Goal: Task Accomplishment & Management: Use online tool/utility

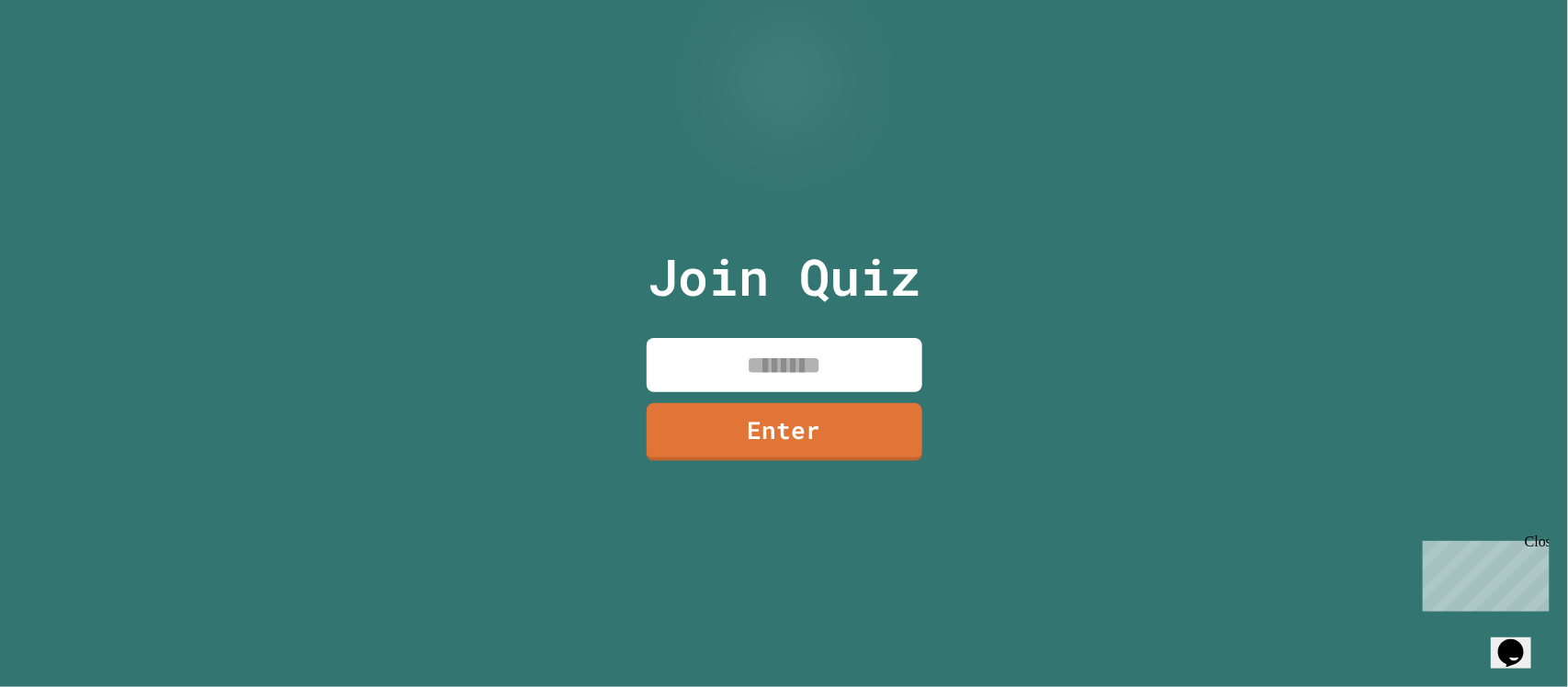
click at [857, 352] on input at bounding box center [784, 366] width 275 height 54
type input "********"
click at [847, 409] on link "Enter" at bounding box center [784, 430] width 268 height 61
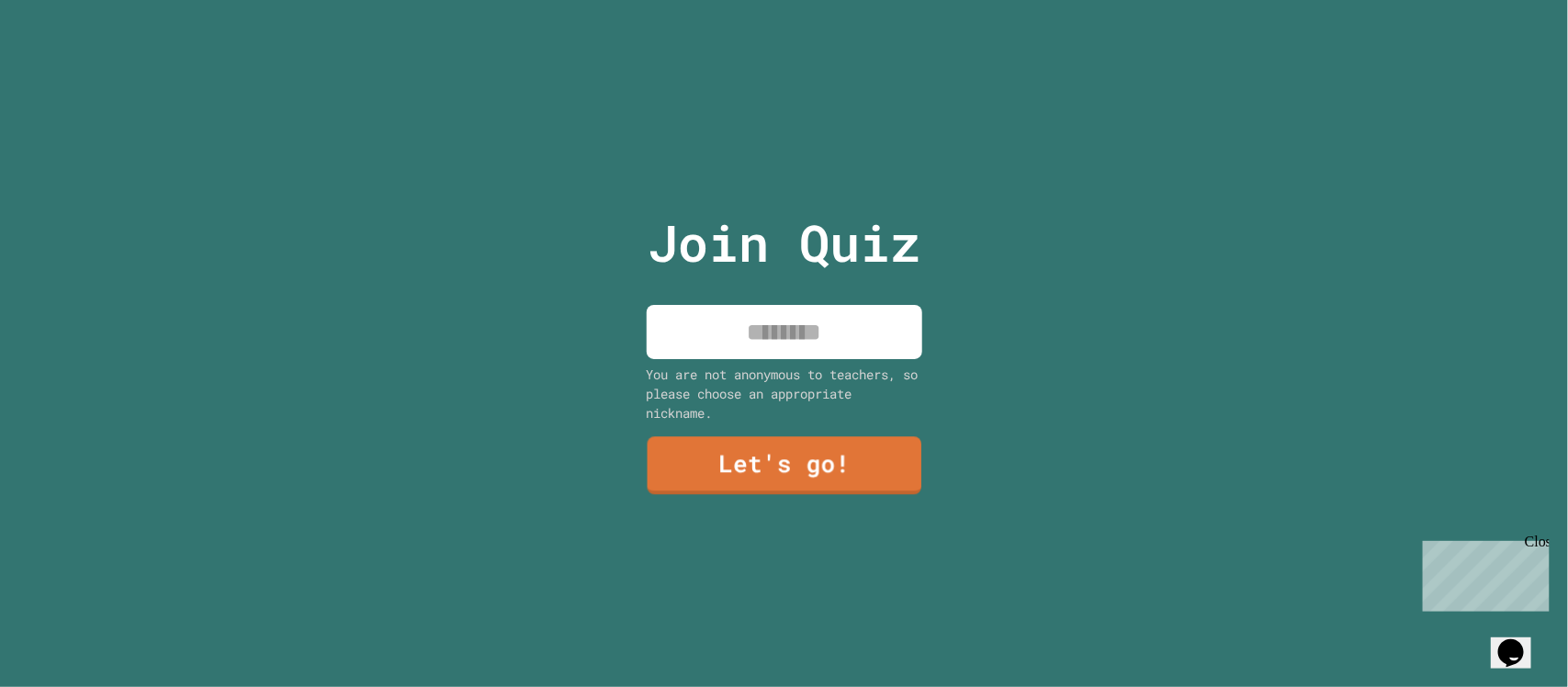
click at [831, 351] on div "Join Quiz You are not anonymous to teachers, so please choose an appropriate ni…" at bounding box center [784, 344] width 309 height 687
click at [822, 338] on input at bounding box center [784, 332] width 275 height 54
type input "****"
click at [838, 447] on link "Let's go!" at bounding box center [784, 465] width 277 height 60
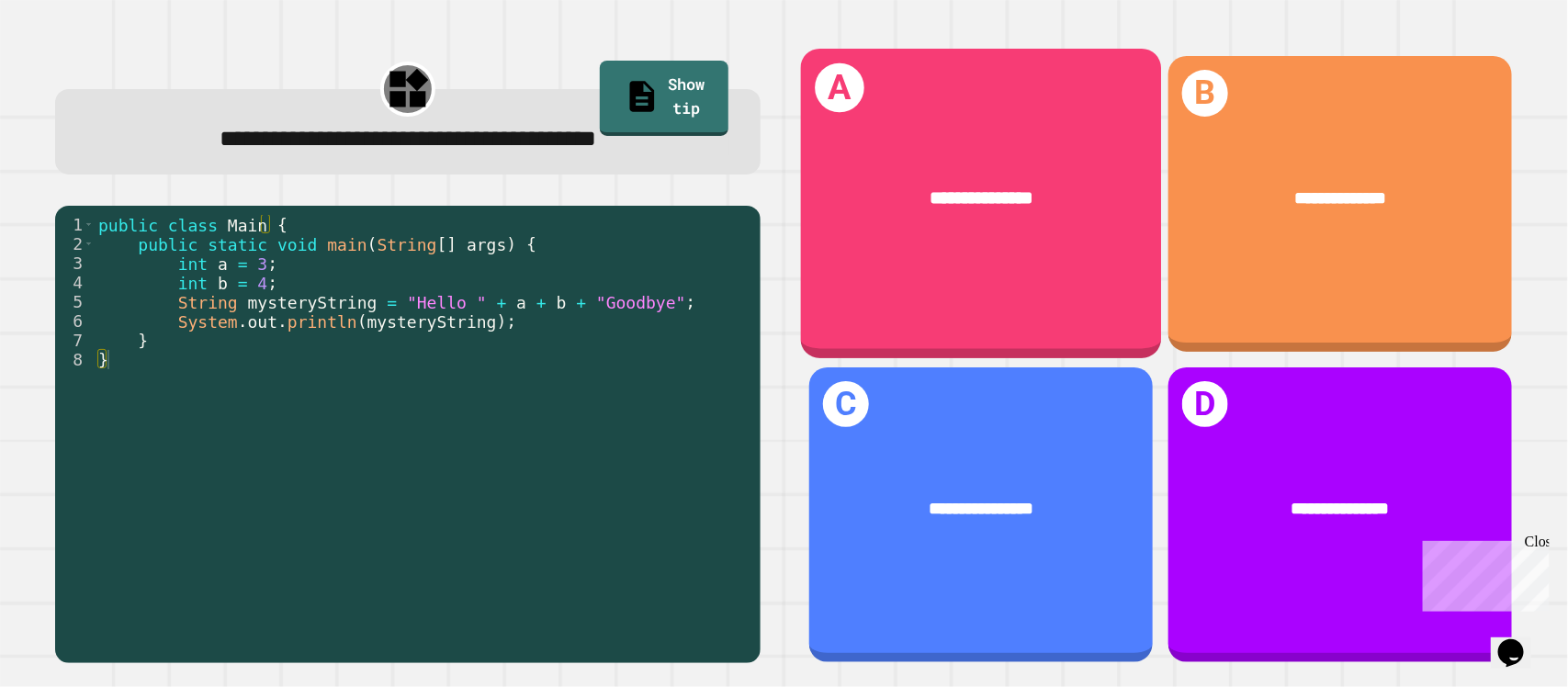
click at [1008, 254] on div "**********" at bounding box center [980, 203] width 361 height 310
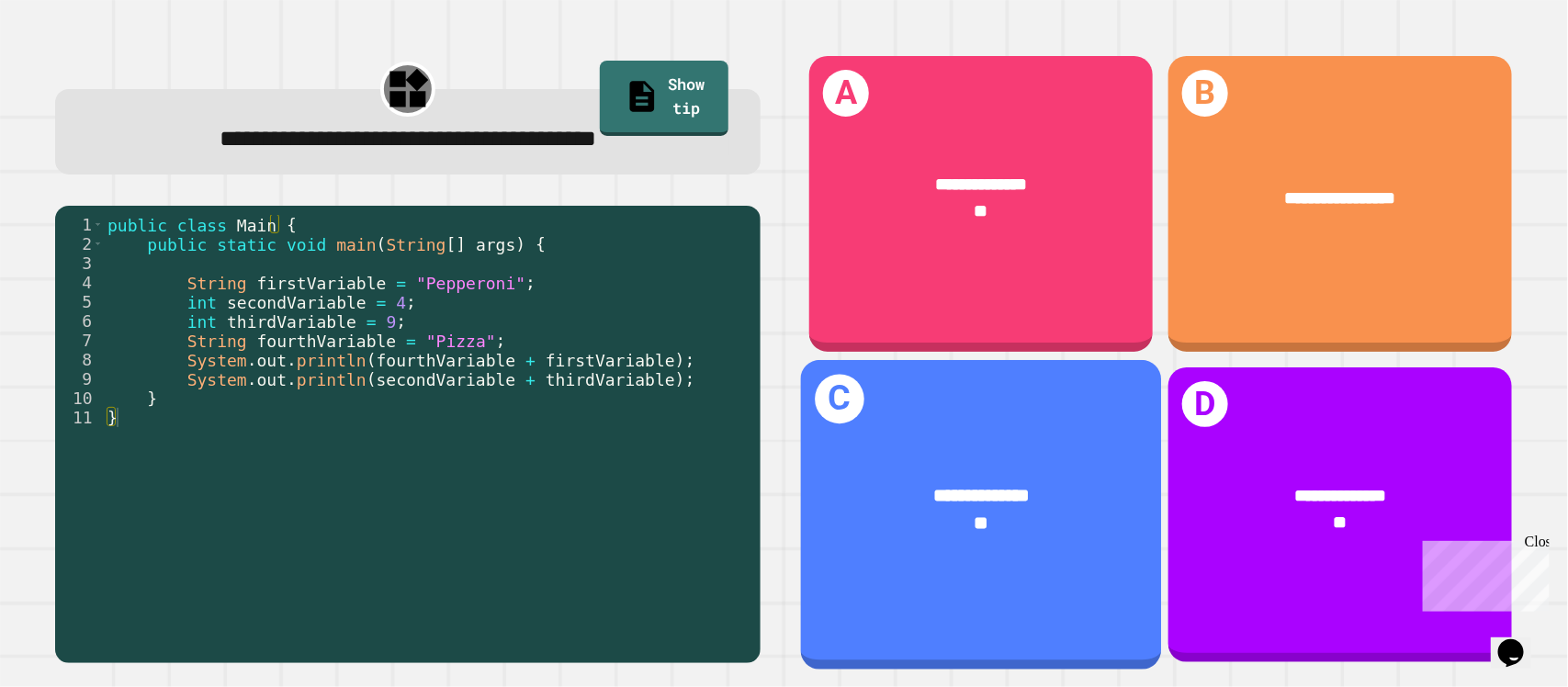
click at [1017, 450] on div "**********" at bounding box center [980, 510] width 361 height 130
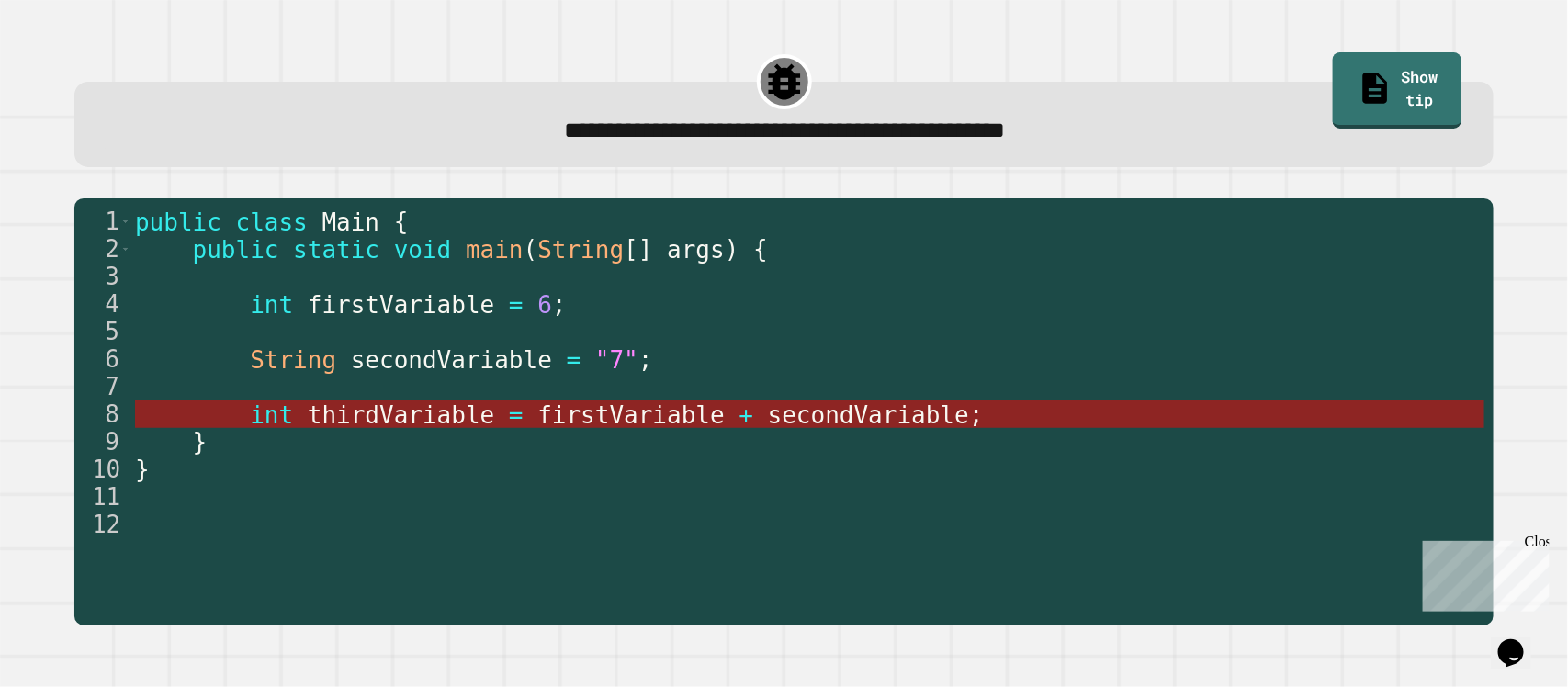
click at [873, 418] on span "secondVariable" at bounding box center [868, 415] width 201 height 27
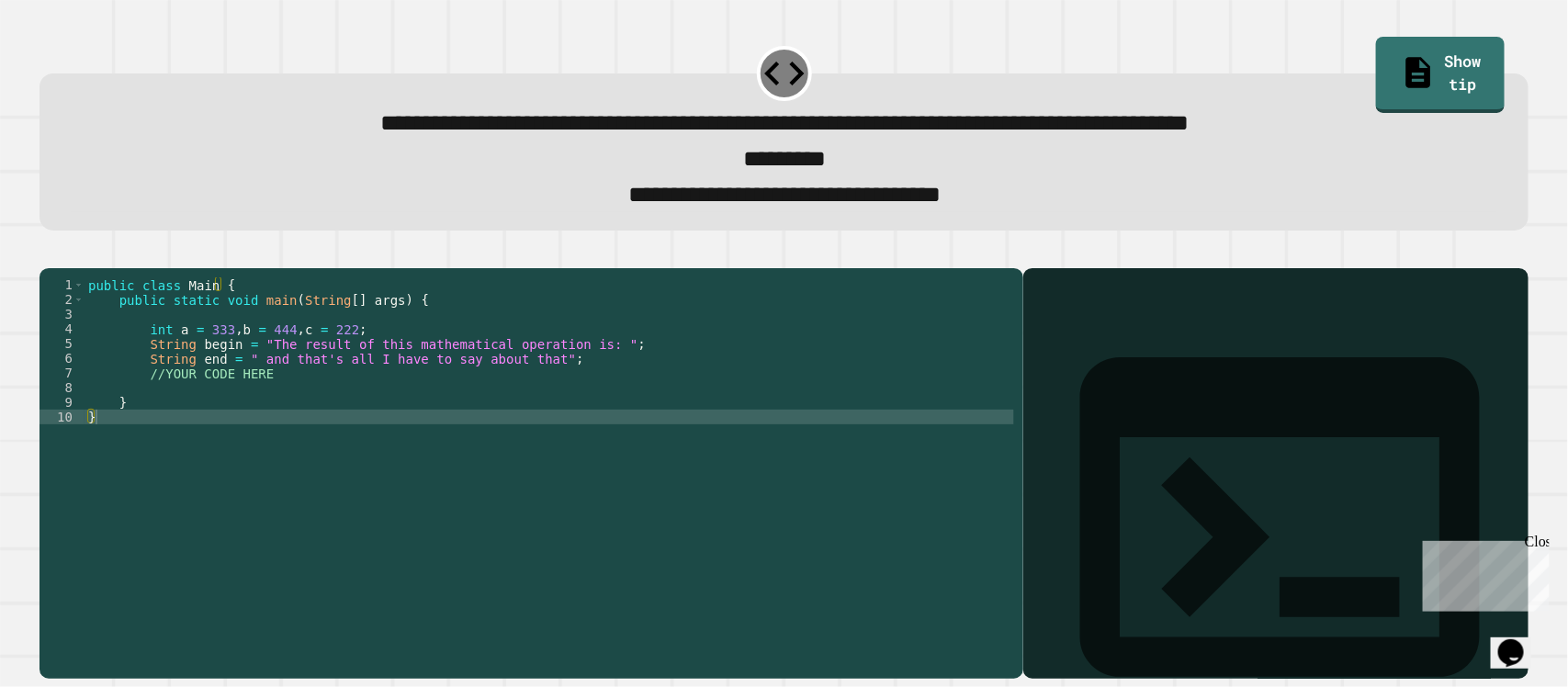
click at [299, 413] on div "public class Main { public static void main ( String [ ] args ) { int a = 333 ,…" at bounding box center [549, 446] width 930 height 339
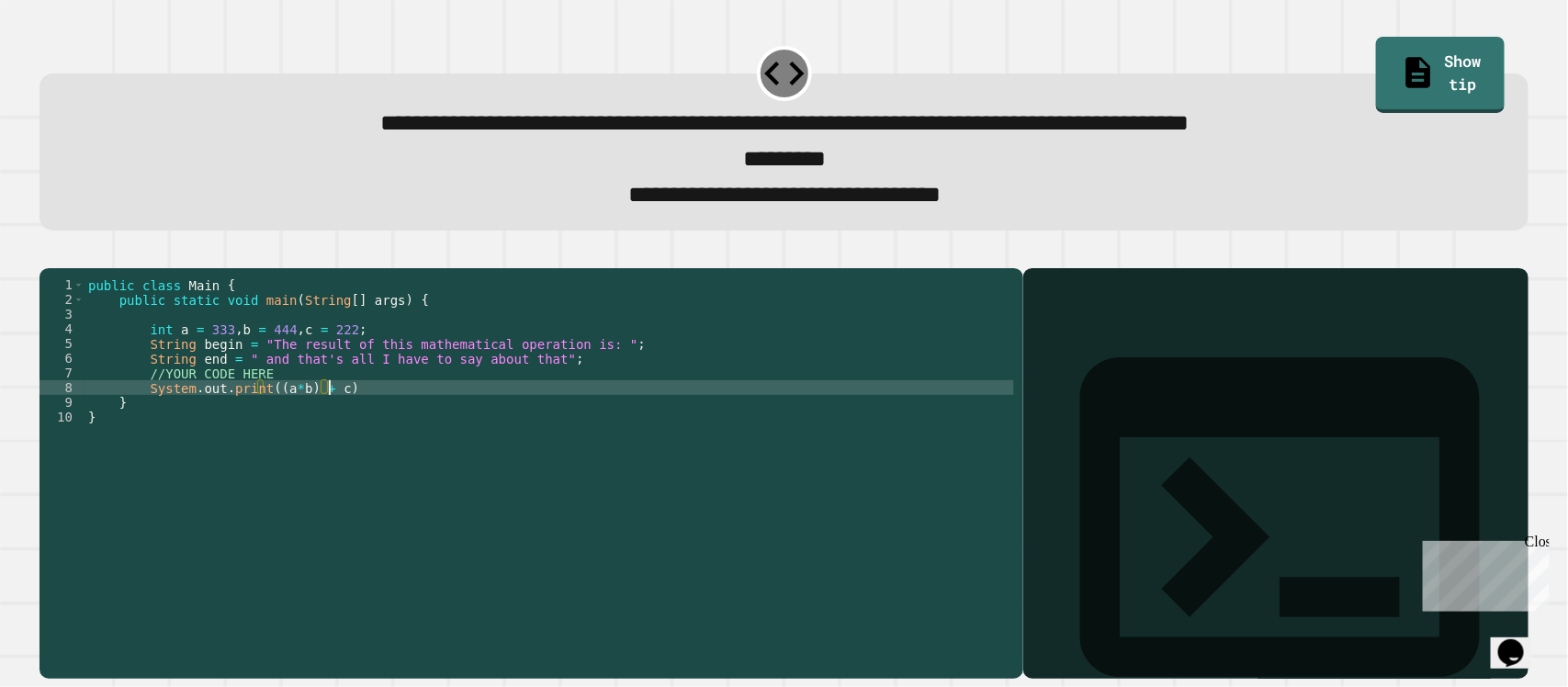
scroll to position [0, 16]
click at [48, 253] on button "button" at bounding box center [48, 253] width 0 height 0
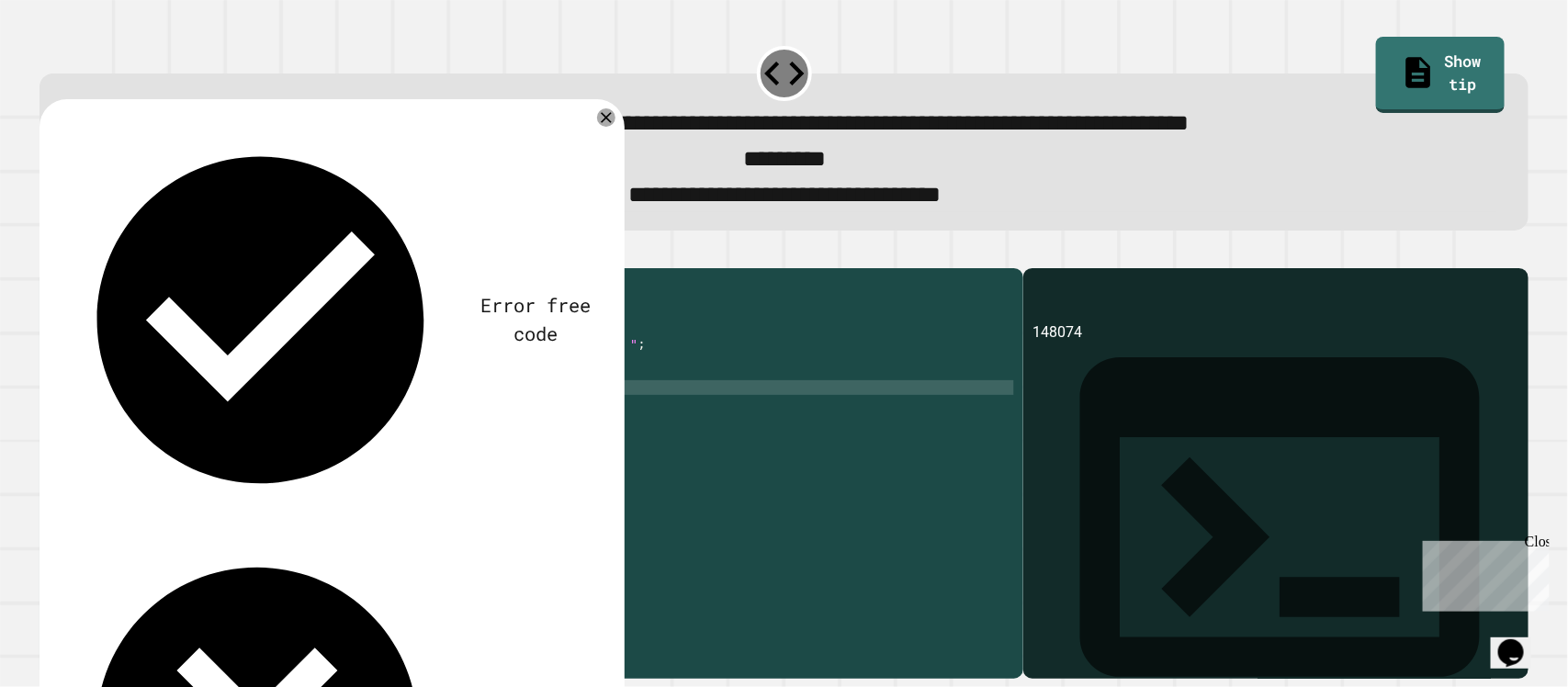
drag, startPoint x: 82, startPoint y: 285, endPoint x: 331, endPoint y: 290, distance: 249.1
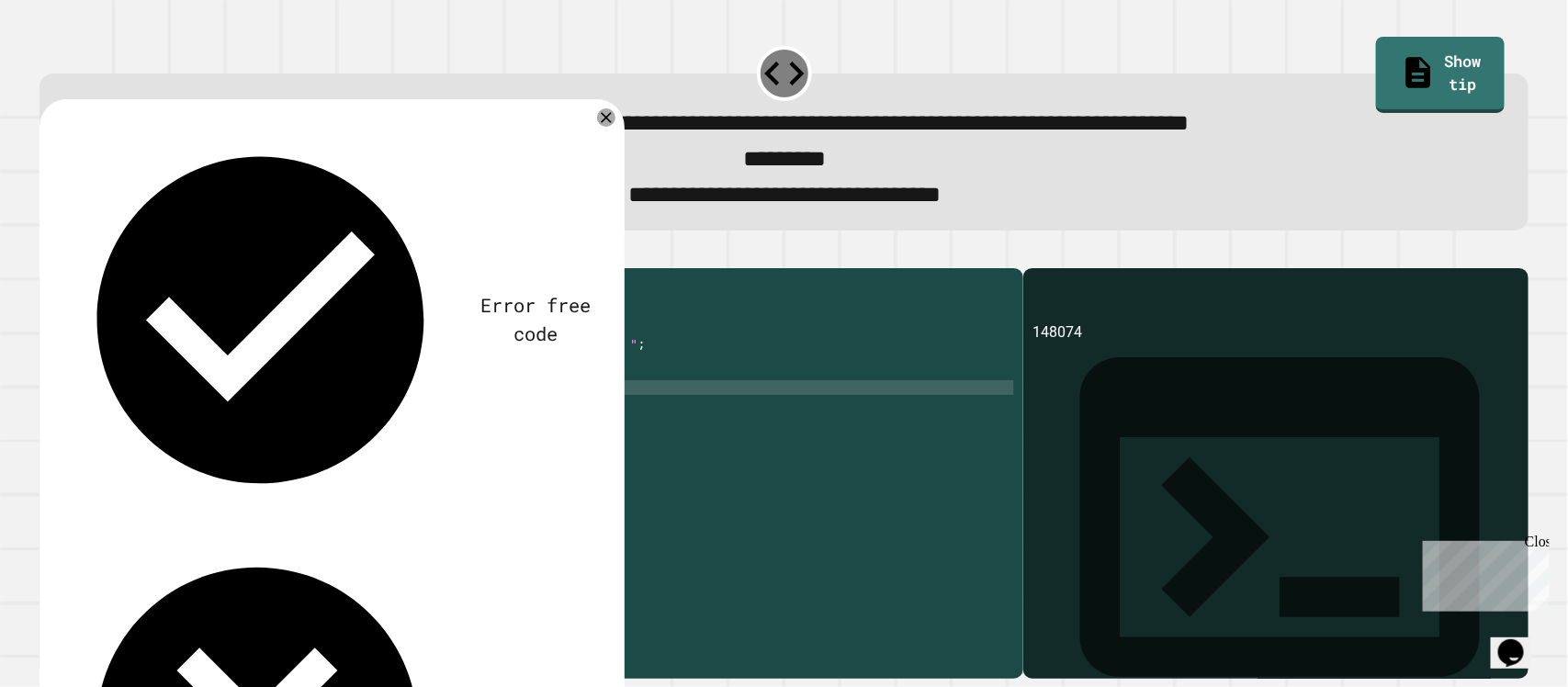
copy div "The result of this mathematical operation is:"
click at [339, 427] on div "public class Main { public static void main ( String [ ] args ) { int a = 333 ,…" at bounding box center [549, 446] width 930 height 339
click at [264, 418] on div "public class Main { public static void main ( String [ ] args ) { int a = 333 ,…" at bounding box center [549, 446] width 930 height 339
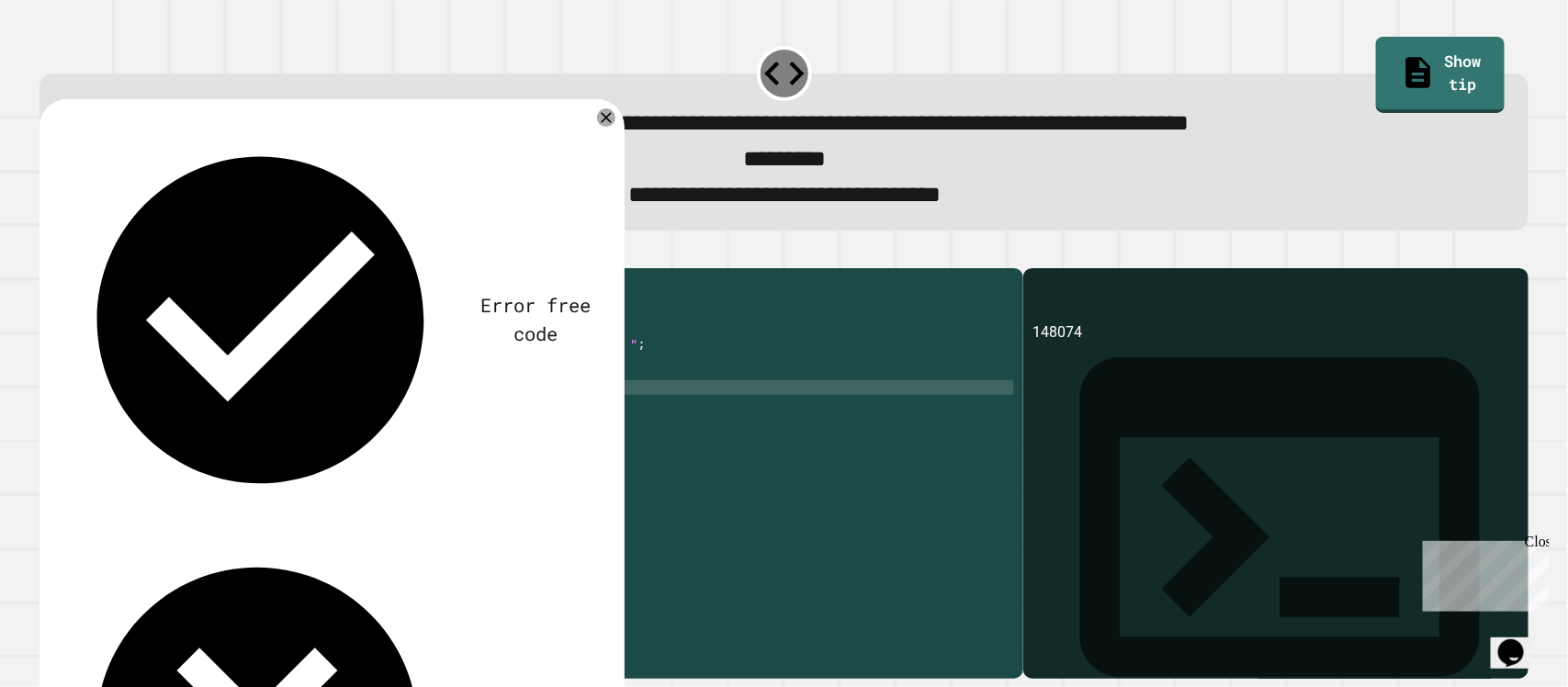
paste textarea "**********"
click at [603, 122] on icon at bounding box center [606, 117] width 22 height 22
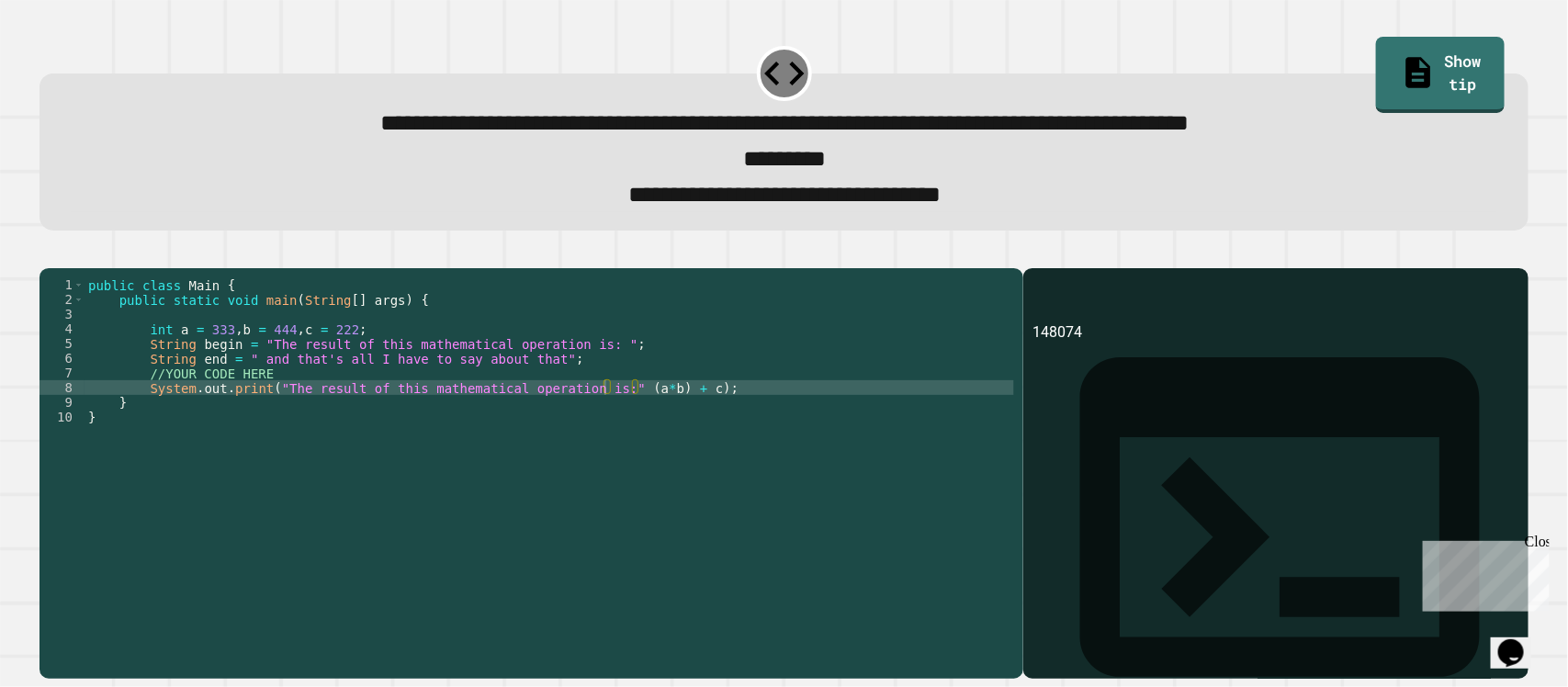
click at [48, 253] on button "button" at bounding box center [48, 253] width 0 height 0
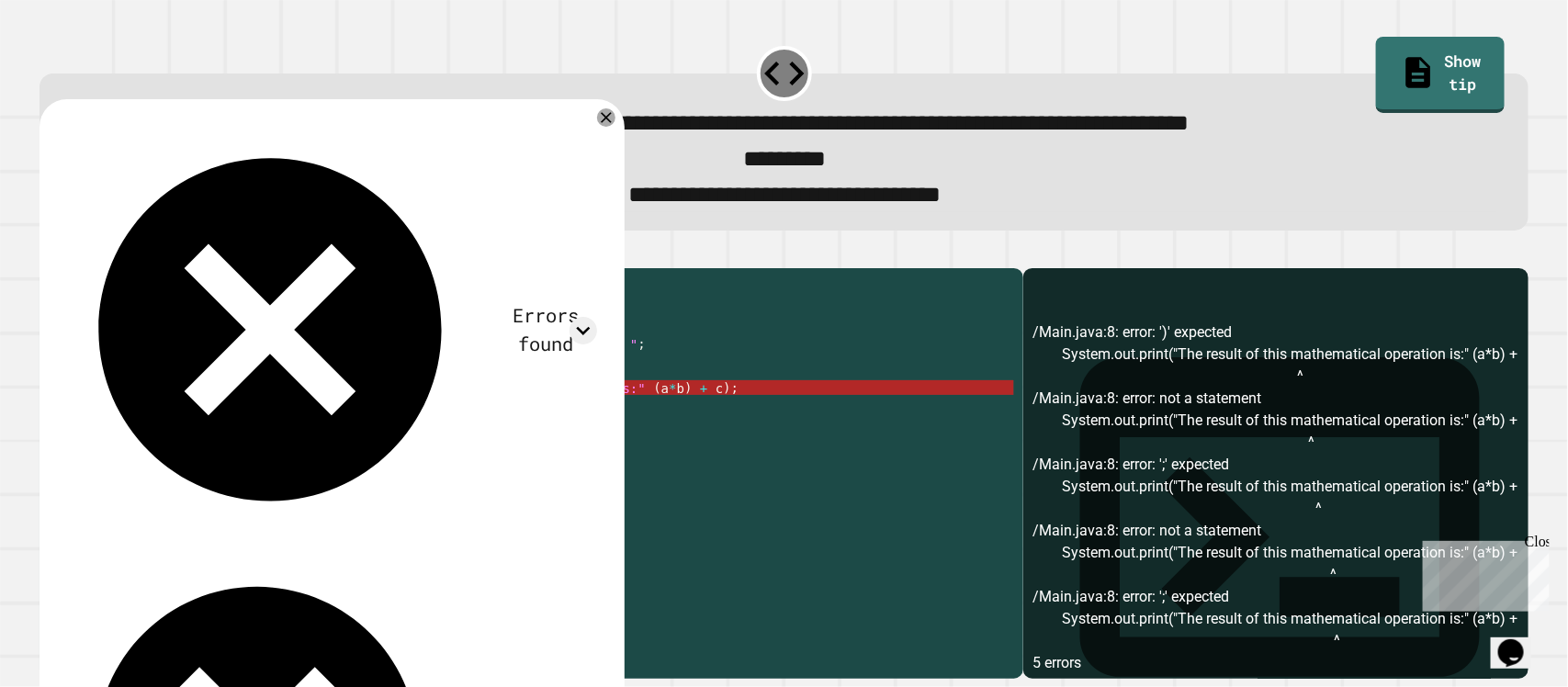
scroll to position [75, 0]
click at [613, 121] on icon at bounding box center [606, 117] width 22 height 22
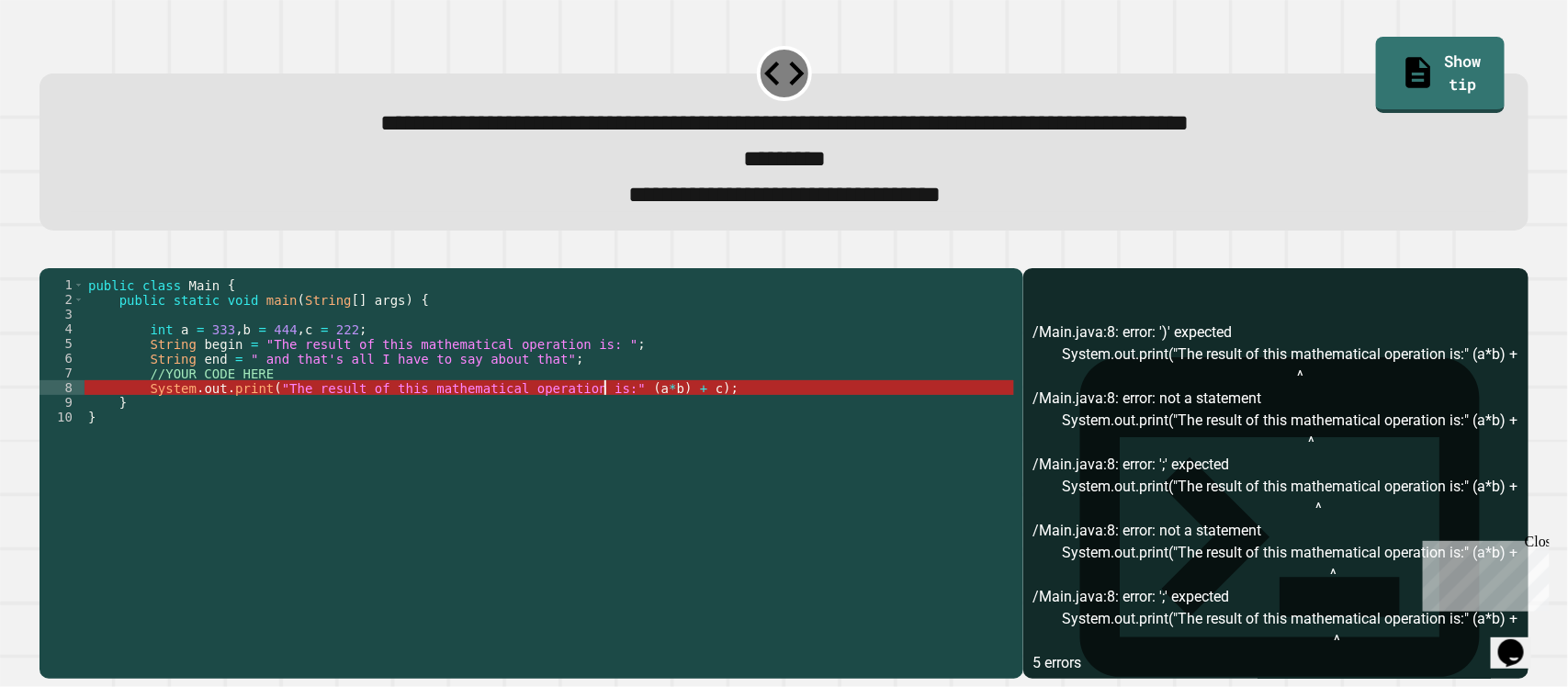
click at [602, 420] on div "public class Main { public static void main ( String [ ] args ) { int a = 333 ,…" at bounding box center [549, 446] width 930 height 339
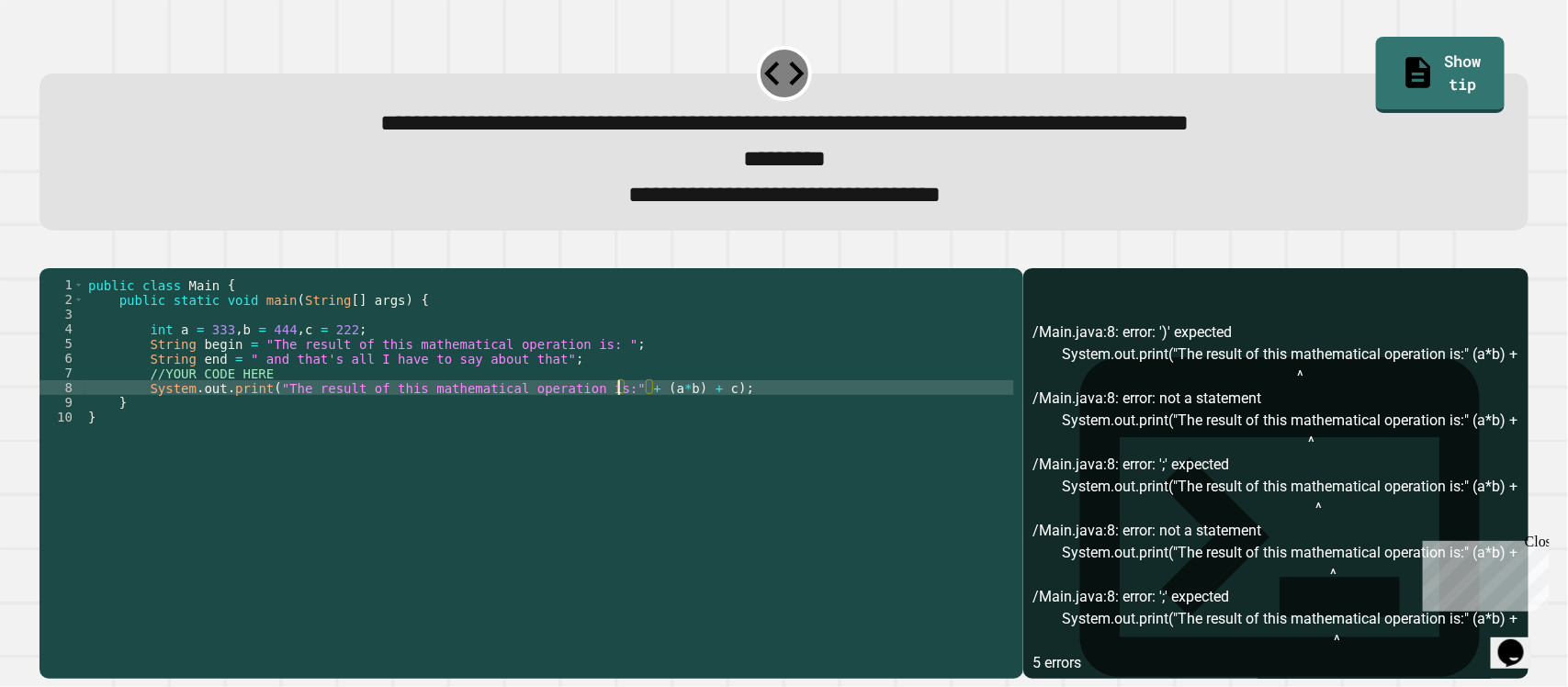
click at [66, 270] on icon "button" at bounding box center [61, 264] width 10 height 13
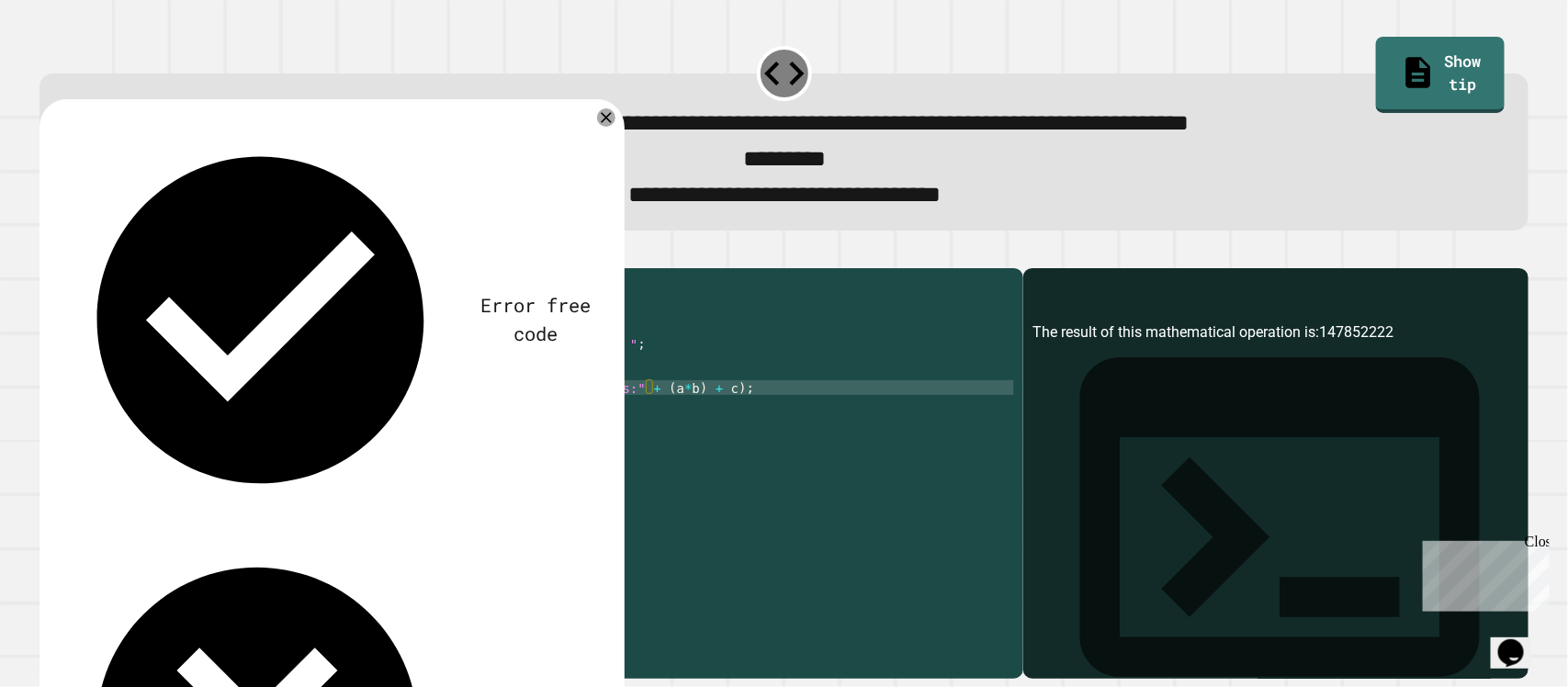
scroll to position [0, 373]
click at [604, 121] on icon at bounding box center [606, 117] width 13 height 13
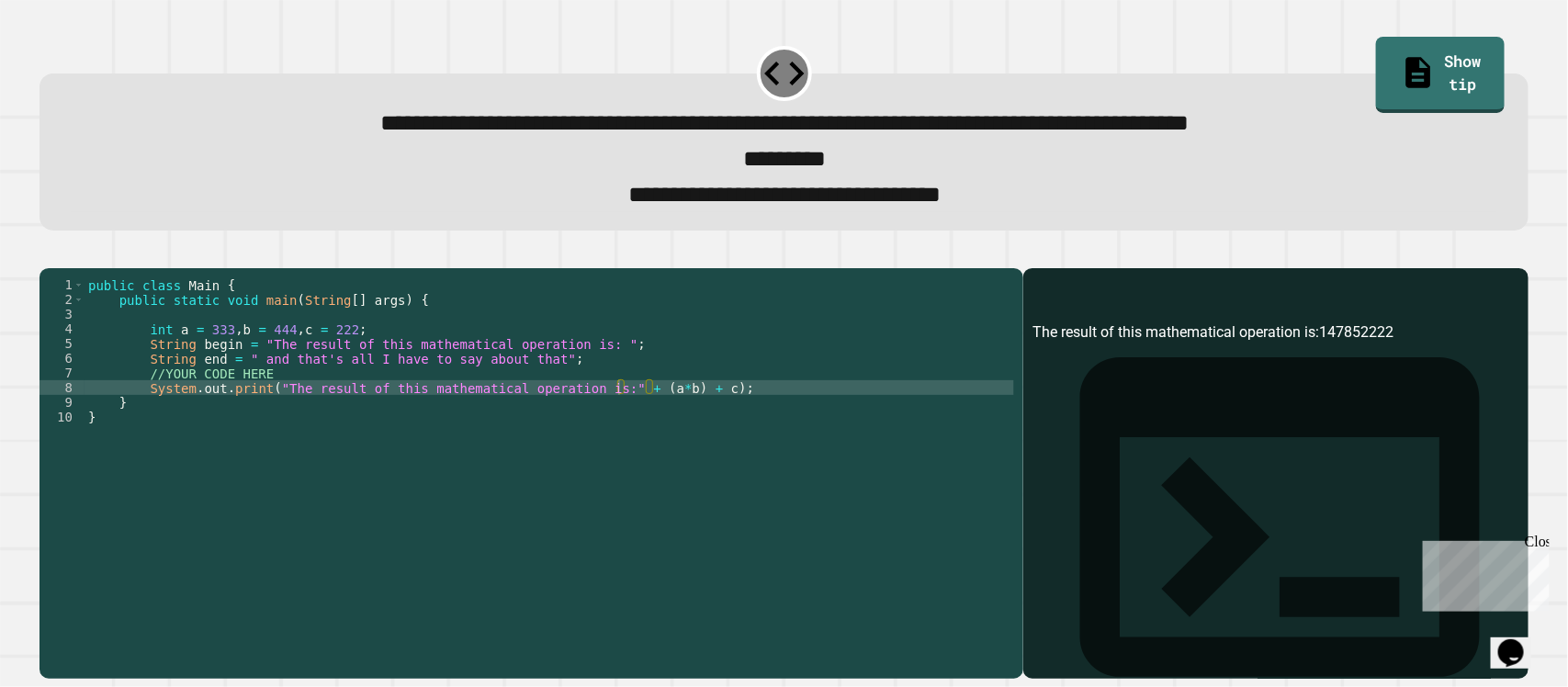
click at [591, 416] on div "public class Main { public static void main ( String [ ] args ) { int a = 333 ,…" at bounding box center [549, 446] width 930 height 339
click at [48, 253] on icon "button" at bounding box center [48, 253] width 0 height 0
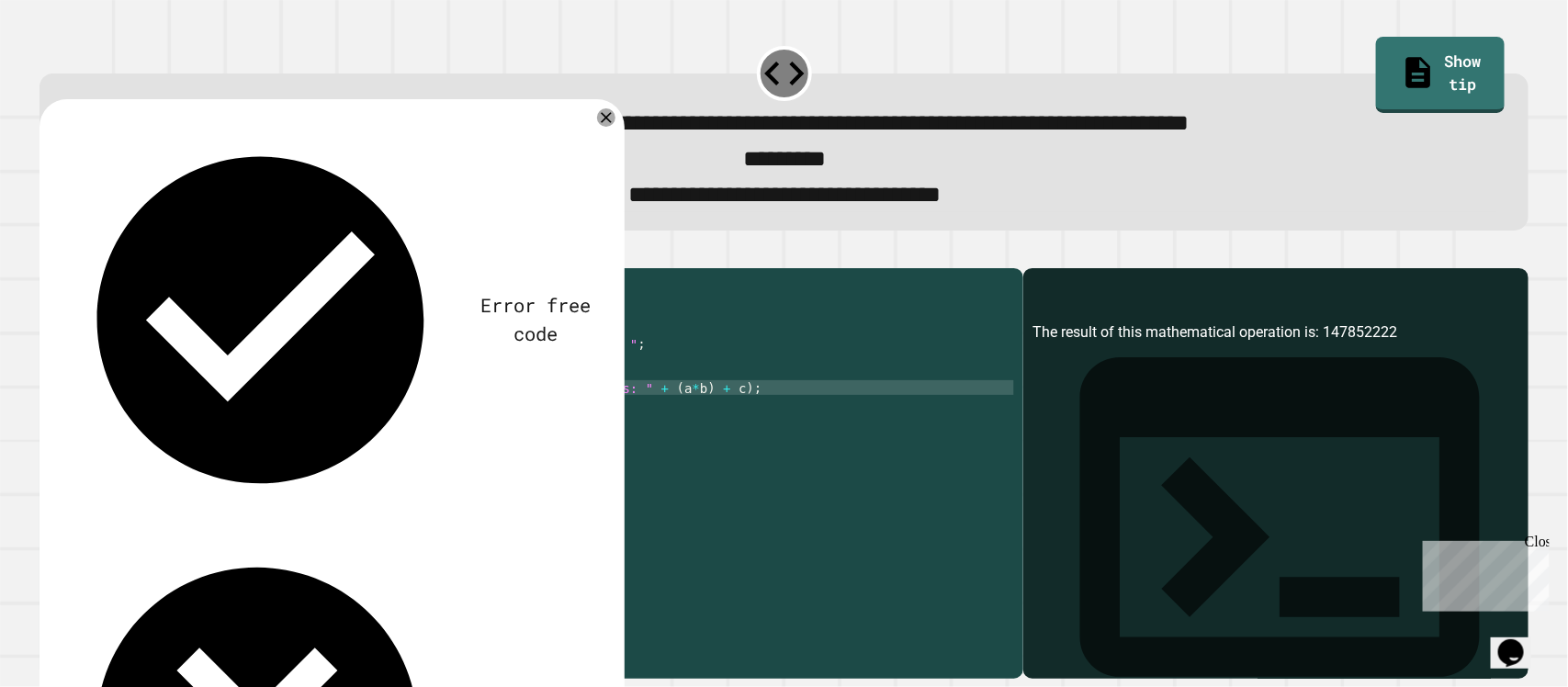
scroll to position [0, 338]
click at [597, 122] on div at bounding box center [606, 117] width 18 height 18
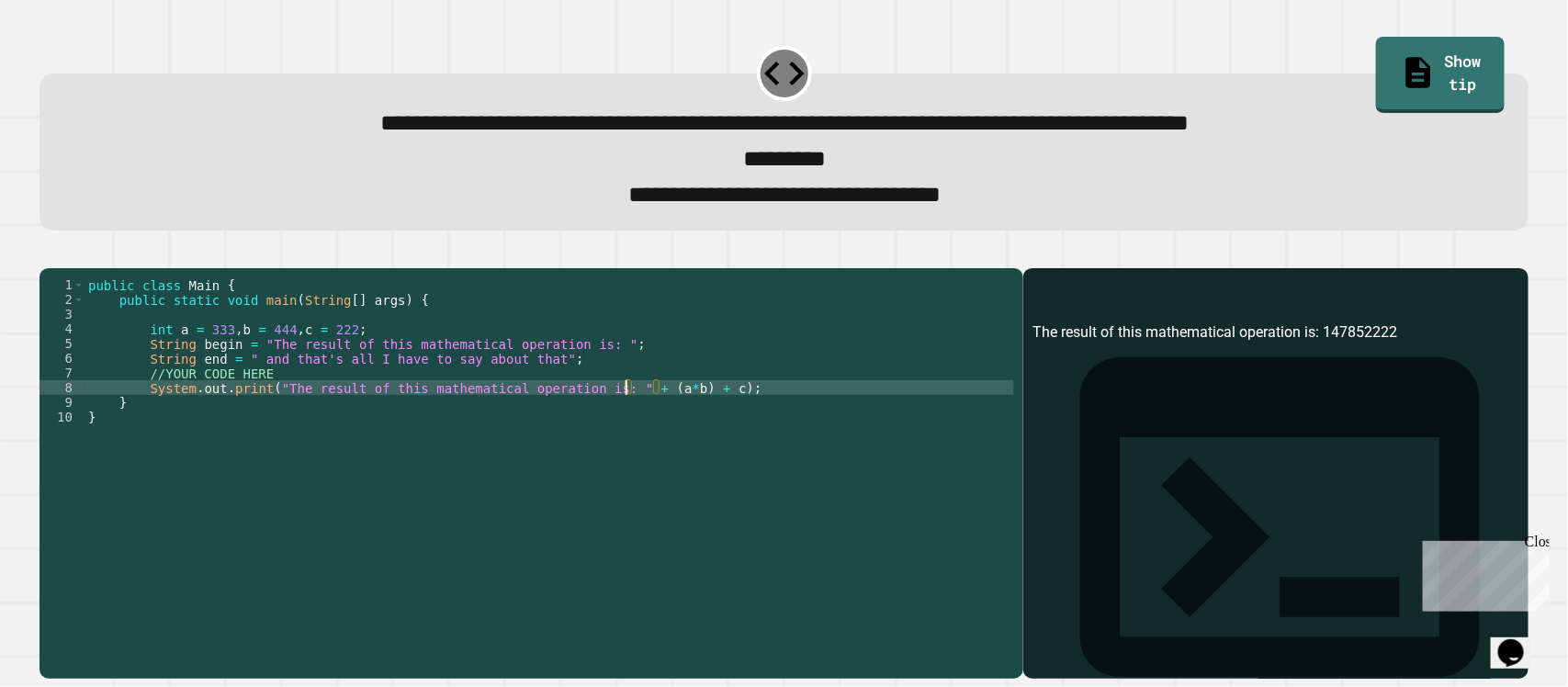
click at [622, 420] on div "public class Main { public static void main ( String [ ] args ) { int a = 333 ,…" at bounding box center [549, 446] width 930 height 339
type textarea "**********"
click at [48, 253] on button "button" at bounding box center [48, 253] width 0 height 0
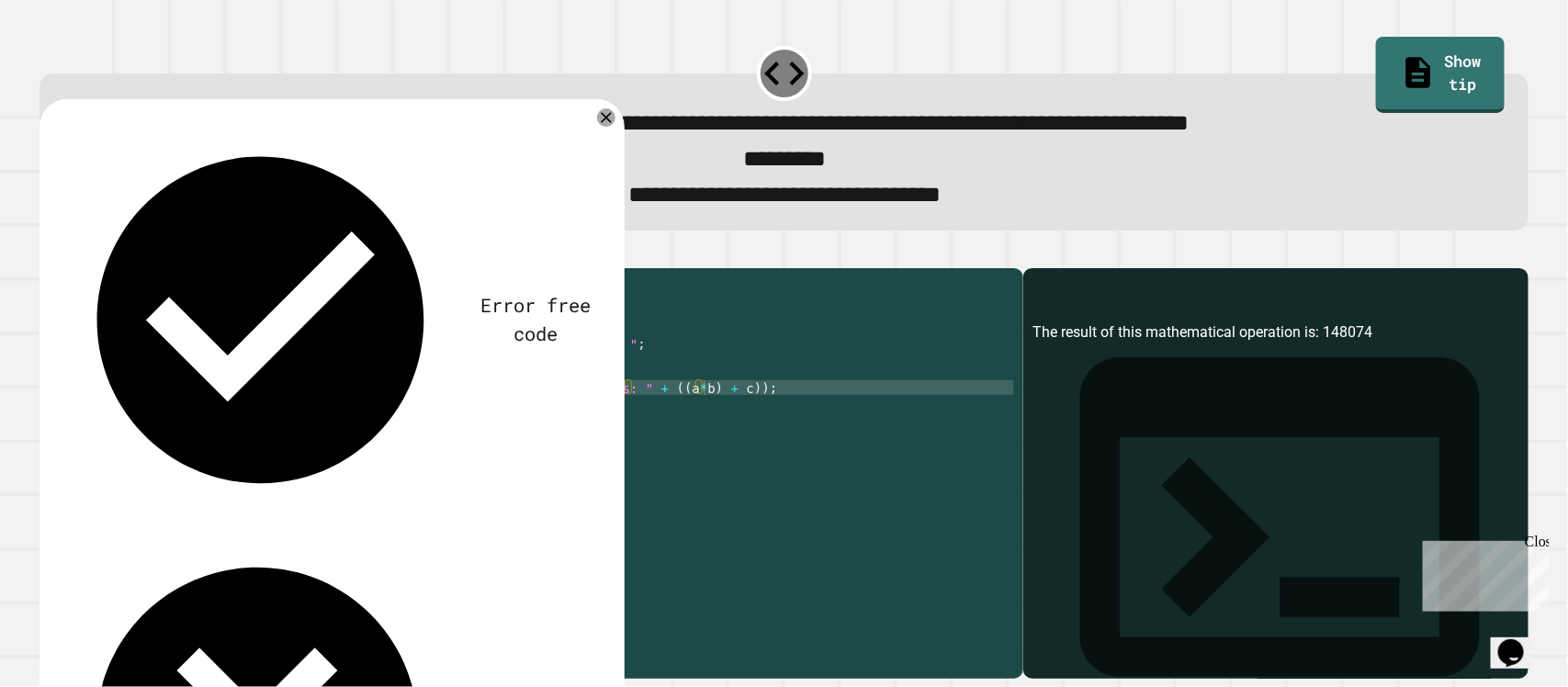
drag, startPoint x: 336, startPoint y: 280, endPoint x: 373, endPoint y: 282, distance: 37.1
copy div "148074"
click at [611, 392] on div "**********" at bounding box center [784, 344] width 1568 height 687
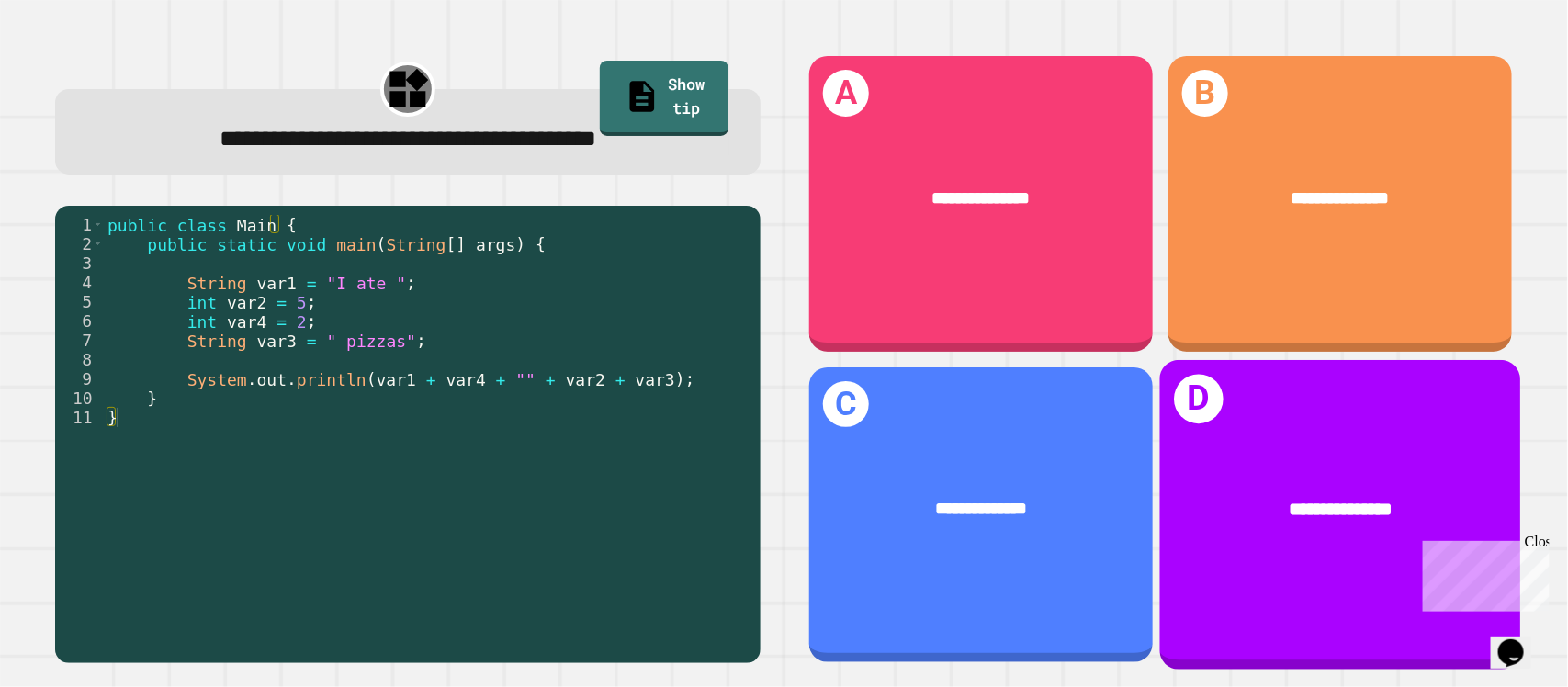
click at [1218, 406] on div "**********" at bounding box center [1339, 514] width 361 height 310
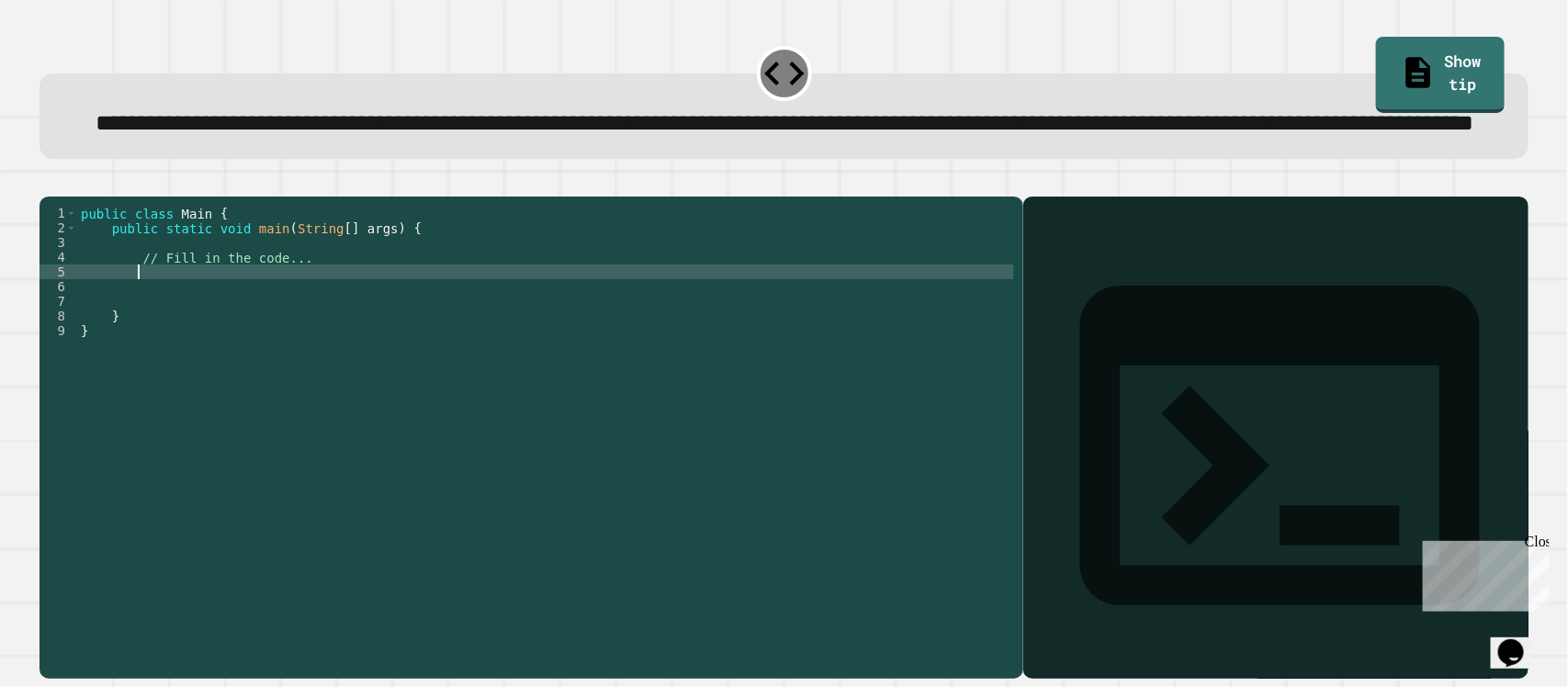
click at [304, 334] on div "public class Main { public static void main ( String [ ] args ) { // Fill in th…" at bounding box center [546, 397] width 937 height 382
click at [48, 182] on icon "button" at bounding box center [48, 182] width 0 height 0
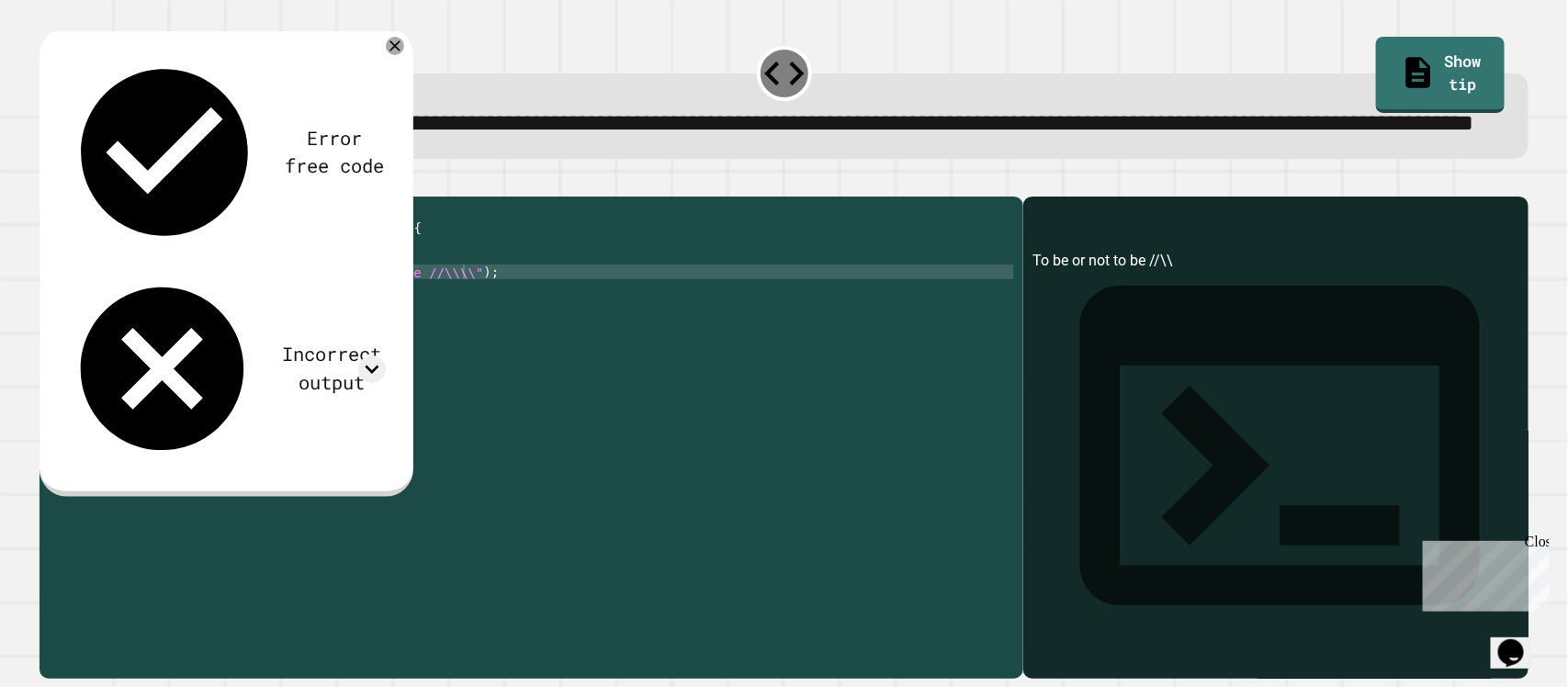
click at [373, 271] on div "Incorrect output" at bounding box center [225, 369] width 322 height 196
click at [386, 356] on icon at bounding box center [371, 370] width 27 height 27
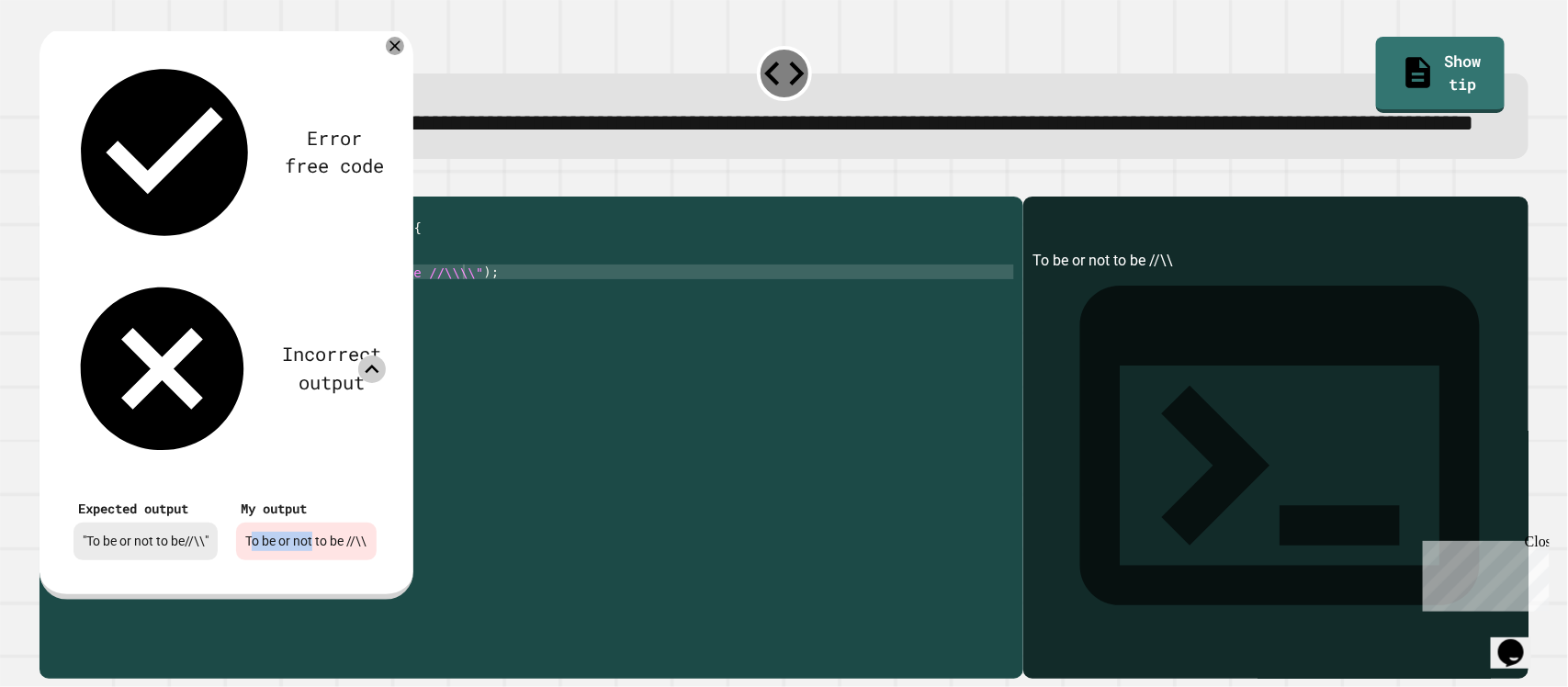
drag, startPoint x: 320, startPoint y: 257, endPoint x: 257, endPoint y: 242, distance: 64.8
click at [257, 523] on div "To be or not to be //\\" at bounding box center [305, 541] width 141 height 38
click at [227, 485] on div "Expected output "To be or not to be//\\"" at bounding box center [145, 527] width 163 height 84
click at [406, 57] on icon at bounding box center [395, 46] width 22 height 22
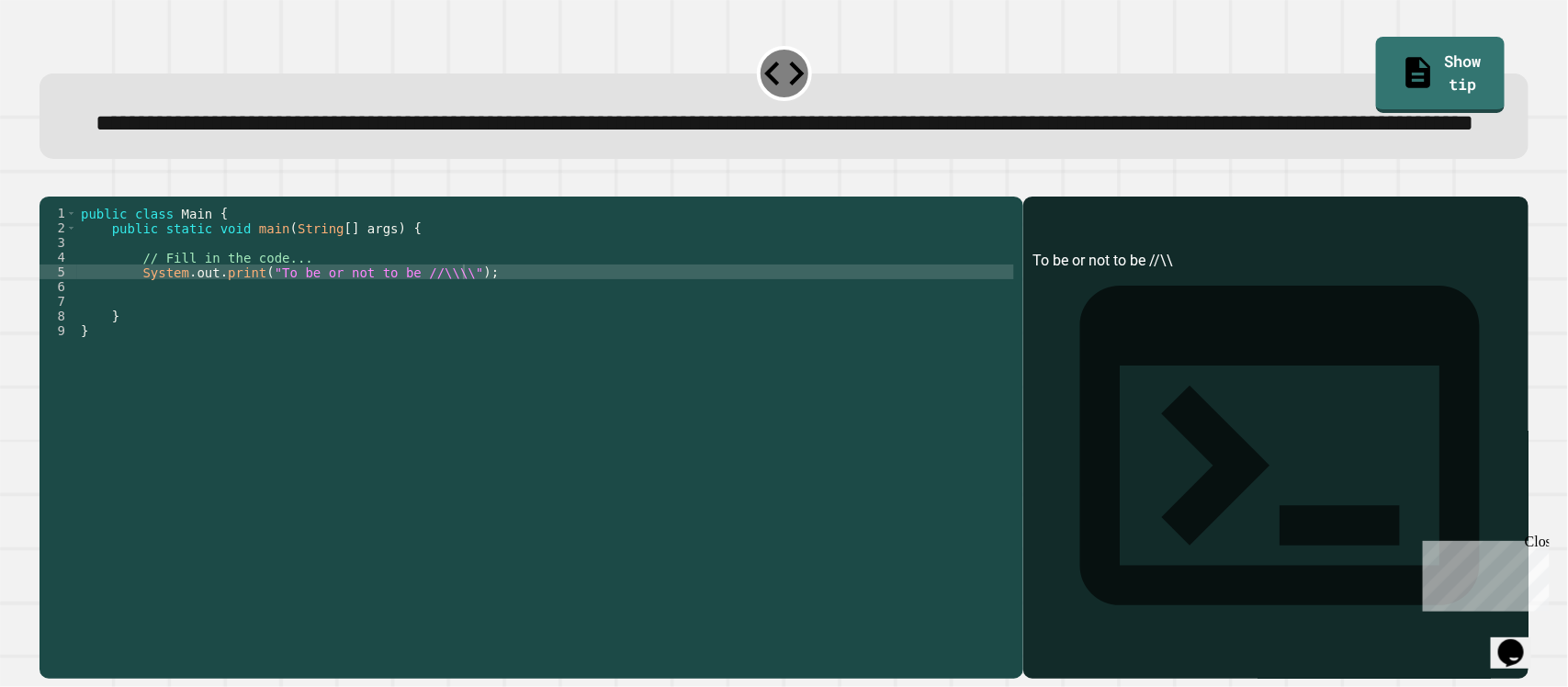
click at [398, 339] on div "public class Main { public static void main ( String [ ] args ) { // Fill in th…" at bounding box center [546, 397] width 937 height 382
click at [48, 182] on icon "button" at bounding box center [48, 182] width 0 height 0
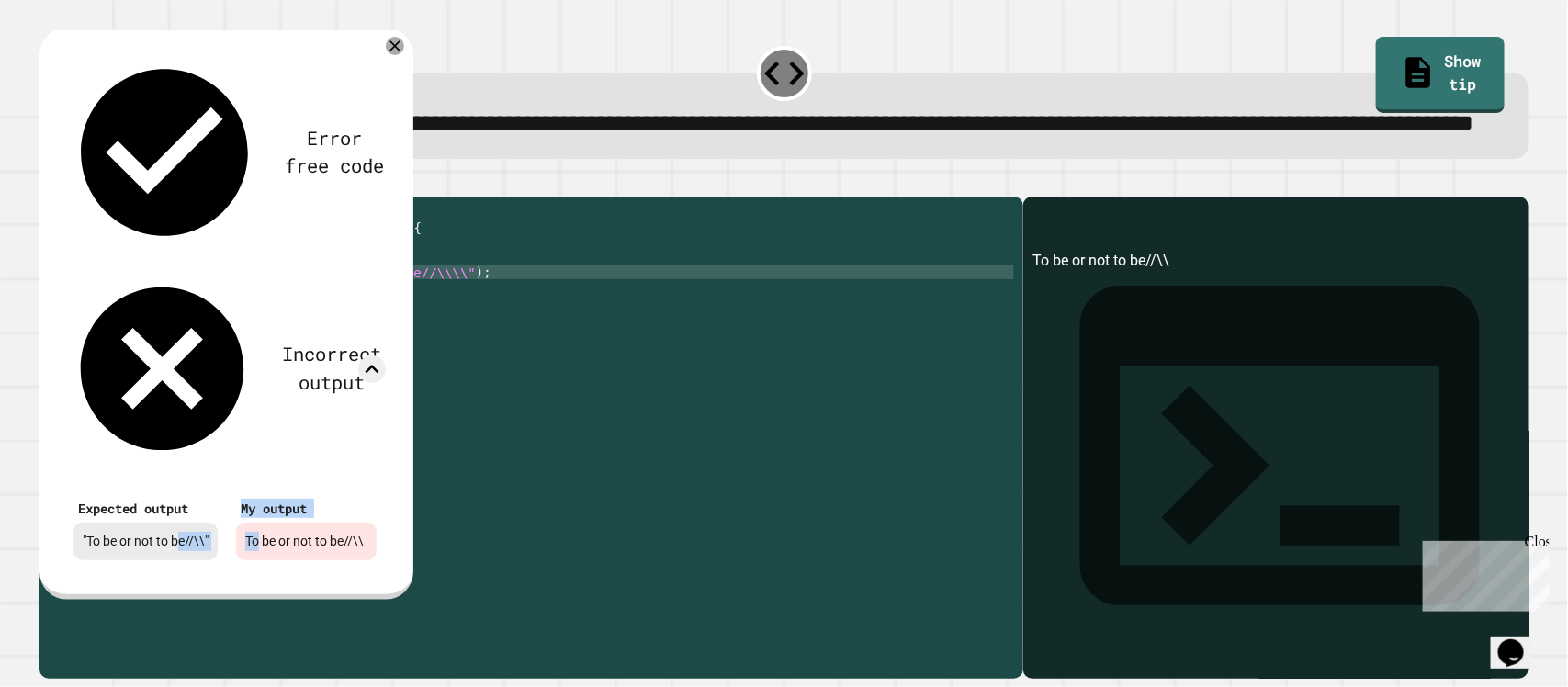
drag, startPoint x: 258, startPoint y: 249, endPoint x: 180, endPoint y: 250, distance: 78.0
click at [180, 485] on div "Expected output "To be or not to be//\\" My output To be or not to be//\\" at bounding box center [225, 527] width 322 height 84
click at [322, 523] on div "To be or not to be//\\" at bounding box center [305, 541] width 141 height 38
click at [406, 57] on icon at bounding box center [395, 46] width 22 height 22
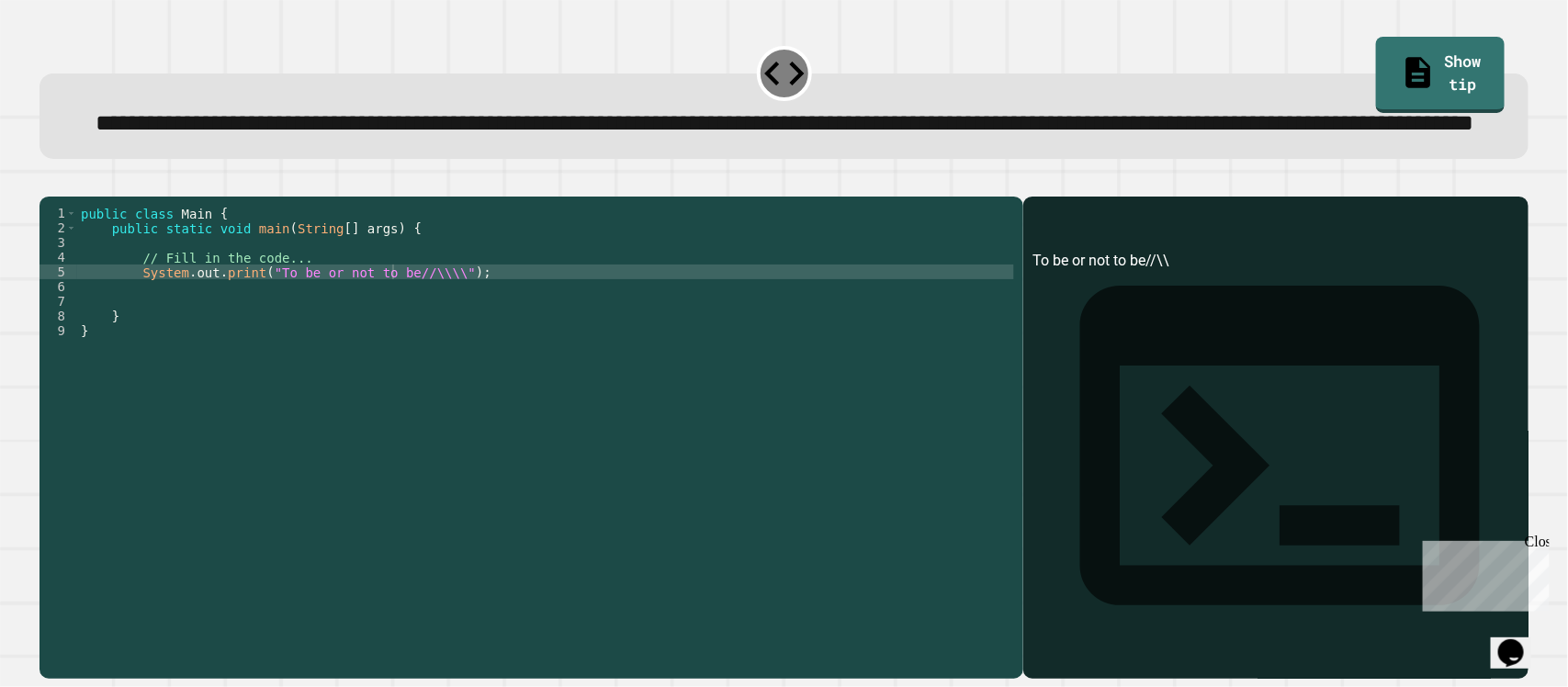
click at [267, 336] on div "public class Main { public static void main ( String [ ] args ) { // Fill in th…" at bounding box center [546, 397] width 937 height 382
click at [443, 338] on div "public class Main { public static void main ( String [ ] args ) { // Fill in th…" at bounding box center [546, 397] width 937 height 382
click at [65, 200] on icon "button" at bounding box center [61, 192] width 10 height 13
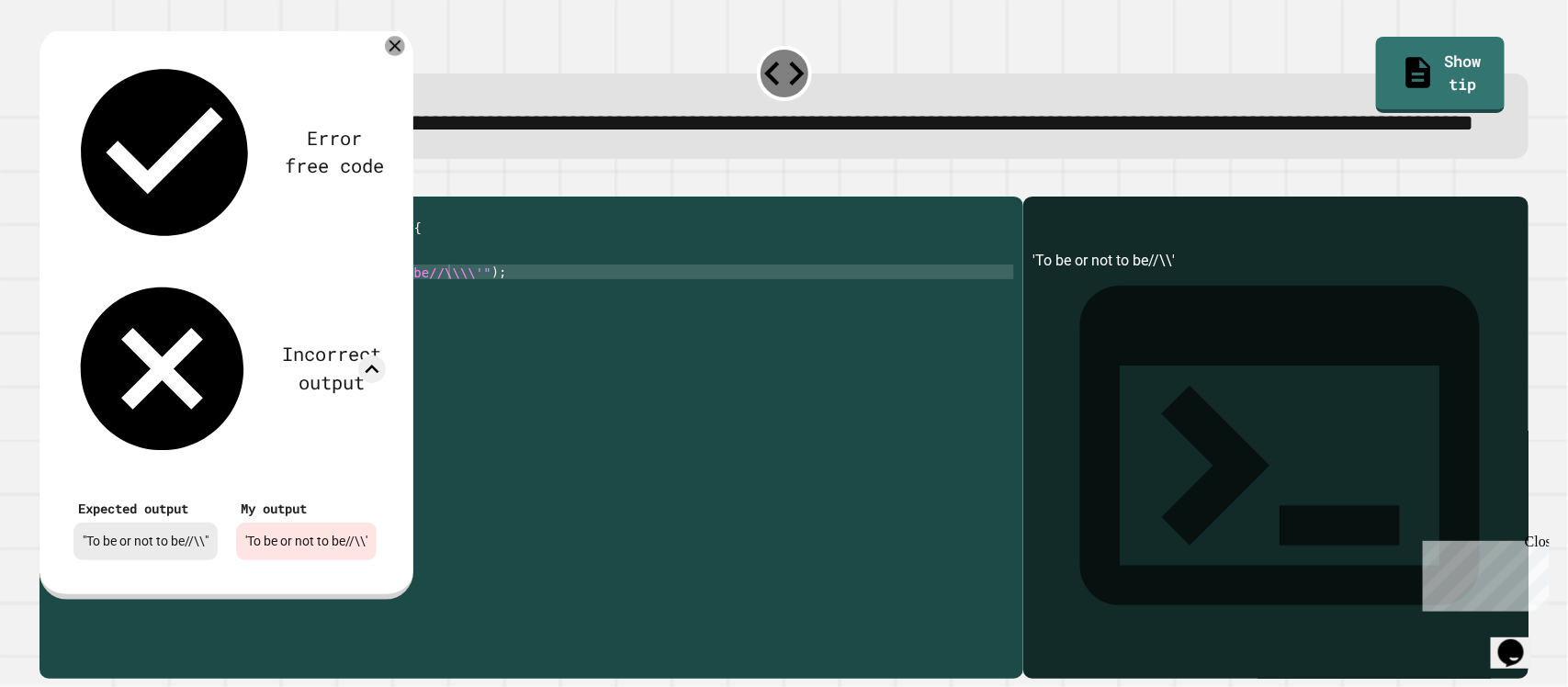
click at [405, 57] on icon at bounding box center [395, 47] width 20 height 20
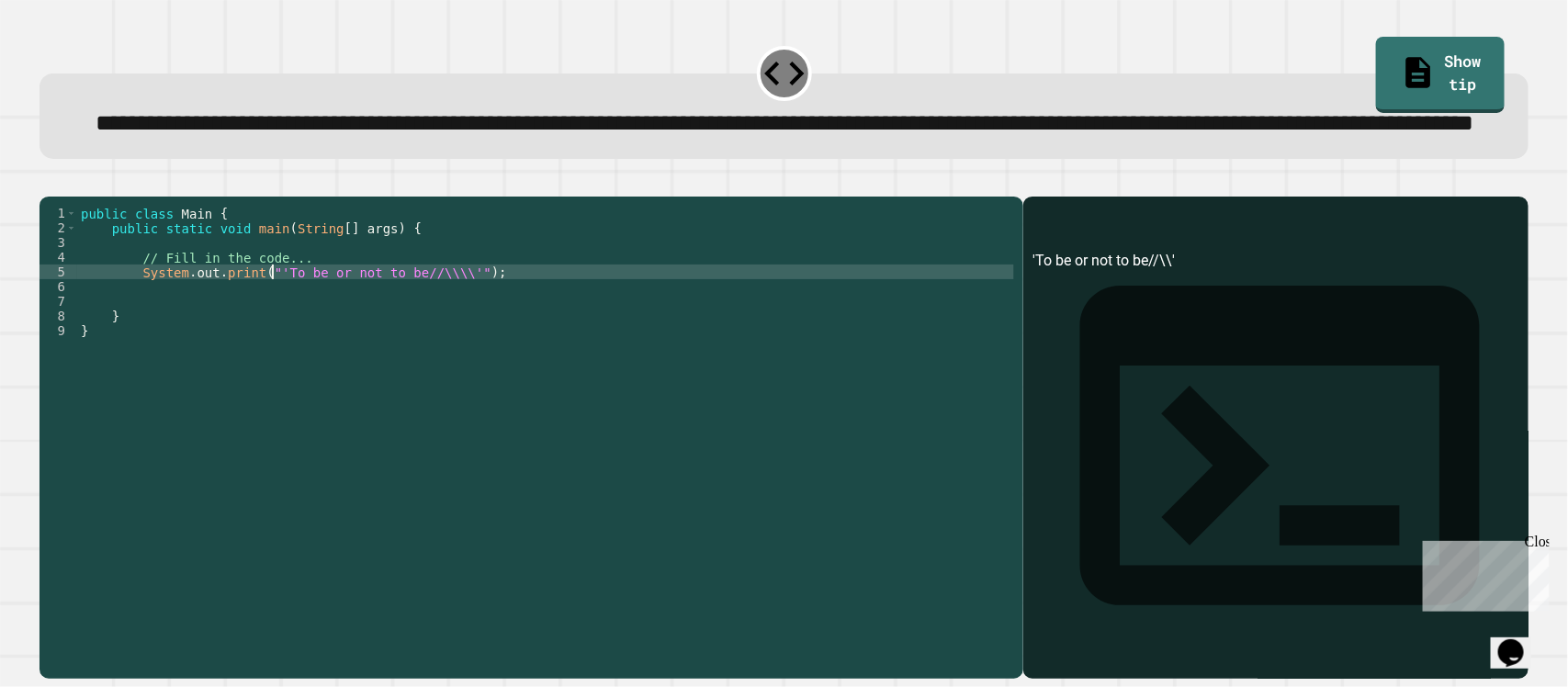
click at [272, 341] on div "public class Main { public static void main ( String [ ] args ) { // Fill in th…" at bounding box center [546, 397] width 937 height 382
click at [450, 334] on div "public class Main { public static void main ( String [ ] args ) { // Fill in th…" at bounding box center [546, 397] width 937 height 382
click at [271, 337] on div "public class Main { public static void main ( String [ ] args ) { // Fill in th…" at bounding box center [546, 397] width 937 height 382
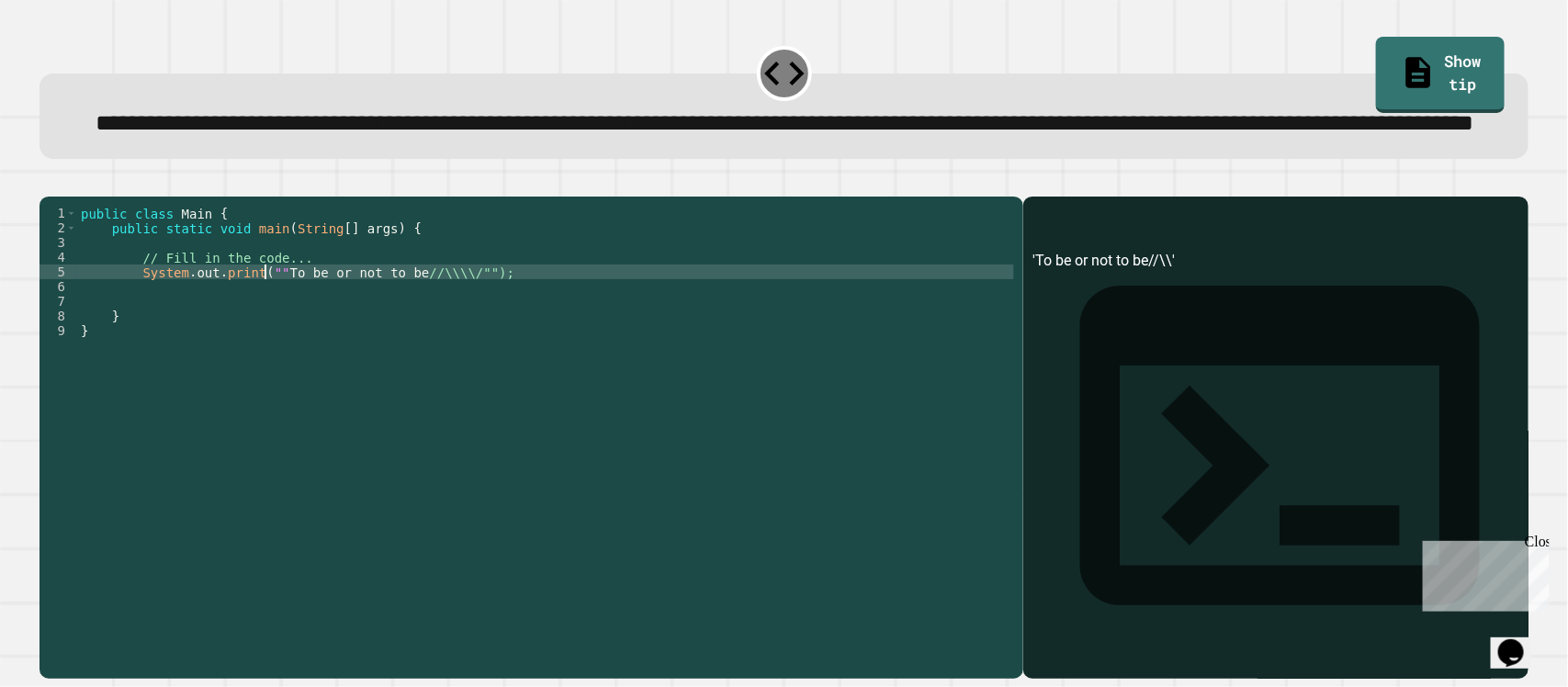
type textarea "**********"
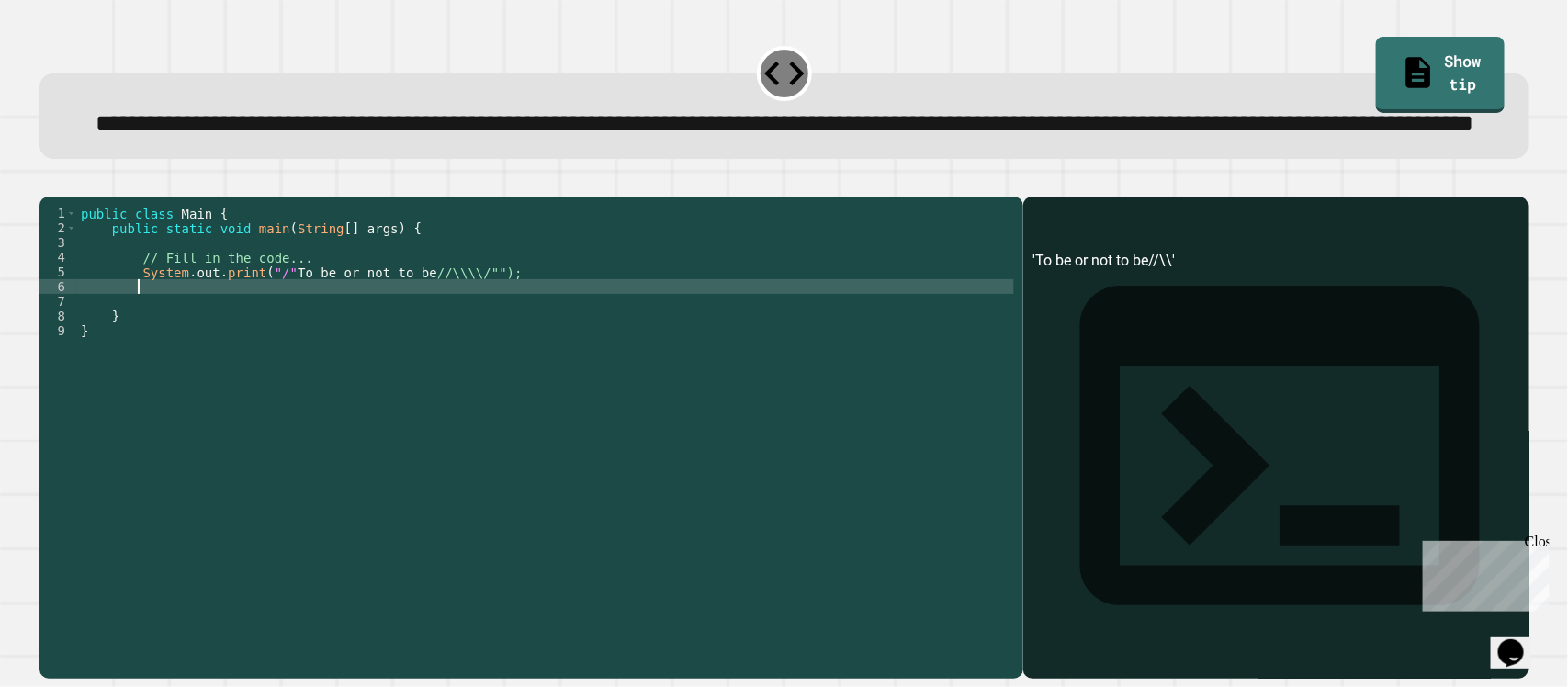
scroll to position [0, 2]
click at [469, 334] on div "public class Main { public static void main ( String [ ] args ) { // Fill in th…" at bounding box center [546, 397] width 937 height 382
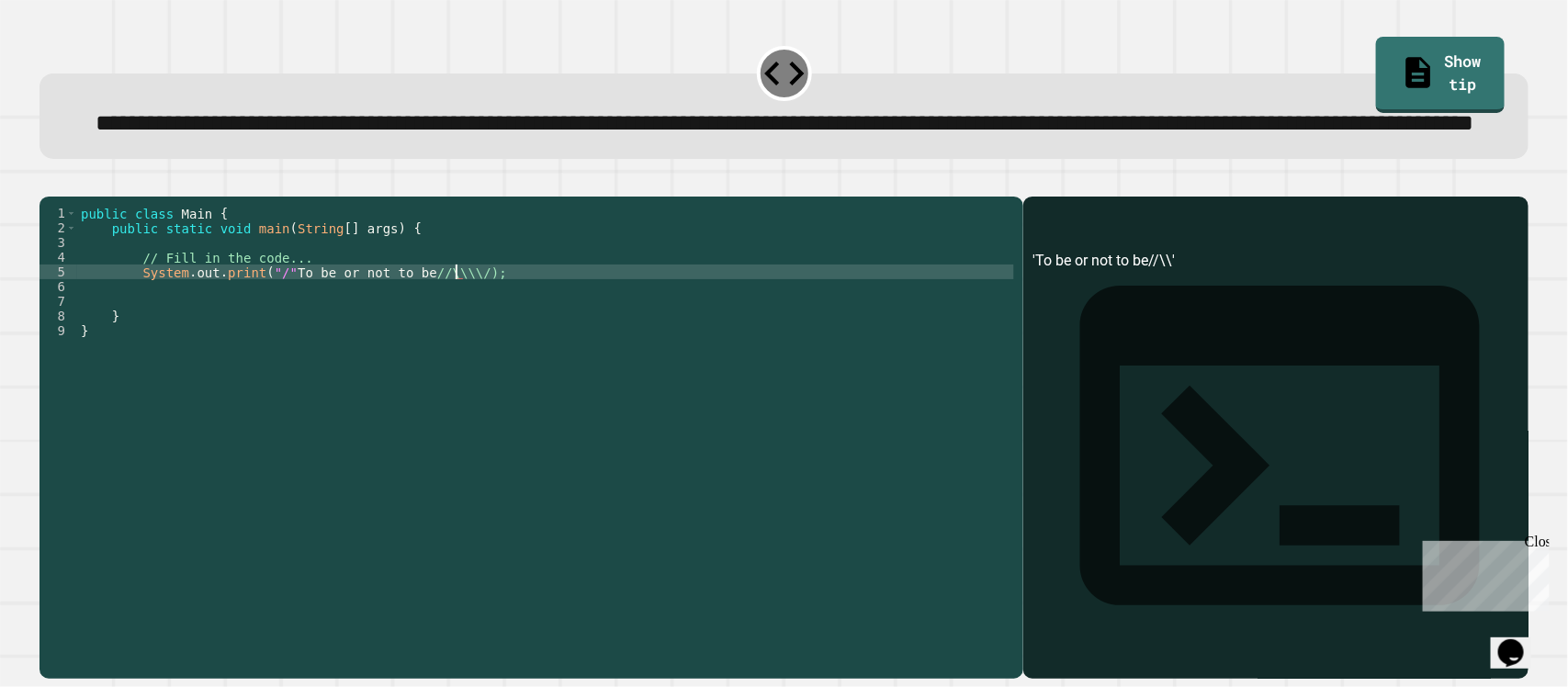
click at [277, 337] on div "public class Main { public static void main ( String [ ] args ) { // Fill in th…" at bounding box center [546, 397] width 937 height 382
click at [443, 333] on div "public class Main { public static void main ( String [ ] args ) { // Fill in th…" at bounding box center [546, 397] width 937 height 382
type textarea "**********"
click at [48, 182] on icon "button" at bounding box center [48, 182] width 0 height 0
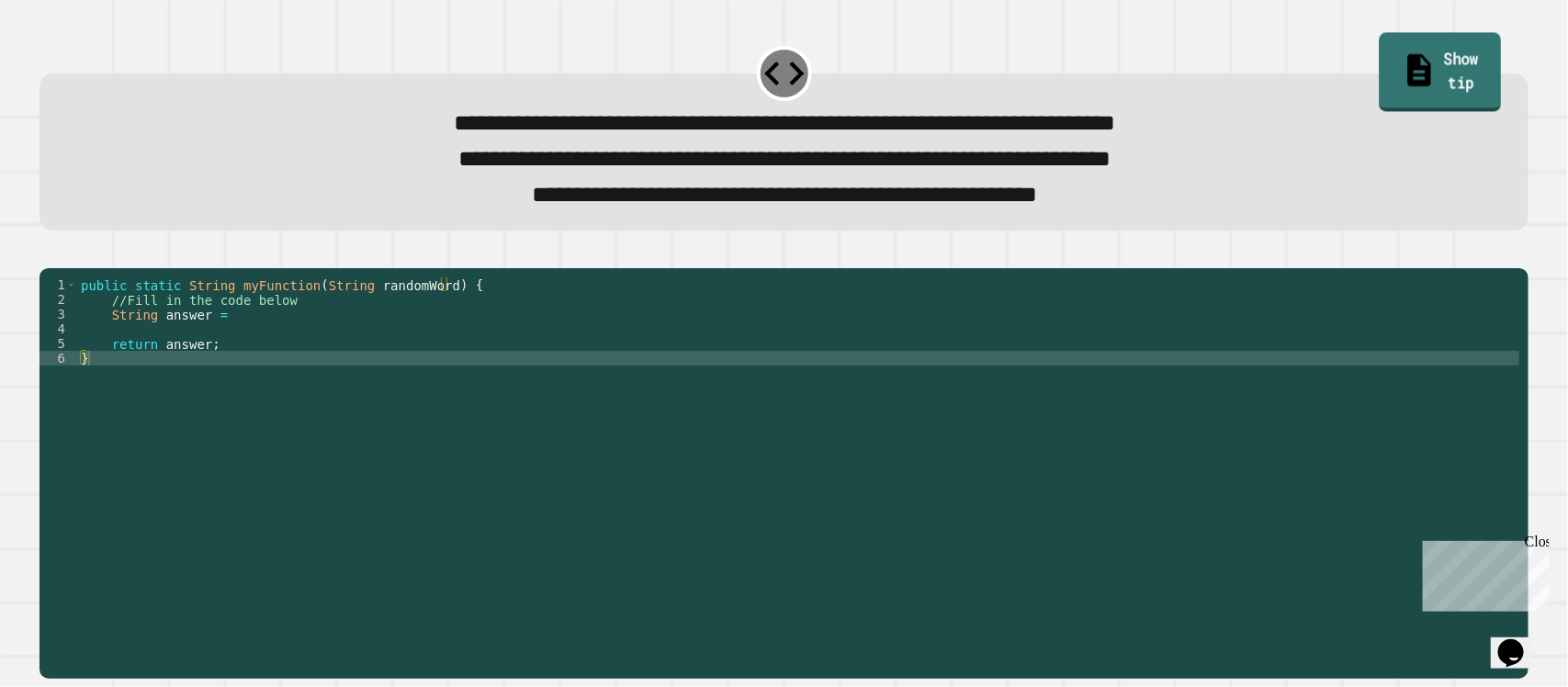
click at [1410, 69] on link "Show tip" at bounding box center [1441, 73] width 122 height 80
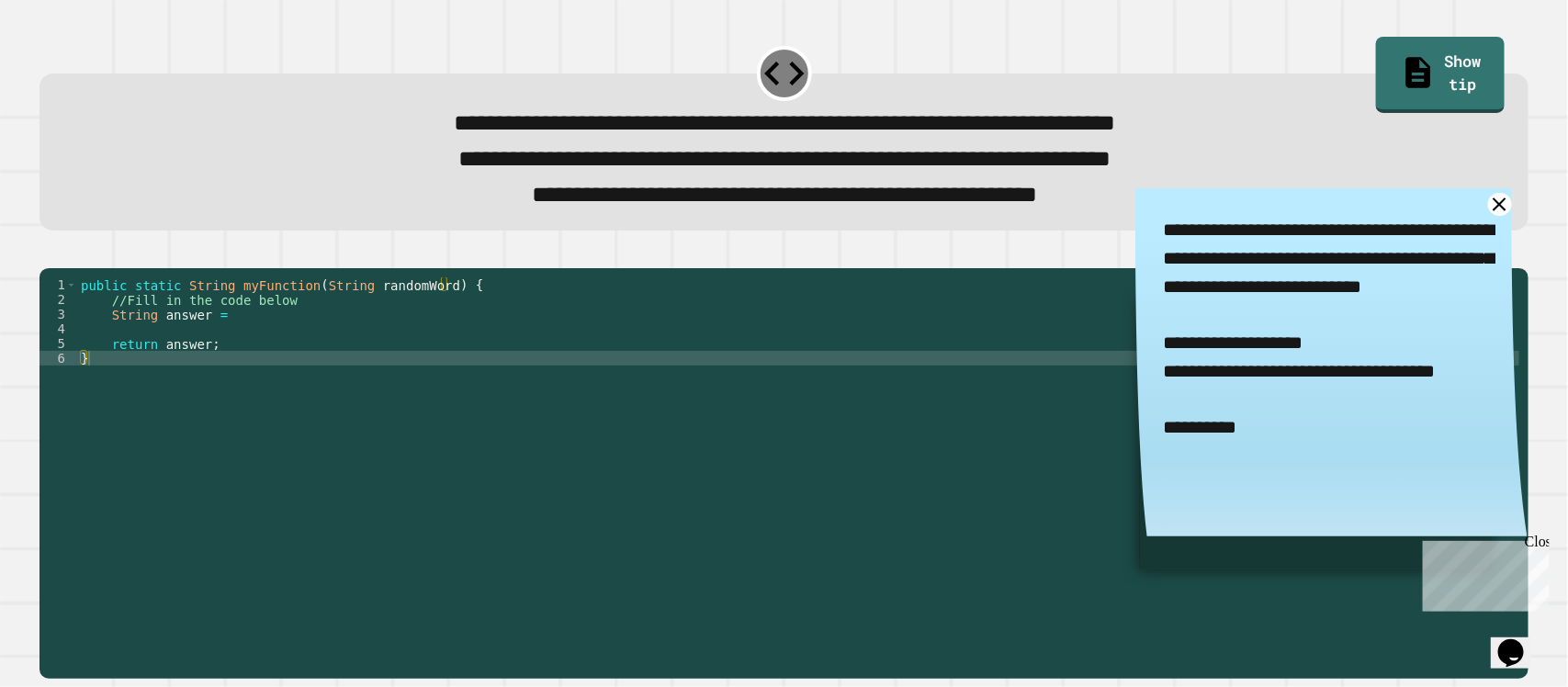
click at [287, 356] on div "public static String myFunction ( String randomWord ) { //Fill in the code belo…" at bounding box center [799, 446] width 1443 height 339
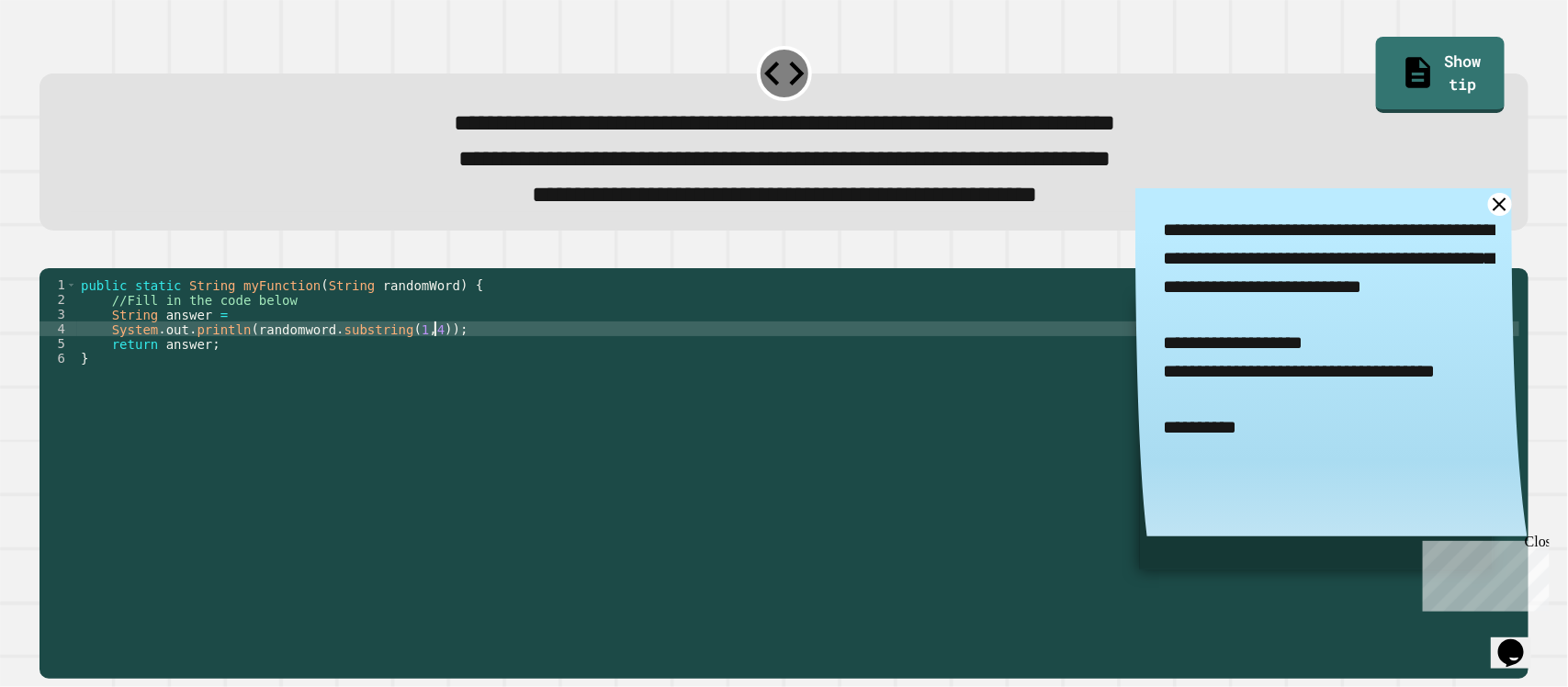
scroll to position [0, 24]
click at [48, 253] on icon "button" at bounding box center [48, 253] width 0 height 0
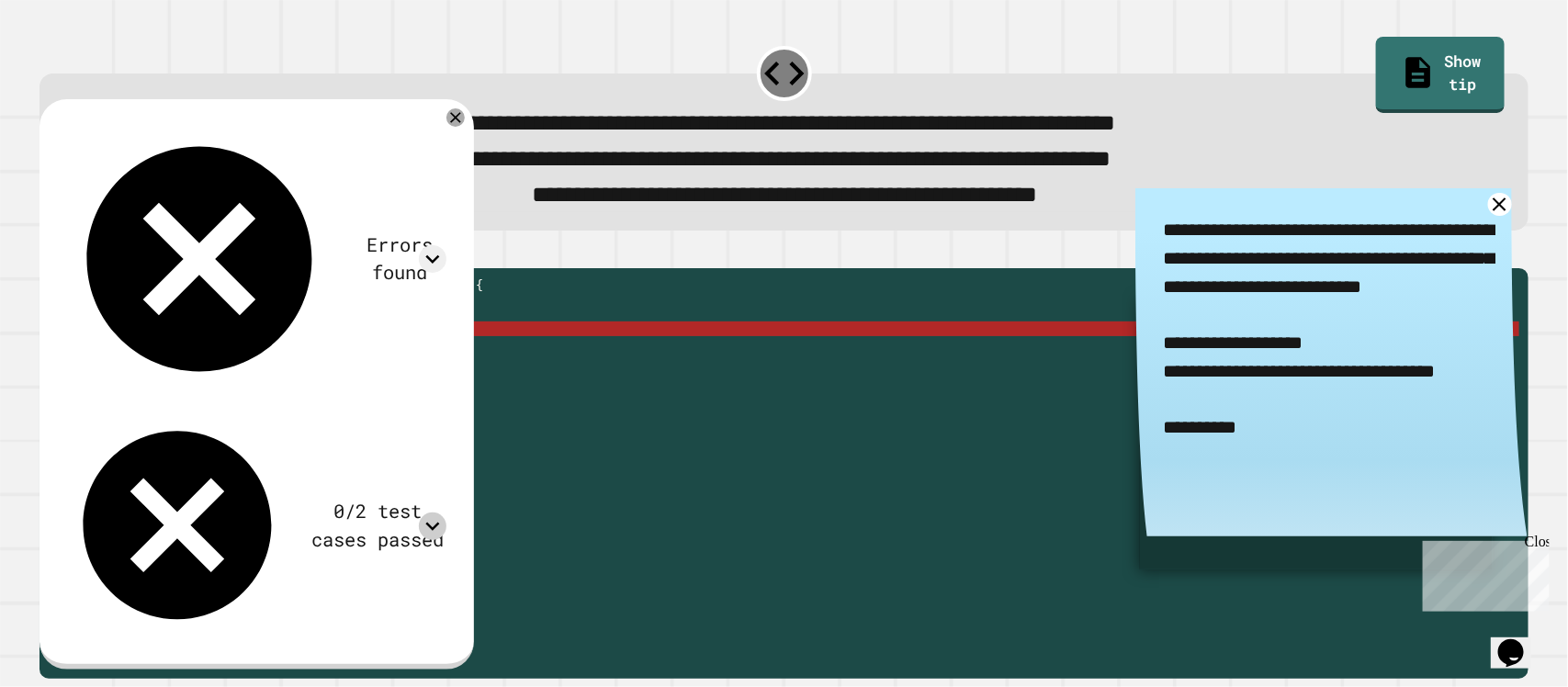
click at [446, 513] on icon at bounding box center [432, 527] width 27 height 27
click at [446, 245] on icon at bounding box center [432, 259] width 27 height 27
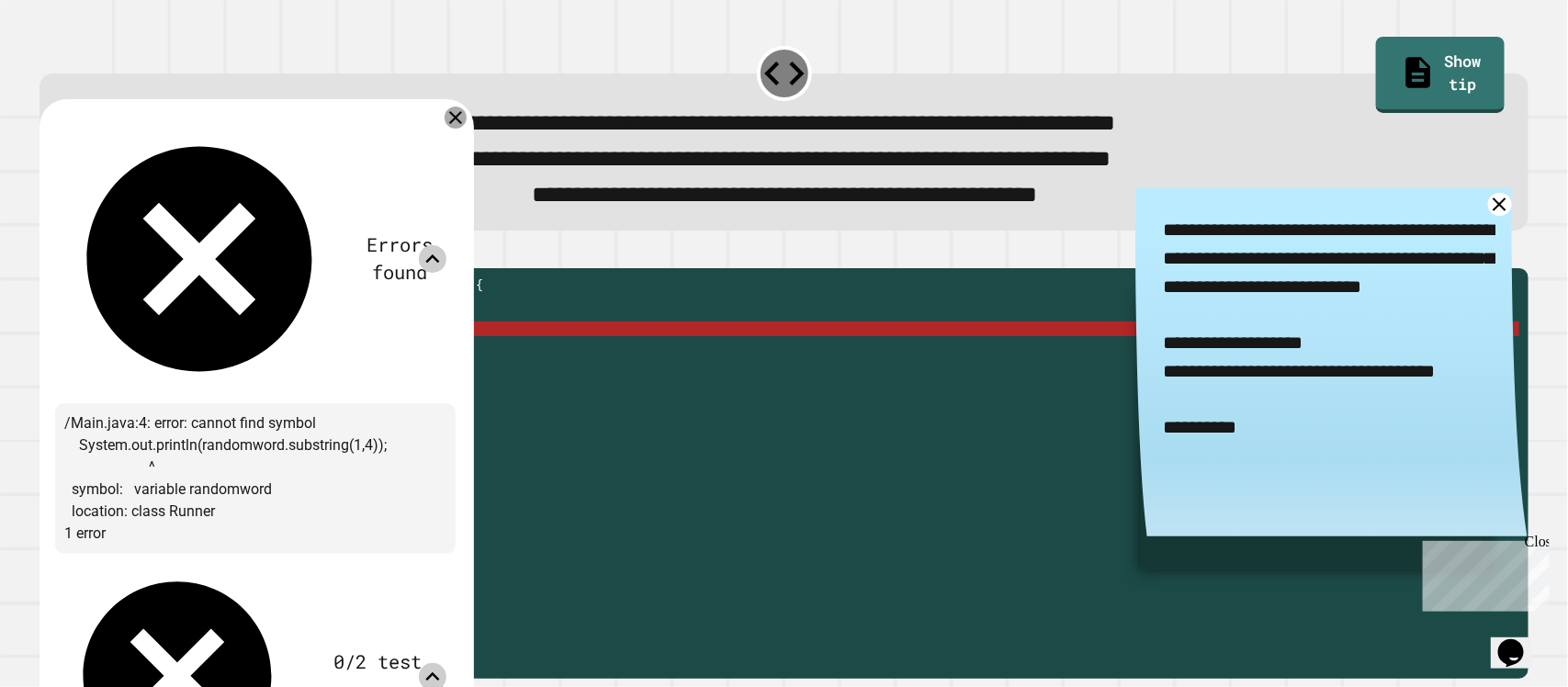
click at [466, 117] on icon at bounding box center [455, 117] width 22 height 22
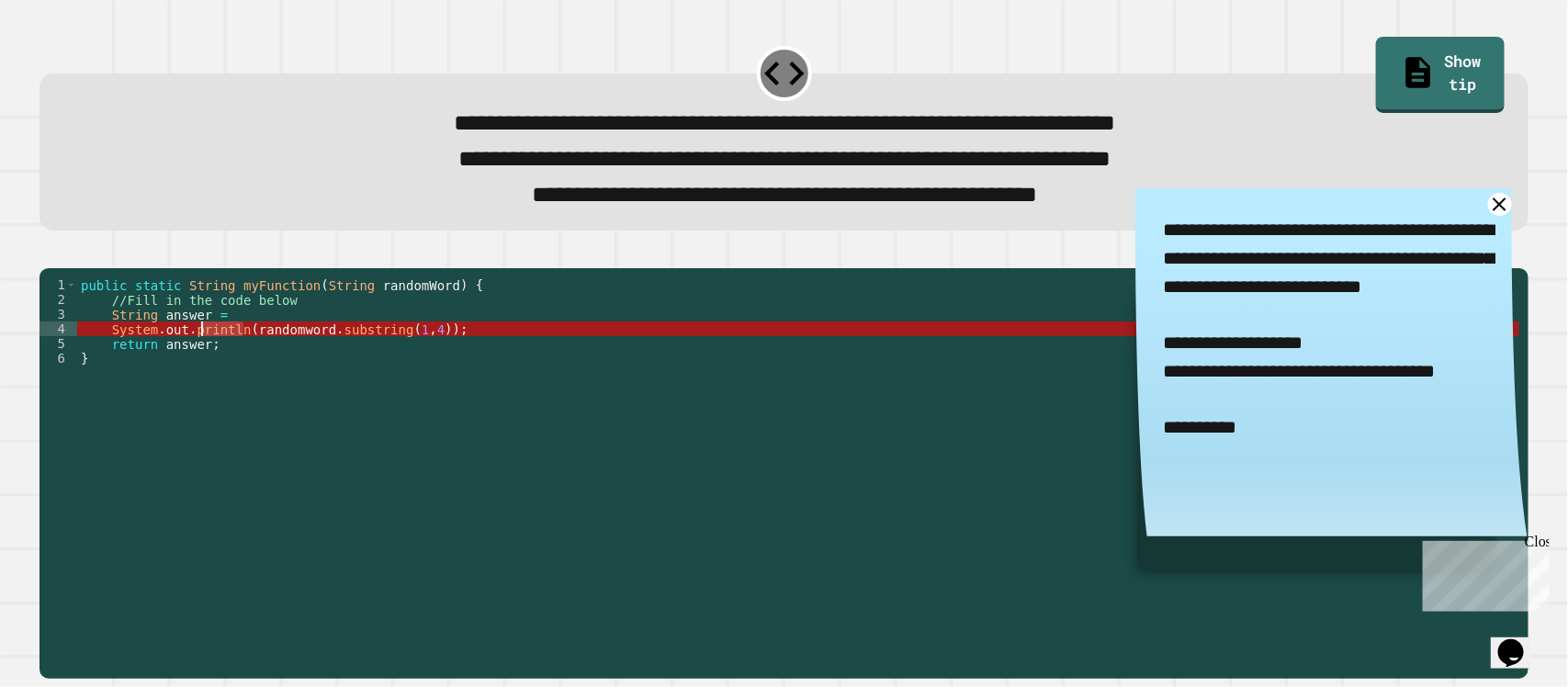
drag, startPoint x: 244, startPoint y: 358, endPoint x: 200, endPoint y: 356, distance: 44.0
click at [200, 356] on div "public static String myFunction ( String randomWord ) { //Fill in the code belo…" at bounding box center [799, 446] width 1443 height 339
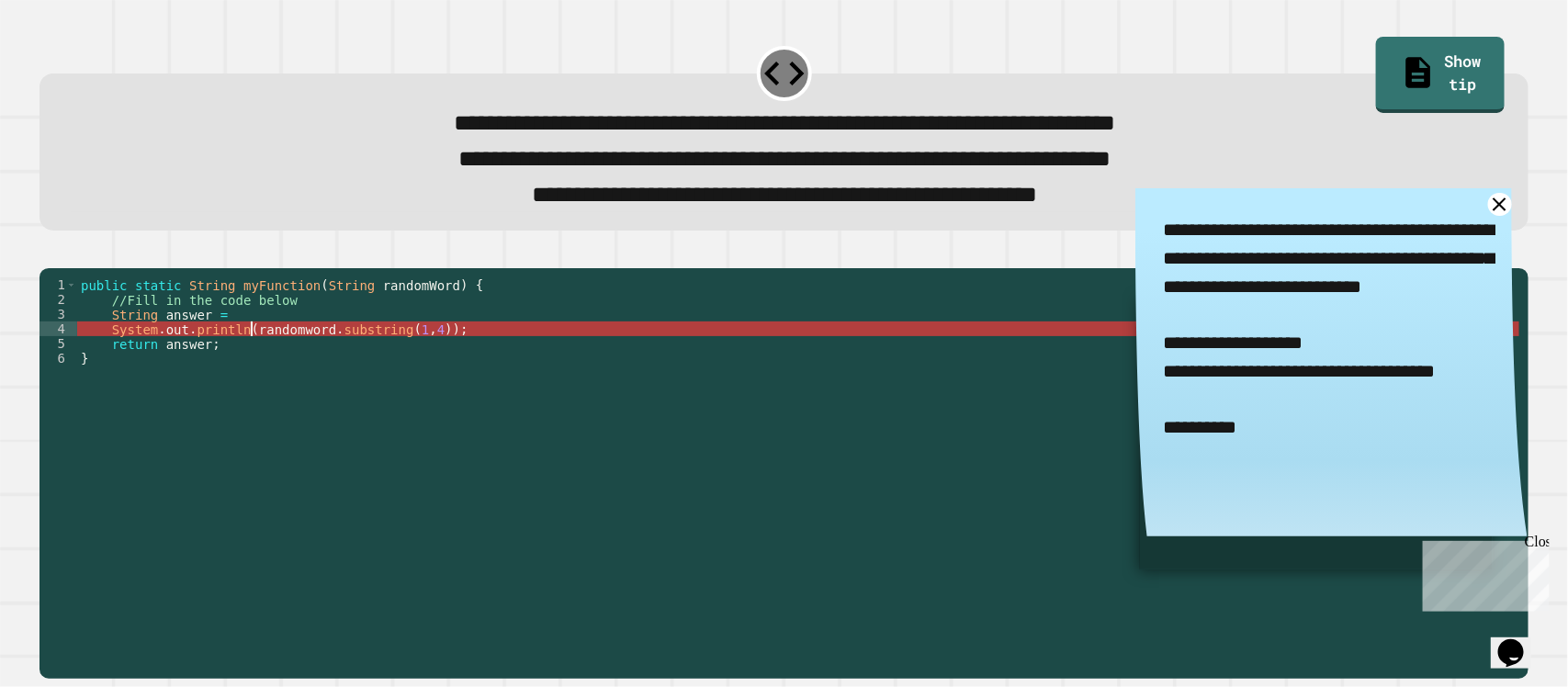
click at [252, 352] on div "public static String myFunction ( String randomWord ) { //Fill in the code belo…" at bounding box center [799, 446] width 1443 height 339
click at [48, 253] on icon "button" at bounding box center [48, 253] width 0 height 0
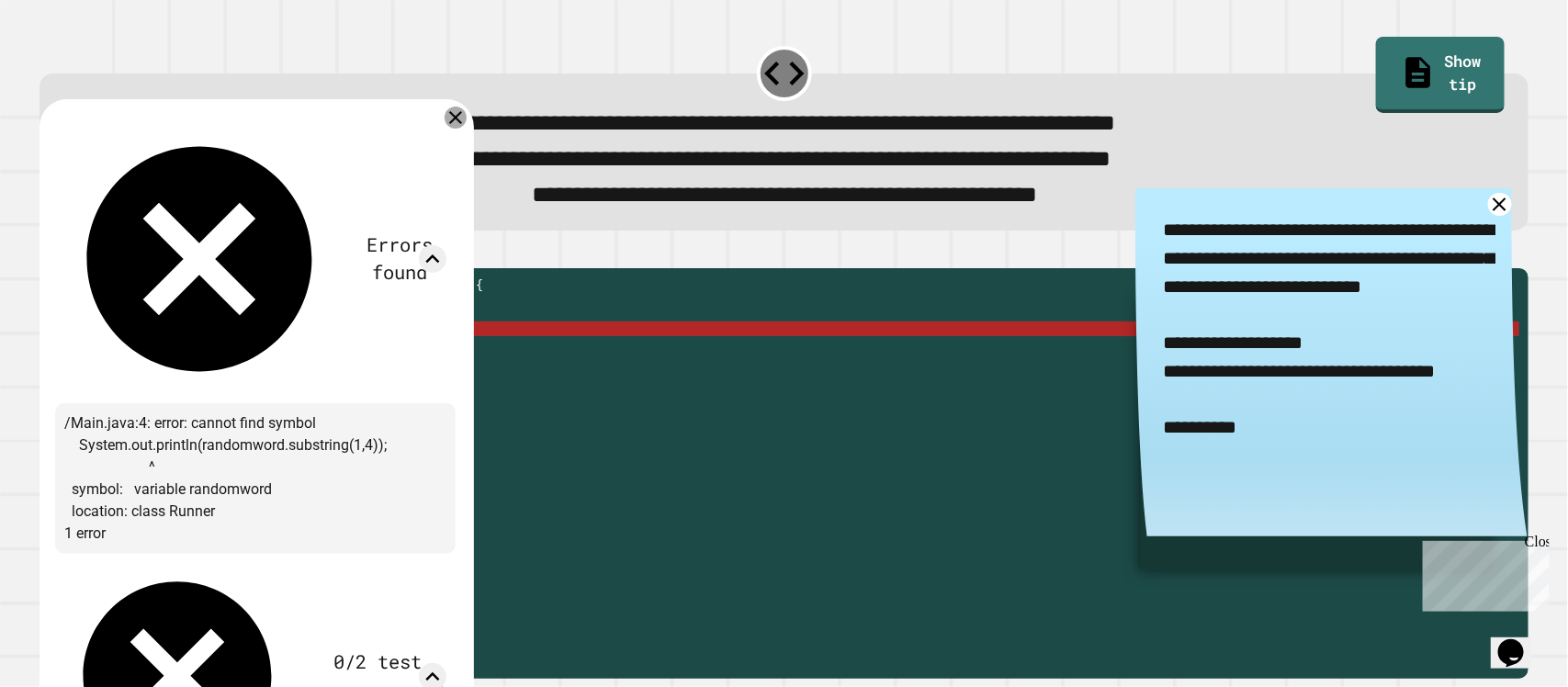
click at [466, 117] on div at bounding box center [455, 117] width 22 height 22
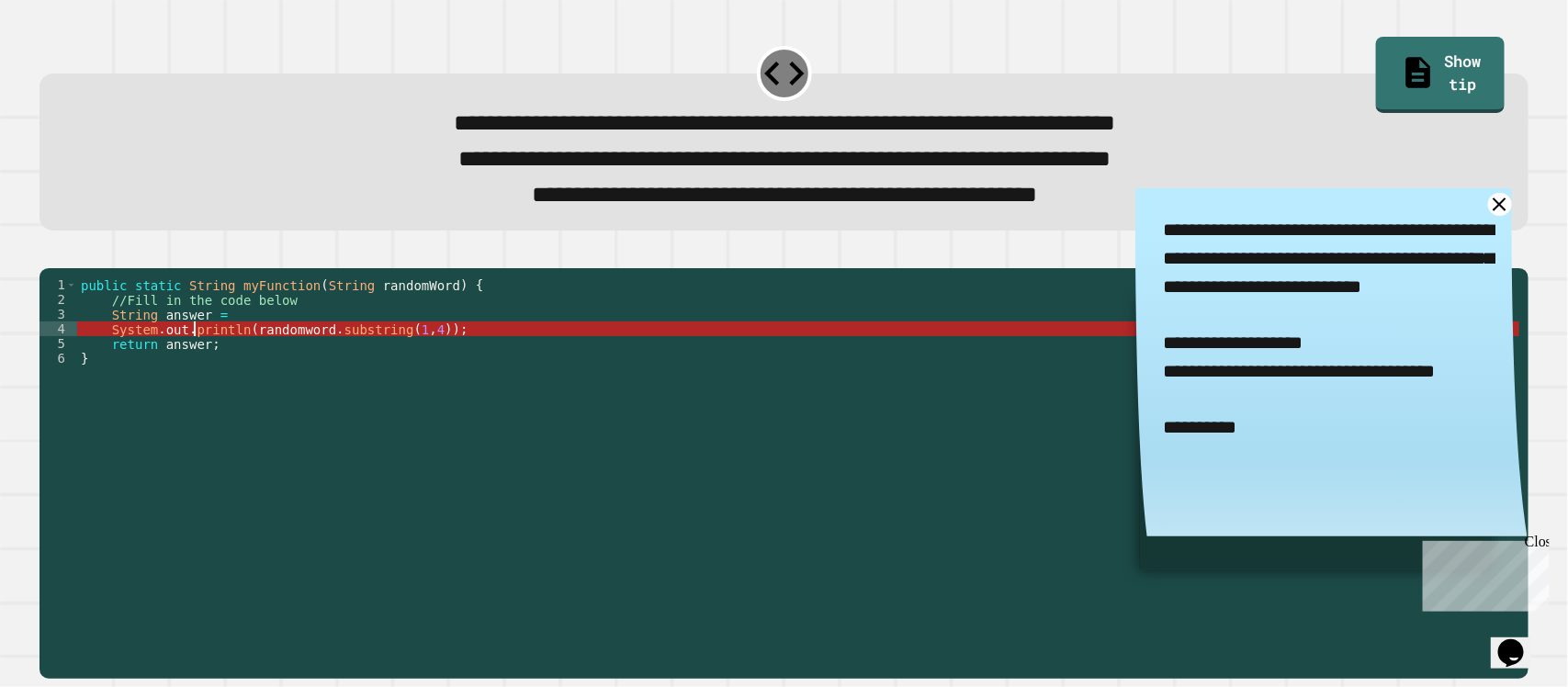
click at [196, 363] on div "public static String myFunction ( String randomWord ) { //Fill in the code belo…" at bounding box center [799, 446] width 1443 height 339
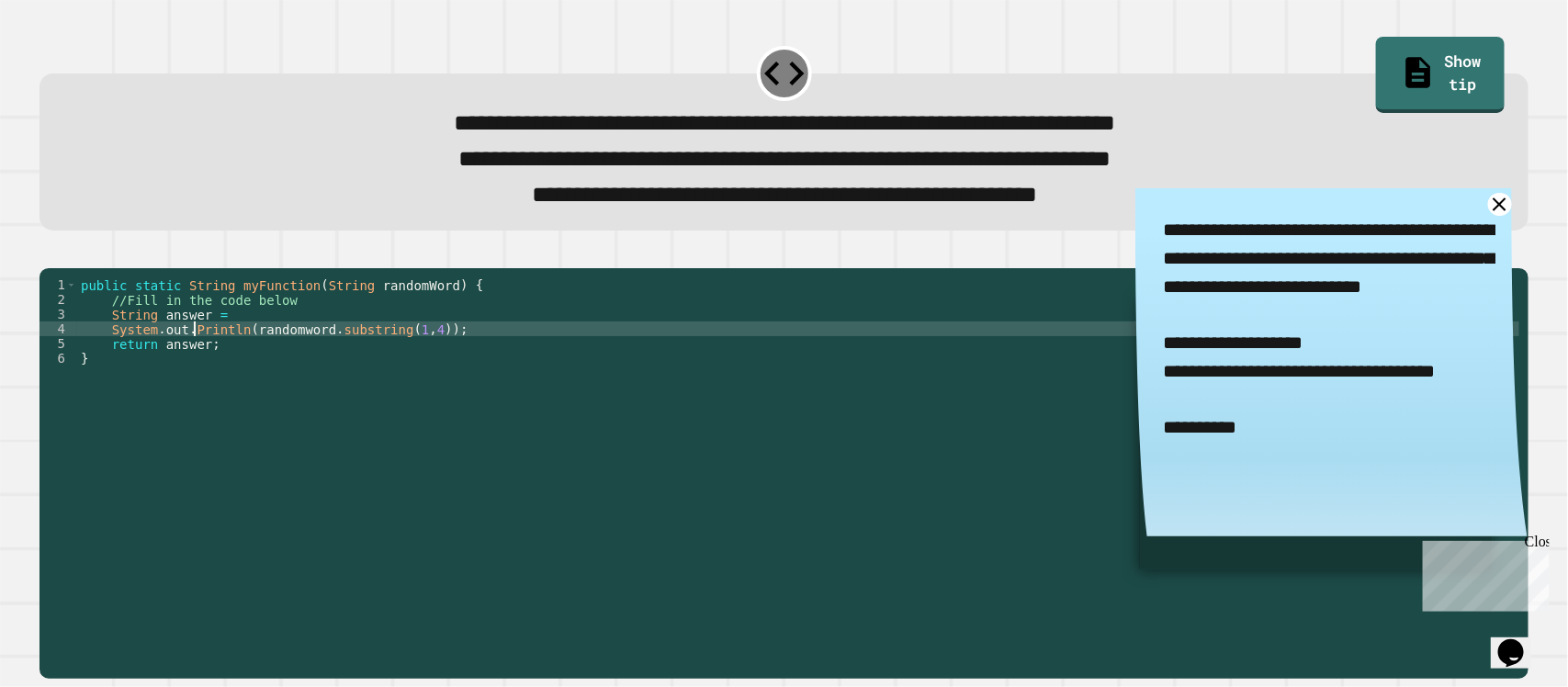
scroll to position [0, 9]
type textarea "**********"
click at [62, 269] on icon "button" at bounding box center [61, 264] width 10 height 13
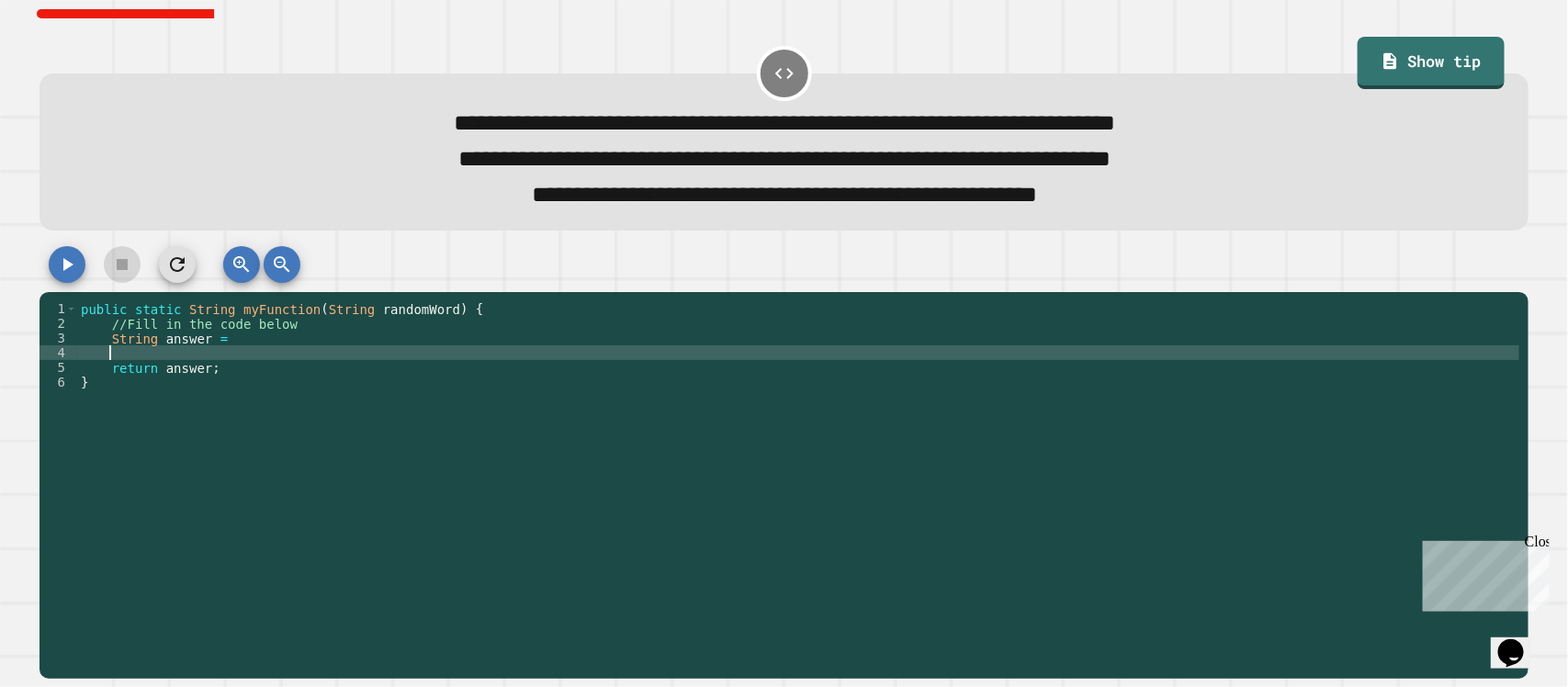
click at [263, 357] on div "public static String myFunction ( String randomWord ) { //Fill in the code belo…" at bounding box center [799, 471] width 1443 height 339
type textarea "**********"
click at [57, 262] on icon "button" at bounding box center [67, 264] width 22 height 22
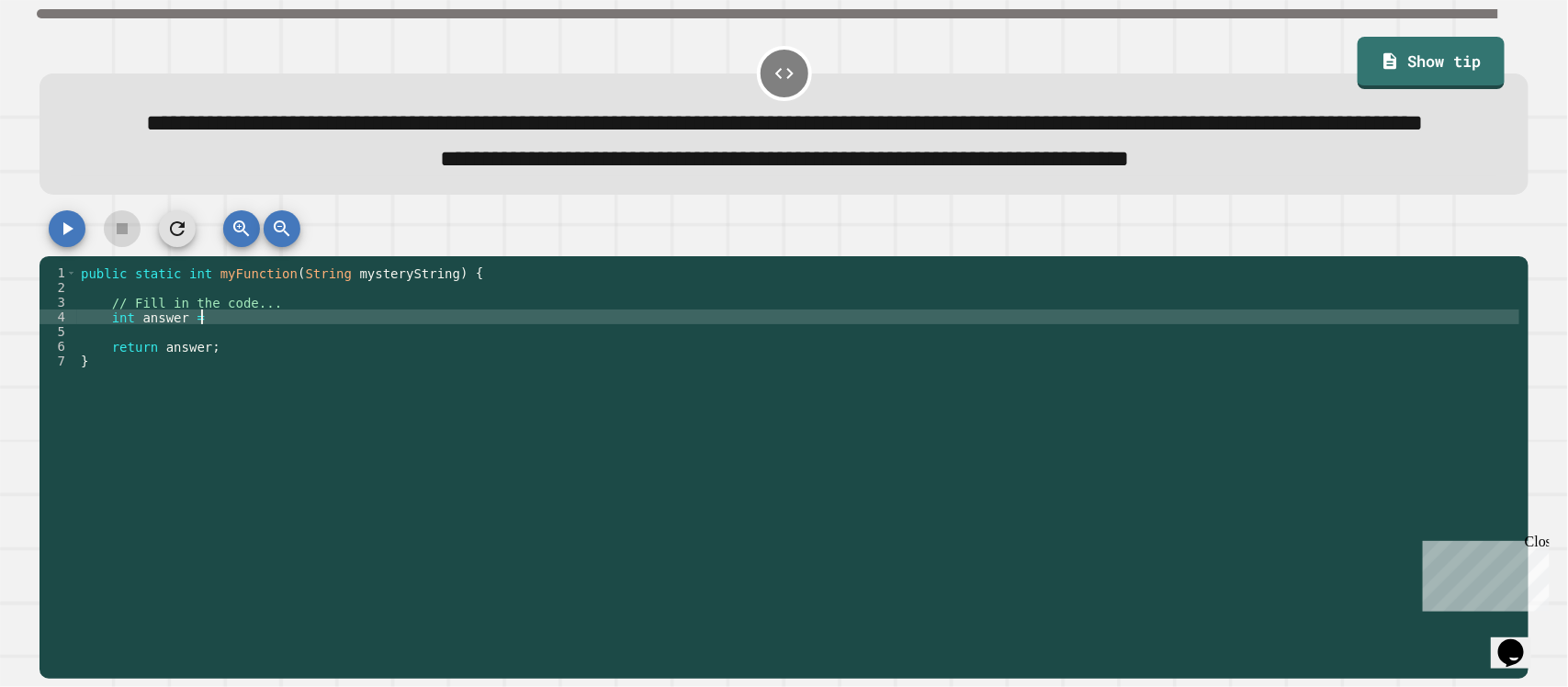
click at [333, 360] on div "public static int myFunction ( String mysteryString ) { // Fill in the code... …" at bounding box center [799, 435] width 1443 height 339
click at [1452, 69] on link "Show tip" at bounding box center [1430, 60] width 135 height 55
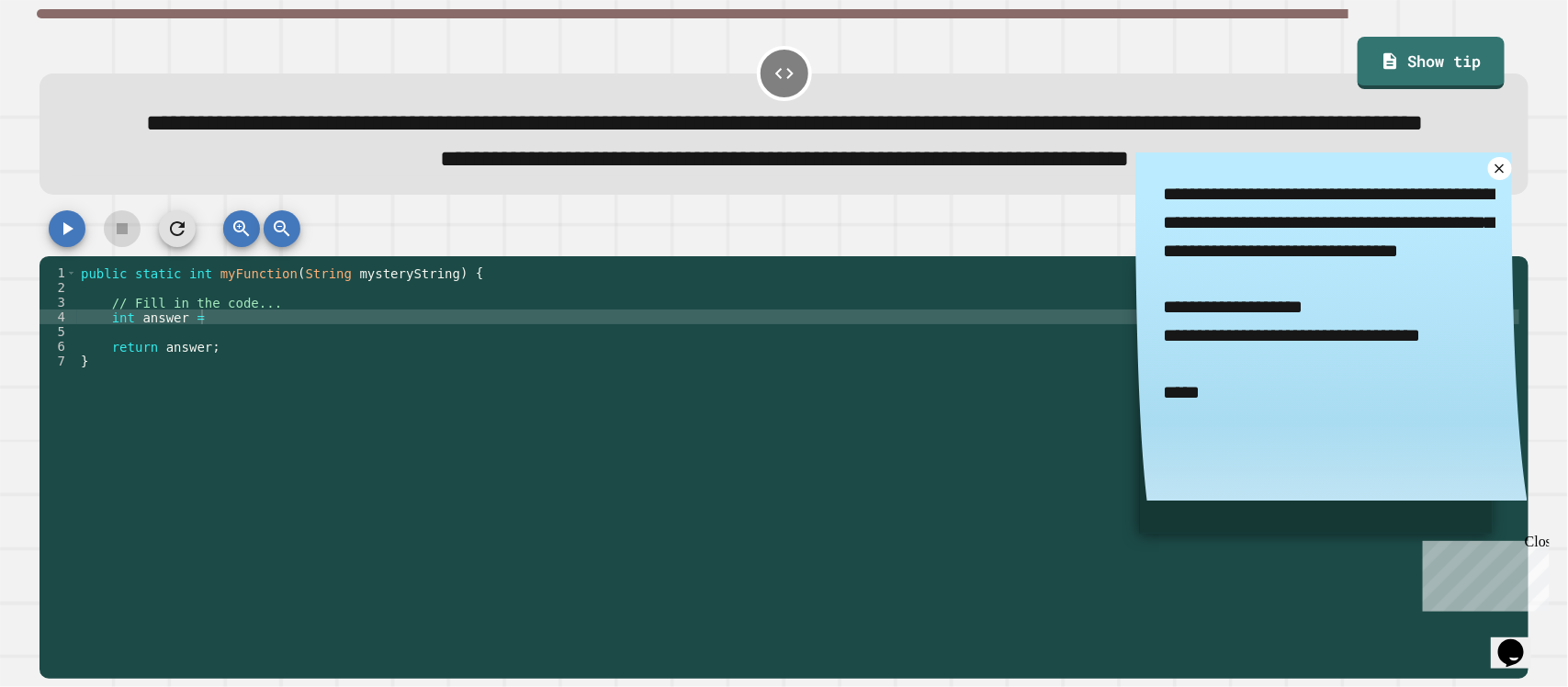
click at [300, 357] on div "public static int myFunction ( String mysteryString ) { // Fill in the code... …" at bounding box center [799, 435] width 1443 height 339
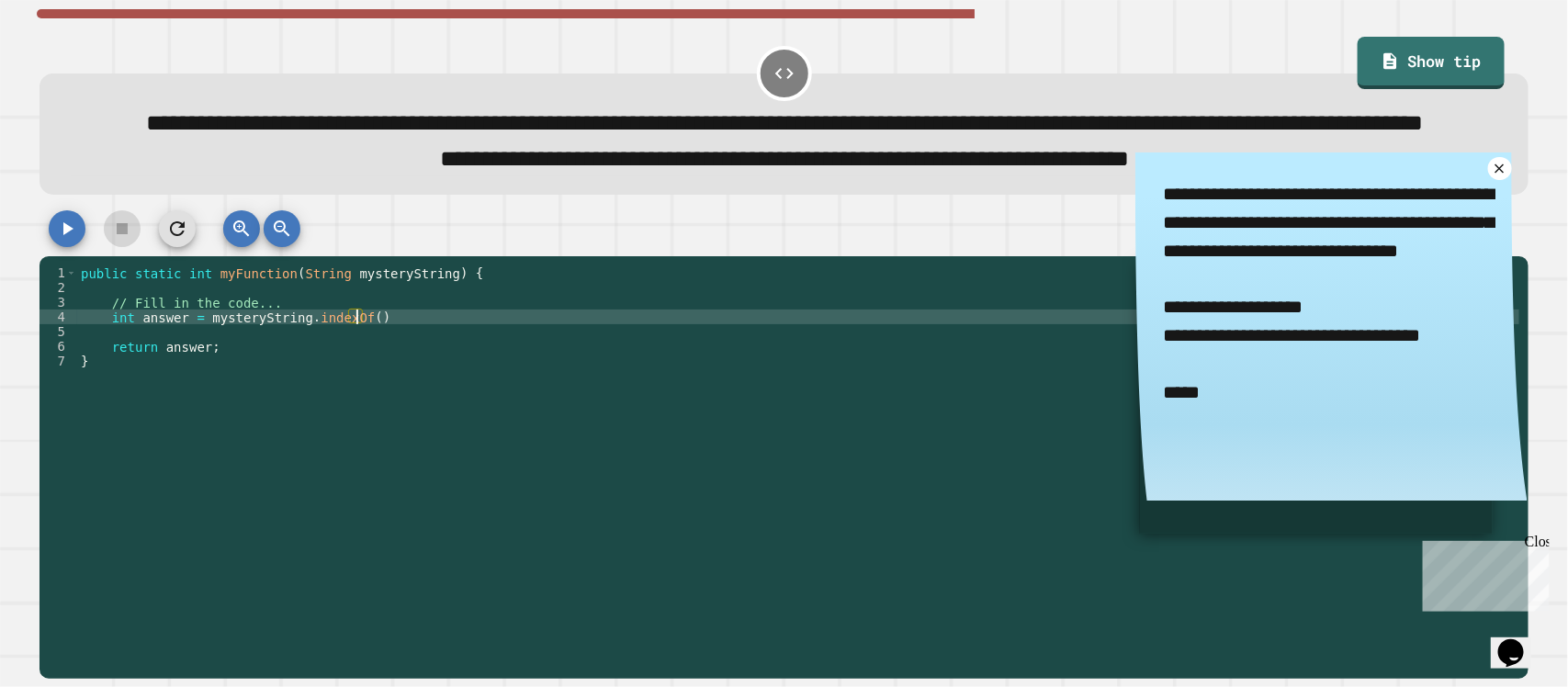
scroll to position [0, 19]
drag, startPoint x: 1472, startPoint y: 212, endPoint x: 1443, endPoint y: 216, distance: 29.3
click at [1490, 178] on icon at bounding box center [1499, 168] width 18 height 18
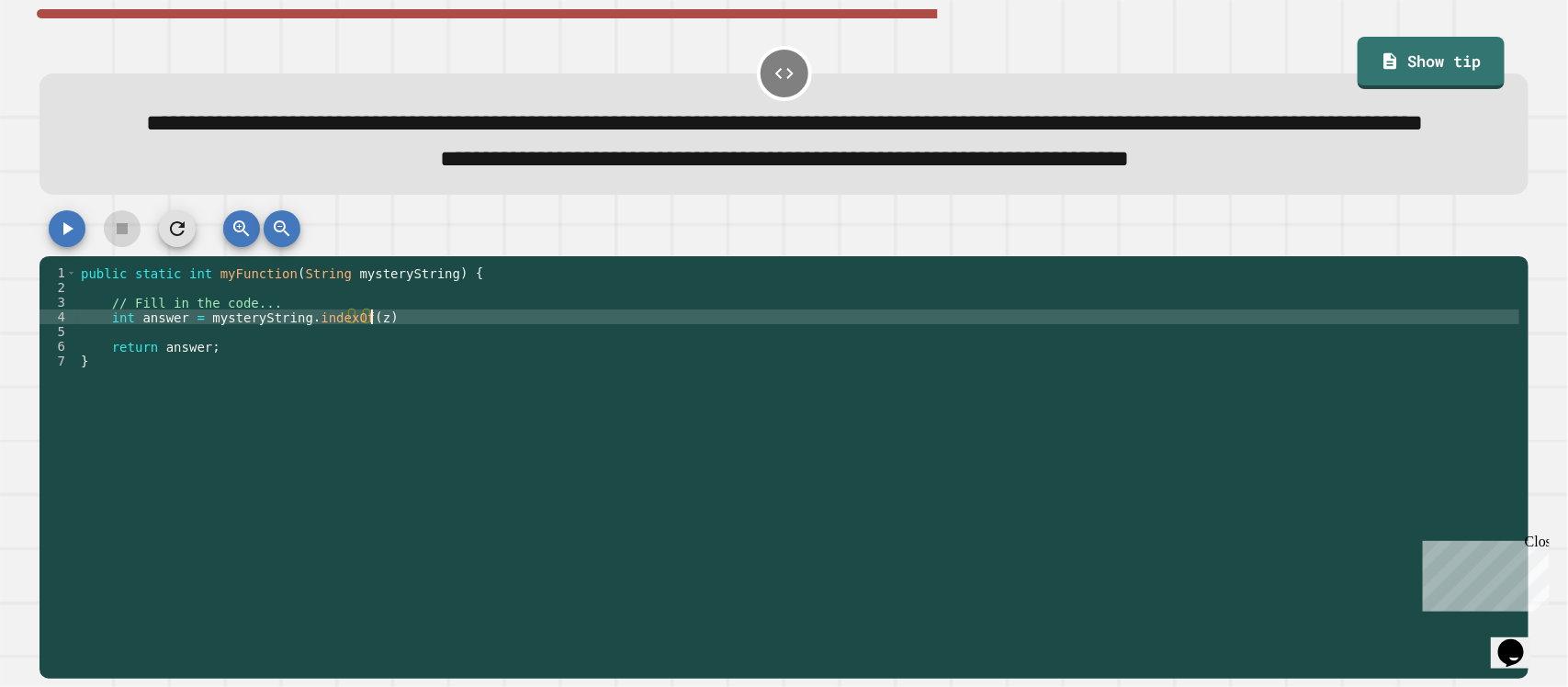
click at [455, 355] on div "public static int myFunction ( String mysteryString ) { // Fill in the code... …" at bounding box center [799, 435] width 1443 height 339
click at [52, 247] on button "button" at bounding box center [67, 229] width 37 height 37
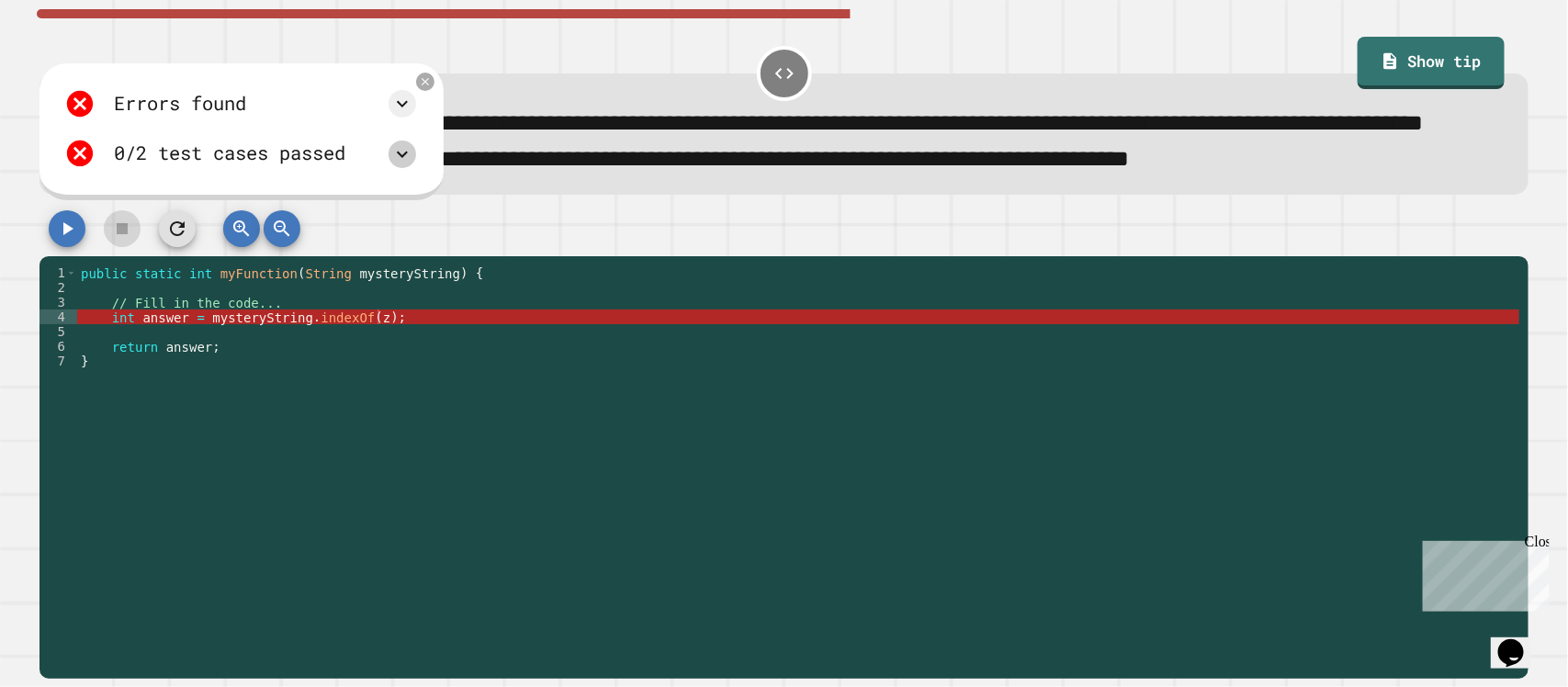
click at [413, 165] on icon at bounding box center [401, 154] width 22 height 22
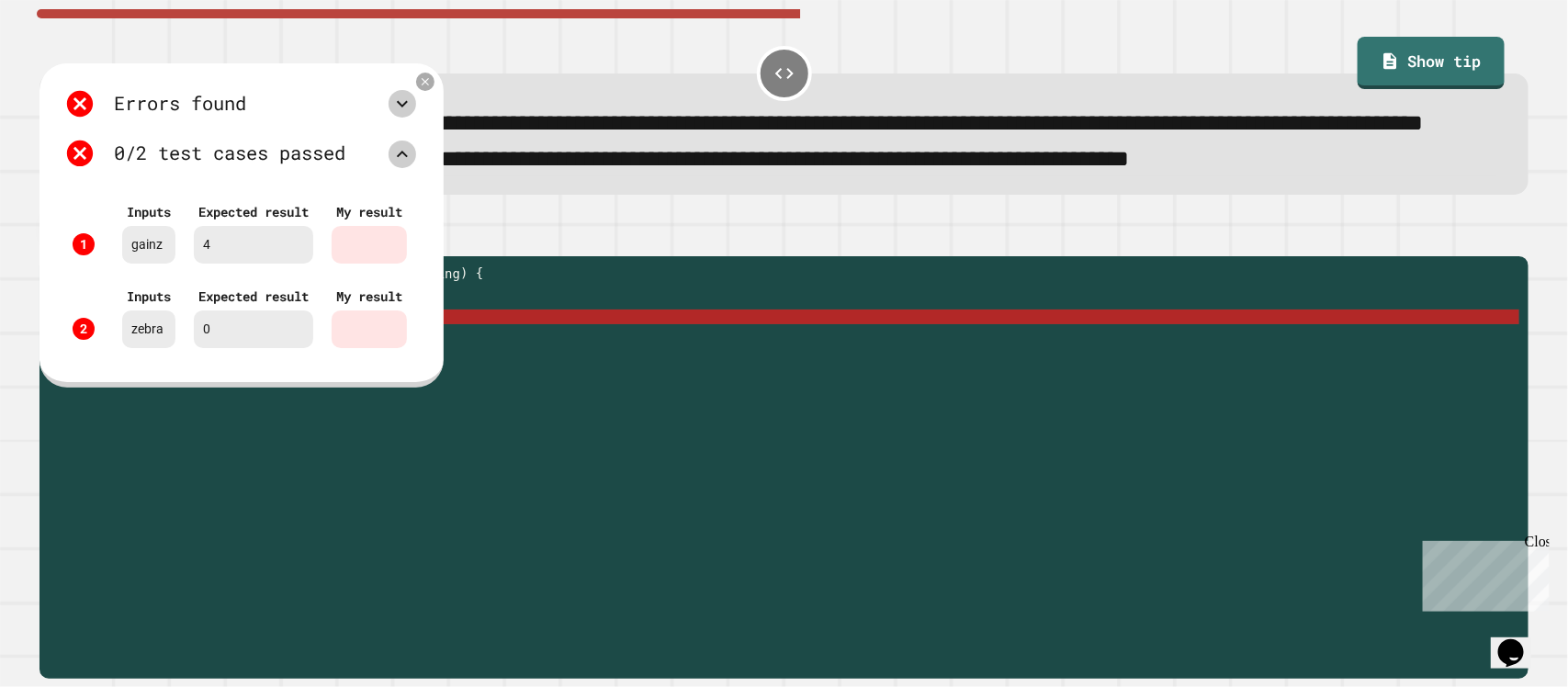
click at [413, 114] on icon at bounding box center [401, 104] width 22 height 22
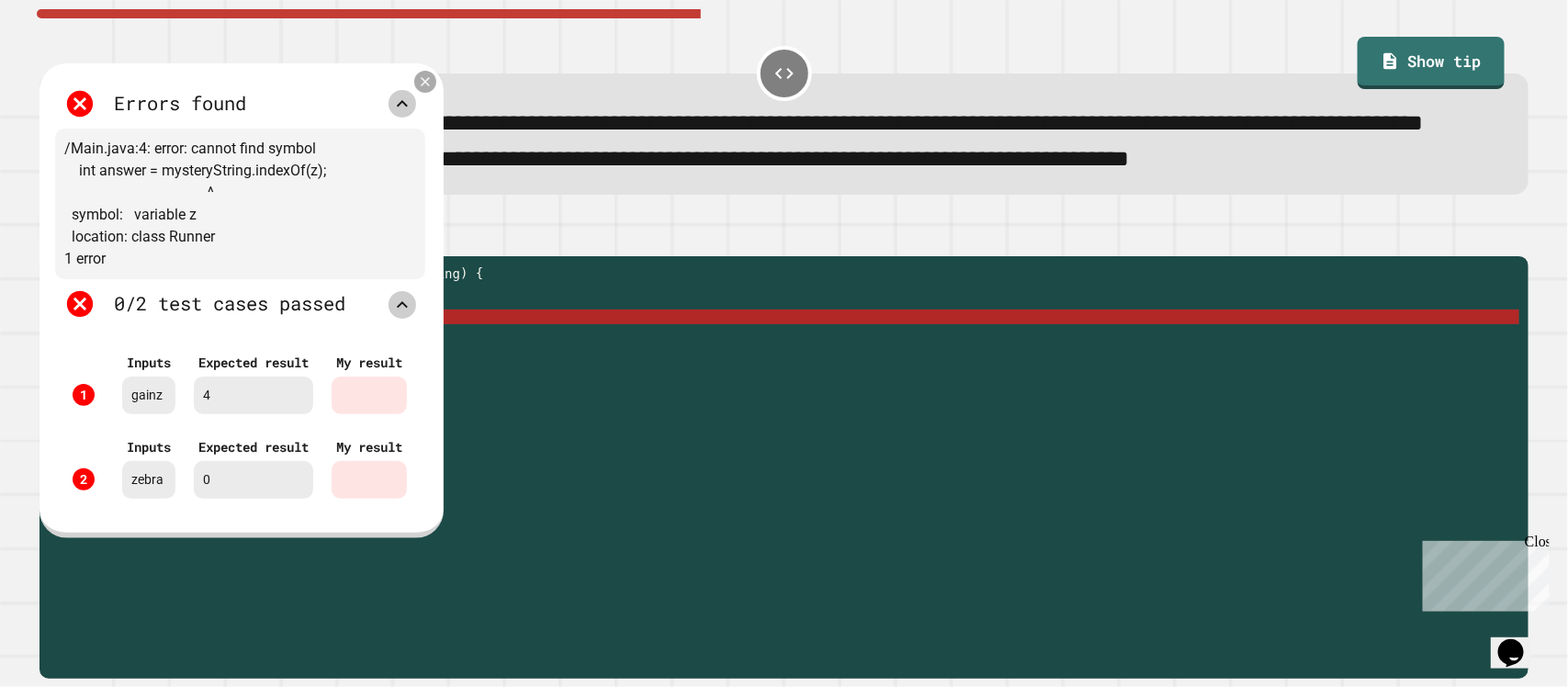
click at [430, 86] on icon at bounding box center [425, 82] width 9 height 9
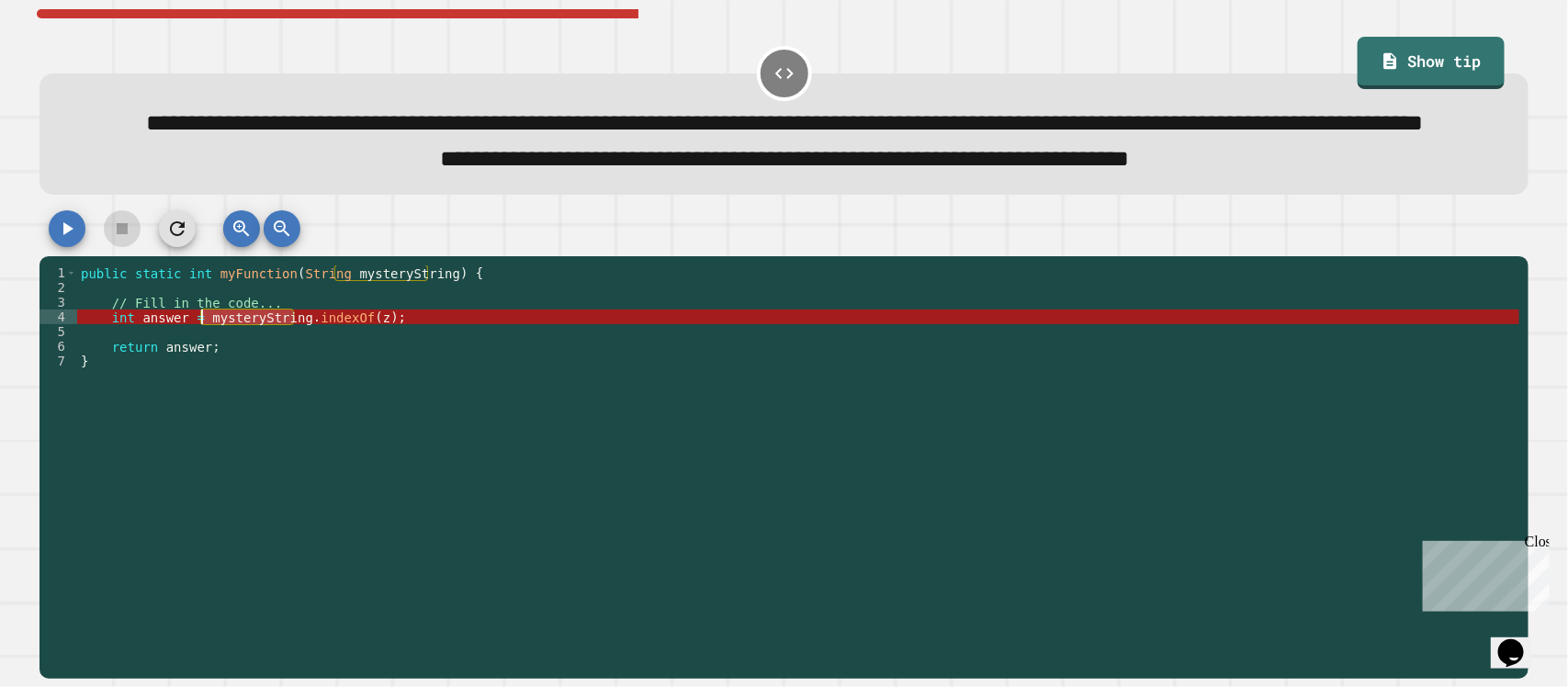
drag, startPoint x: 291, startPoint y: 360, endPoint x: 200, endPoint y: 359, distance: 91.0
click at [200, 359] on div "public static int myFunction ( String mysteryString ) { // Fill in the code... …" at bounding box center [799, 435] width 1443 height 339
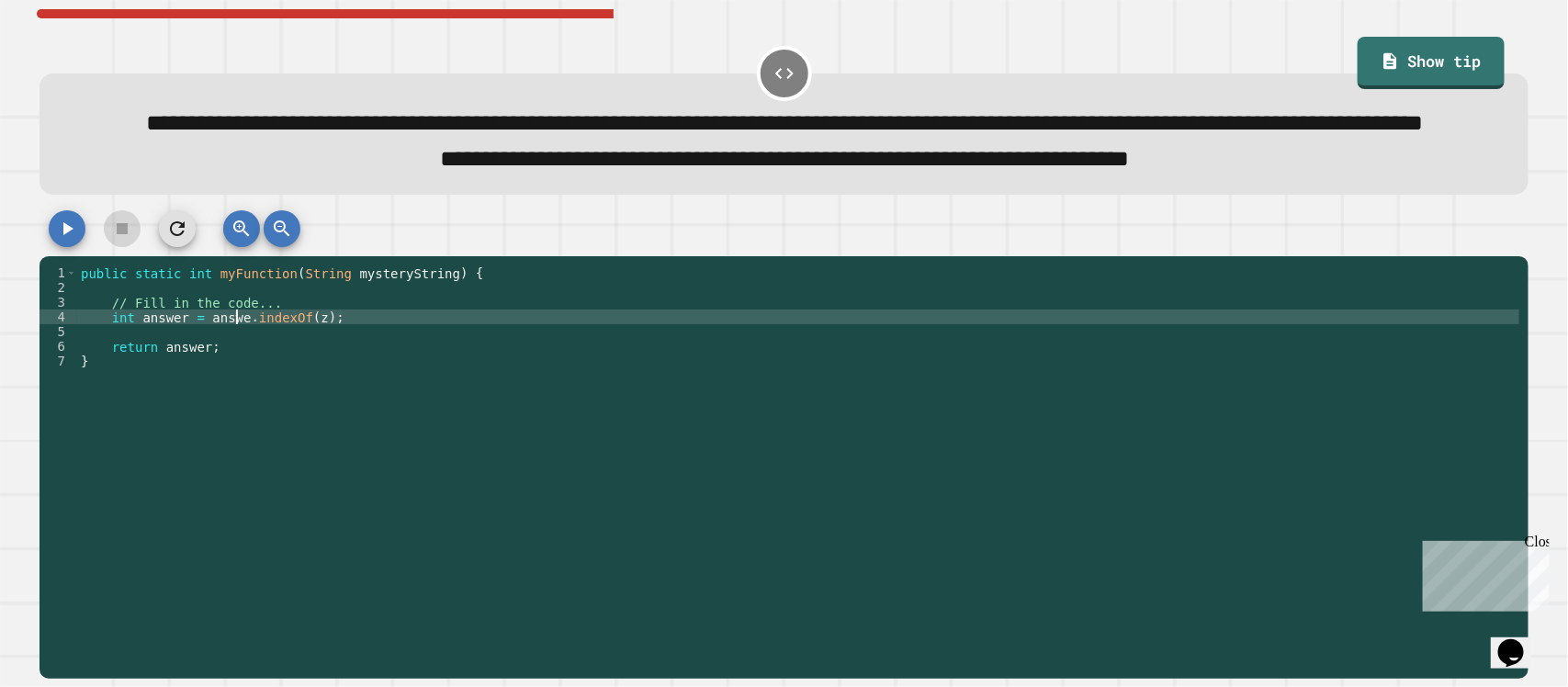
scroll to position [0, 11]
click at [70, 240] on icon "button" at bounding box center [67, 228] width 22 height 22
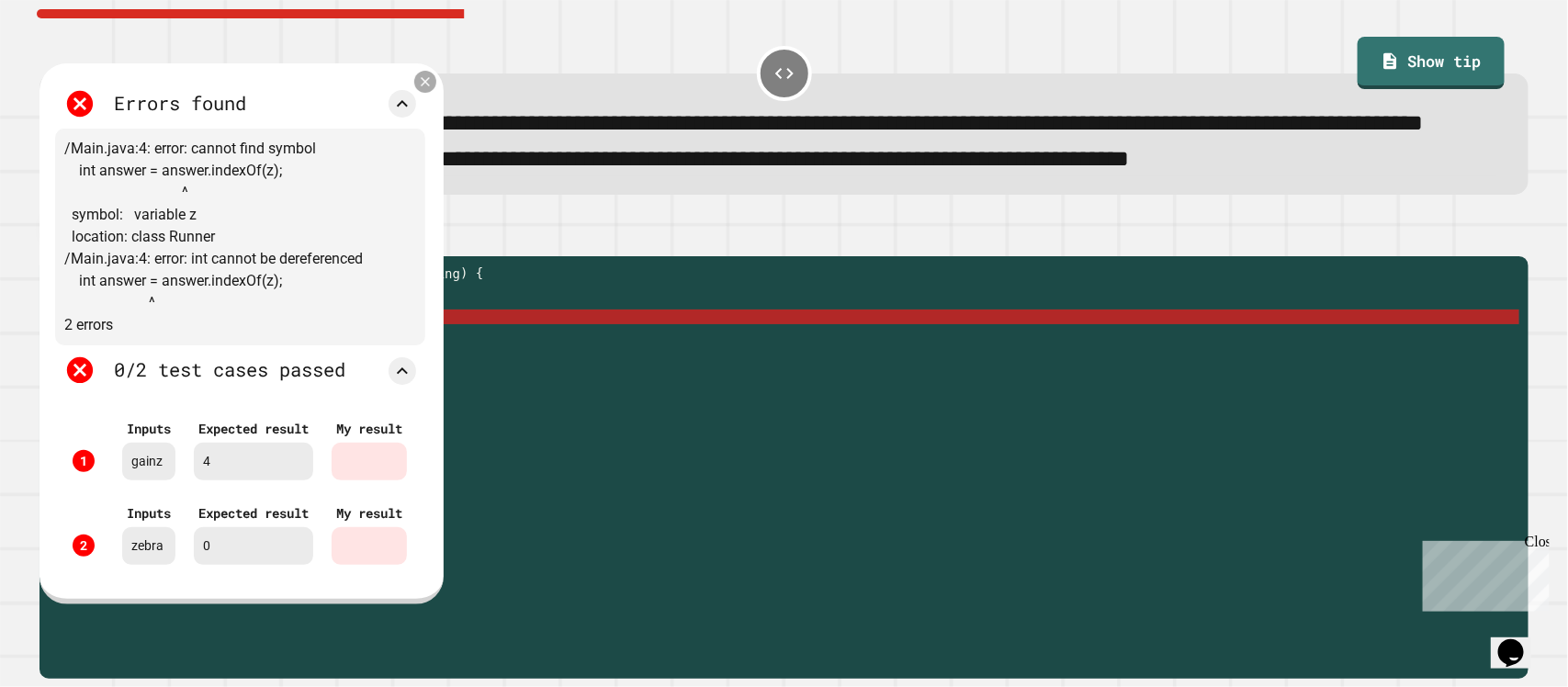
click at [432, 90] on icon at bounding box center [425, 82] width 16 height 16
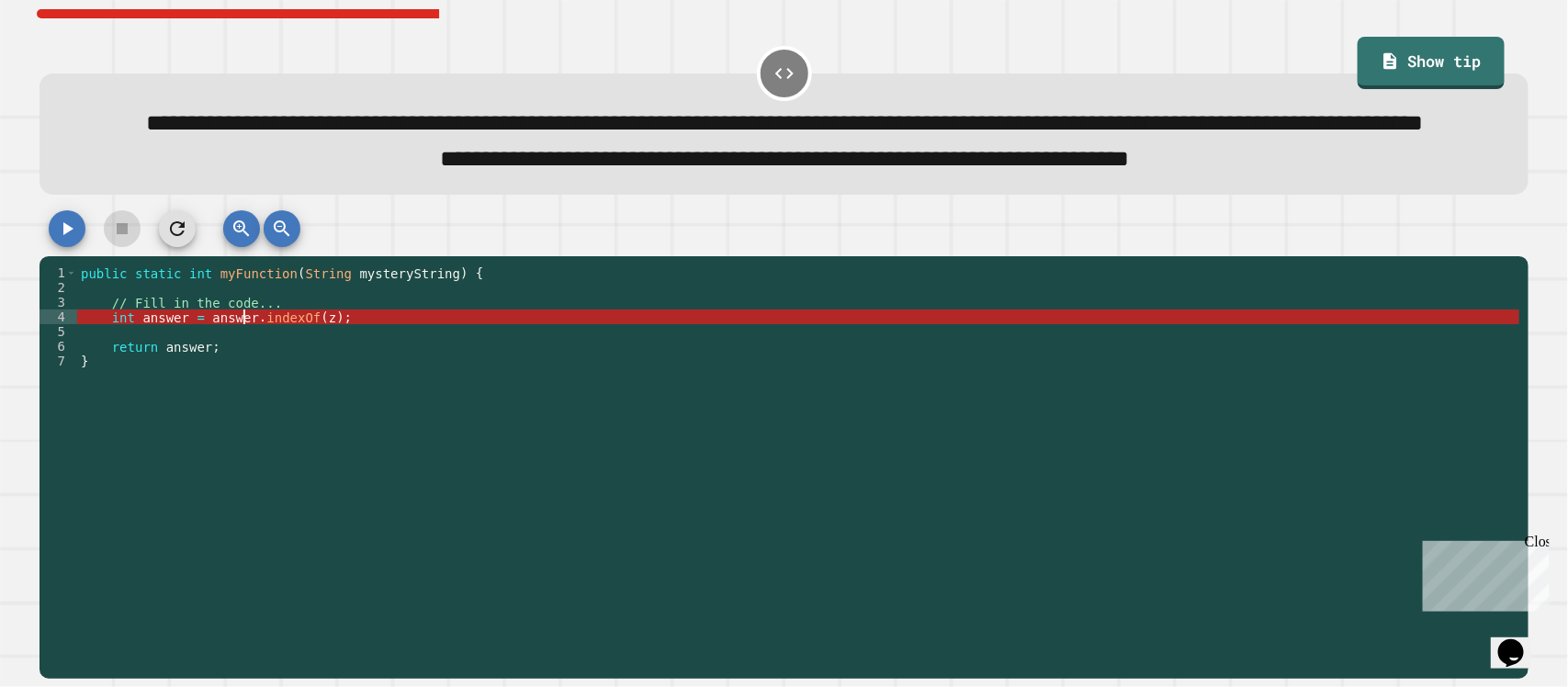
click at [240, 358] on div "public static int myFunction ( String mysteryString ) { // Fill in the code... …" at bounding box center [799, 435] width 1443 height 339
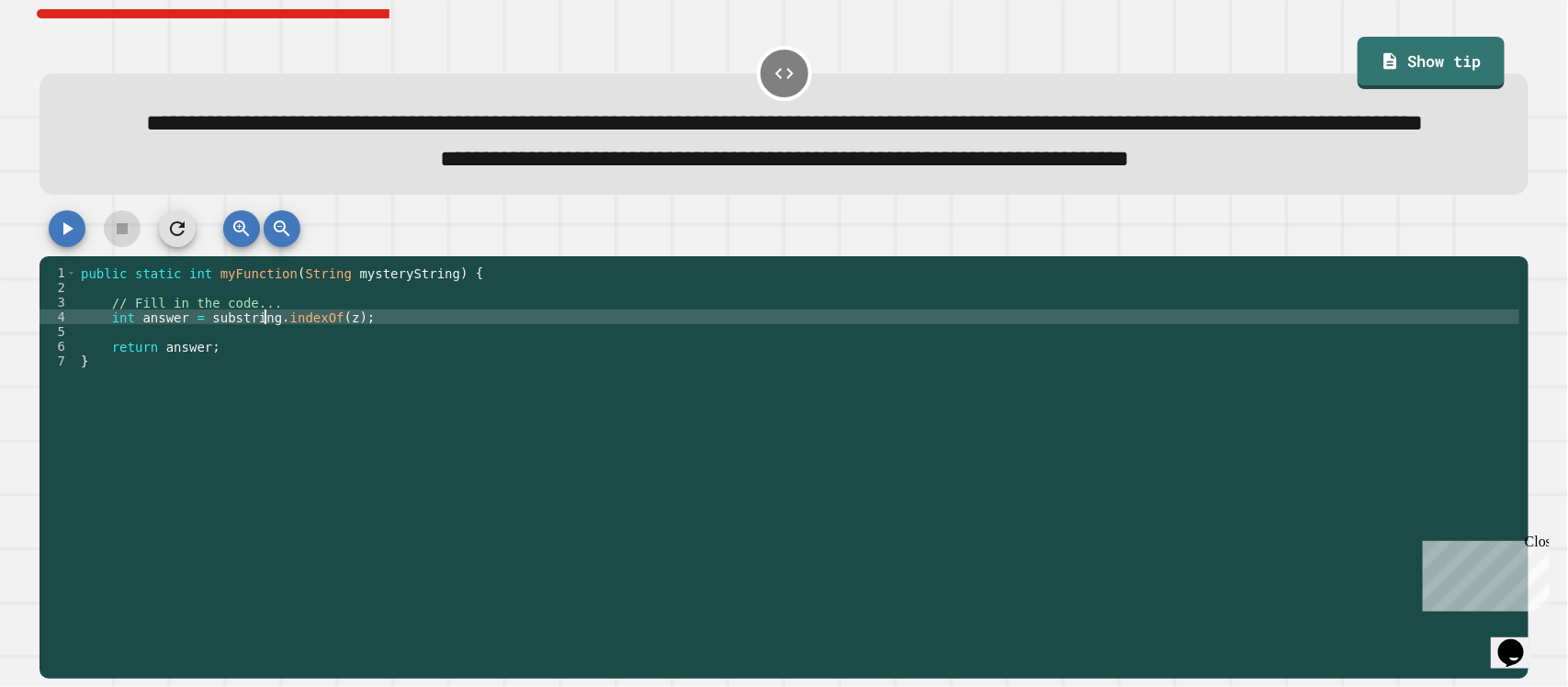
scroll to position [0, 12]
click at [79, 247] on button "button" at bounding box center [67, 229] width 37 height 37
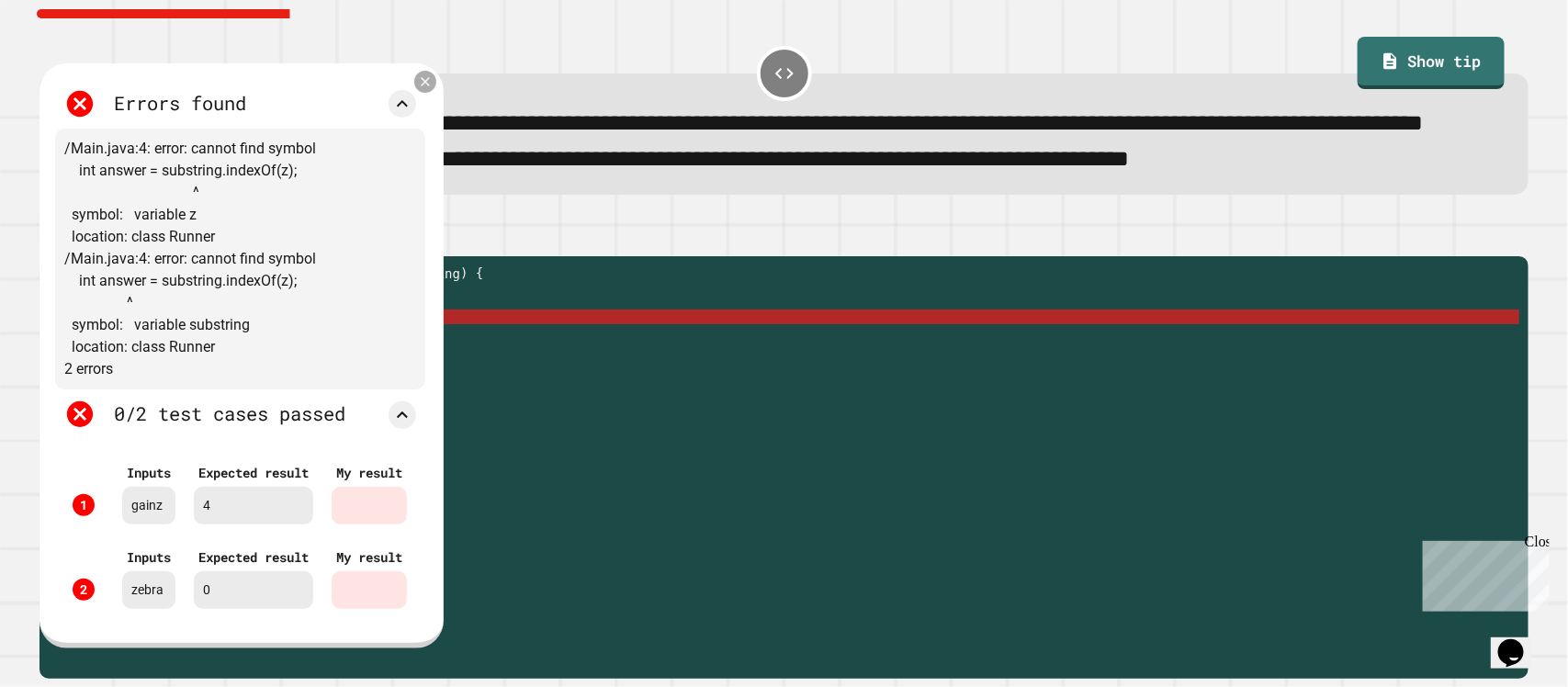
click at [432, 90] on icon at bounding box center [425, 82] width 16 height 16
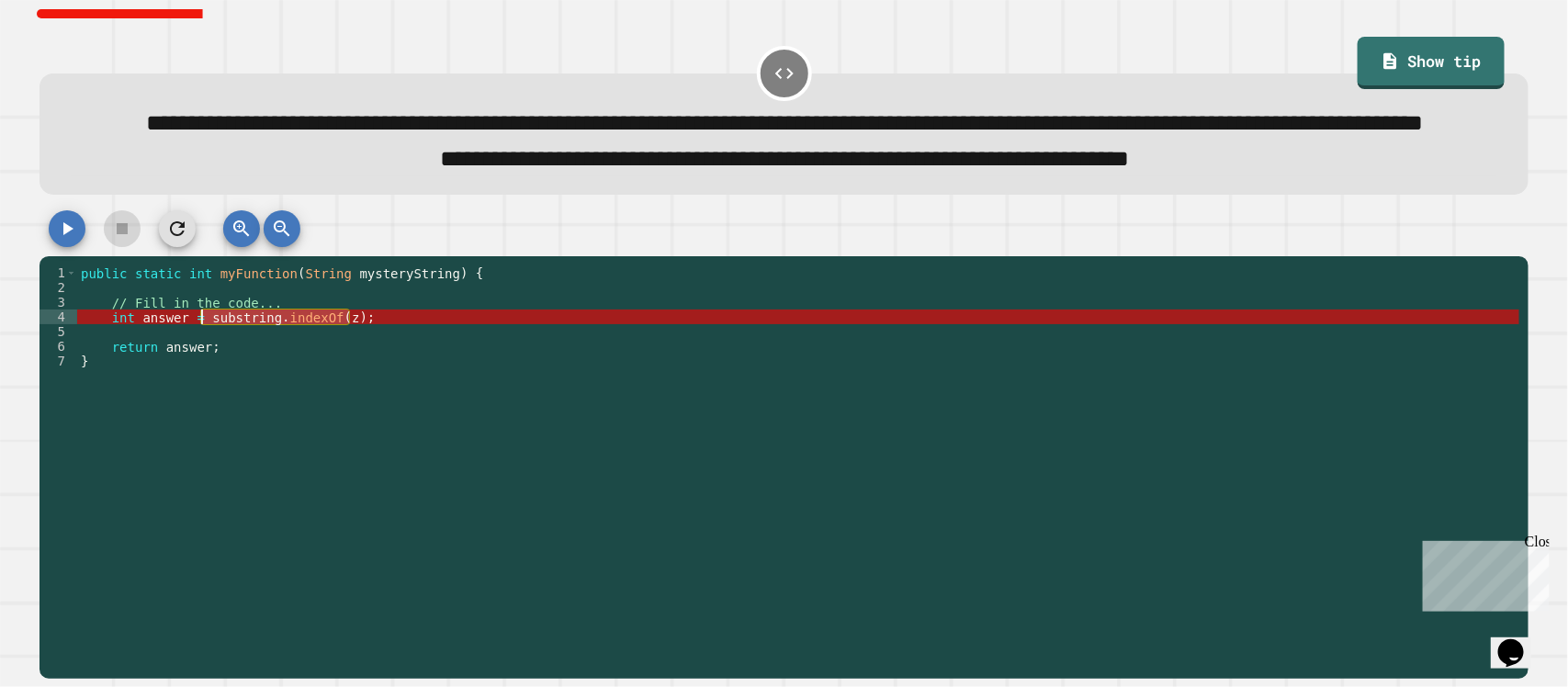
drag, startPoint x: 378, startPoint y: 357, endPoint x: 200, endPoint y: 357, distance: 178.0
click at [200, 357] on div "public static int myFunction ( String mysteryString ) { // Fill in the code... …" at bounding box center [799, 435] width 1443 height 339
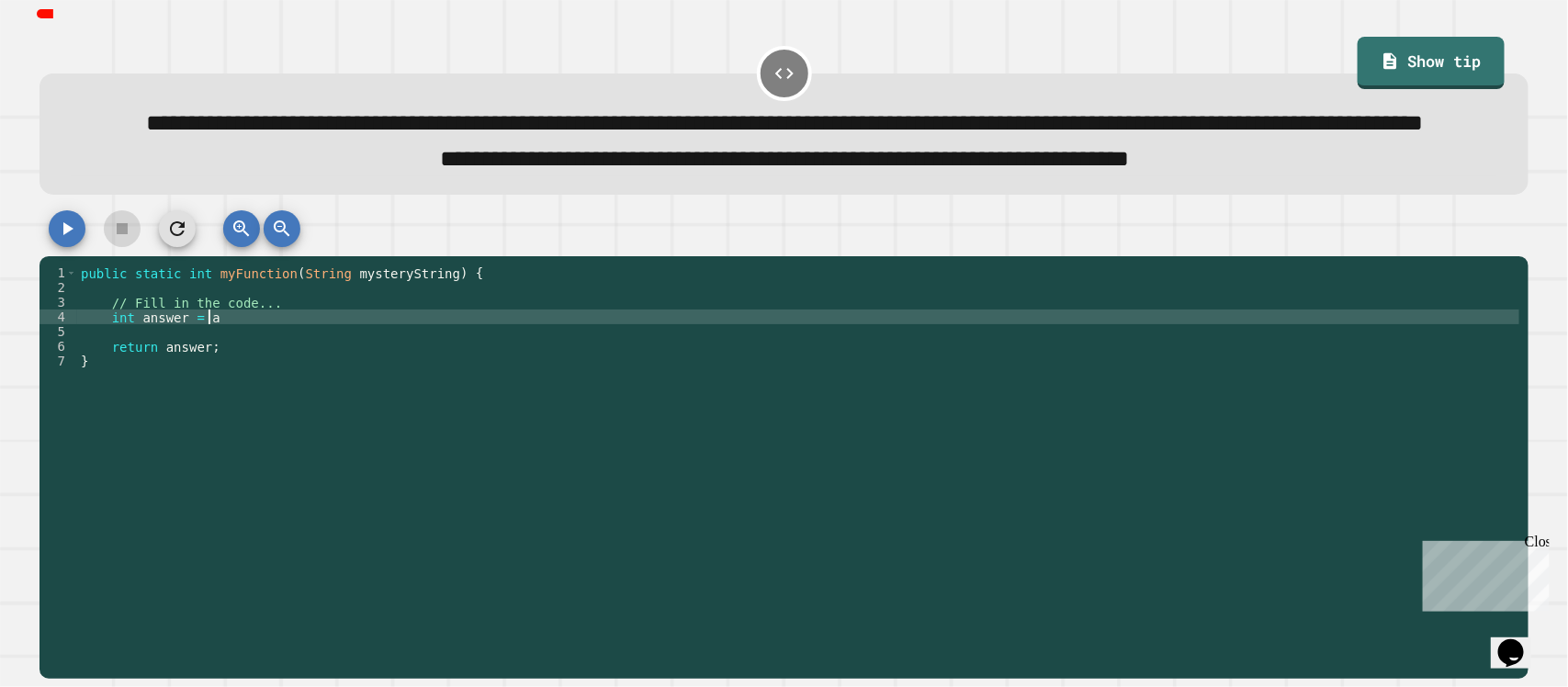
scroll to position [0, 7]
type textarea "**********"
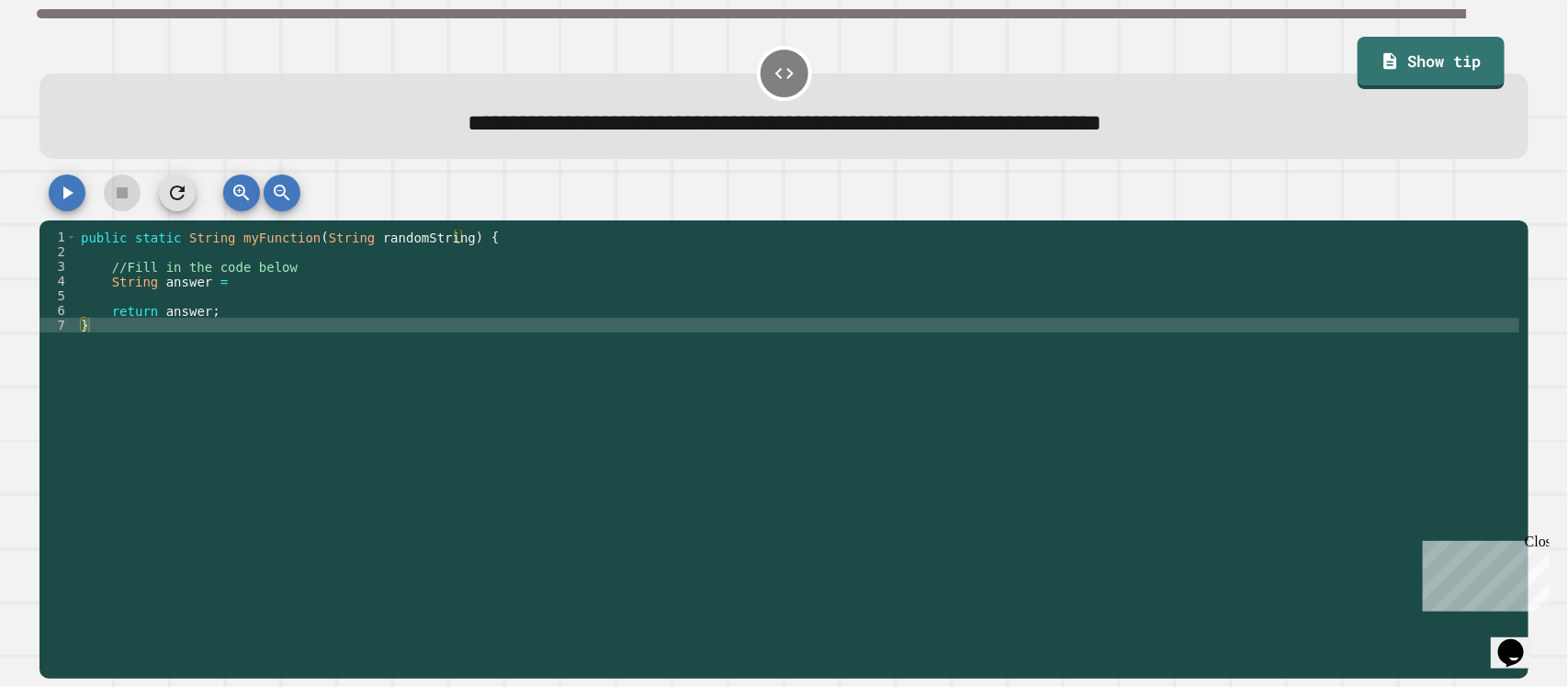
click at [263, 287] on div "public static String myFunction ( String randomString ) { //Fill in the code be…" at bounding box center [799, 436] width 1443 height 411
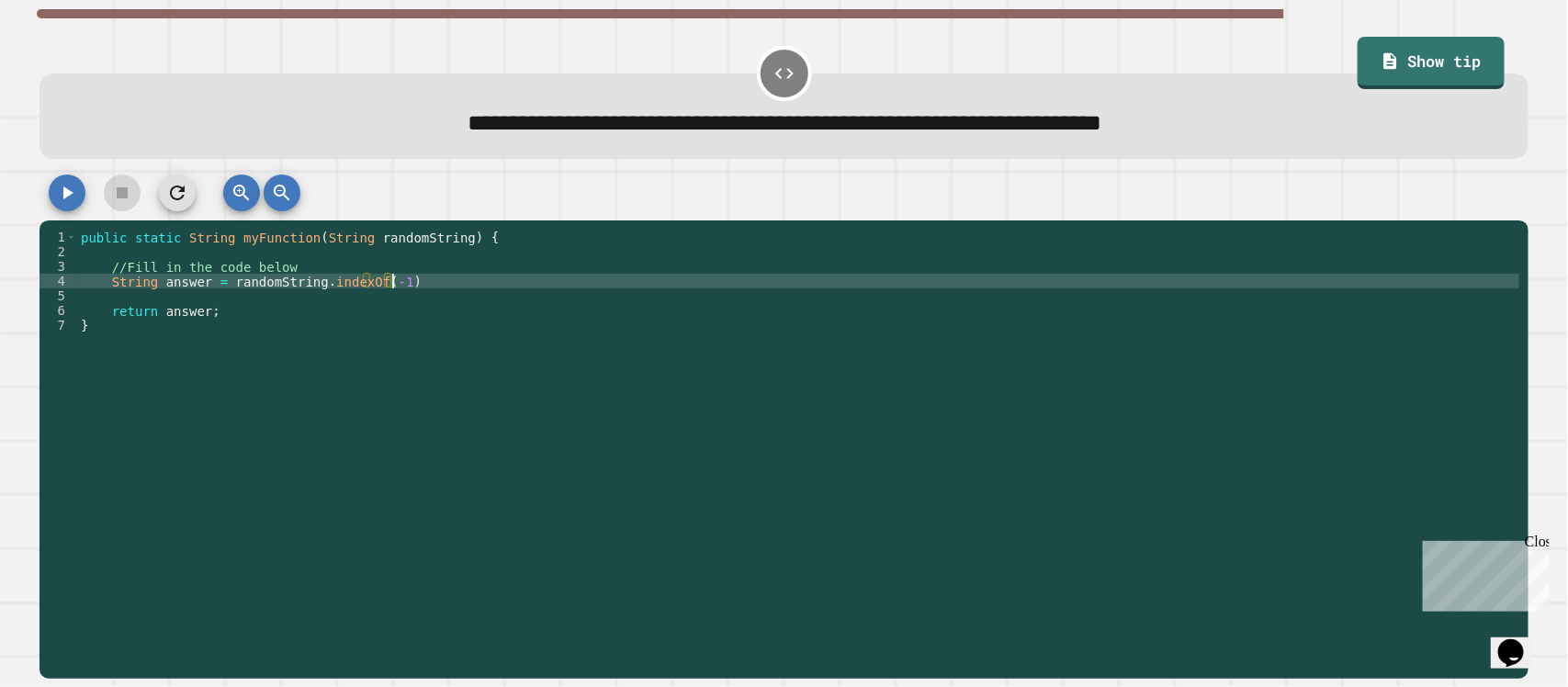
scroll to position [0, 20]
click at [72, 189] on icon "button" at bounding box center [67, 193] width 22 height 22
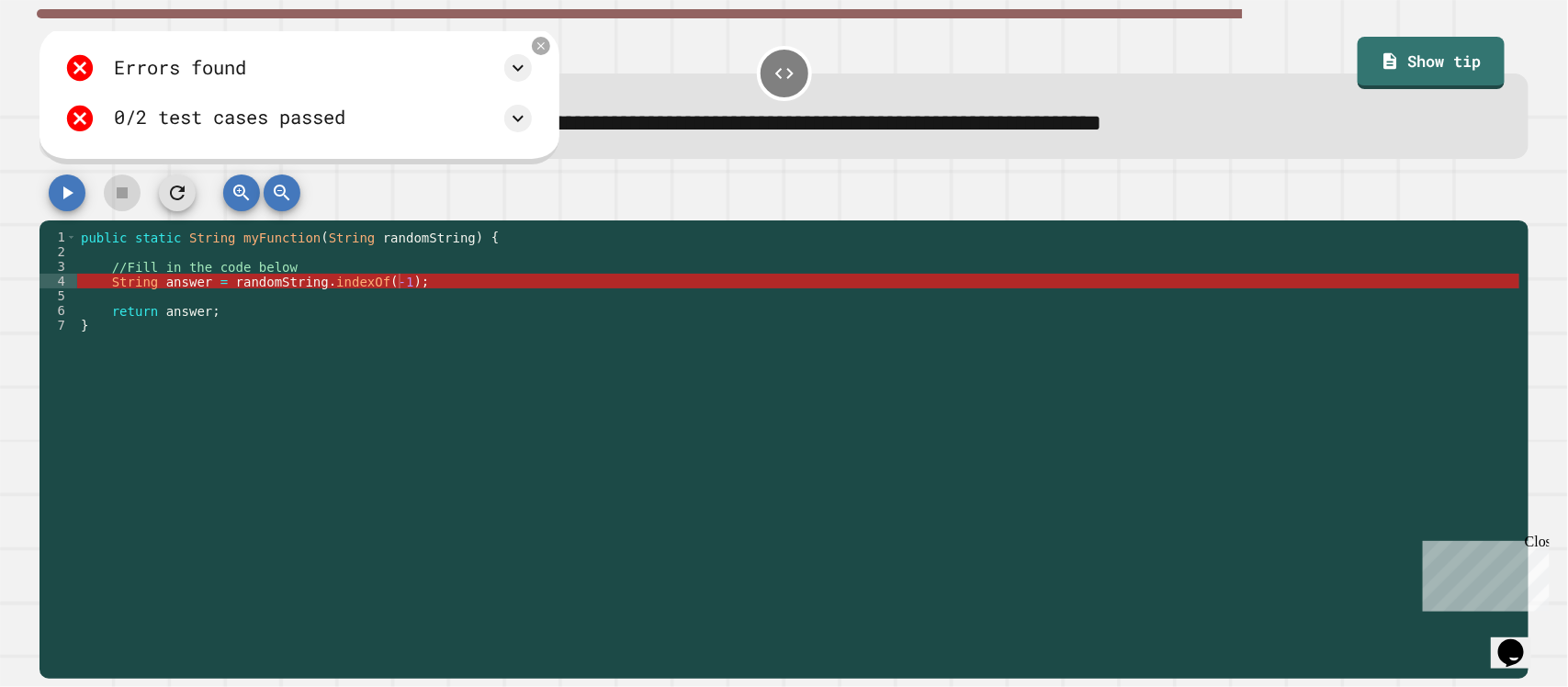
click at [531, 109] on div "0/2 test cases passed" at bounding box center [298, 118] width 467 height 31
click at [524, 114] on icon at bounding box center [518, 118] width 22 height 22
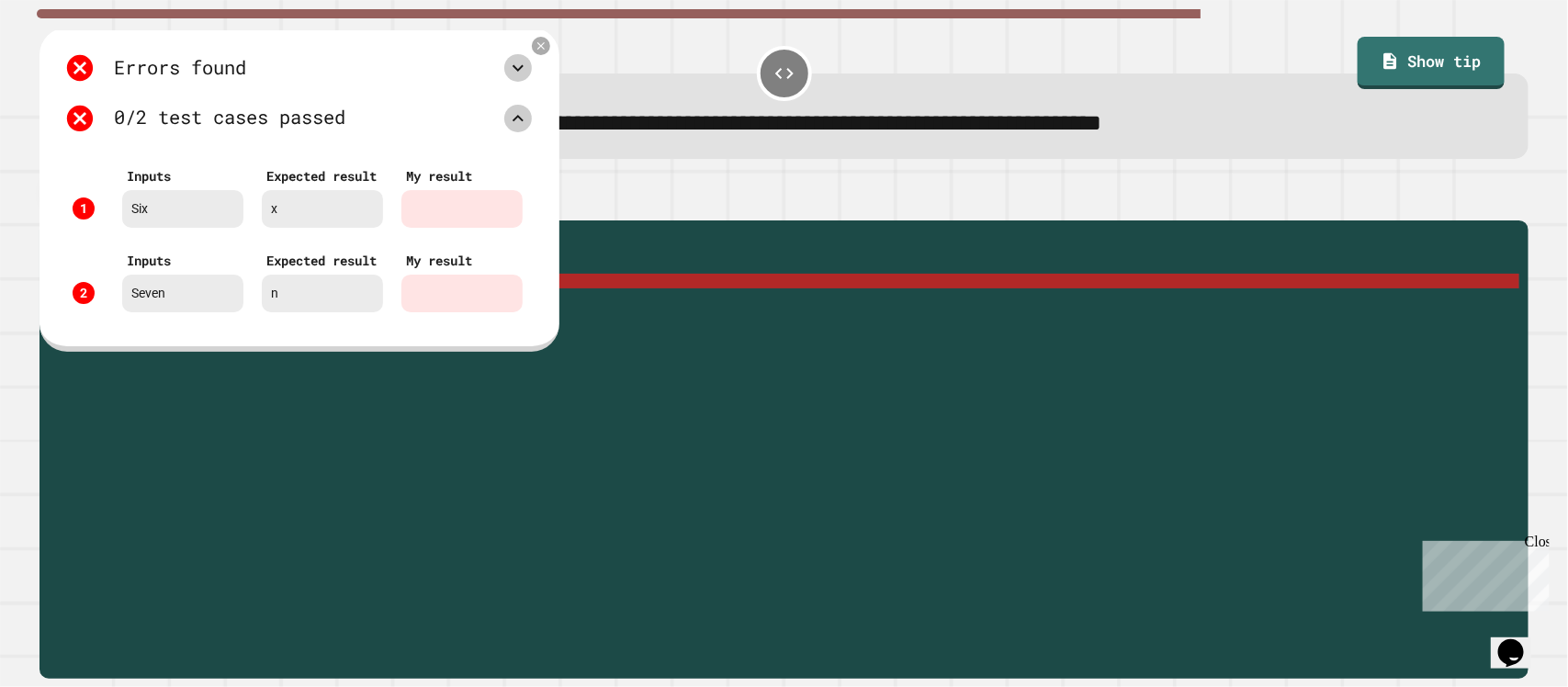
click at [507, 71] on icon at bounding box center [518, 68] width 22 height 22
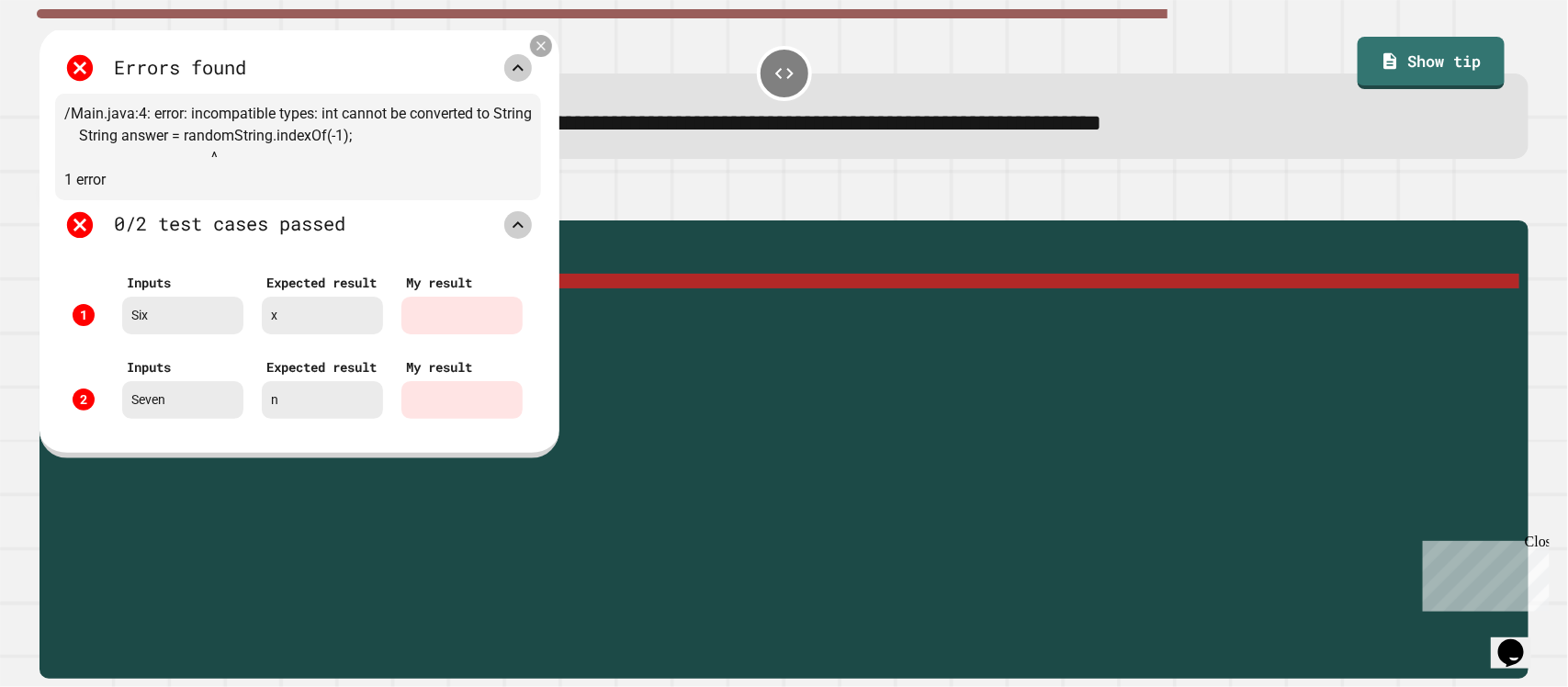
click at [540, 40] on icon at bounding box center [540, 47] width 16 height 16
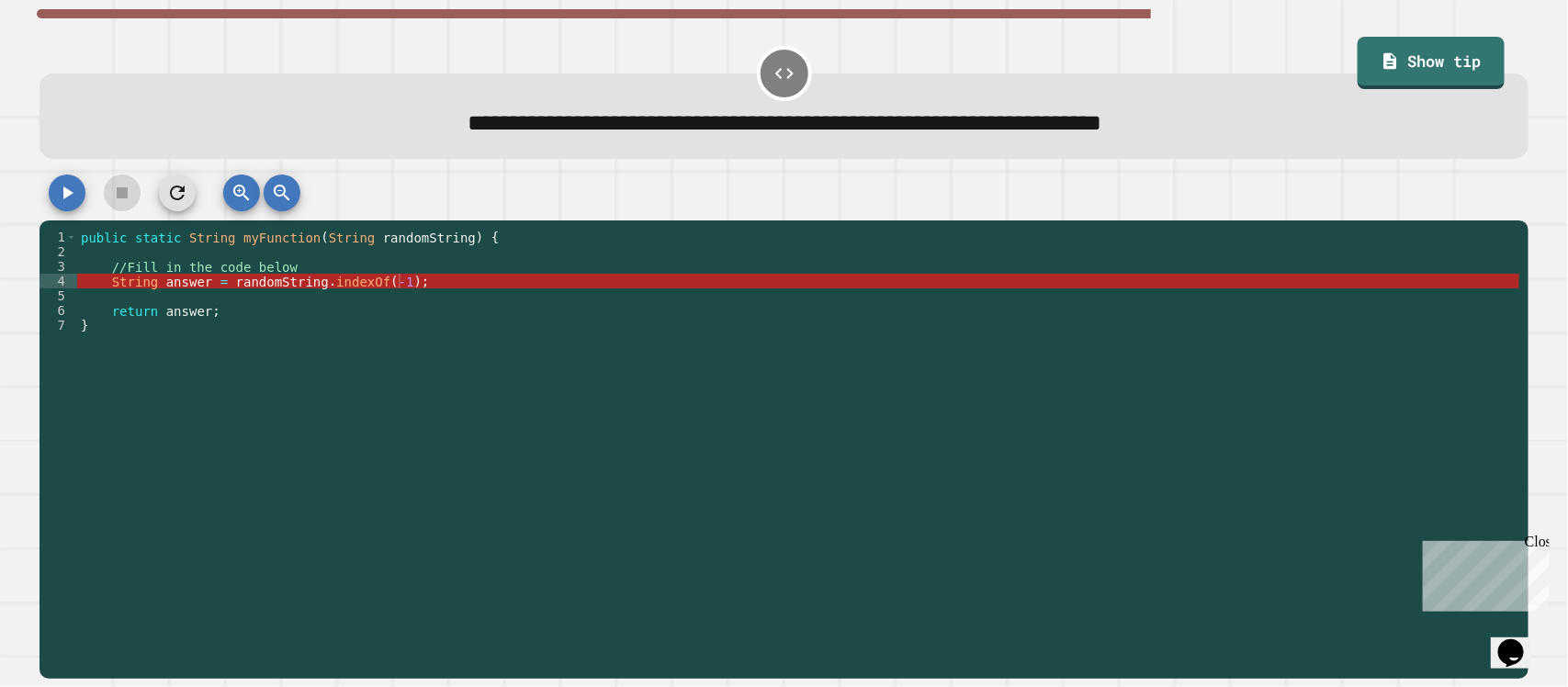
click at [363, 285] on div "public static String myFunction ( String randomString ) { //Fill in the code be…" at bounding box center [799, 436] width 1443 height 411
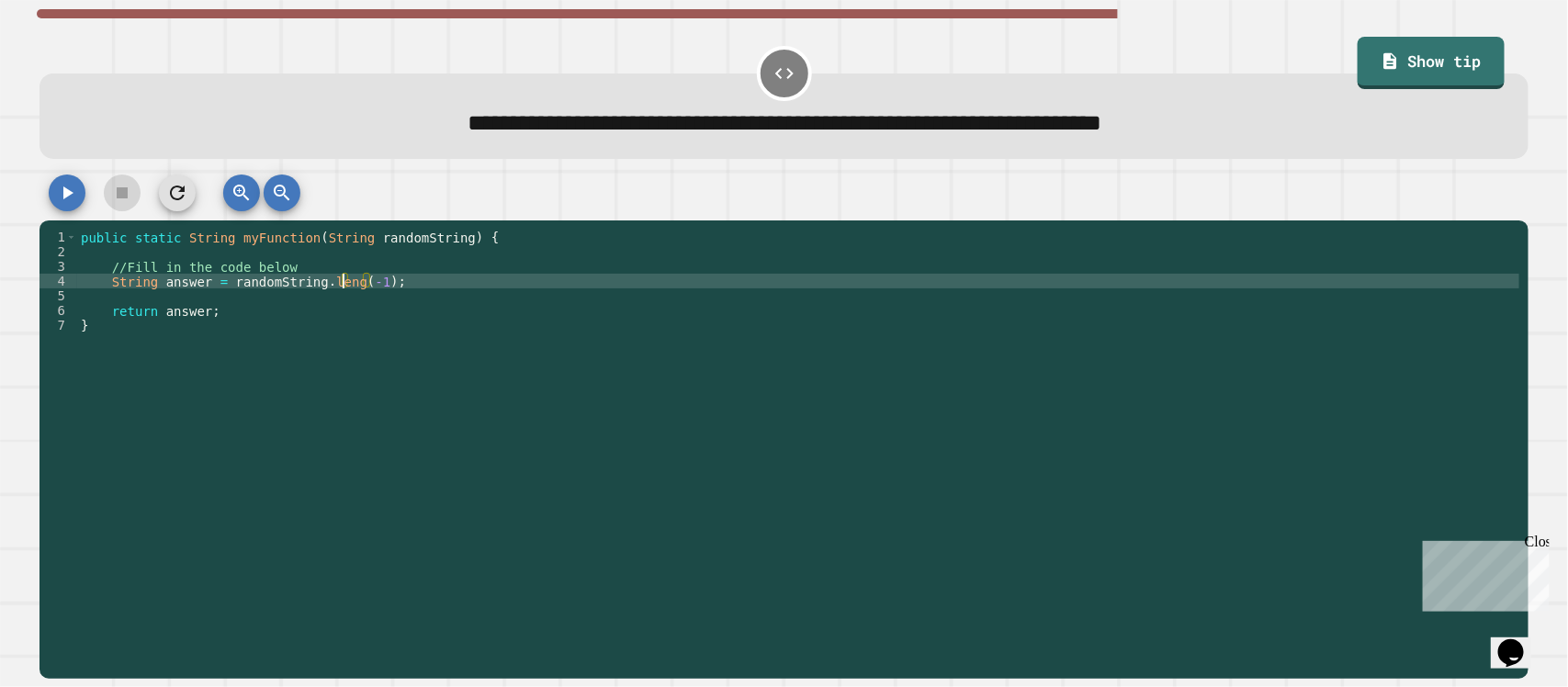
scroll to position [0, 19]
click at [61, 199] on icon "button" at bounding box center [67, 193] width 22 height 22
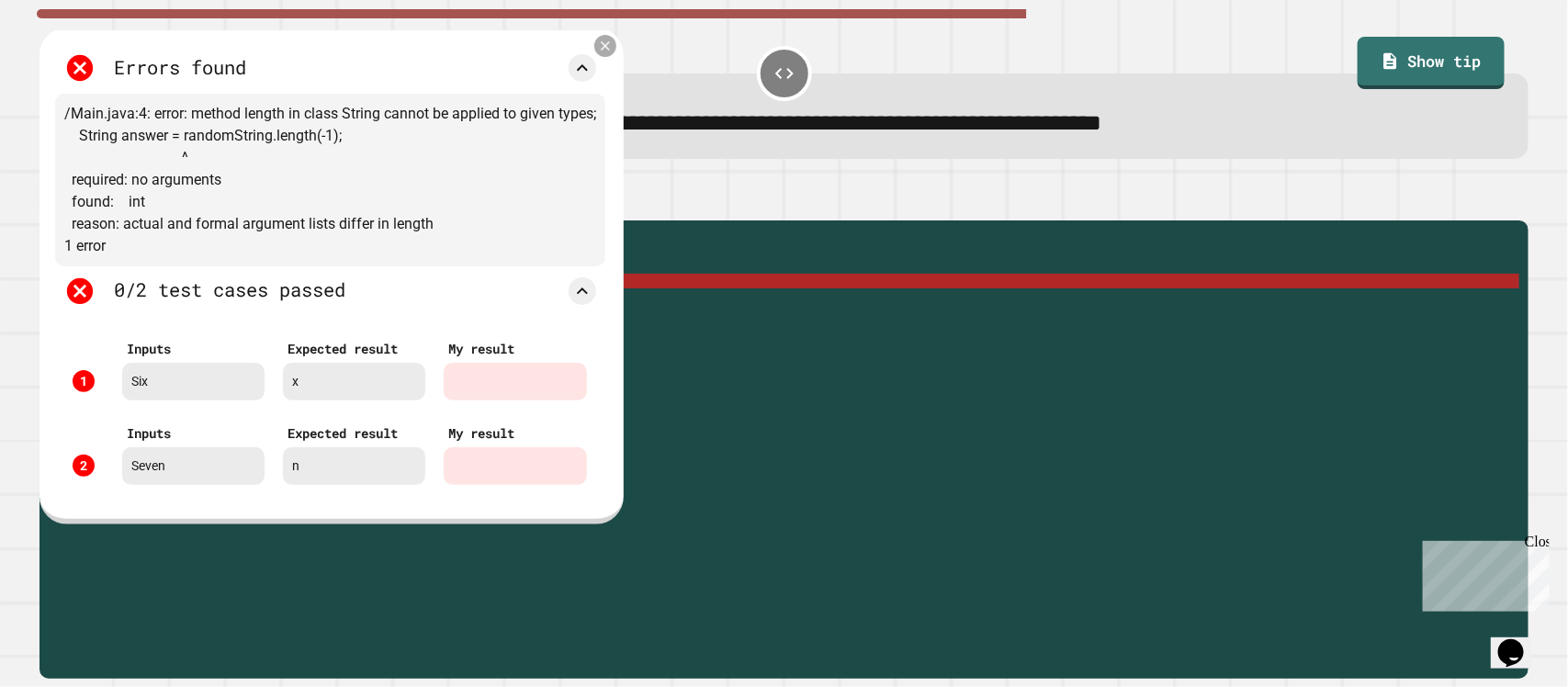
click at [617, 48] on div at bounding box center [605, 46] width 22 height 22
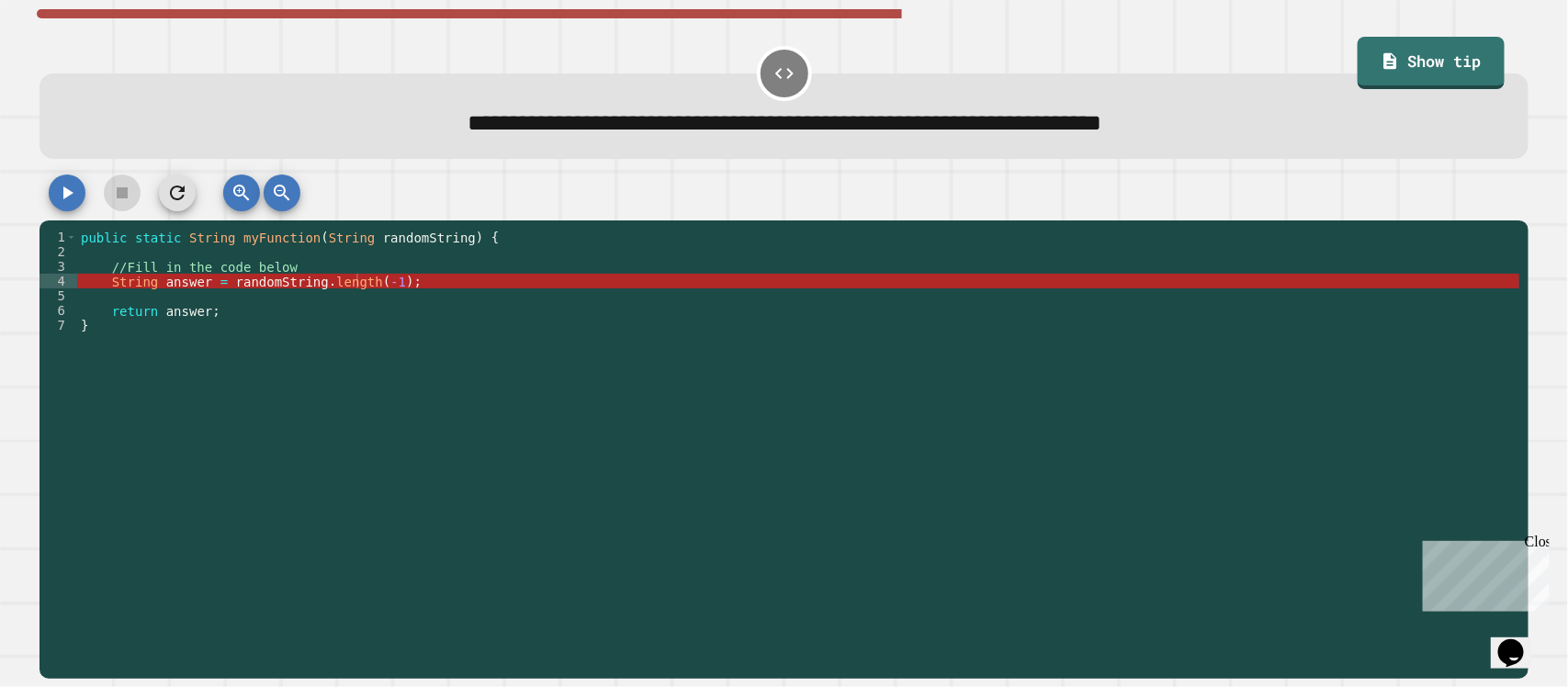
click at [361, 286] on div "public static String myFunction ( String randomString ) { //Fill in the code be…" at bounding box center [799, 436] width 1443 height 411
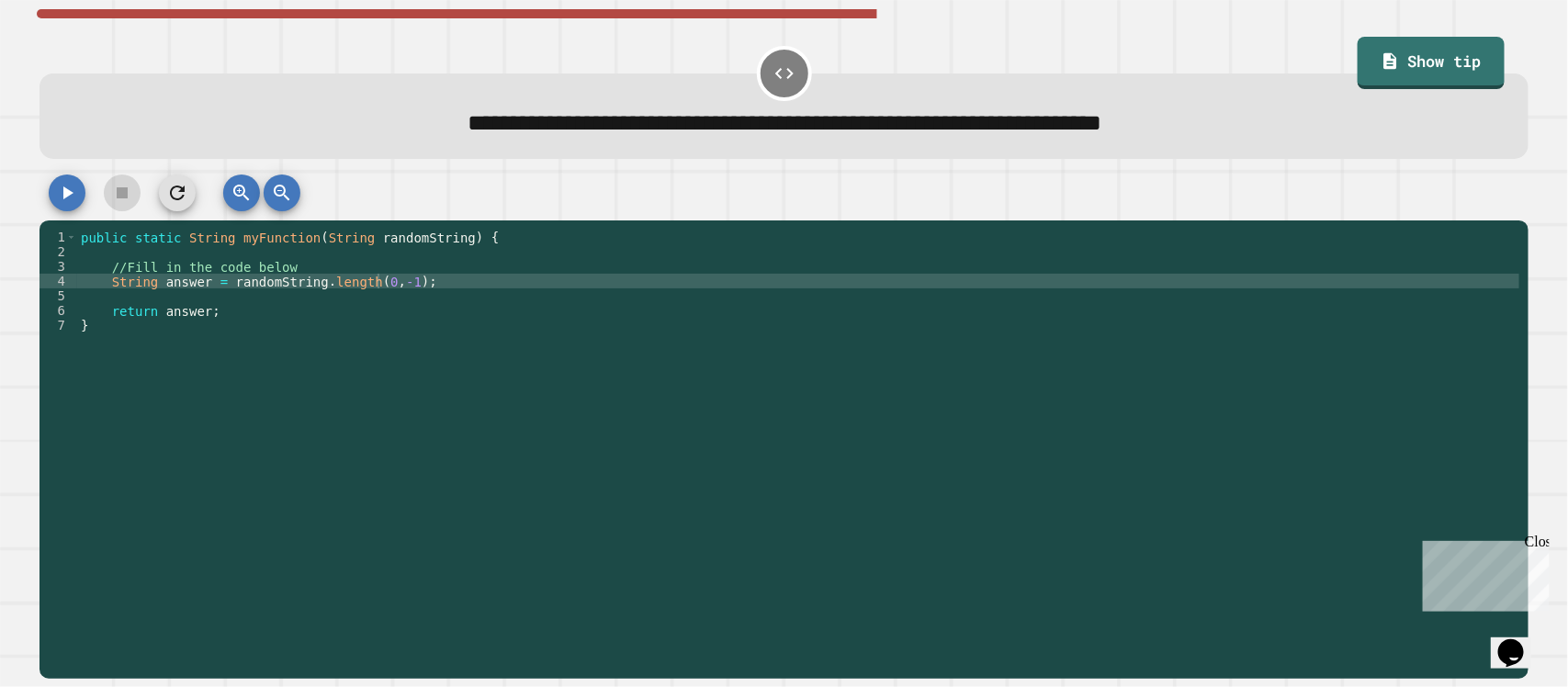
click at [60, 199] on icon "button" at bounding box center [67, 193] width 22 height 22
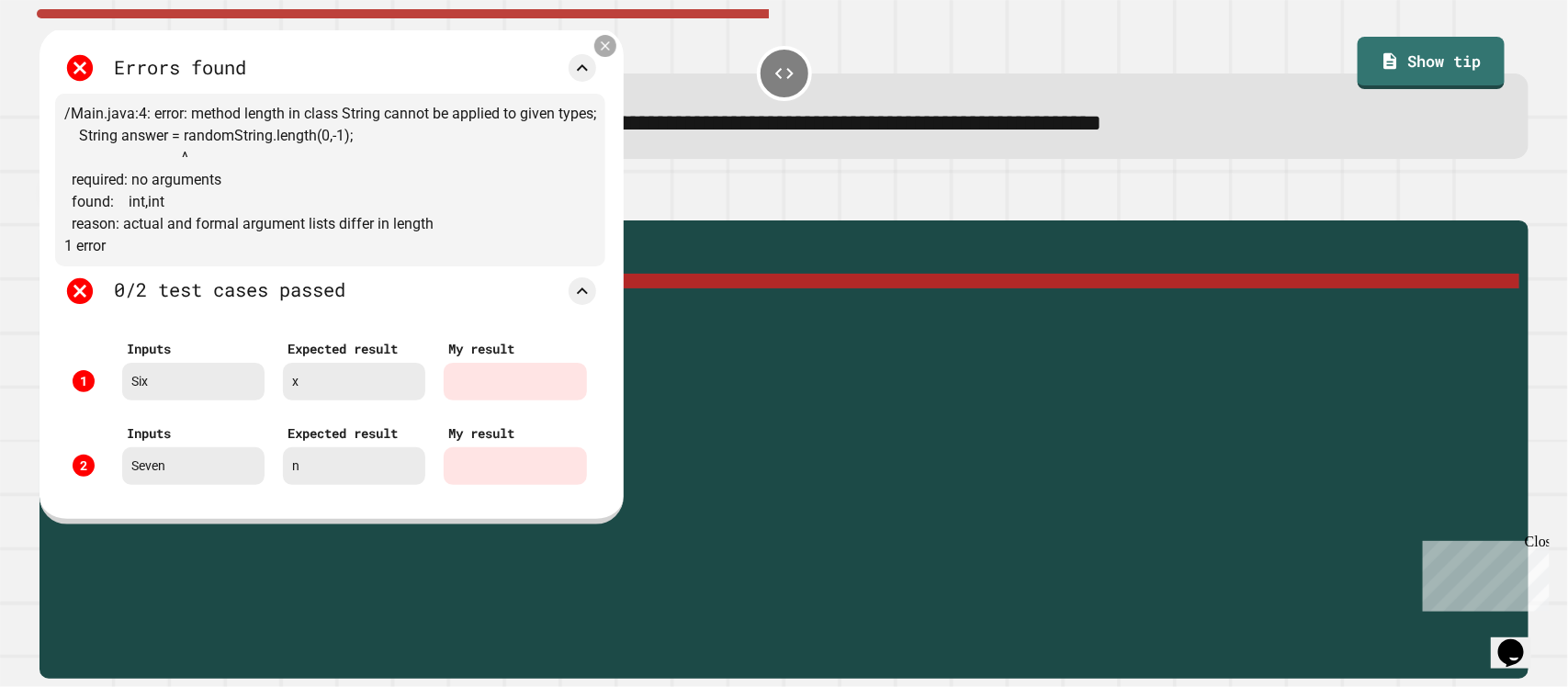
click at [598, 48] on icon at bounding box center [605, 47] width 16 height 16
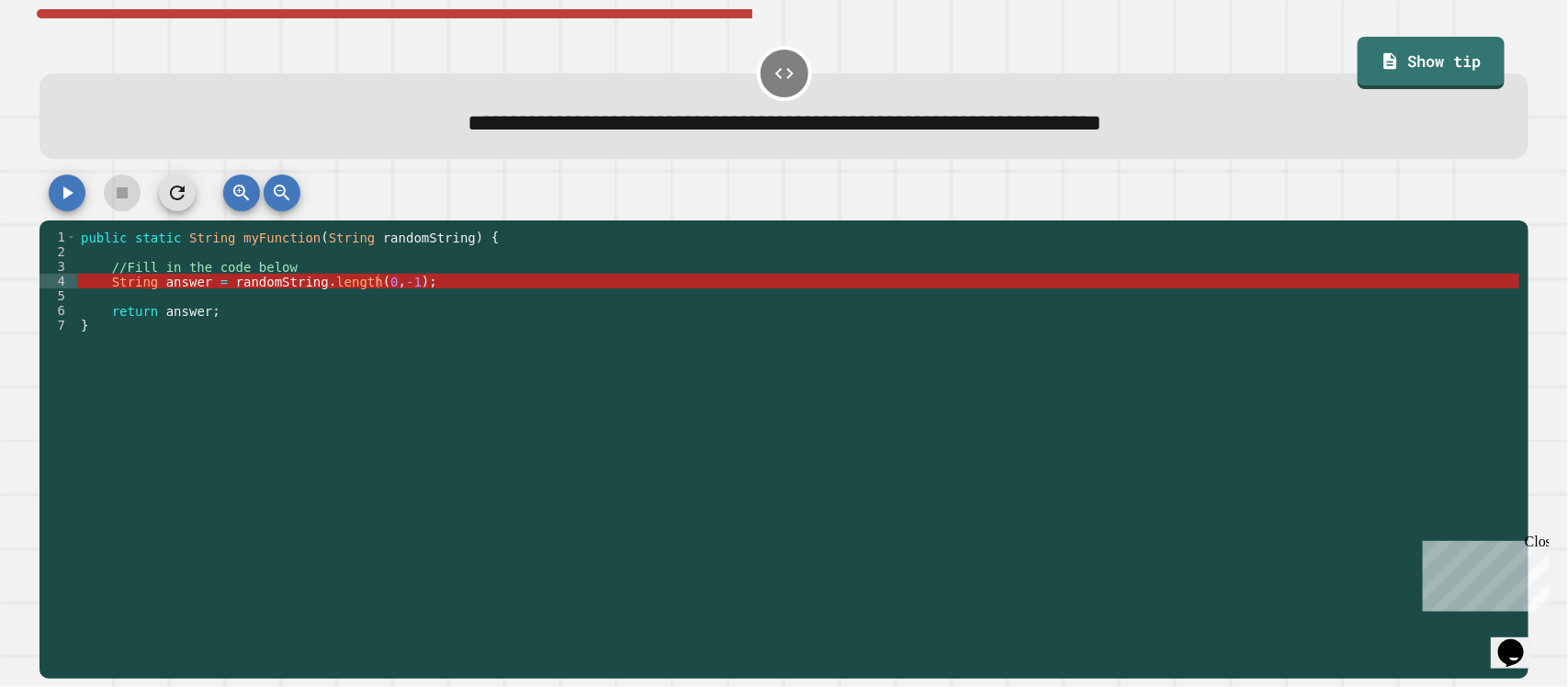
click at [392, 282] on div "public static String myFunction ( String randomString ) { //Fill in the code be…" at bounding box center [799, 436] width 1443 height 411
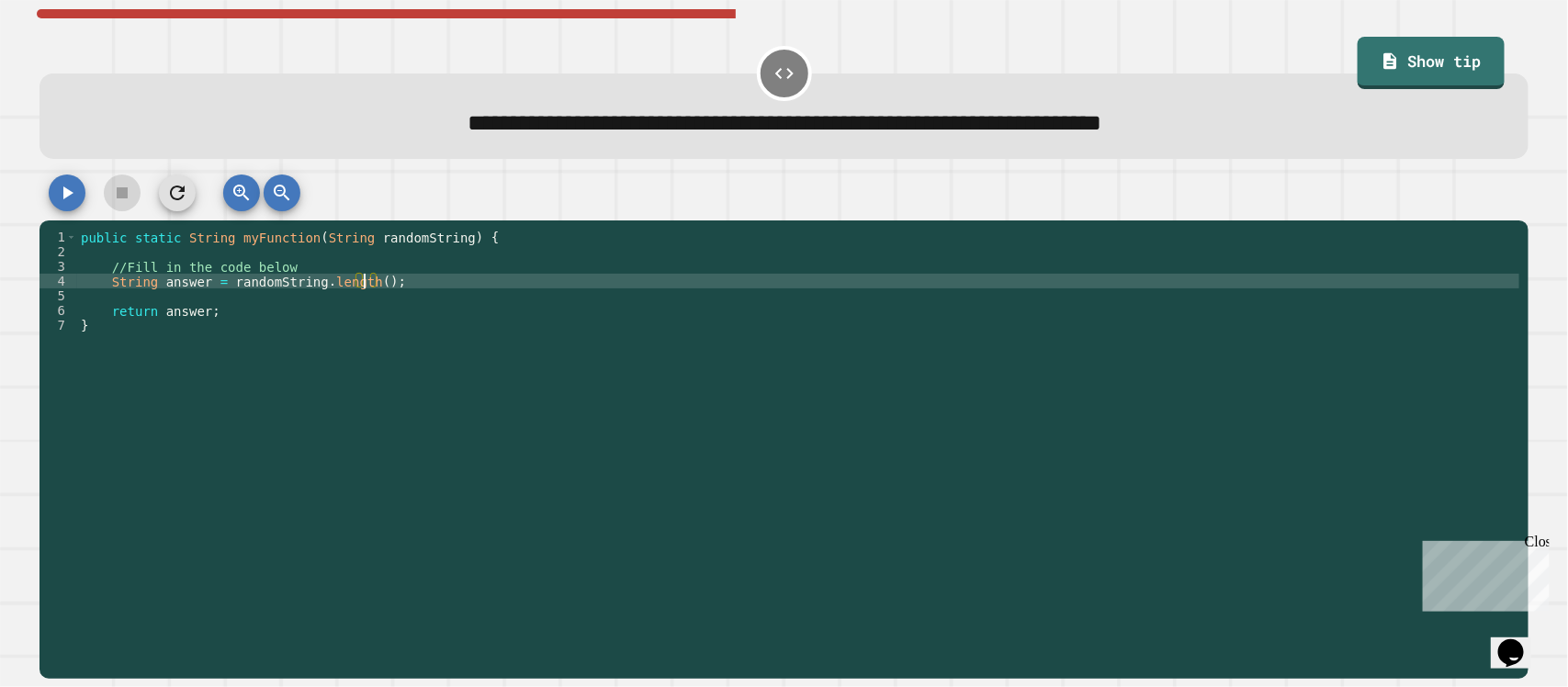
scroll to position [0, 19]
click at [75, 194] on icon "button" at bounding box center [67, 193] width 22 height 22
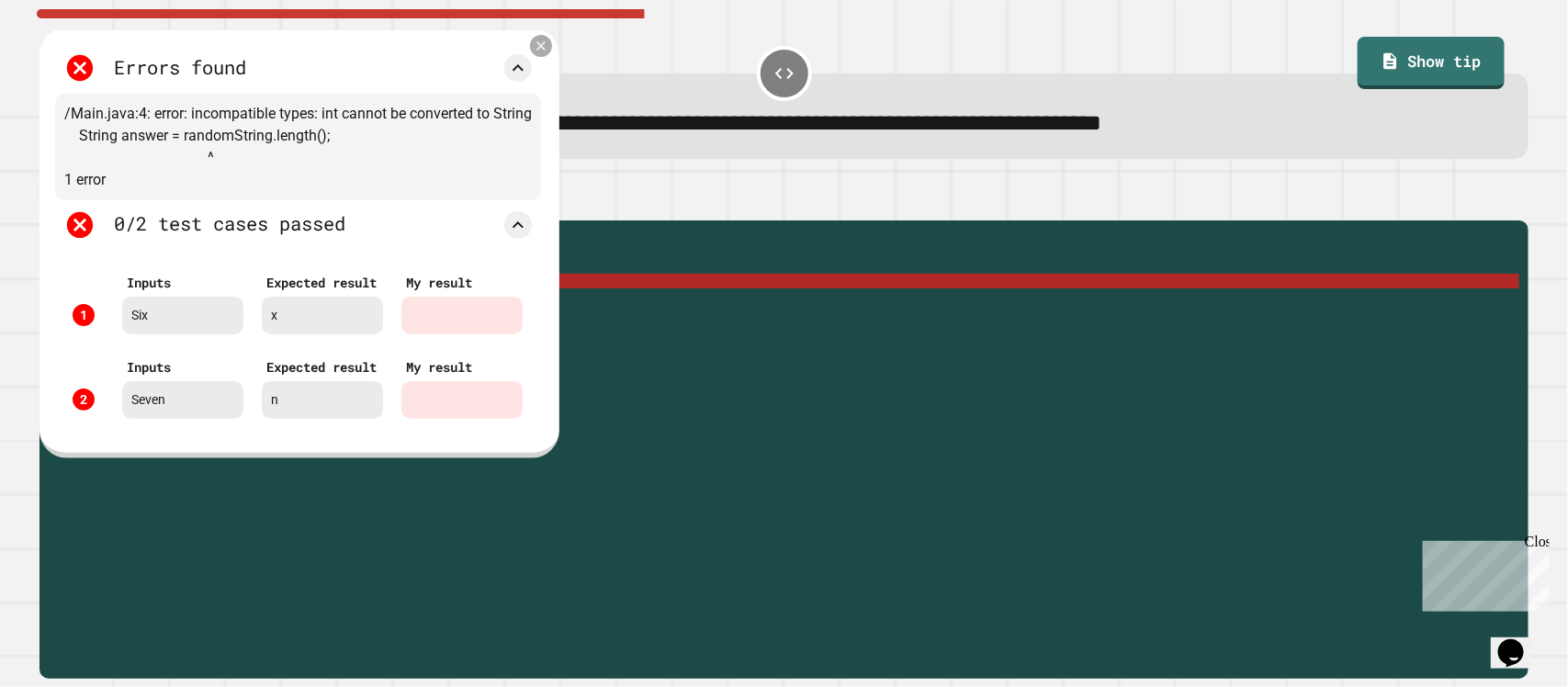
click at [538, 49] on icon at bounding box center [540, 47] width 16 height 16
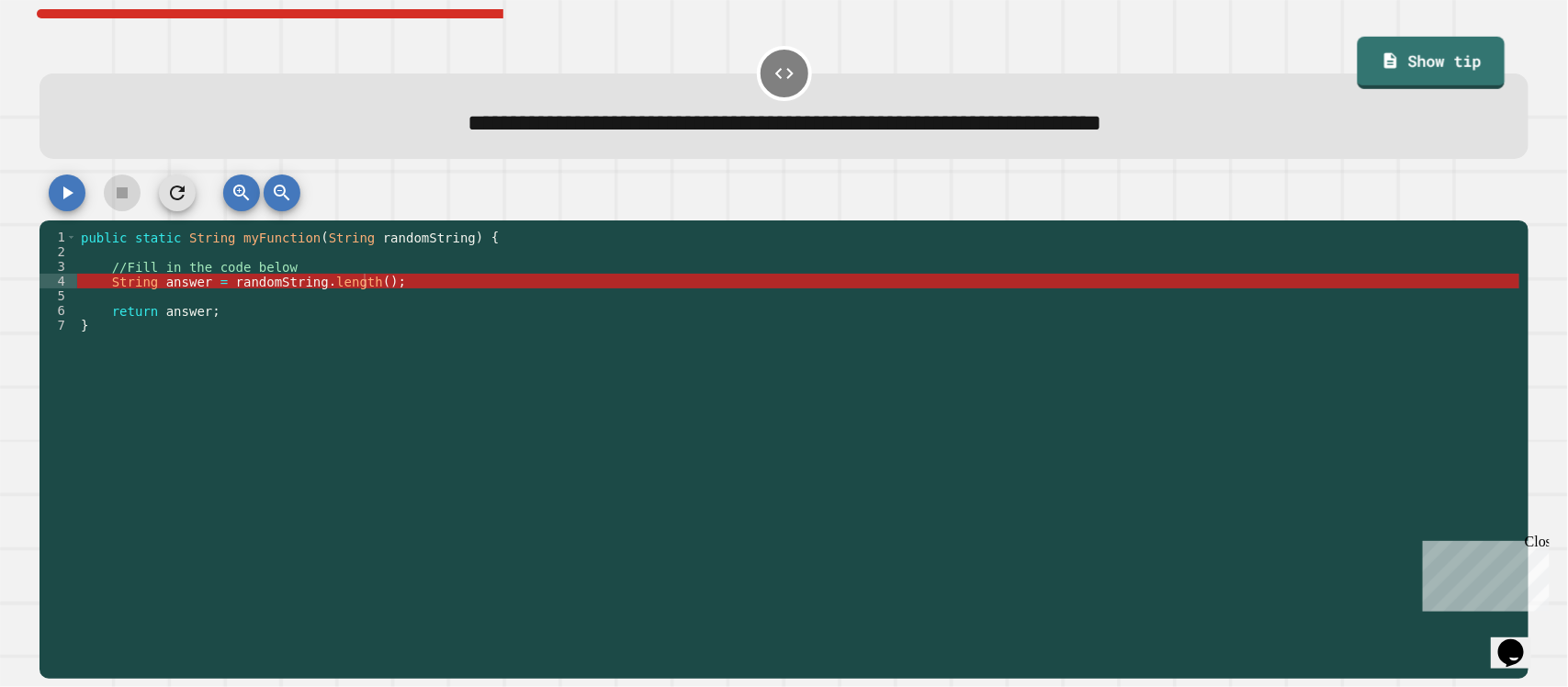
click at [1419, 44] on link "Show tip" at bounding box center [1430, 63] width 147 height 52
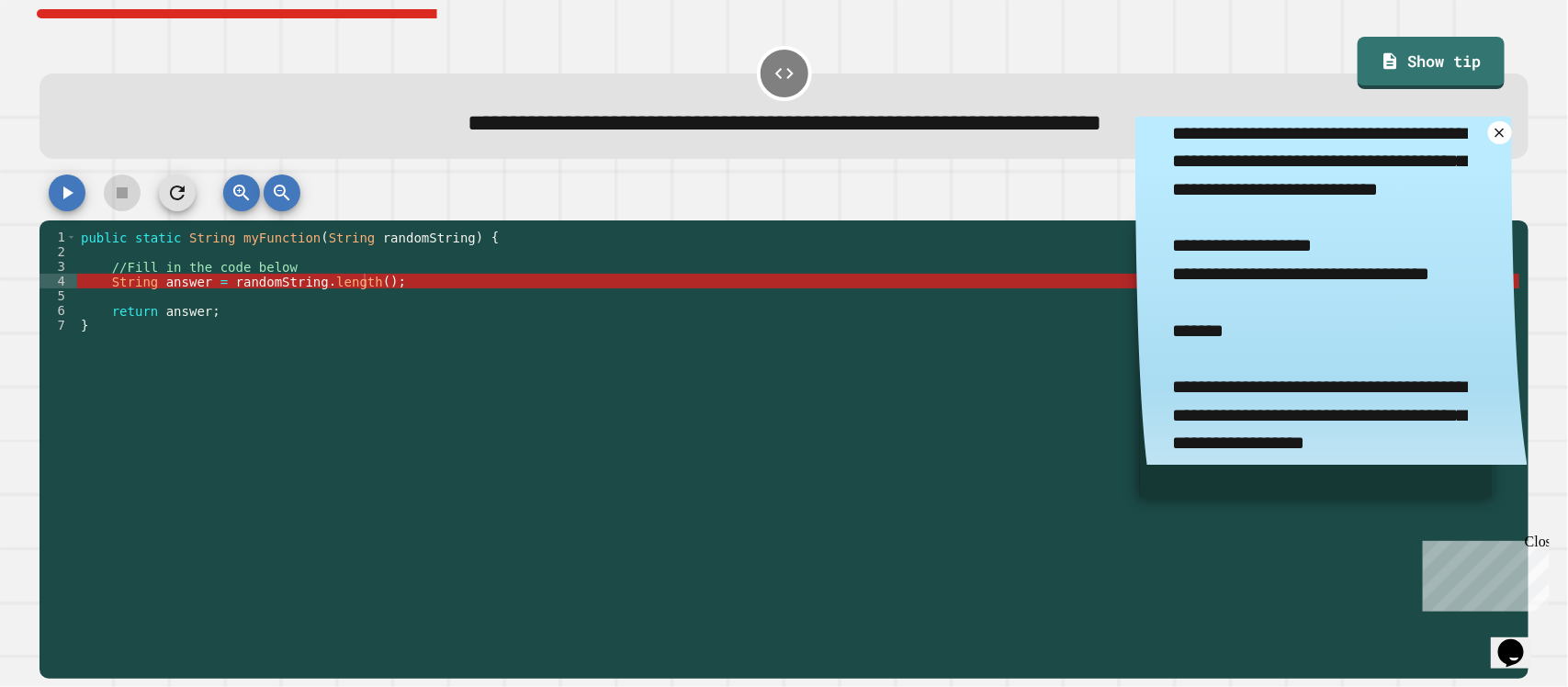
scroll to position [32, 0]
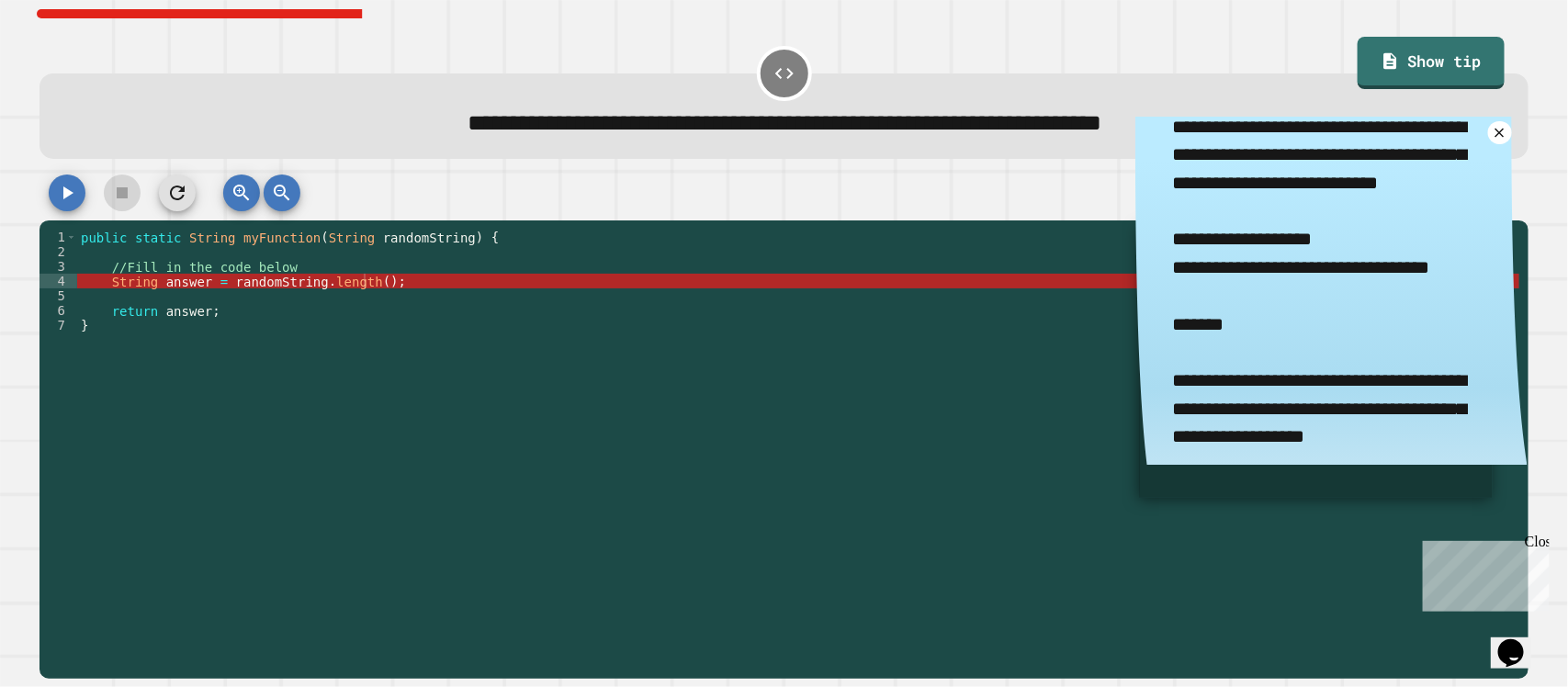
click at [369, 285] on div "public static String myFunction ( String randomString ) { //Fill in the code be…" at bounding box center [799, 436] width 1443 height 411
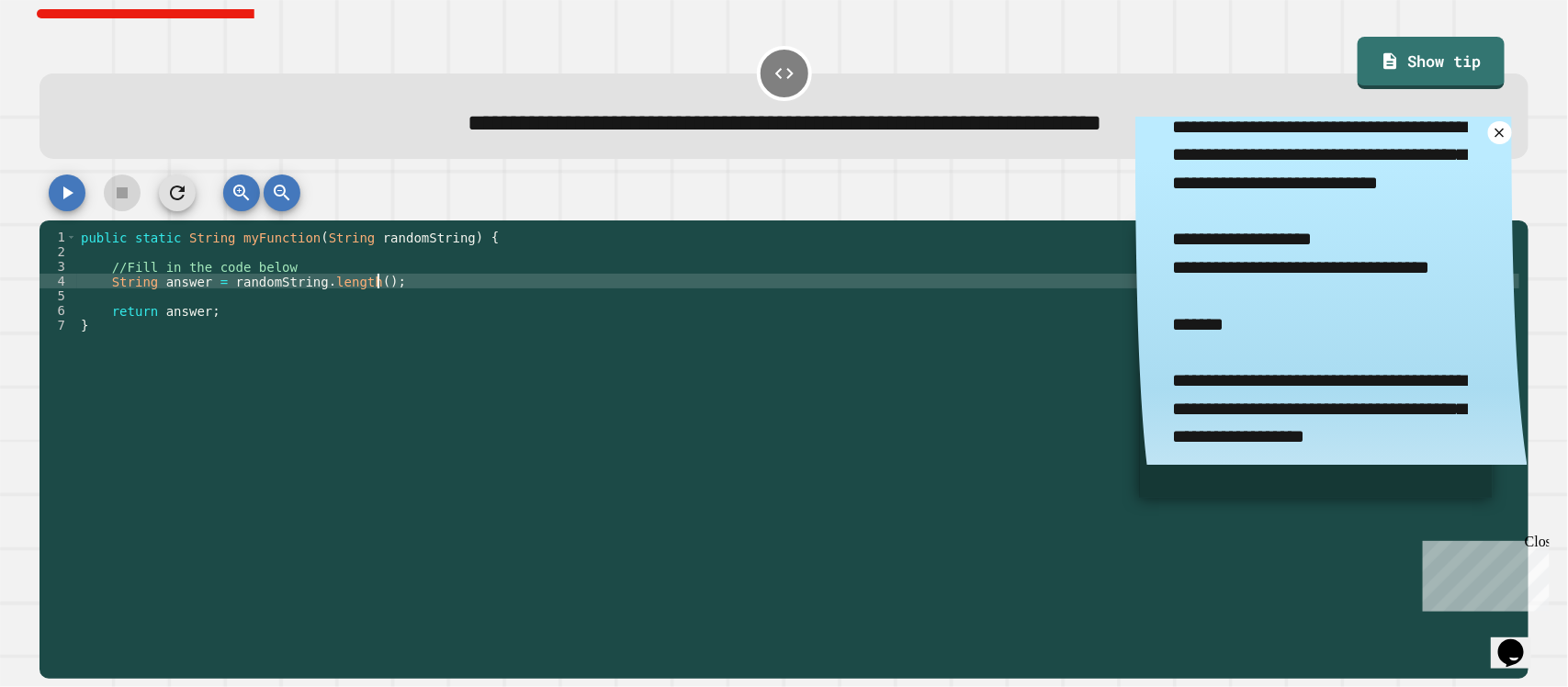
scroll to position [0, 20]
type textarea "**********"
click at [79, 199] on button "button" at bounding box center [67, 193] width 37 height 37
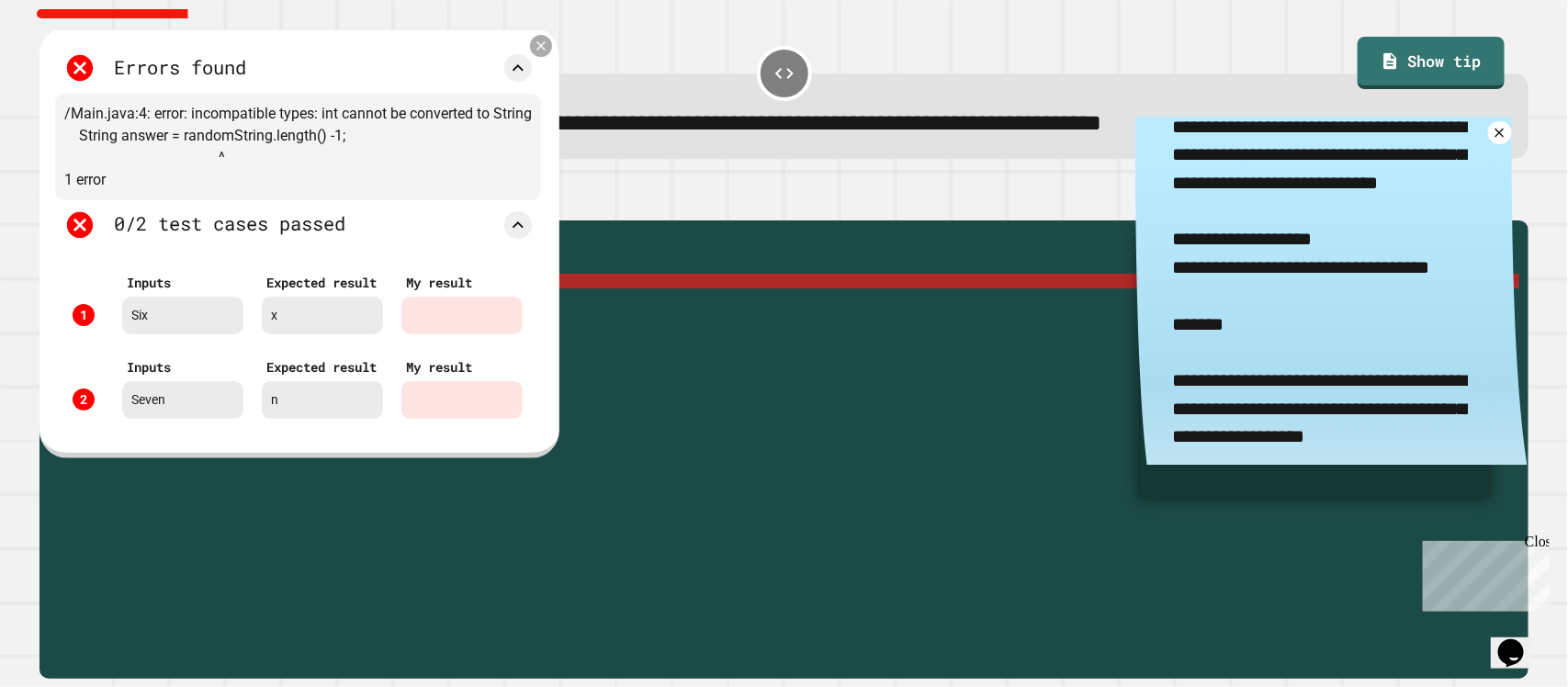
click at [534, 52] on icon at bounding box center [540, 47] width 16 height 16
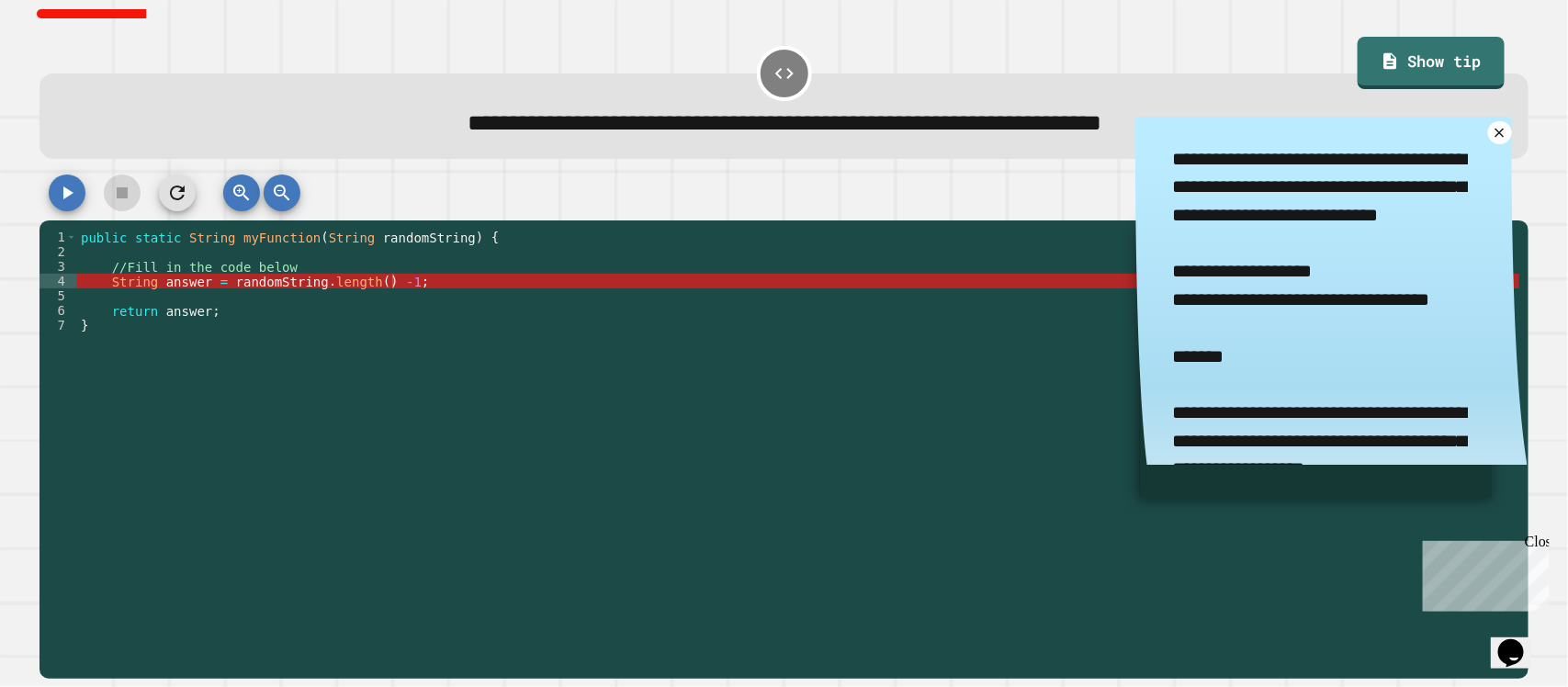
scroll to position [32, 0]
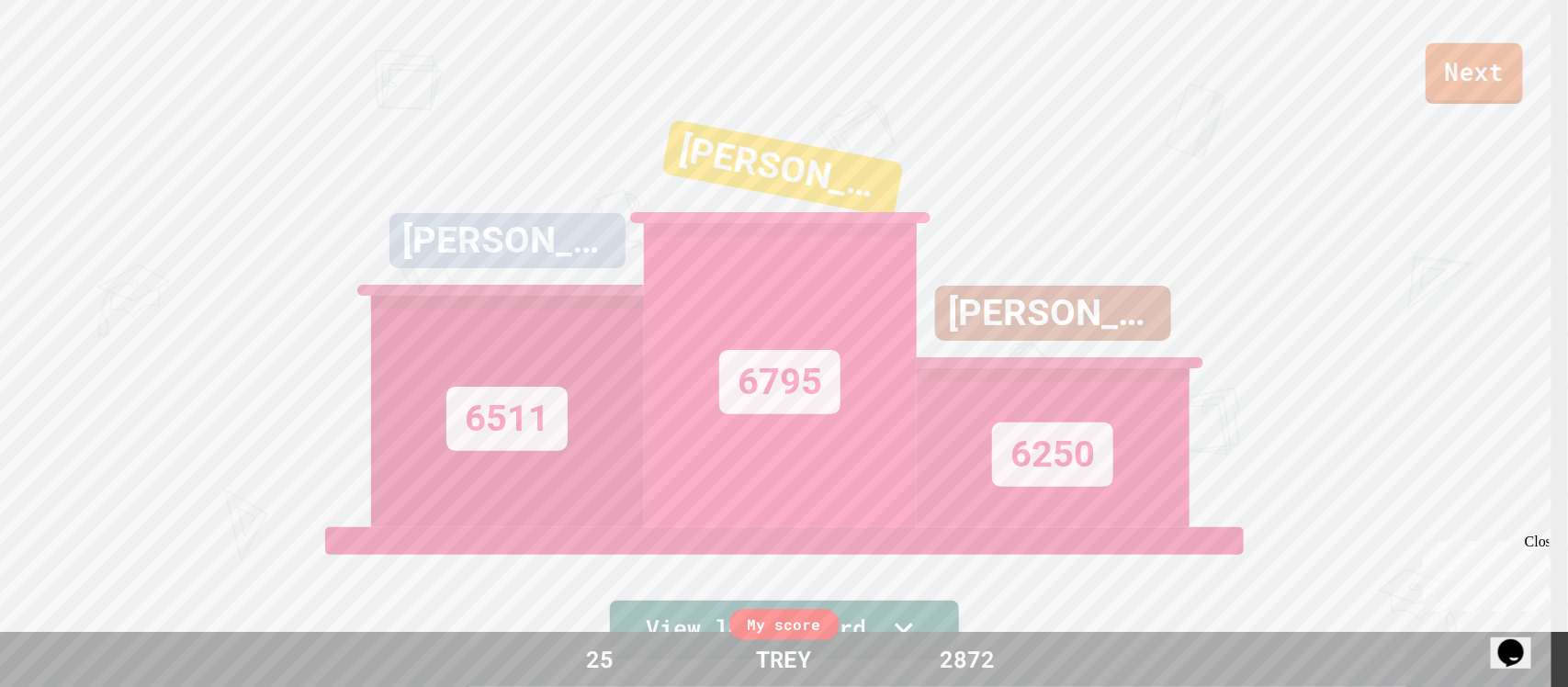
click at [1503, 76] on link "Next" at bounding box center [1474, 74] width 97 height 61
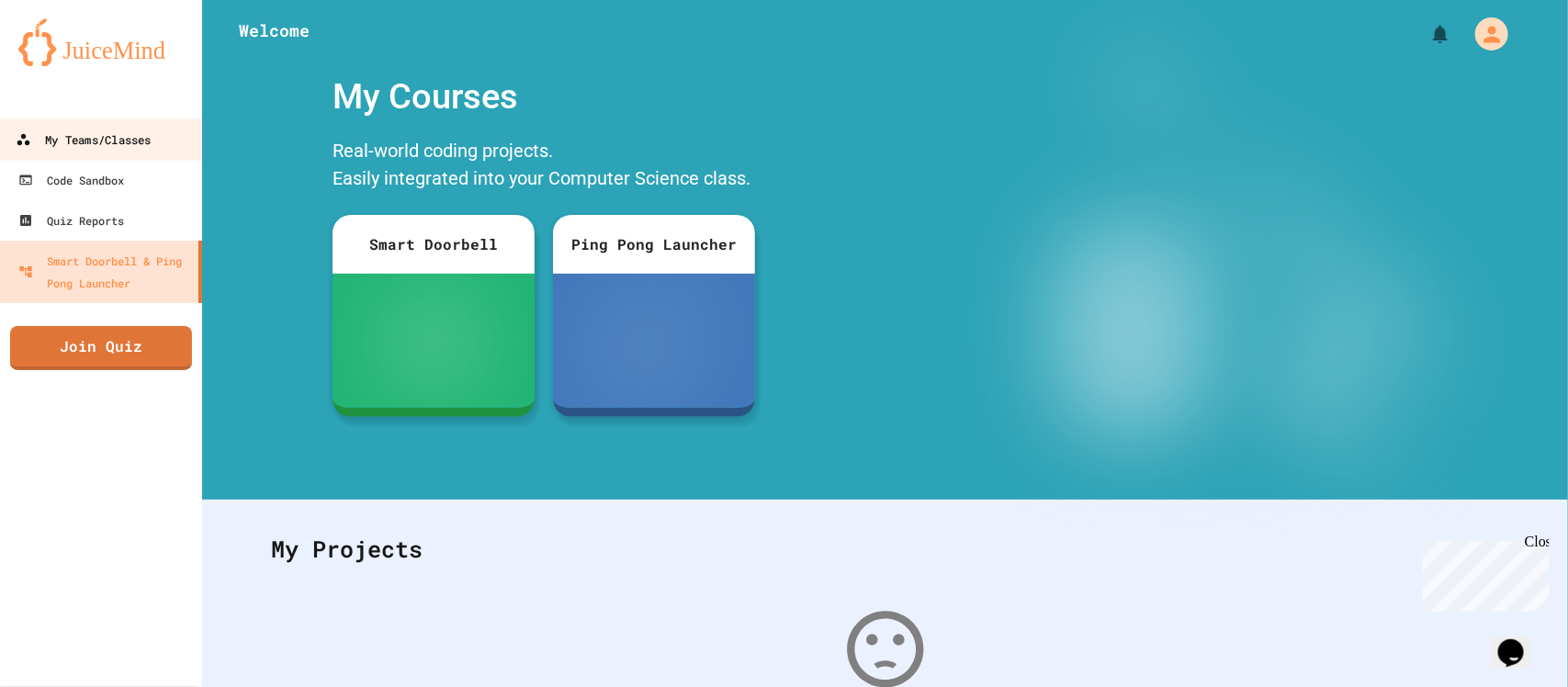
click at [181, 135] on link "My Teams/Classes" at bounding box center [101, 139] width 208 height 42
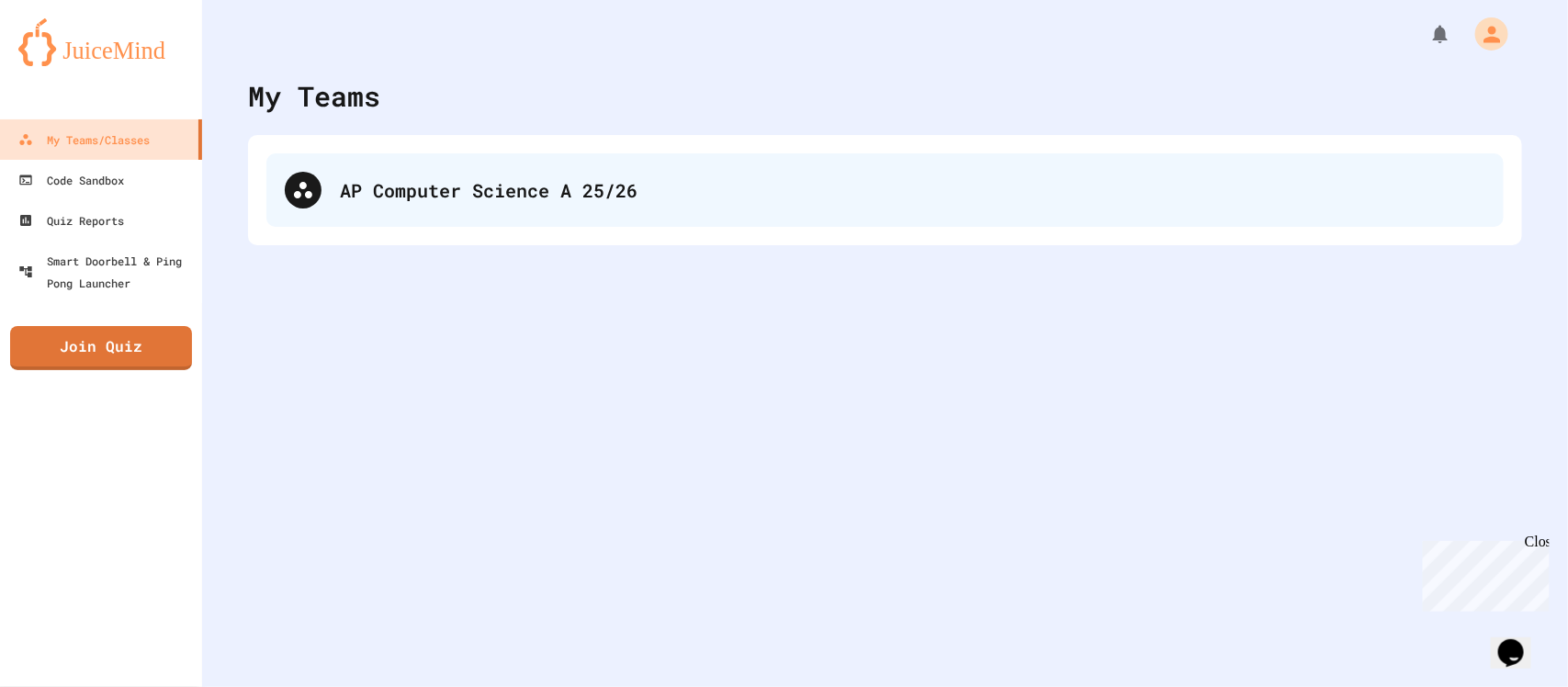
click at [443, 178] on div "AP Computer Science A 25/26" at bounding box center [912, 190] width 1145 height 27
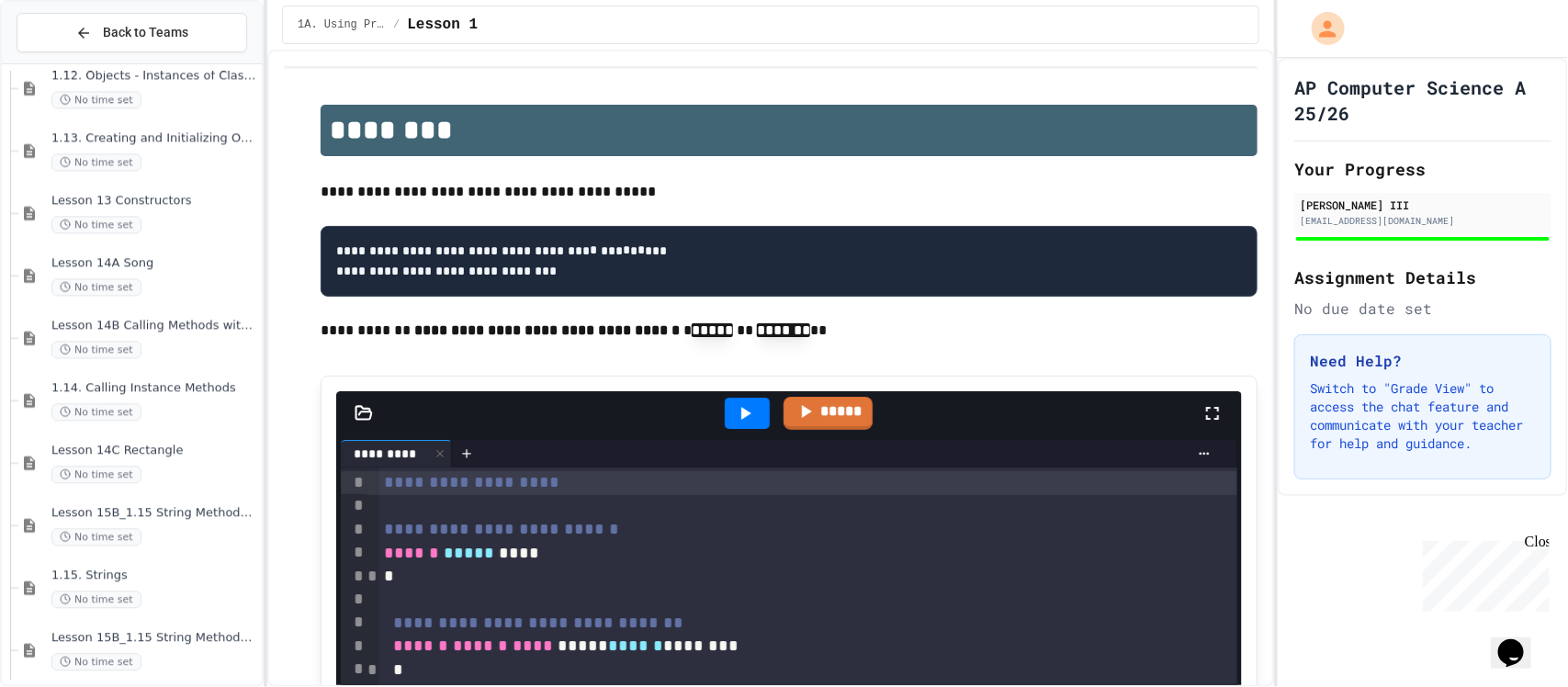
scroll to position [1852, 0]
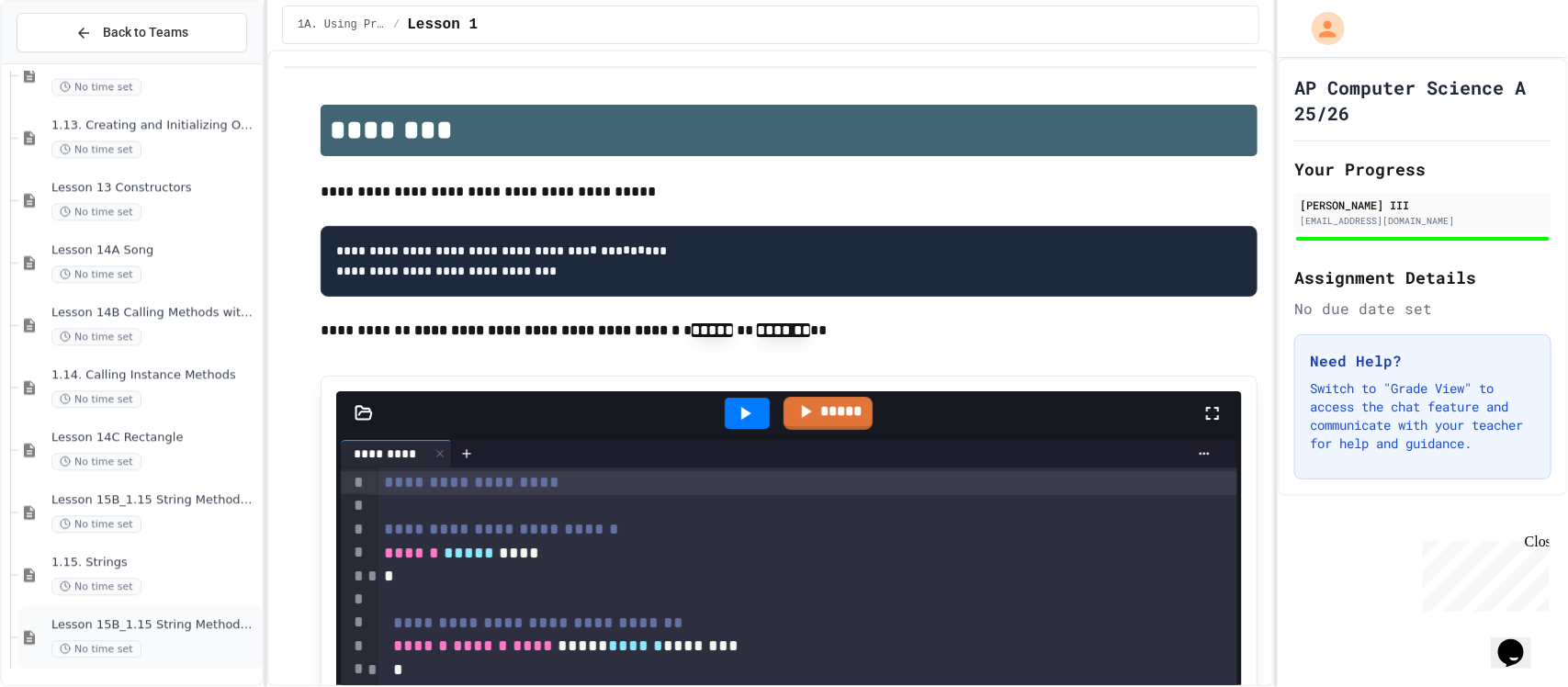
click at [151, 640] on div "No time set" at bounding box center [154, 649] width 207 height 17
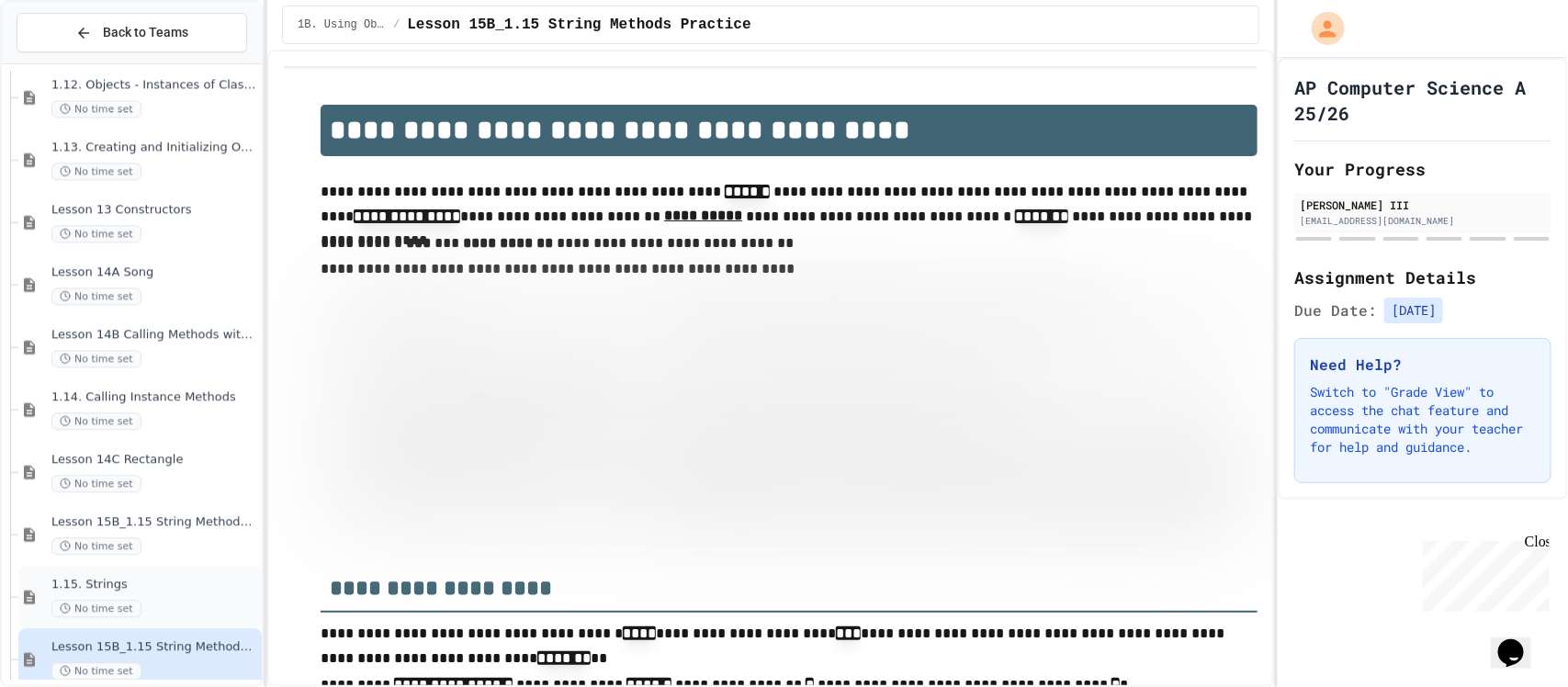
click at [112, 580] on span "1.15. Strings" at bounding box center [154, 585] width 207 height 16
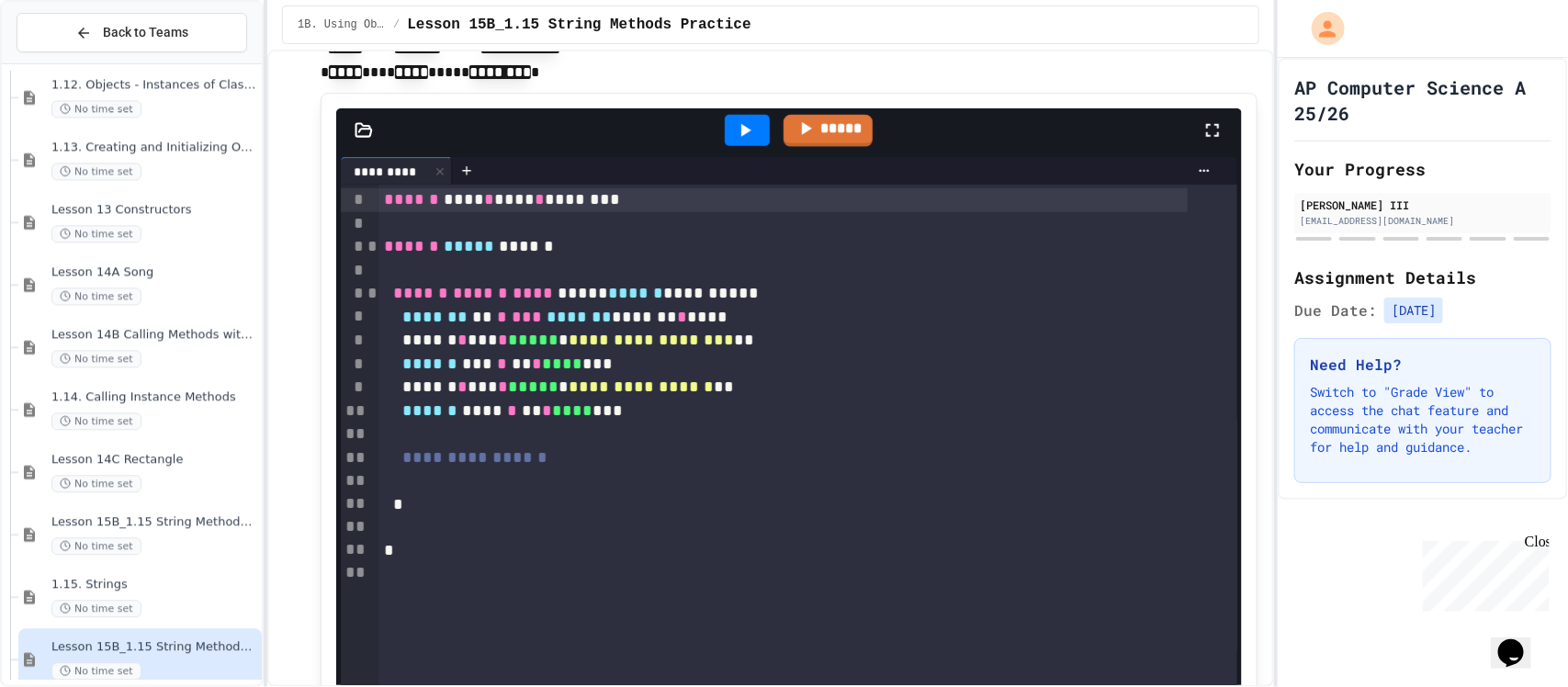
scroll to position [804, 0]
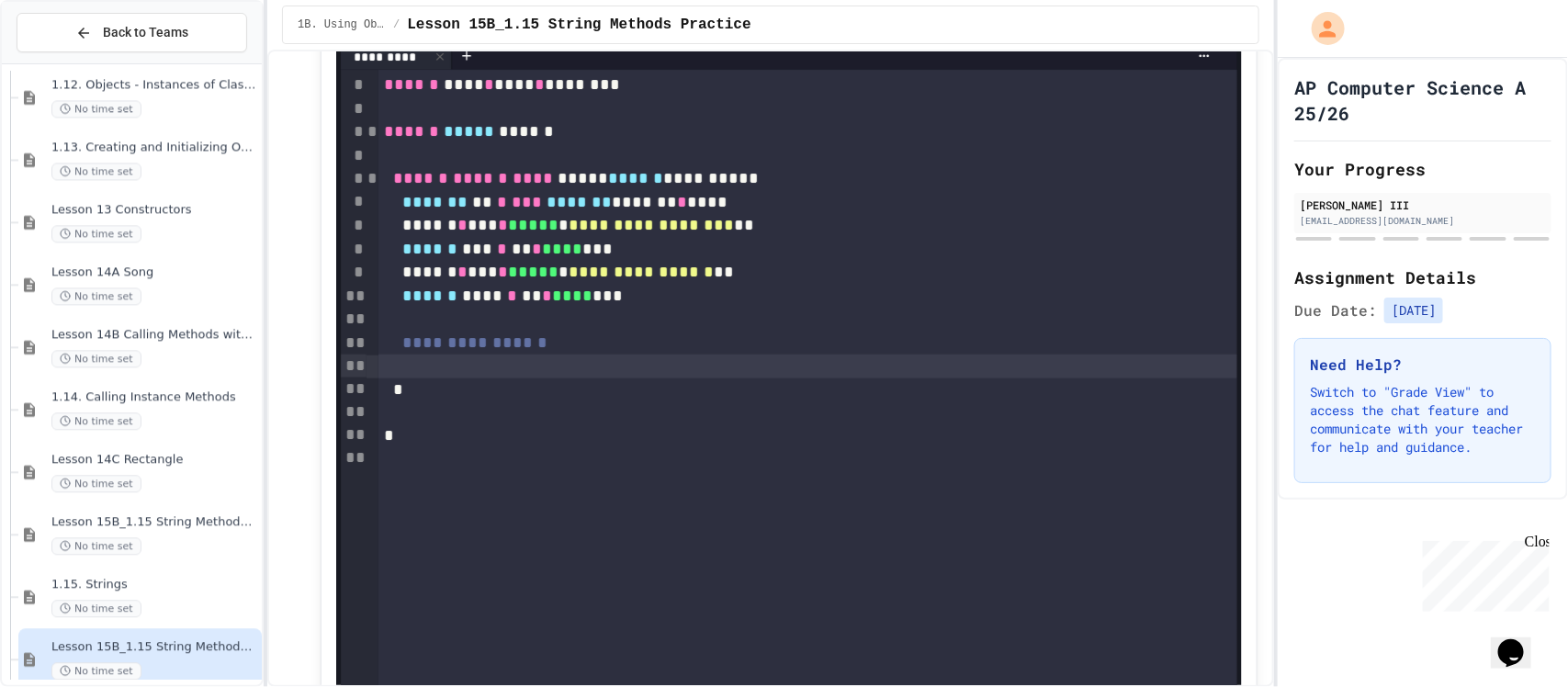
click at [490, 369] on div at bounding box center [808, 367] width 859 height 23
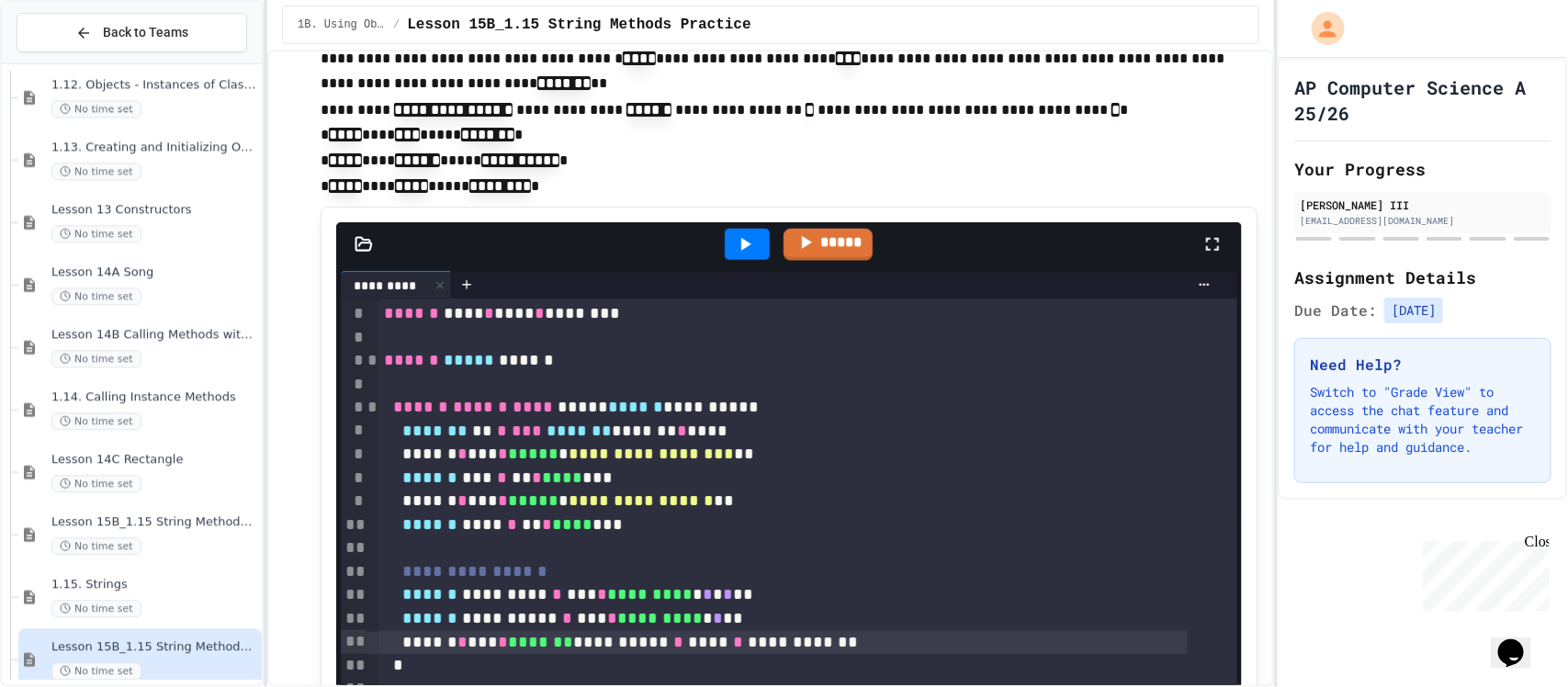
scroll to position [574, 0]
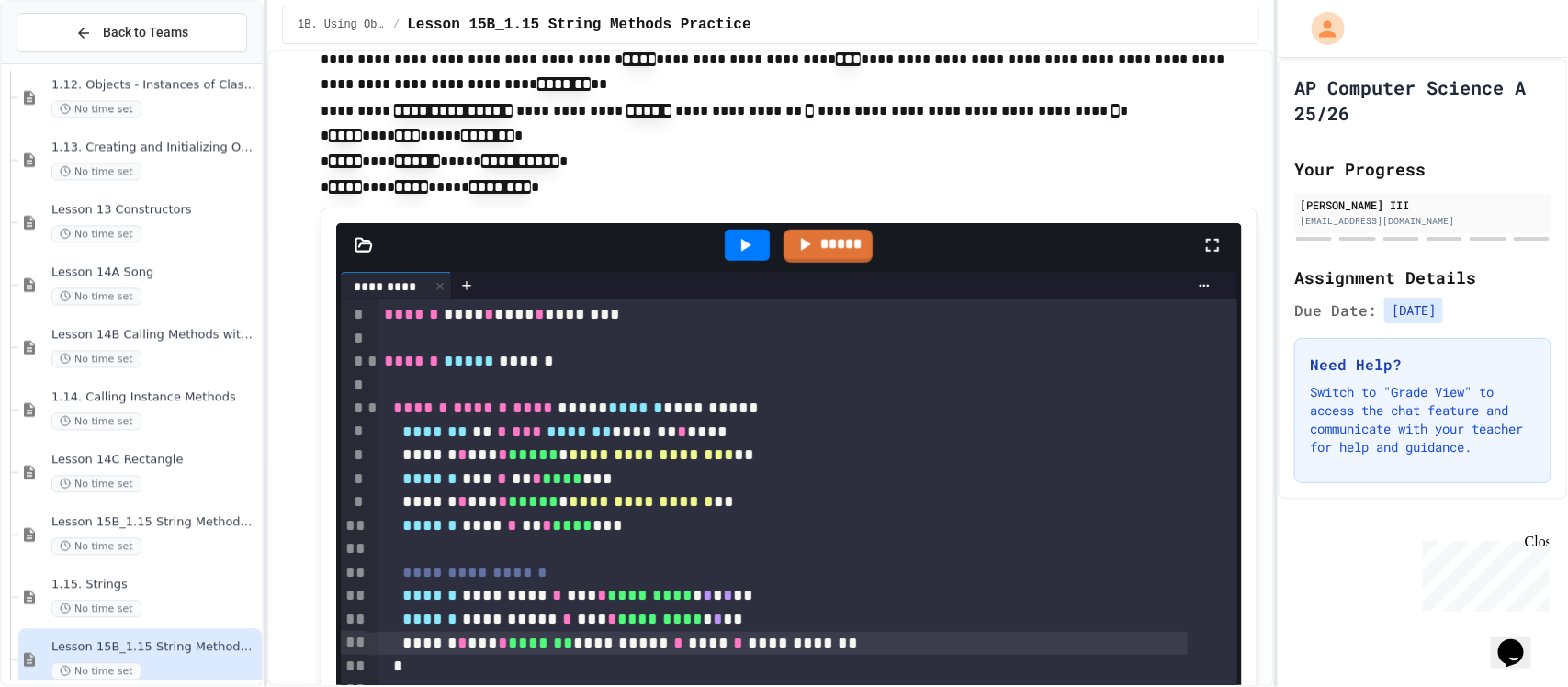
click at [734, 244] on icon at bounding box center [745, 245] width 22 height 22
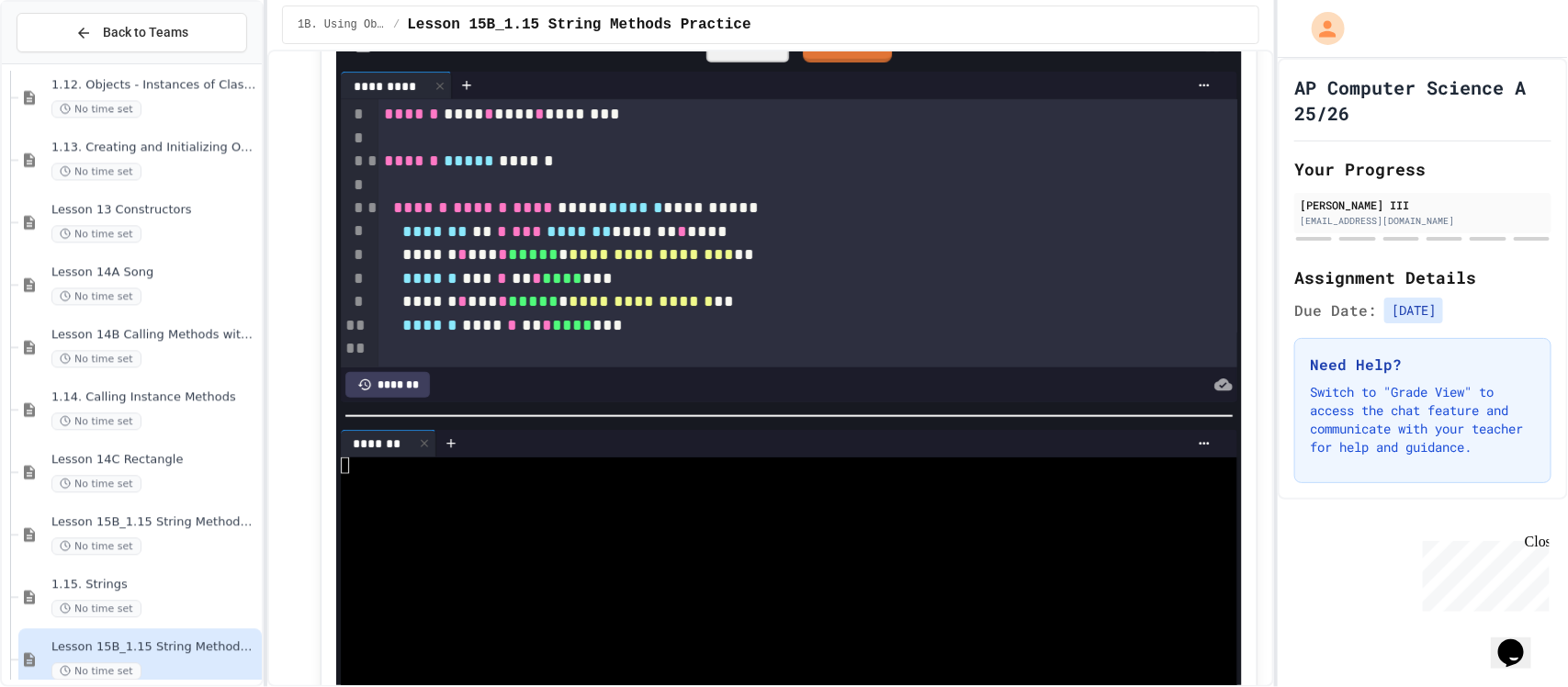
scroll to position [804, 0]
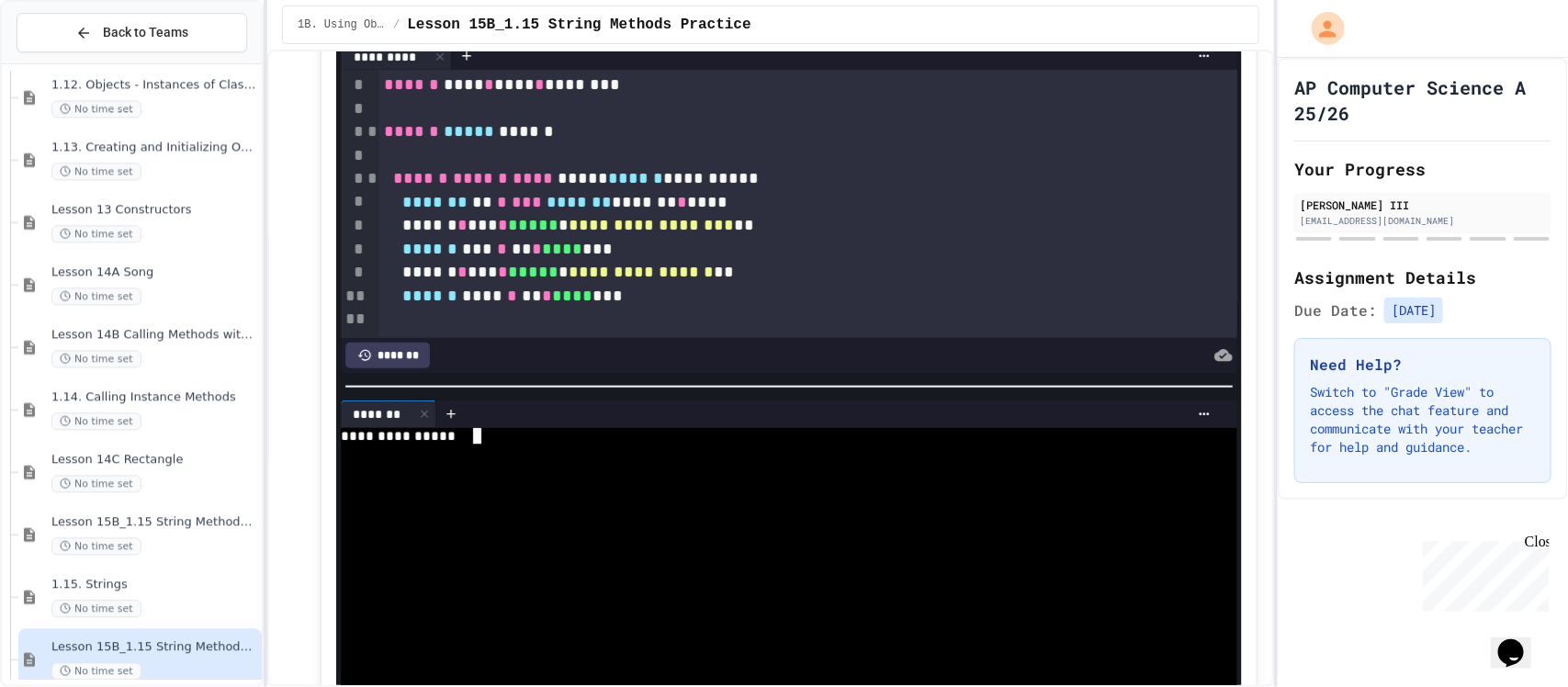
click at [663, 444] on div at bounding box center [762, 453] width 844 height 17
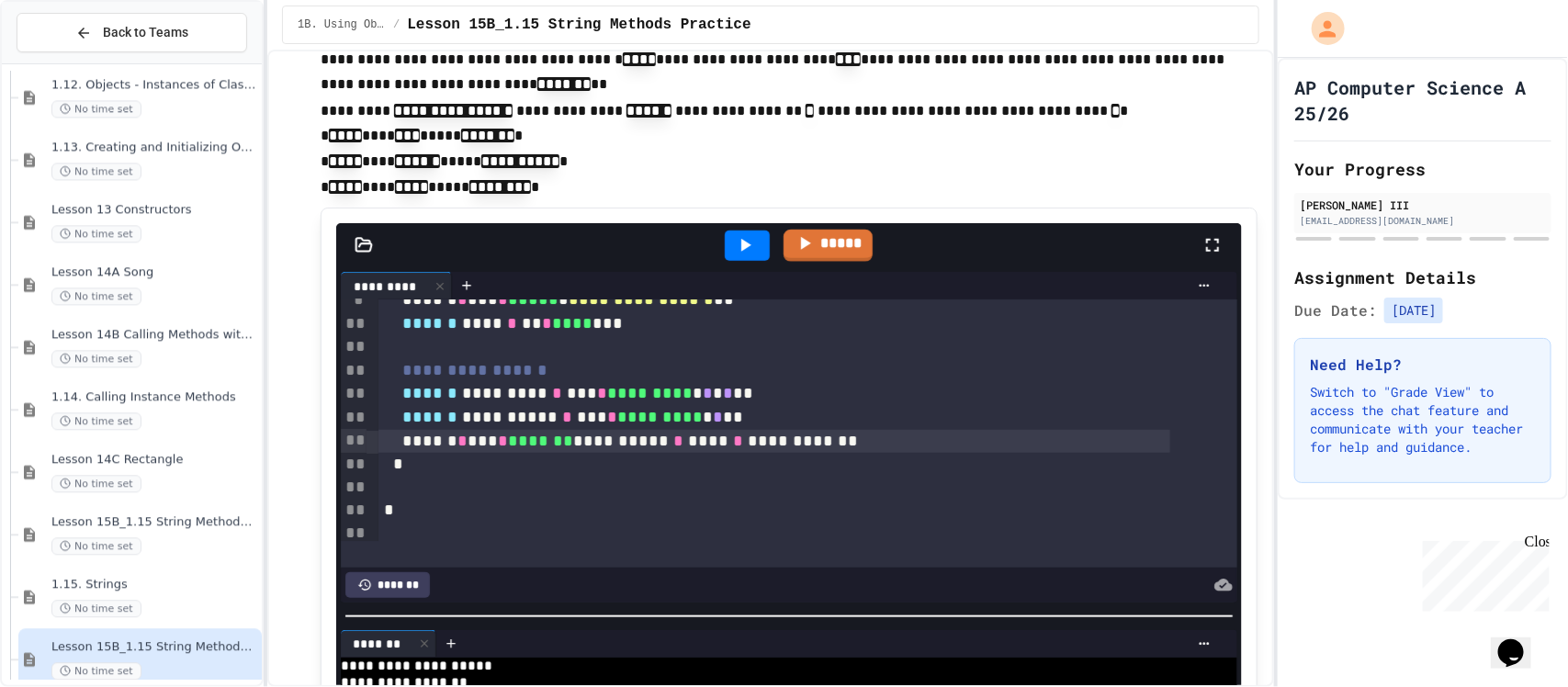
scroll to position [210, 0]
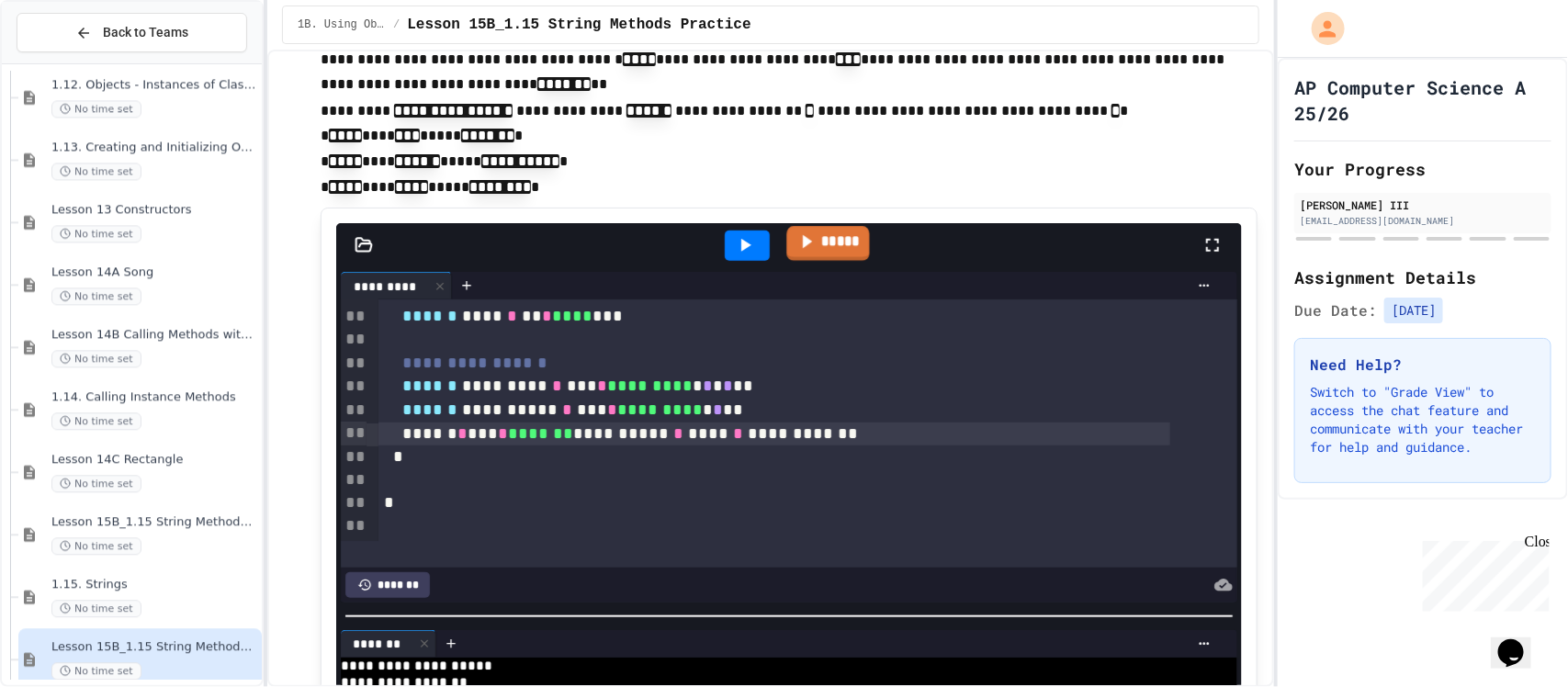
click at [820, 251] on link "*****" at bounding box center [827, 243] width 82 height 34
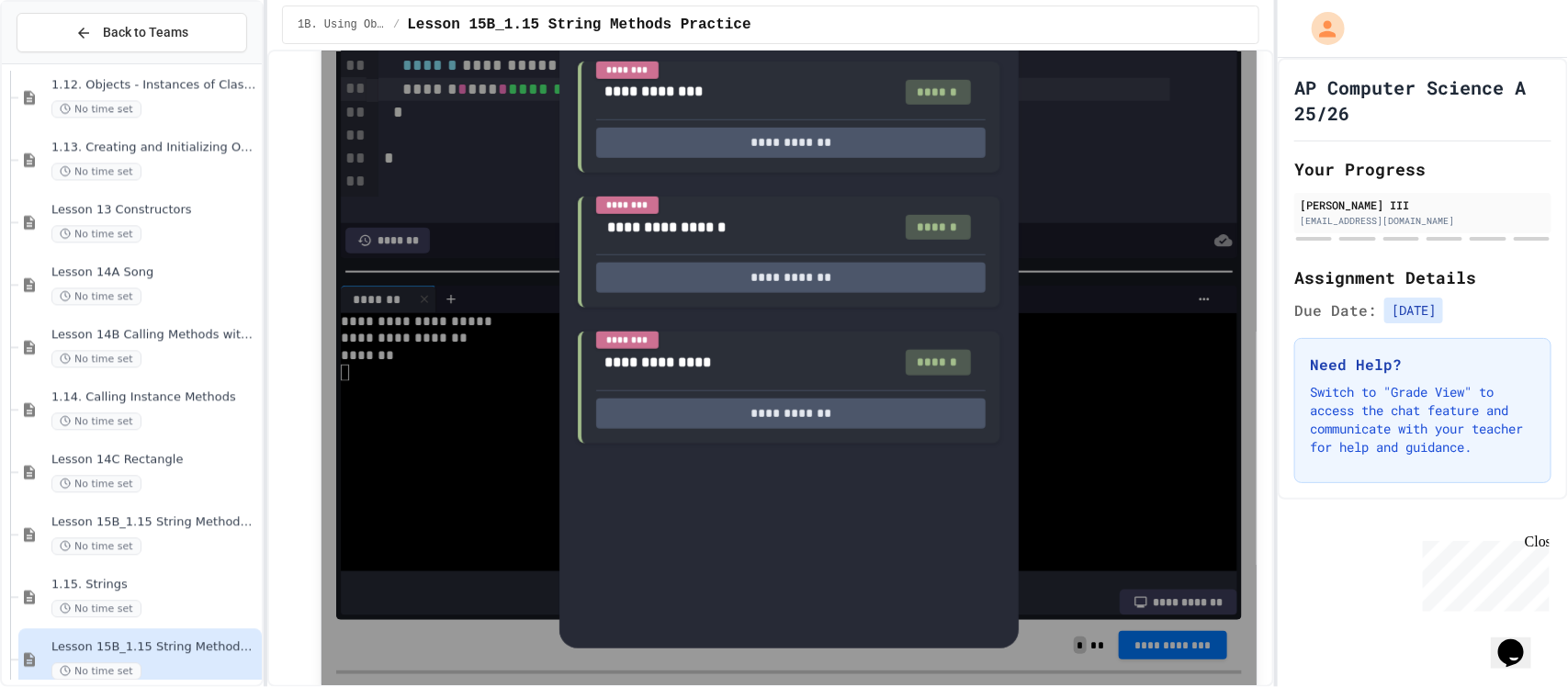
scroll to position [689, 0]
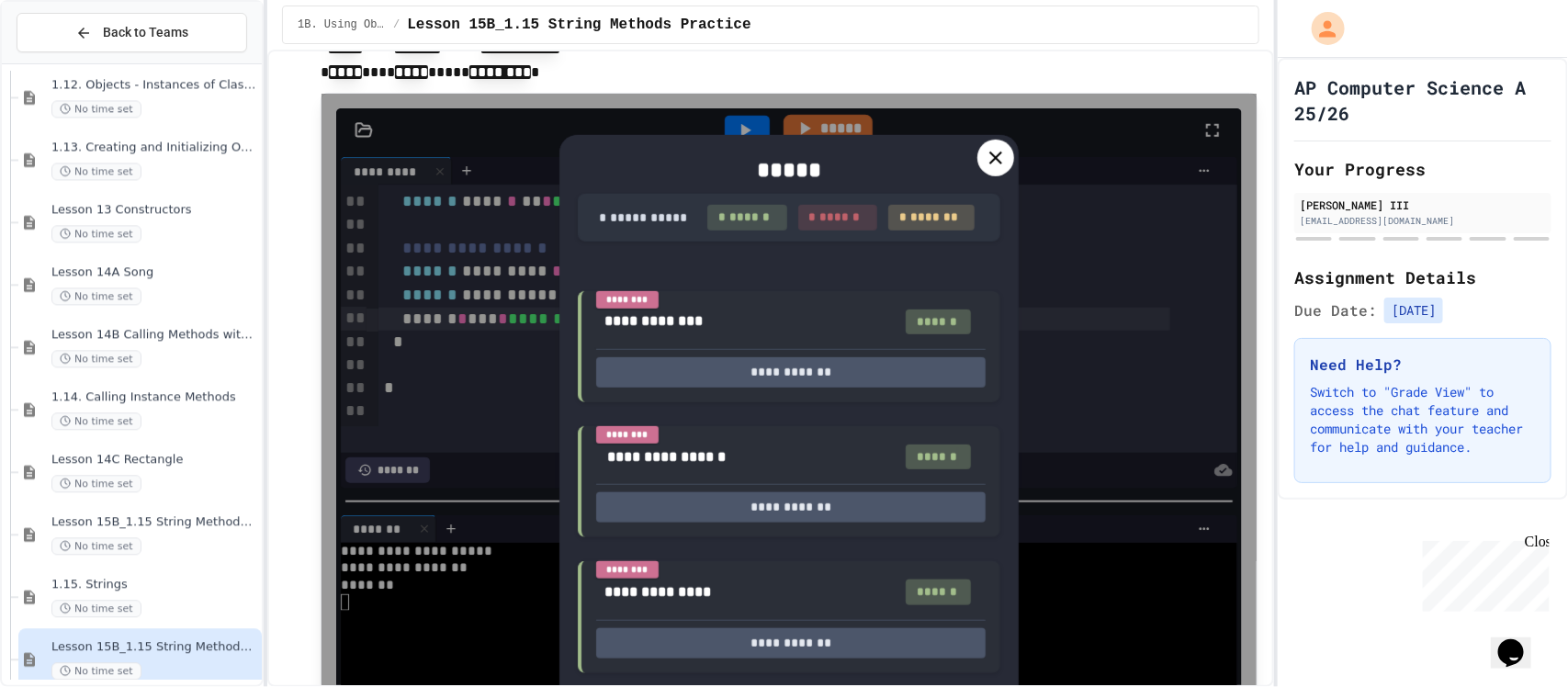
click at [984, 151] on icon at bounding box center [995, 158] width 22 height 22
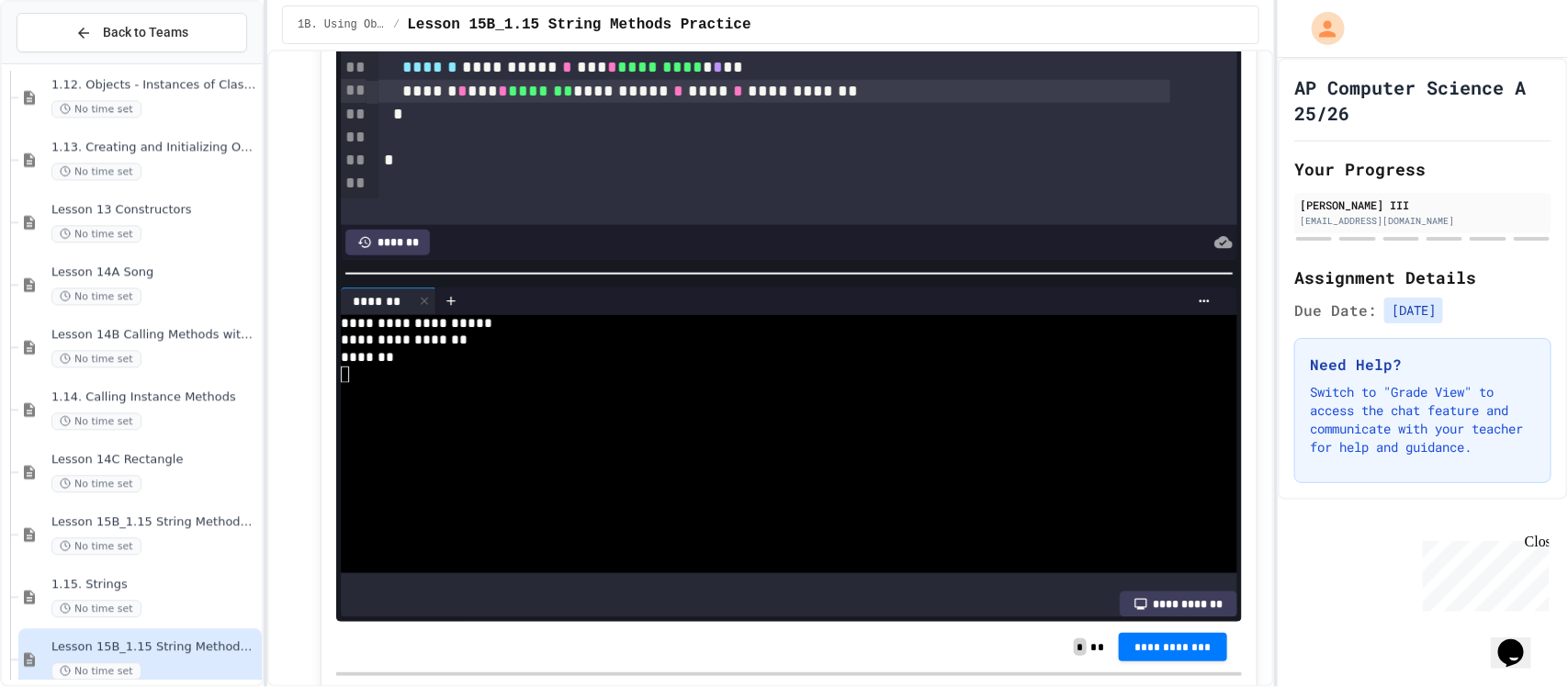
scroll to position [919, 0]
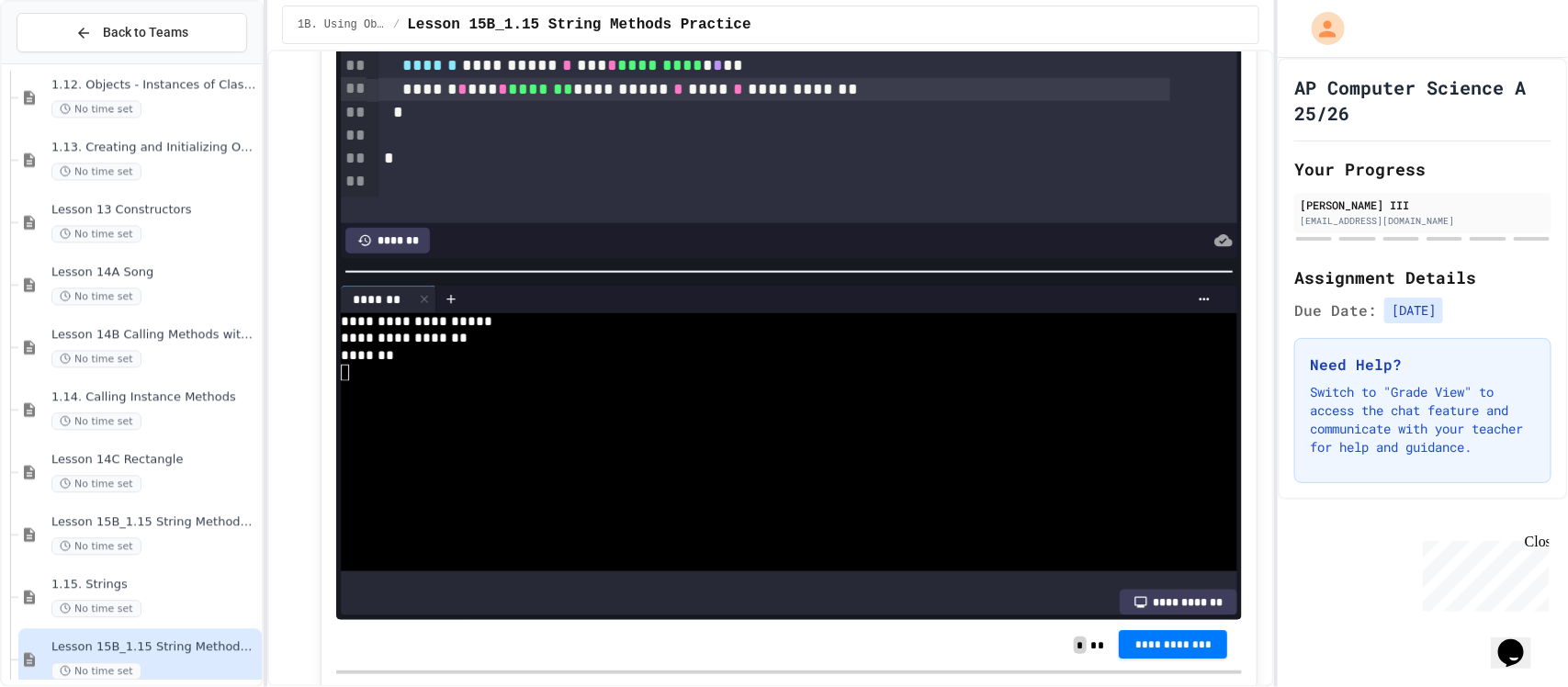
click at [1191, 646] on span "**********" at bounding box center [1172, 644] width 79 height 15
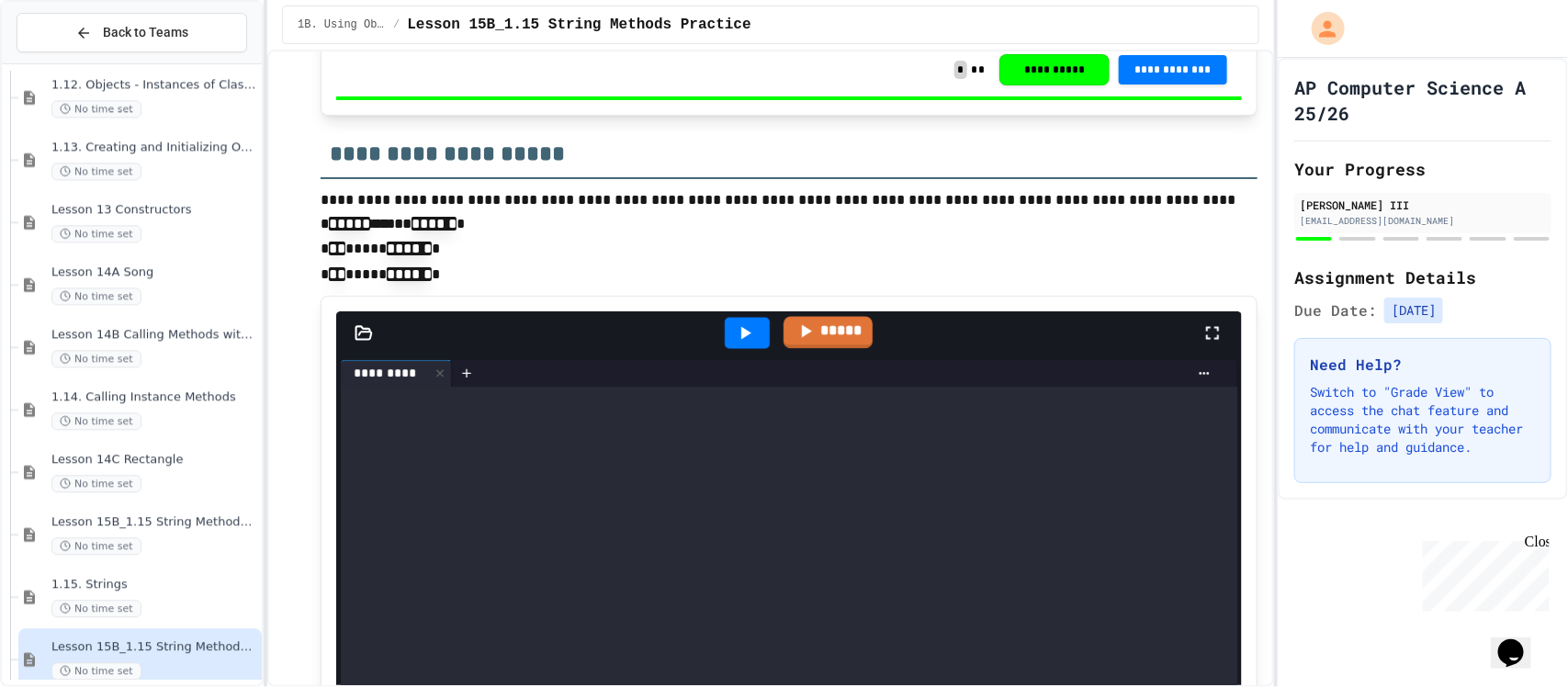
scroll to position [1609, 0]
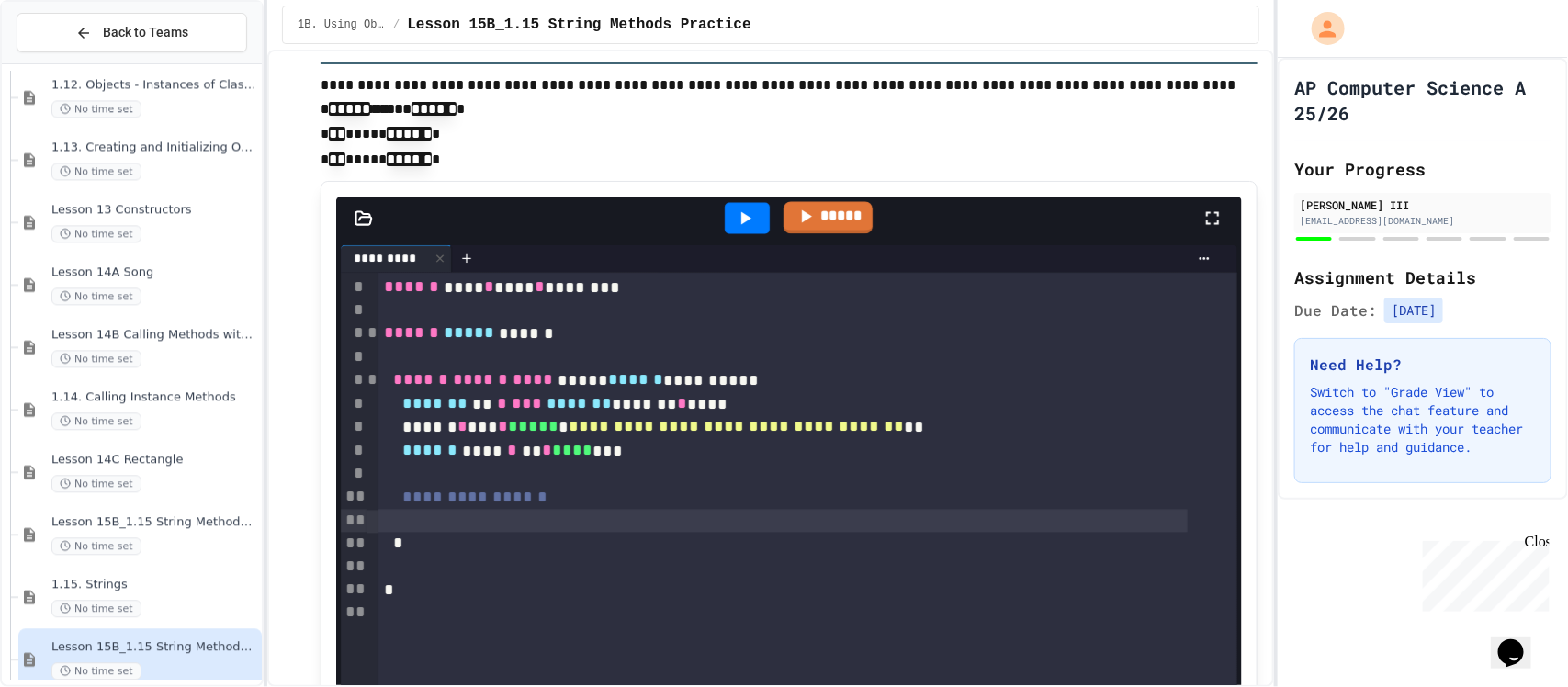
click at [602, 522] on div at bounding box center [783, 522] width 809 height 23
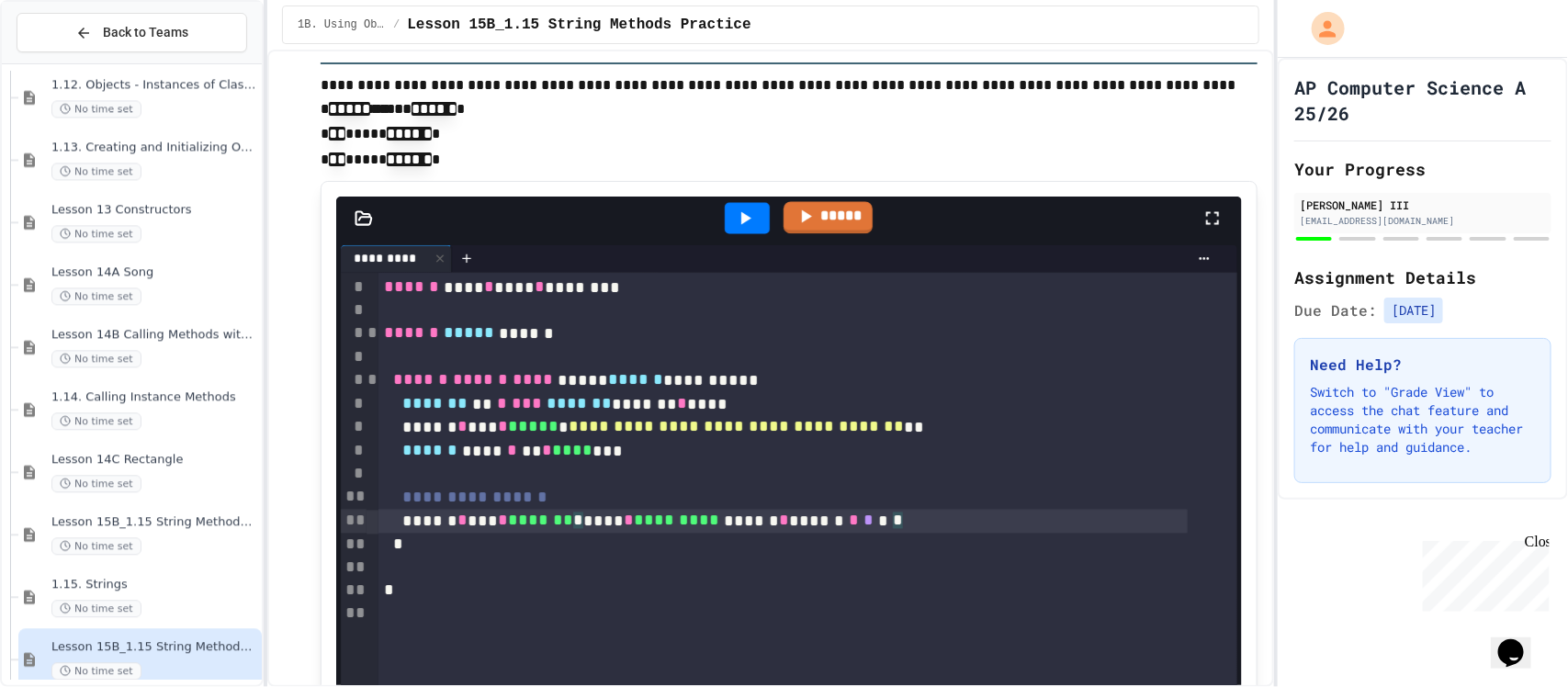
click at [590, 525] on div "****** * *** * ******* * **** * ********* ****** * ****** * * * *" at bounding box center [783, 522] width 809 height 24
click at [965, 516] on div "****** * *** * ******* ****** * ********* ****** * ****** * * ***" at bounding box center [783, 522] width 809 height 24
click at [739, 208] on icon at bounding box center [745, 218] width 22 height 22
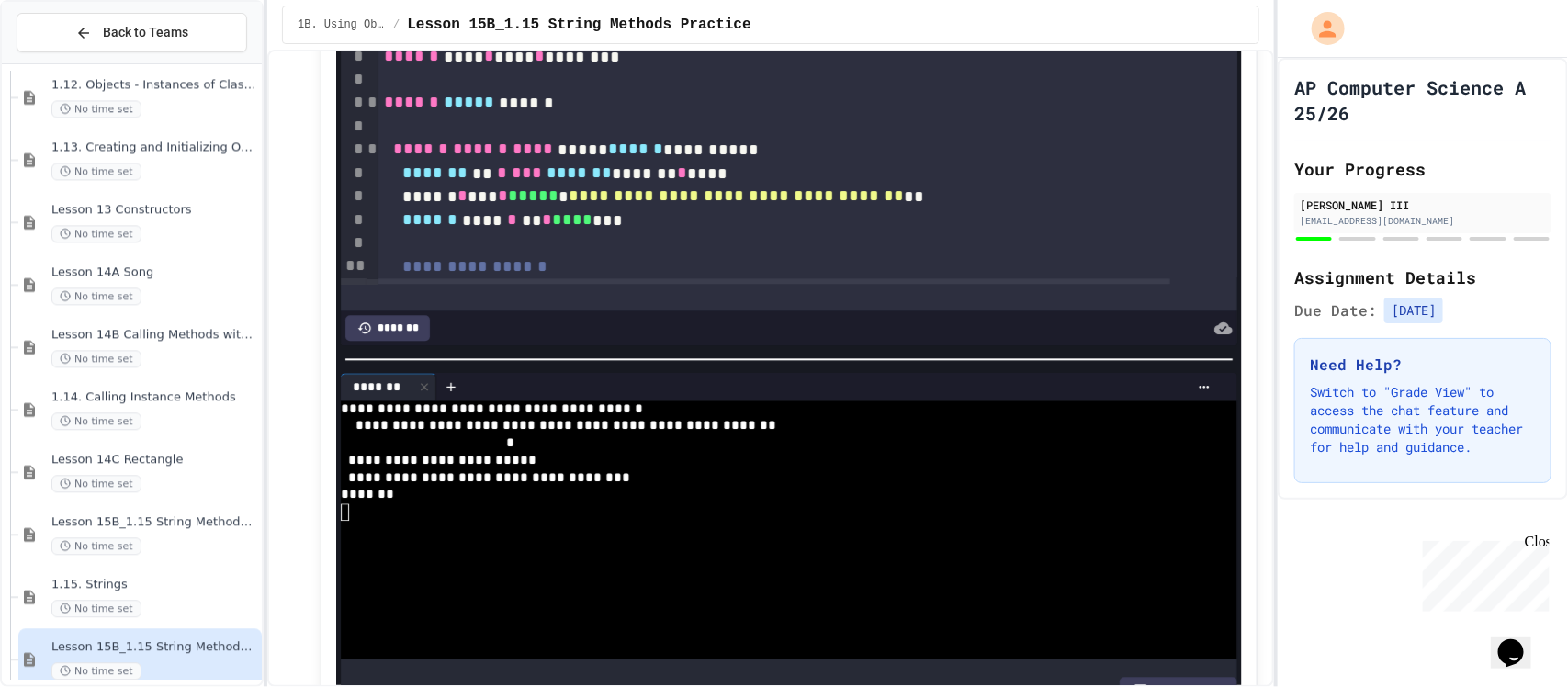
scroll to position [116, 0]
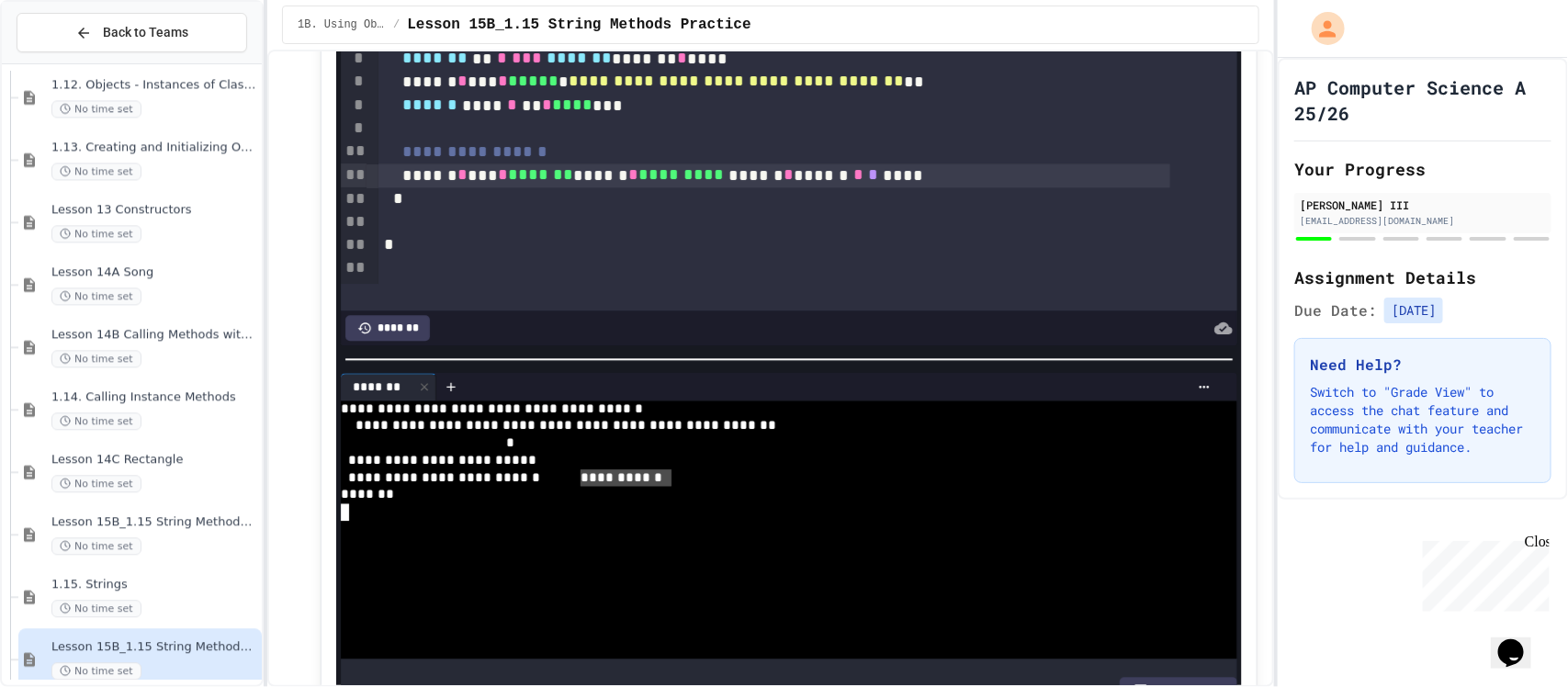
drag, startPoint x: 582, startPoint y: 462, endPoint x: 675, endPoint y: 462, distance: 93.0
click at [718, 470] on div "**********" at bounding box center [762, 478] width 844 height 17
click at [736, 176] on div "****** * *** * ******* ****** * ********* ****** * ****** * * ****" at bounding box center [774, 176] width 791 height 24
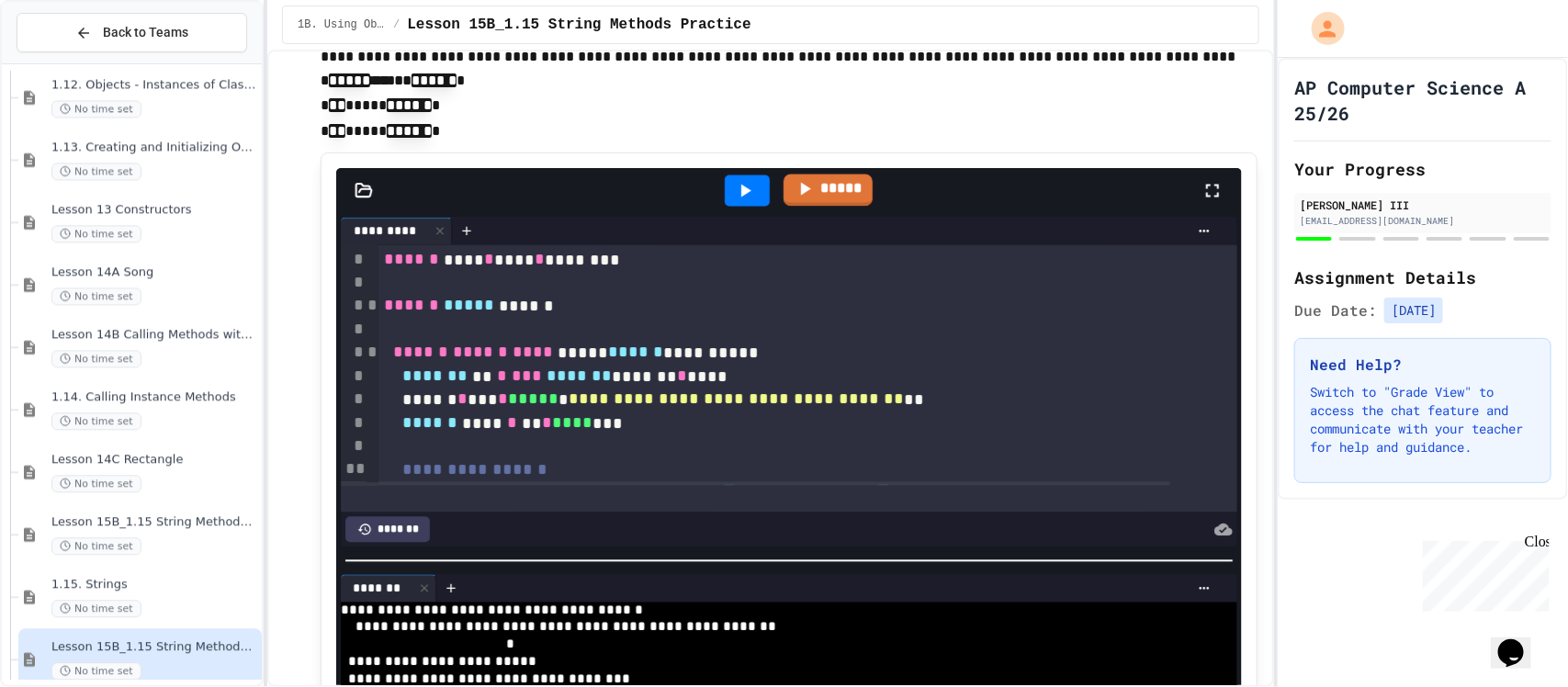
scroll to position [1609, 0]
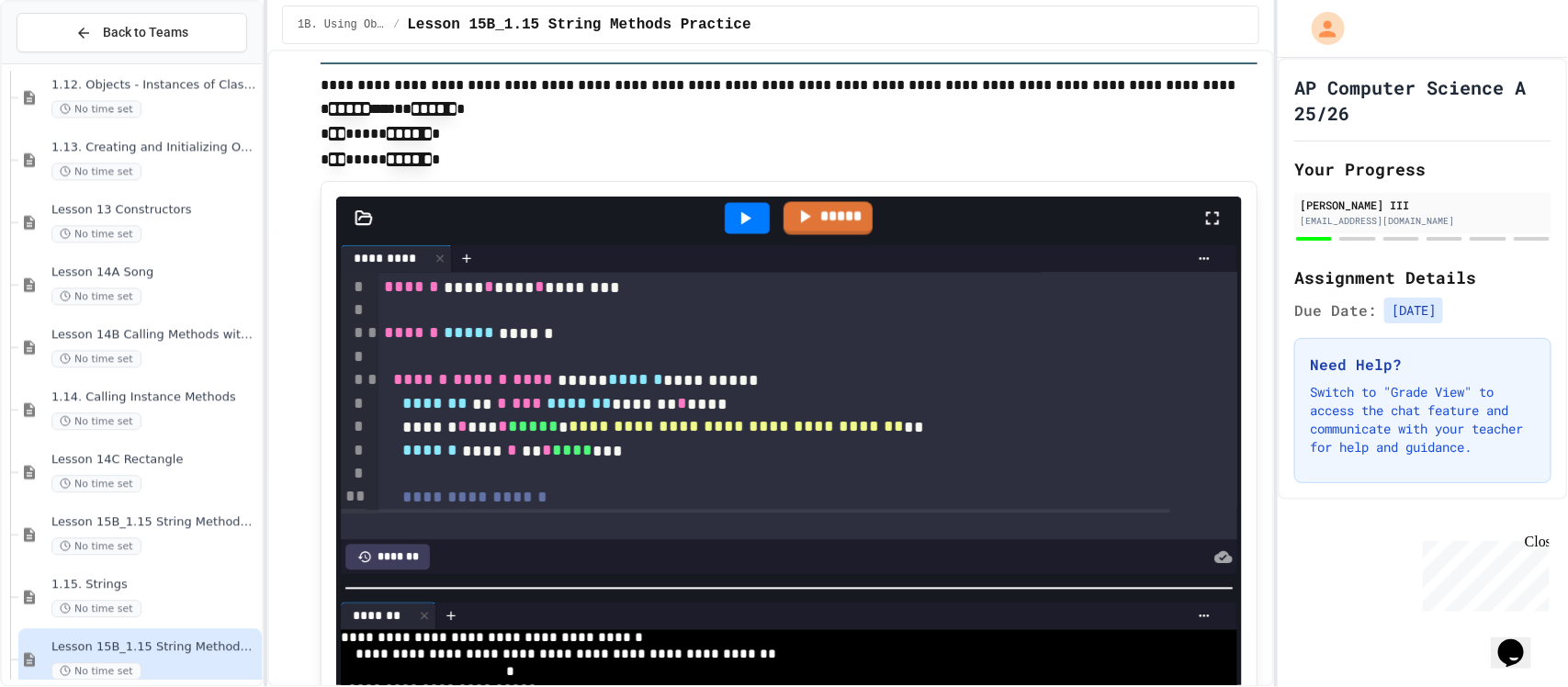
click at [741, 208] on icon at bounding box center [745, 218] width 22 height 22
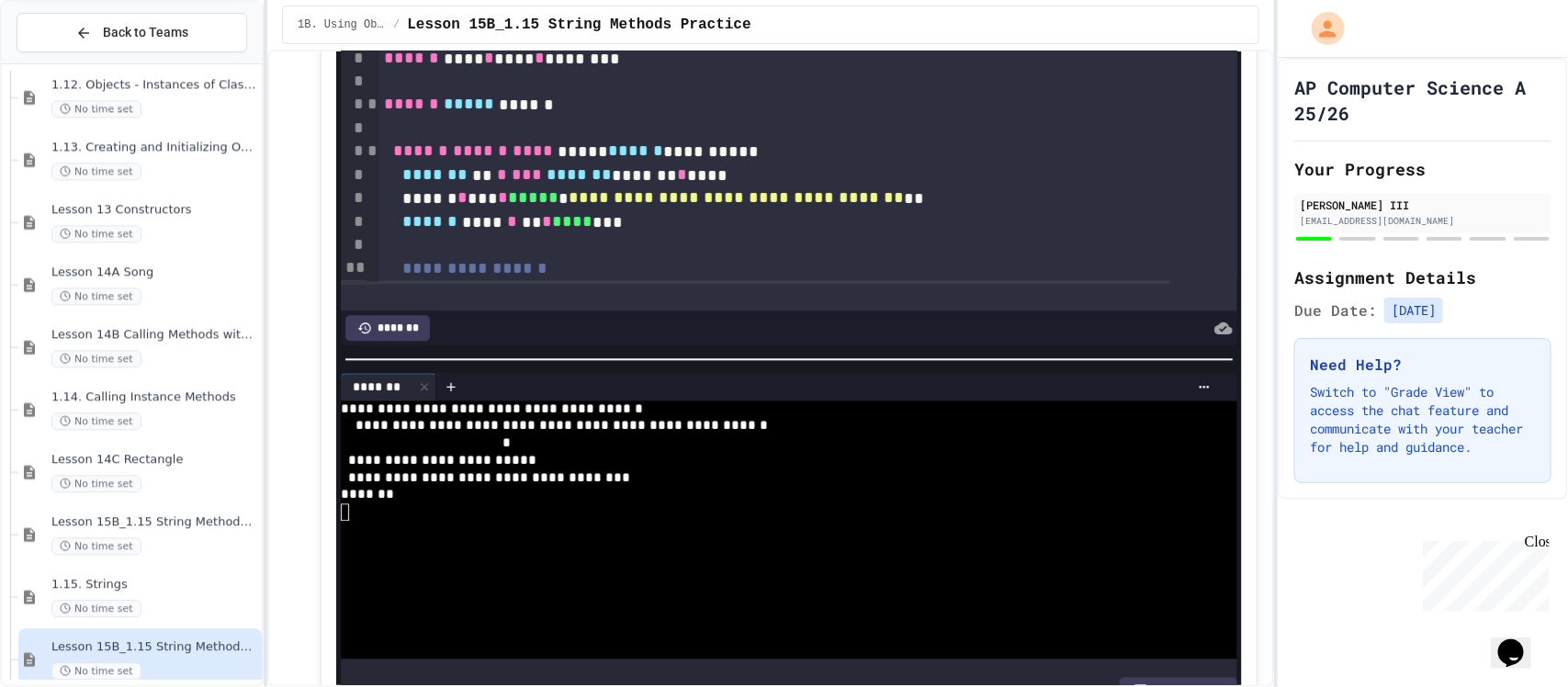
scroll to position [116, 0]
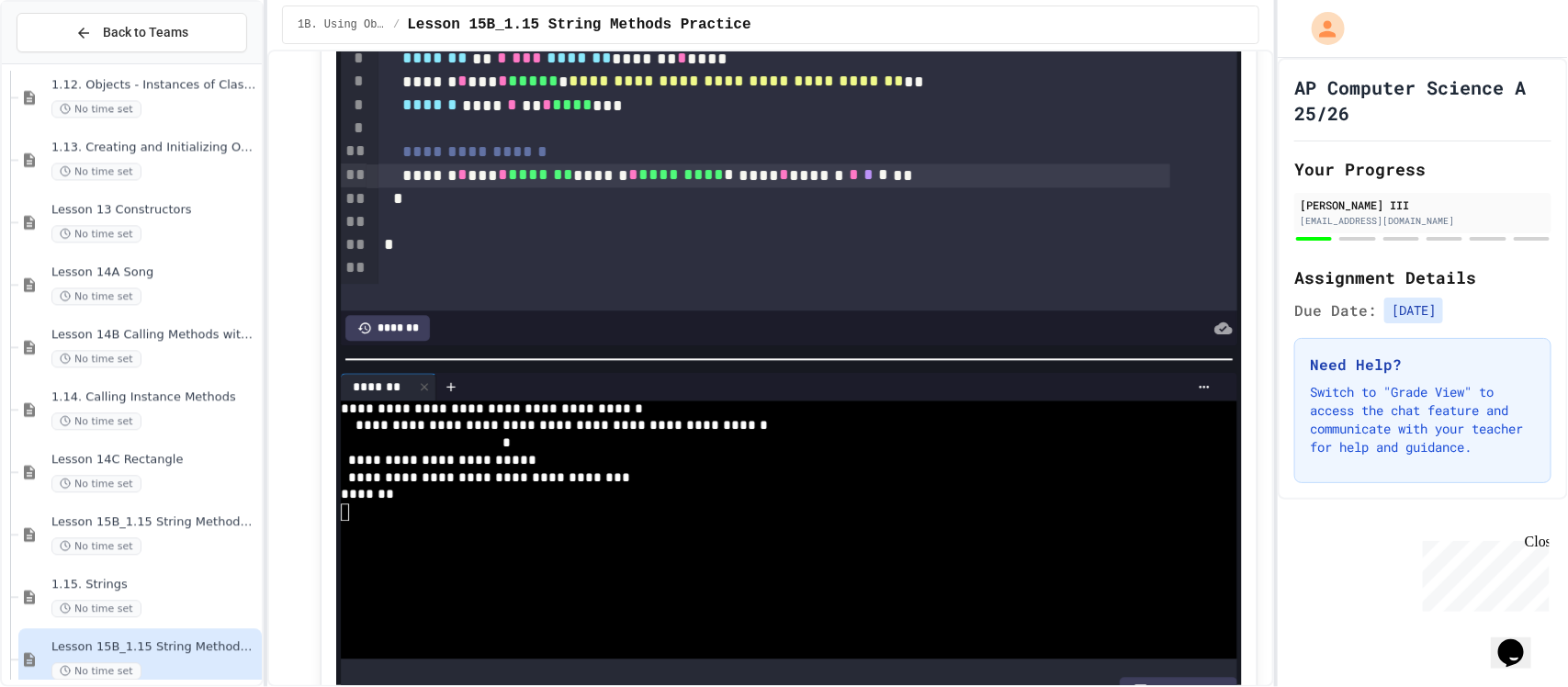
click at [791, 178] on div "****** * *** * ******* ****** * ********* * **** * ****** * * * **" at bounding box center [774, 176] width 791 height 24
click at [841, 167] on div "****** * *** * ******* ****** * ********* ****** * ****** * * ****" at bounding box center [774, 176] width 791 height 24
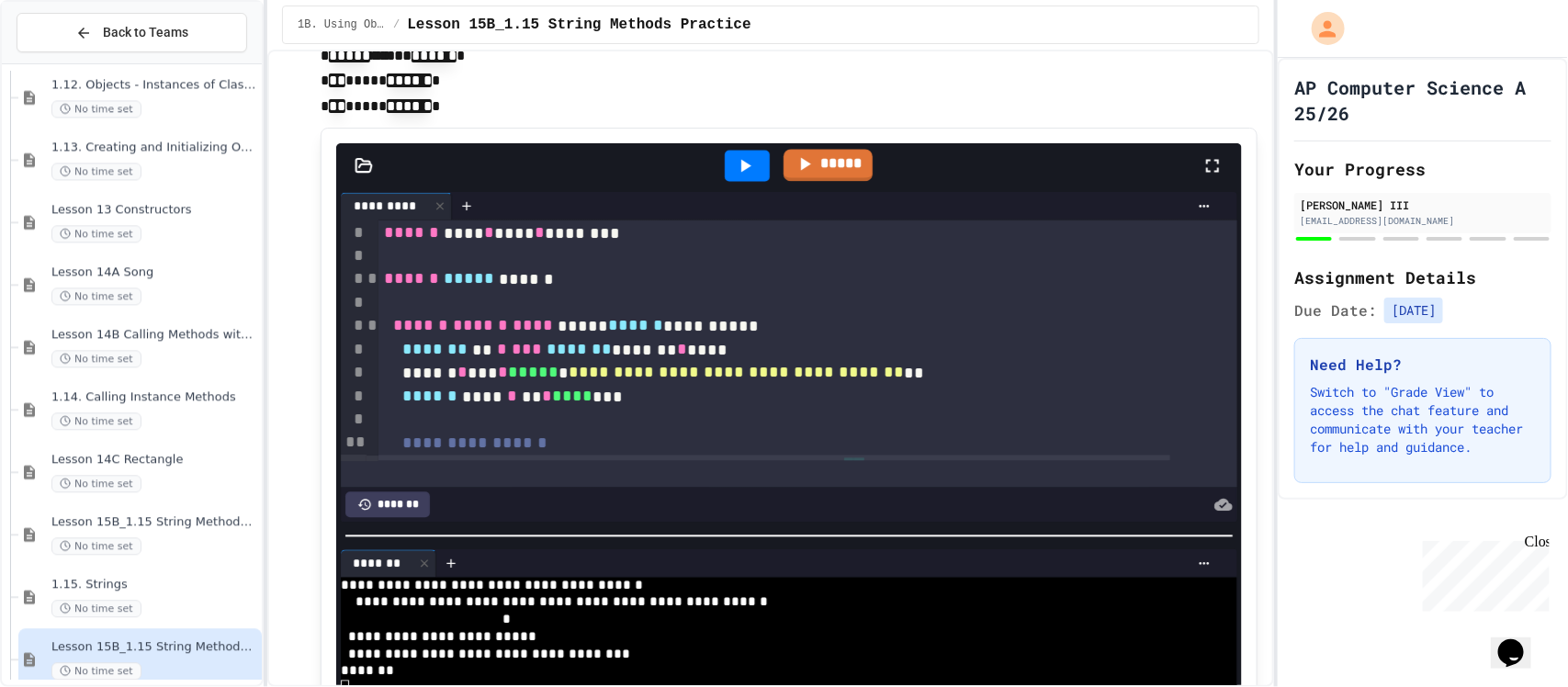
scroll to position [1609, 0]
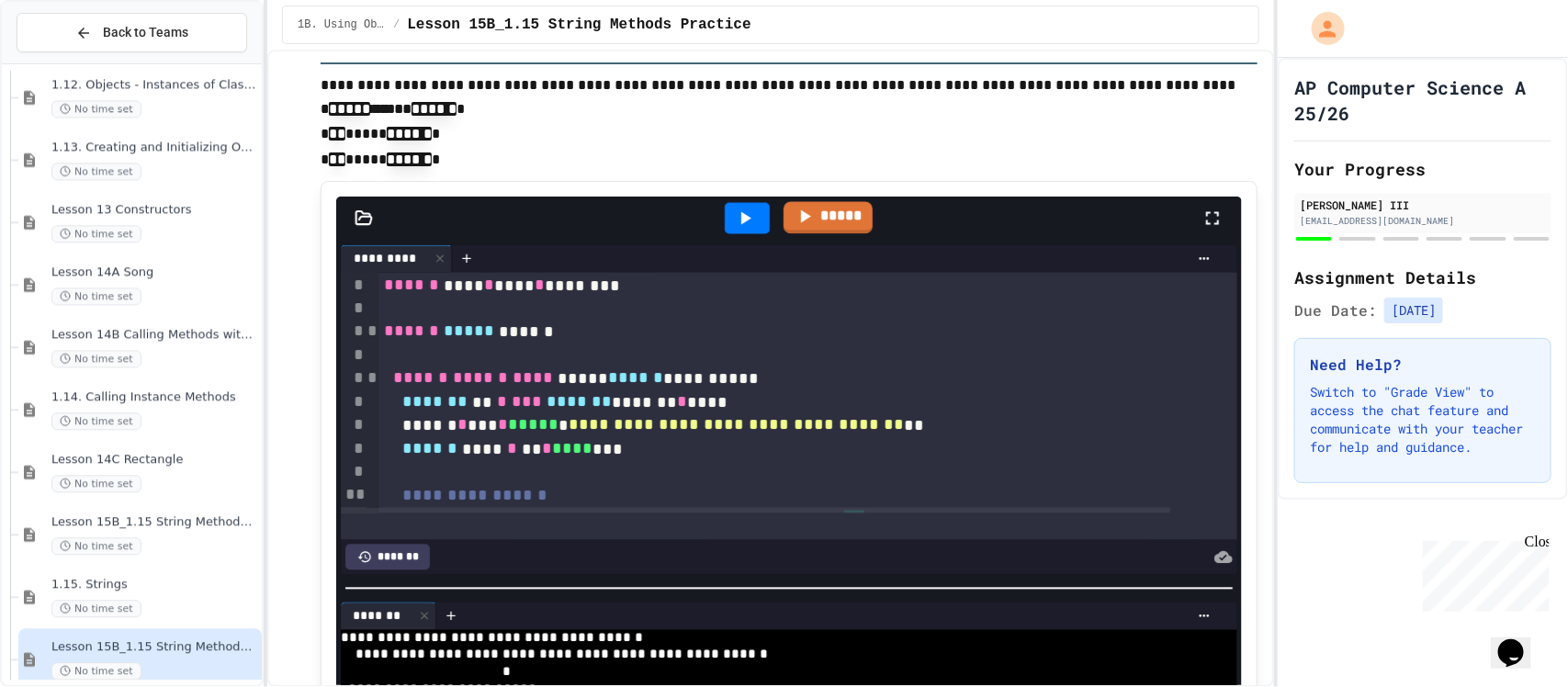
click at [742, 208] on icon at bounding box center [745, 218] width 22 height 22
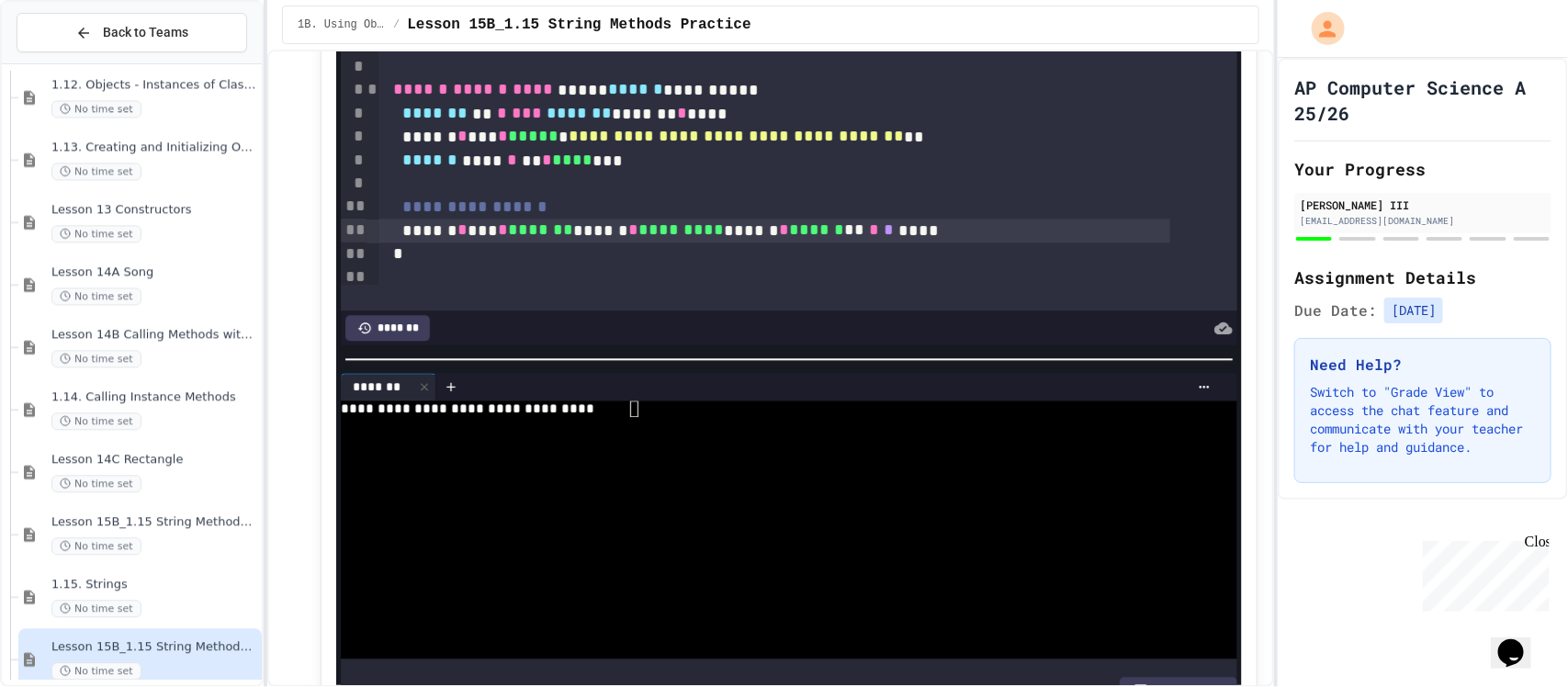
scroll to position [116, 0]
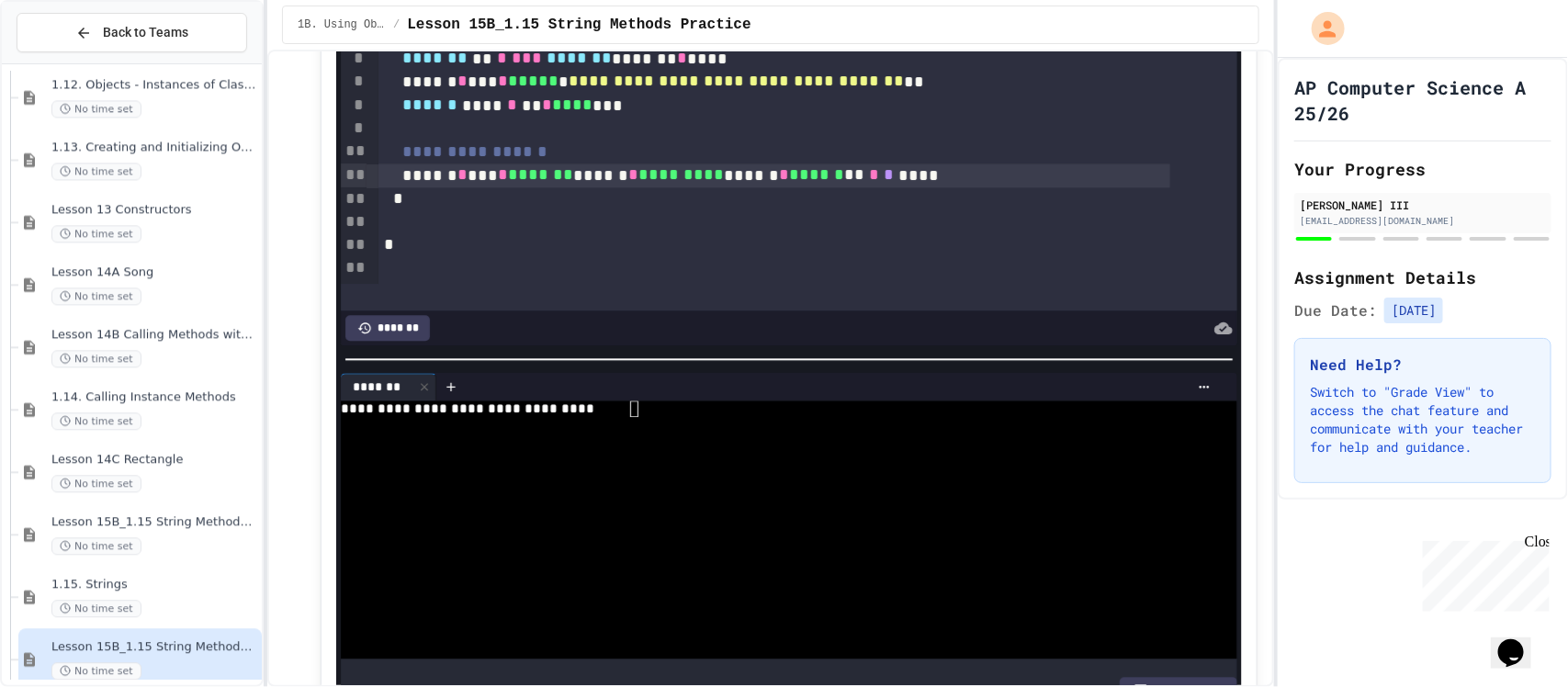
click at [718, 417] on div at bounding box center [762, 426] width 844 height 17
drag, startPoint x: 582, startPoint y: 180, endPoint x: 421, endPoint y: 177, distance: 161.0
click at [421, 177] on div "****** * *** * ******* ****** * ********* ****** * ****** ** * * ****" at bounding box center [774, 176] width 791 height 24
click at [935, 180] on div "****** ****** * **** * ********* ****** * ****** ** * * ****" at bounding box center [774, 176] width 791 height 24
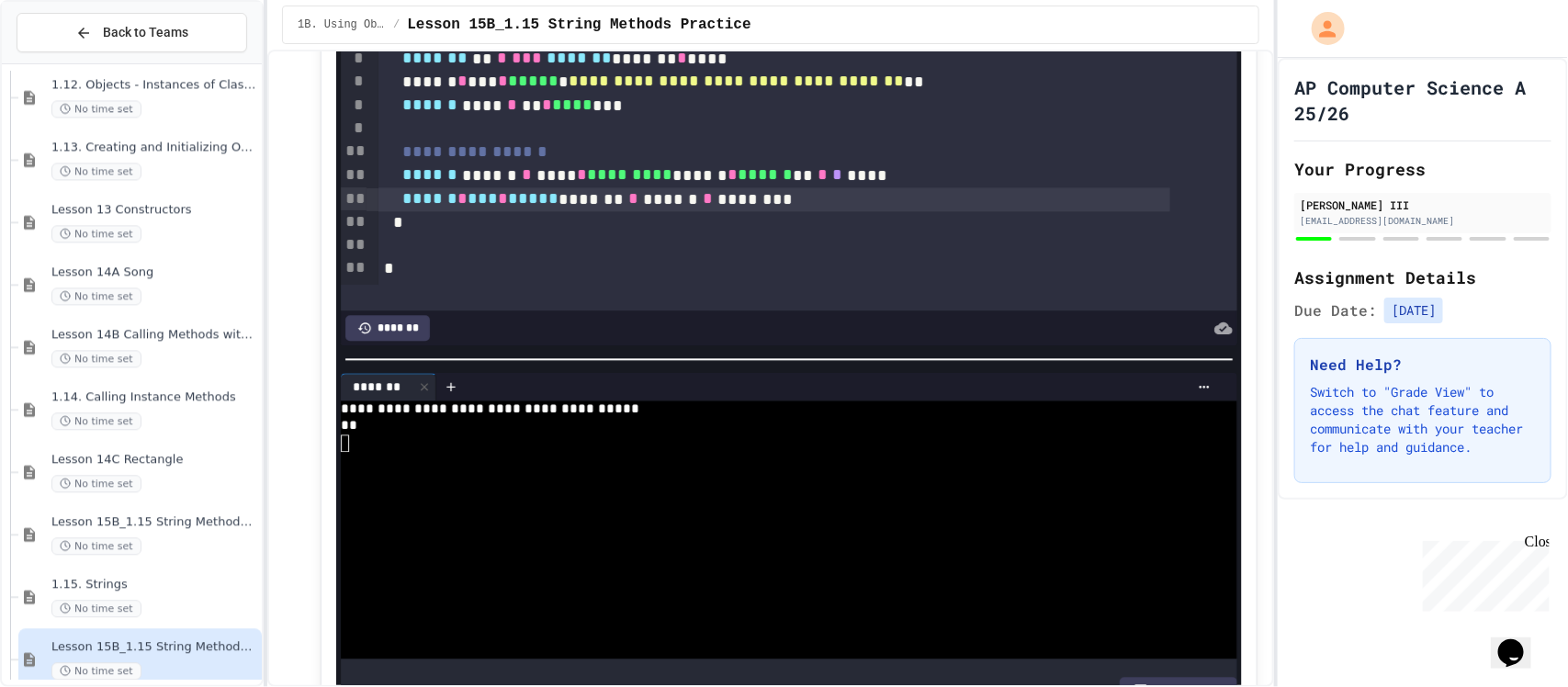
click at [467, 204] on span "*" at bounding box center [463, 198] width 10 height 16
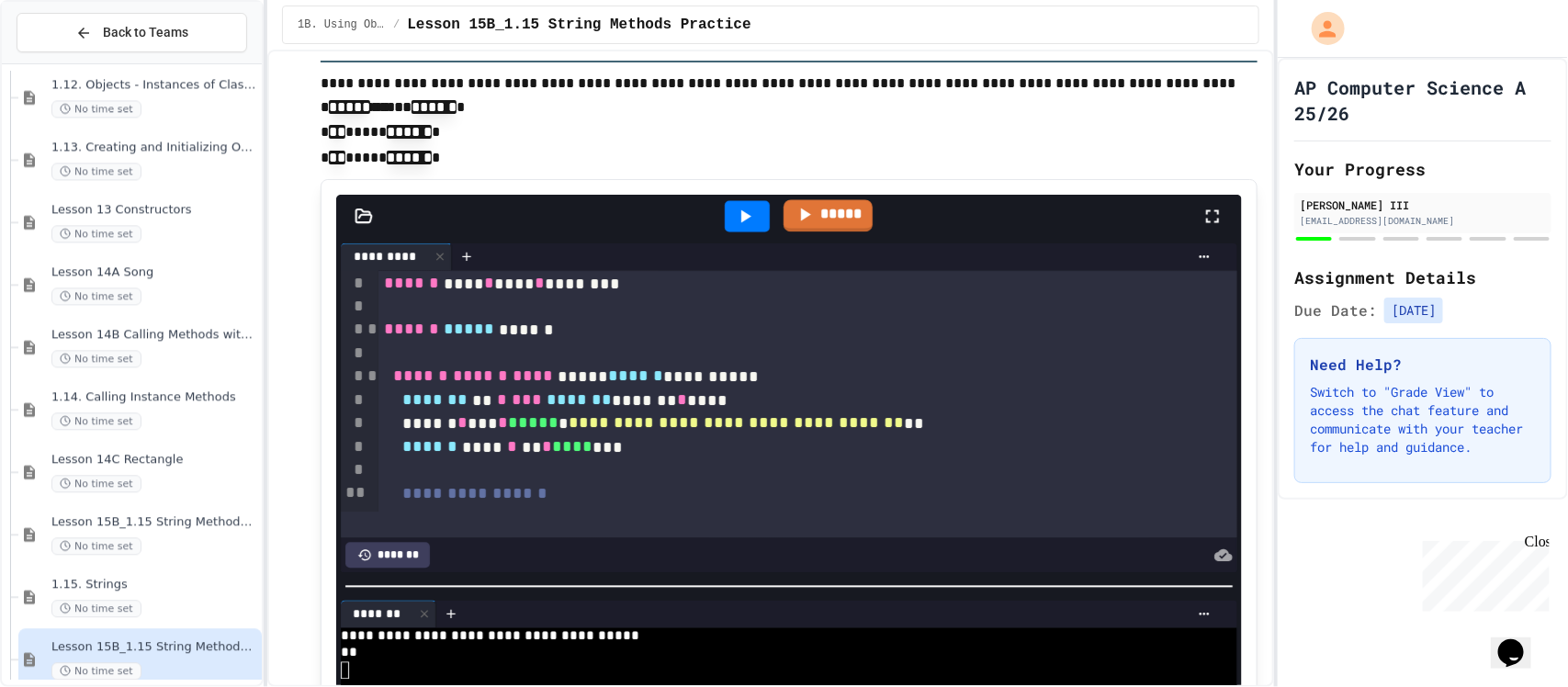
scroll to position [1609, 0]
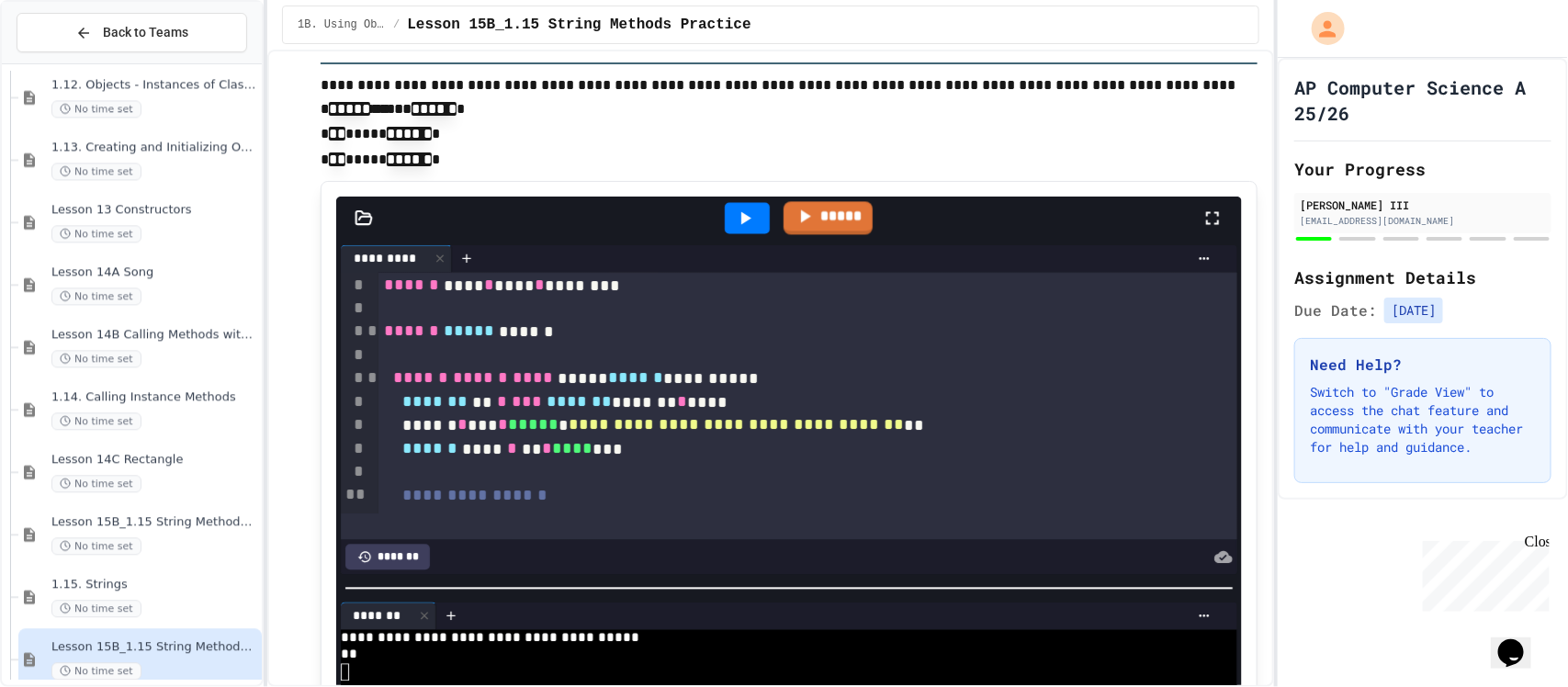
click at [732, 203] on div at bounding box center [747, 218] width 45 height 31
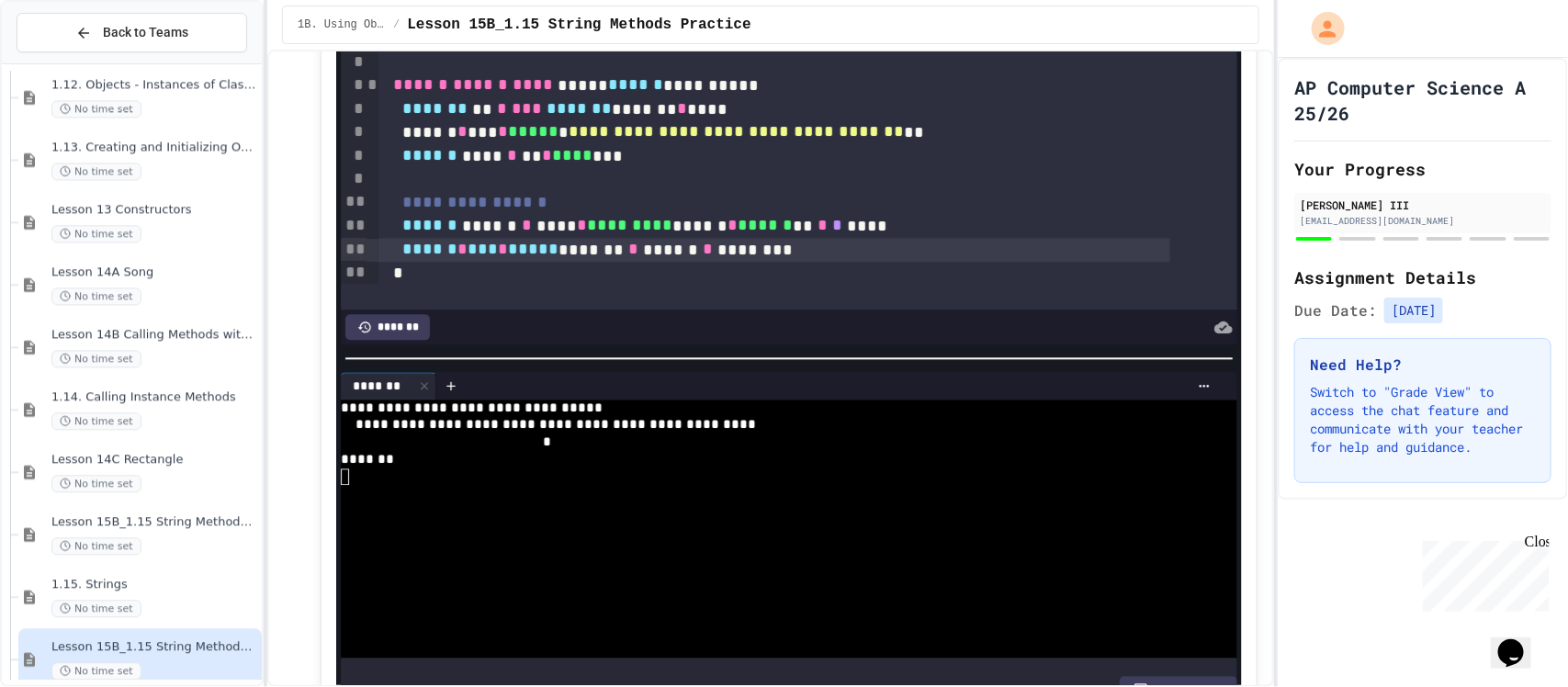
scroll to position [116, 0]
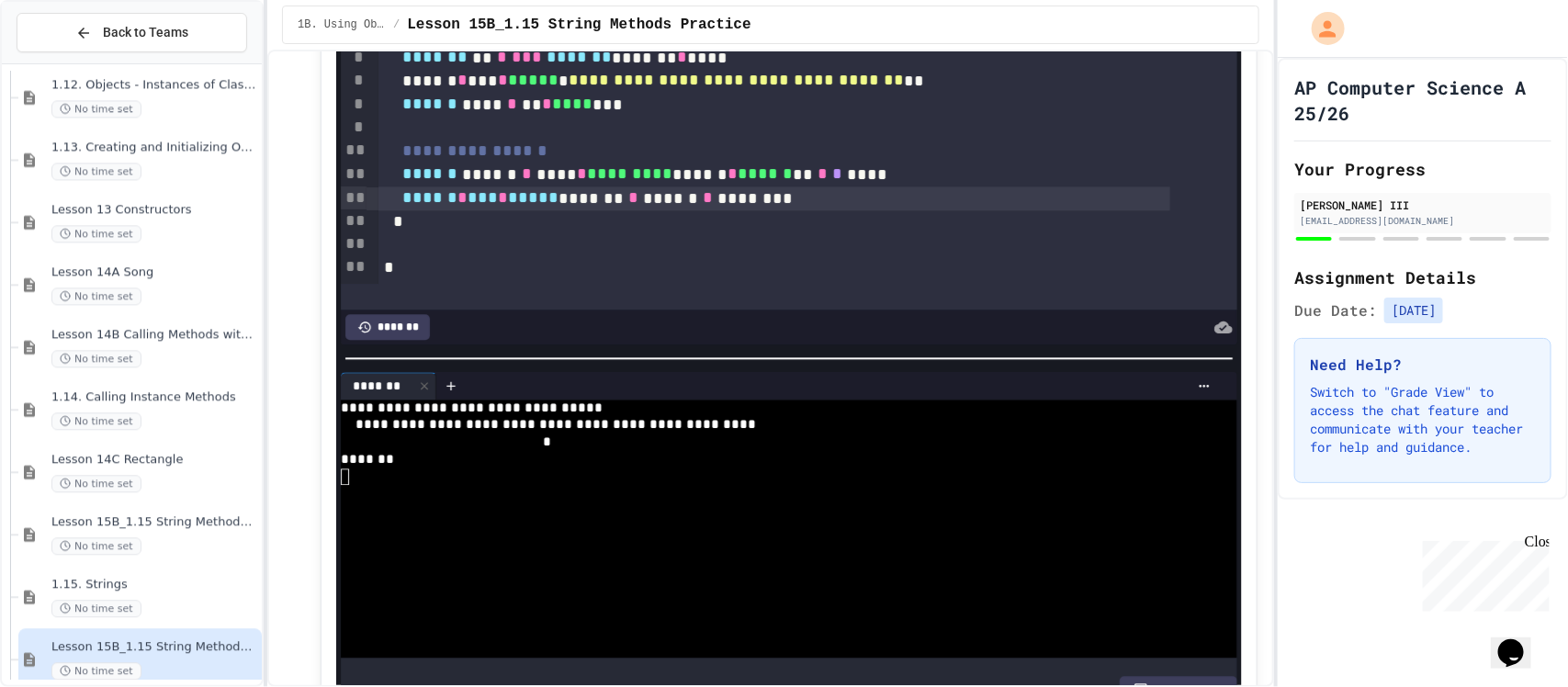
click at [912, 177] on div "****** ****** * **** * ********* ****** * ****** ** * * ****" at bounding box center [774, 175] width 791 height 24
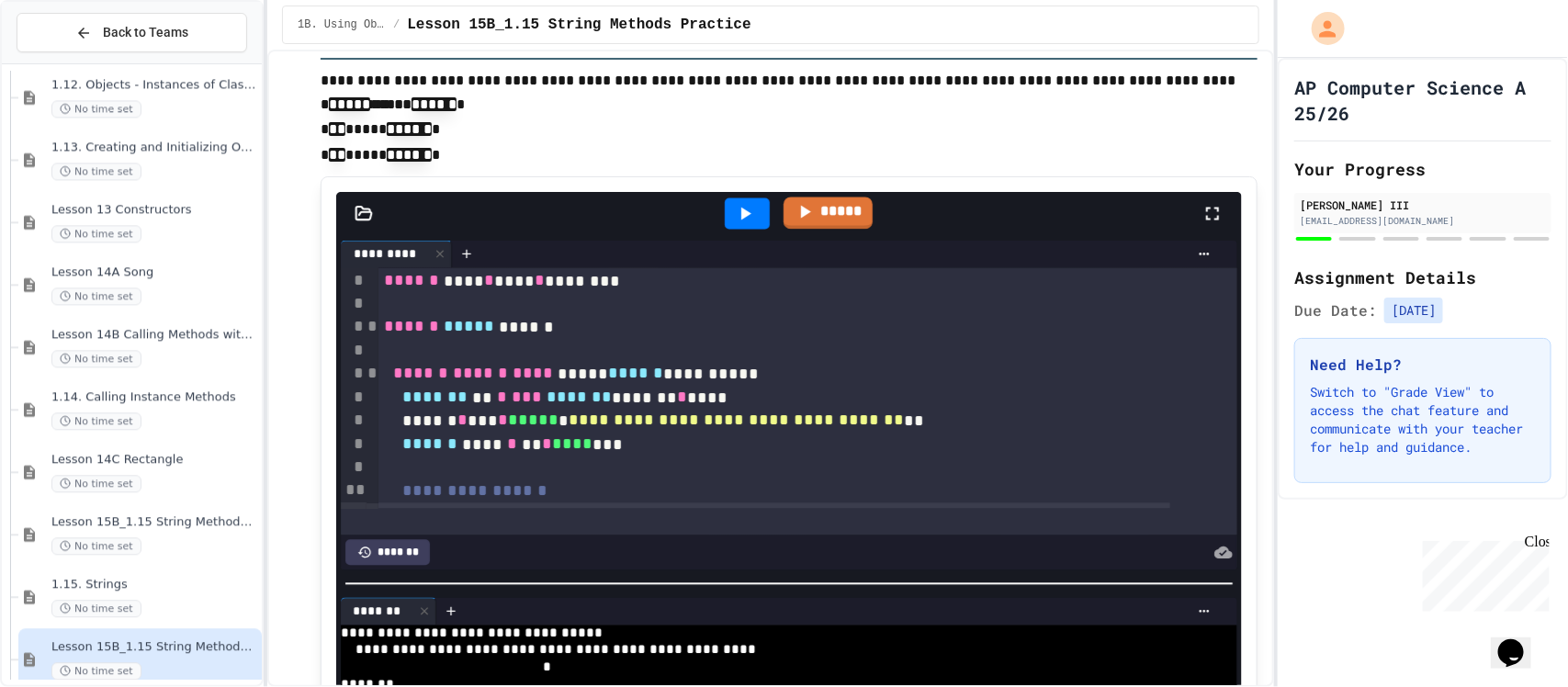
scroll to position [1610, 0]
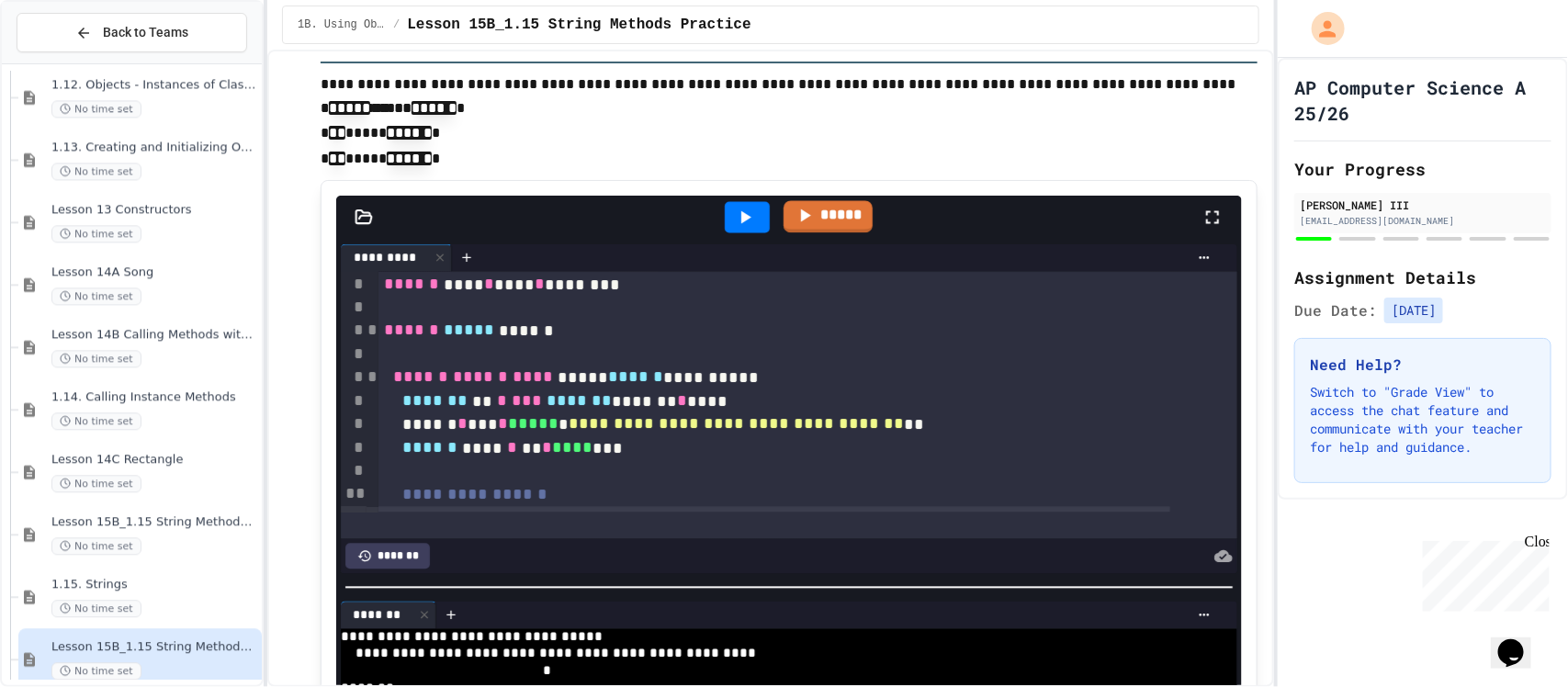
click at [737, 209] on icon at bounding box center [745, 217] width 22 height 22
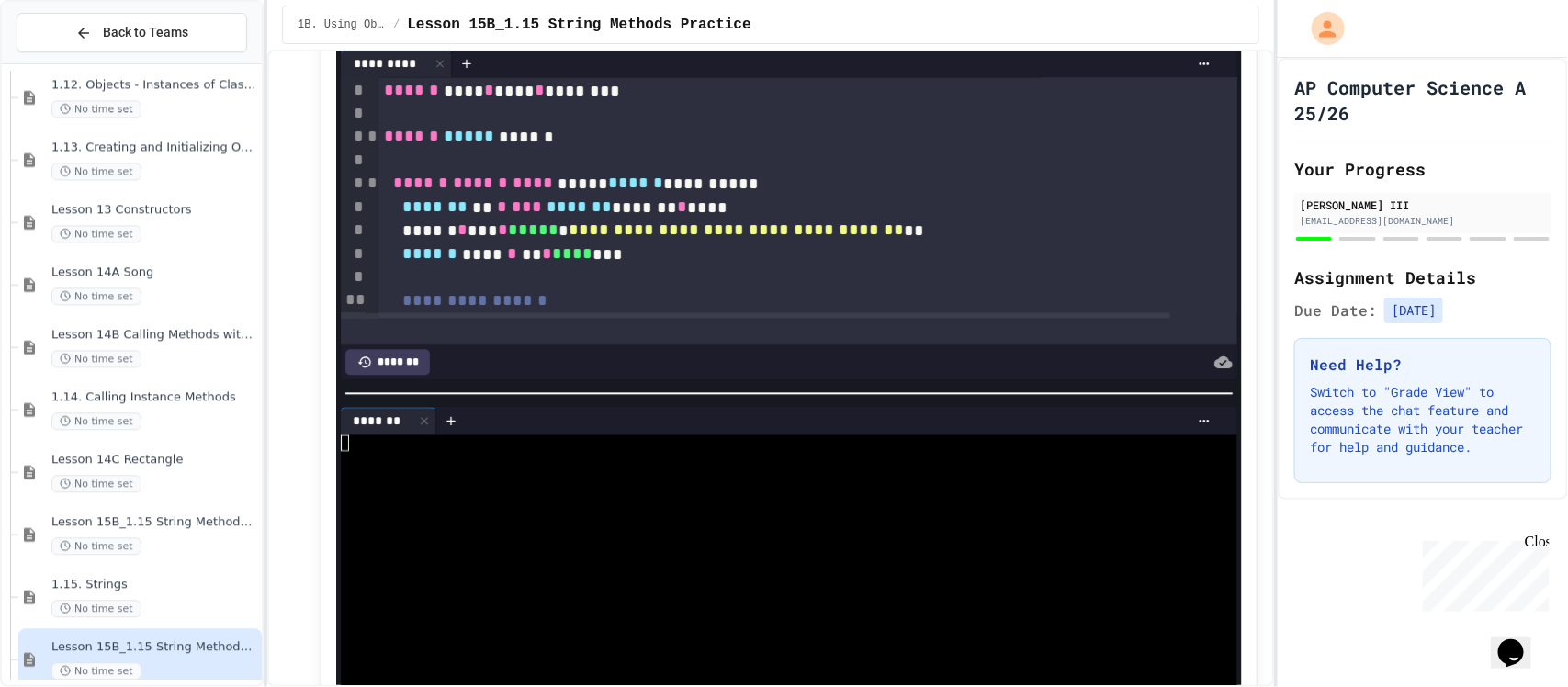
scroll to position [1839, 0]
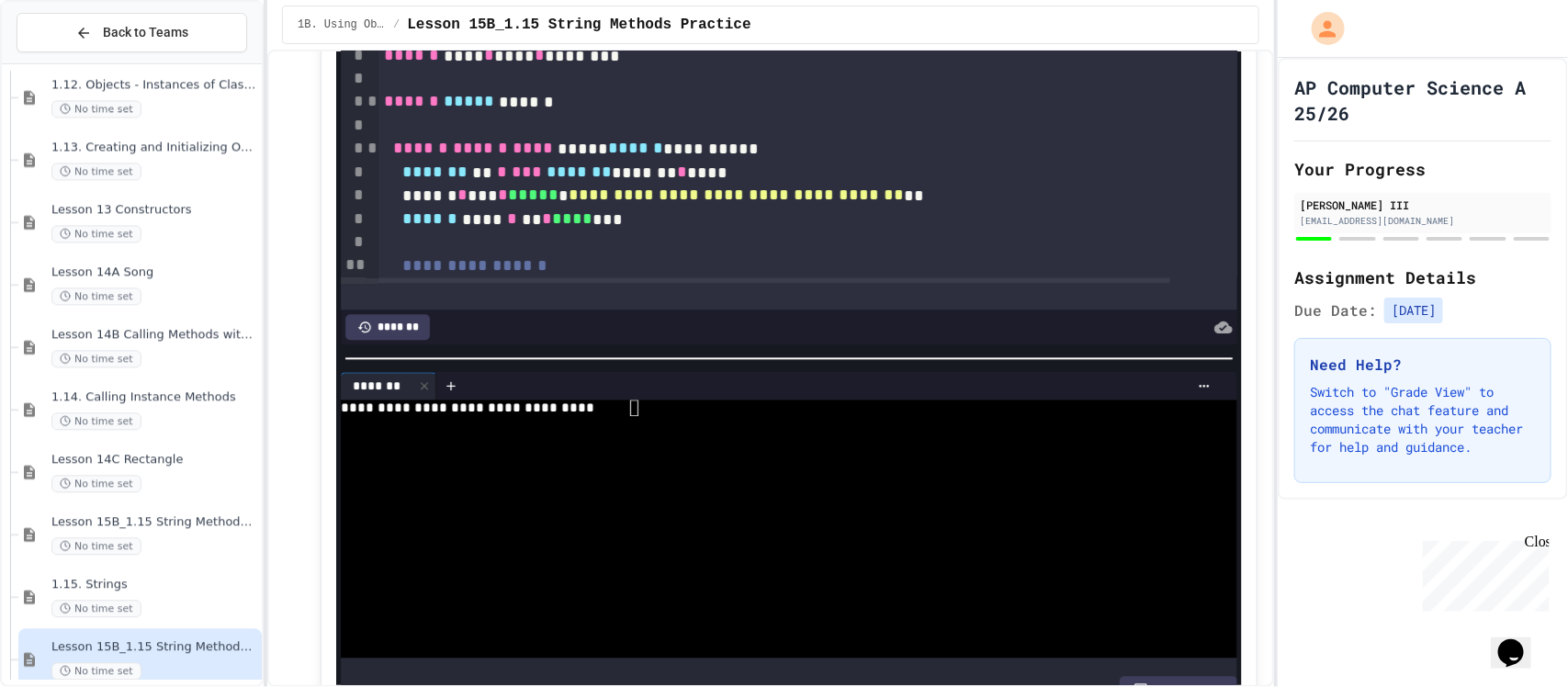
click at [689, 401] on div "**********" at bounding box center [762, 409] width 844 height 17
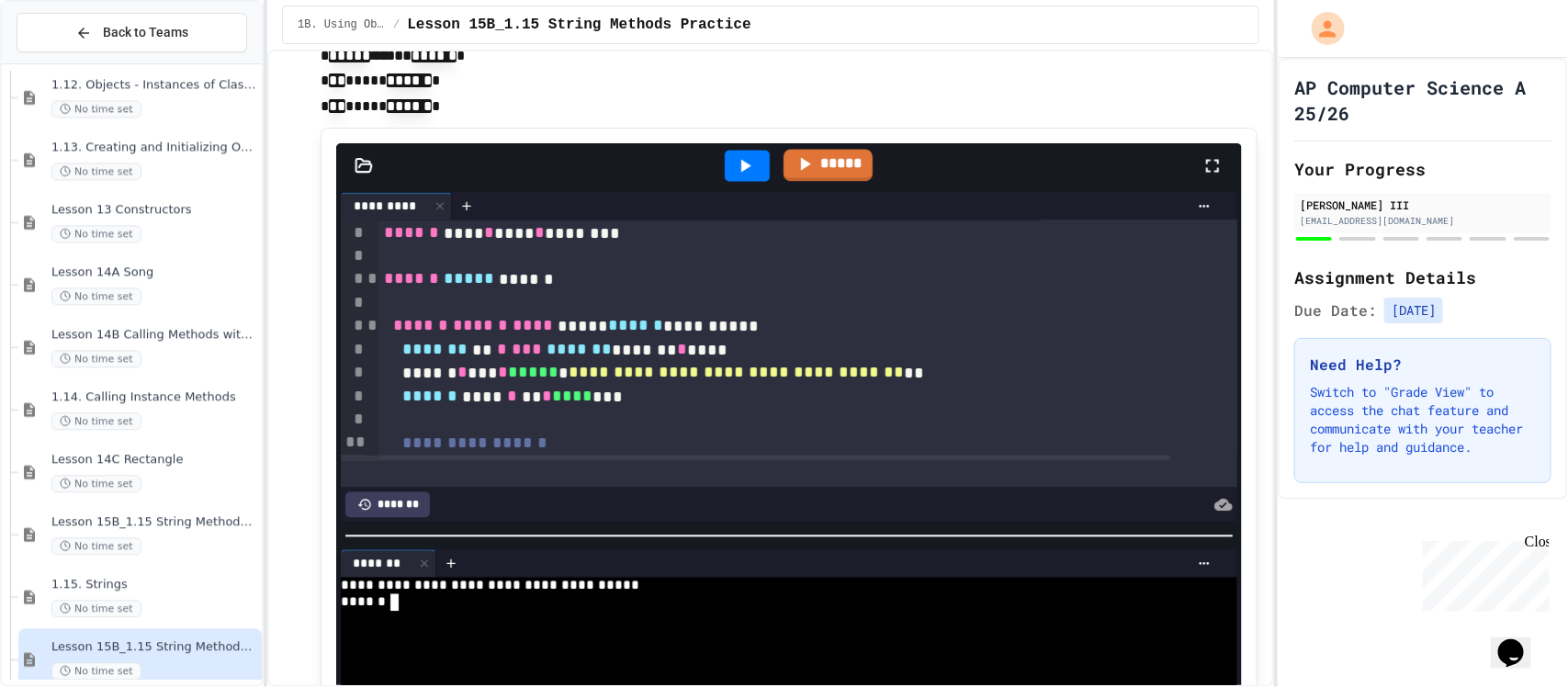
scroll to position [1610, 0]
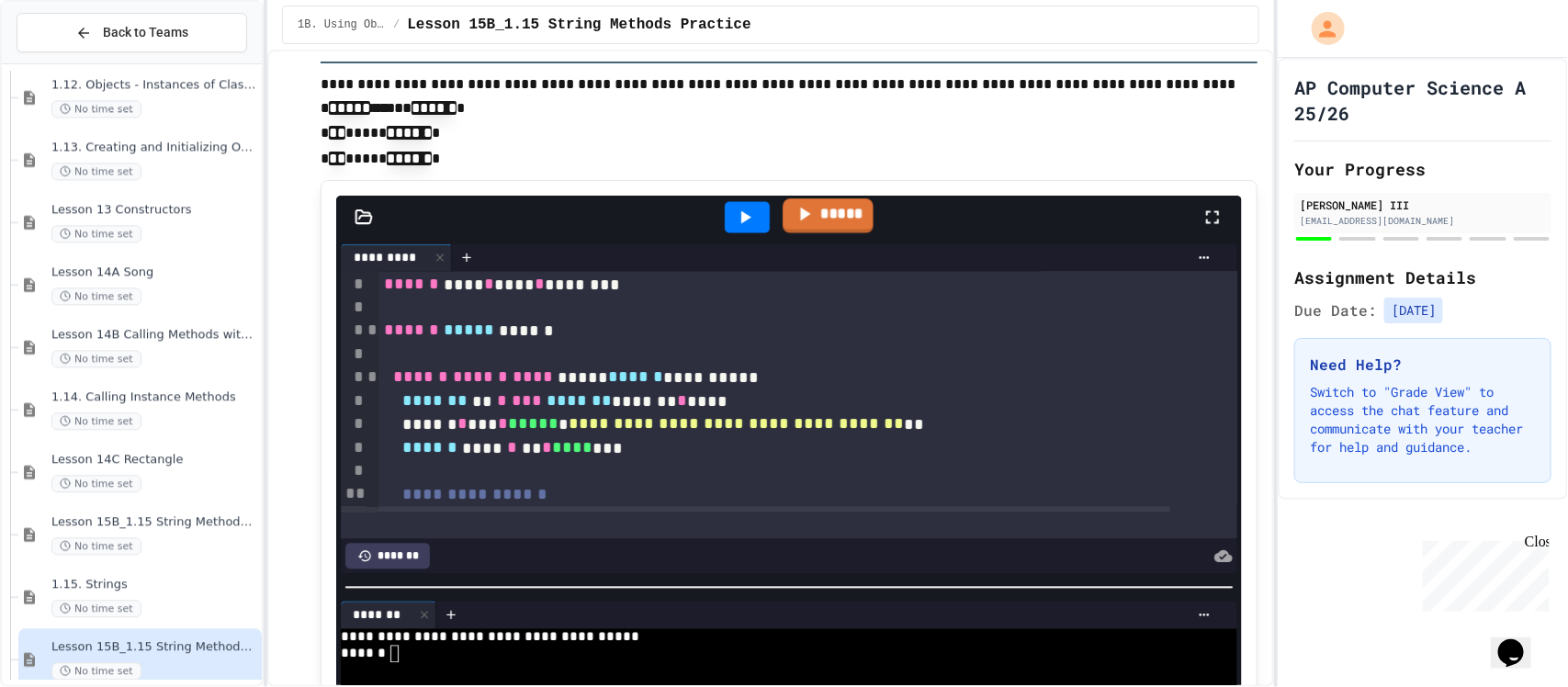
click at [831, 210] on link "*****" at bounding box center [828, 215] width 91 height 34
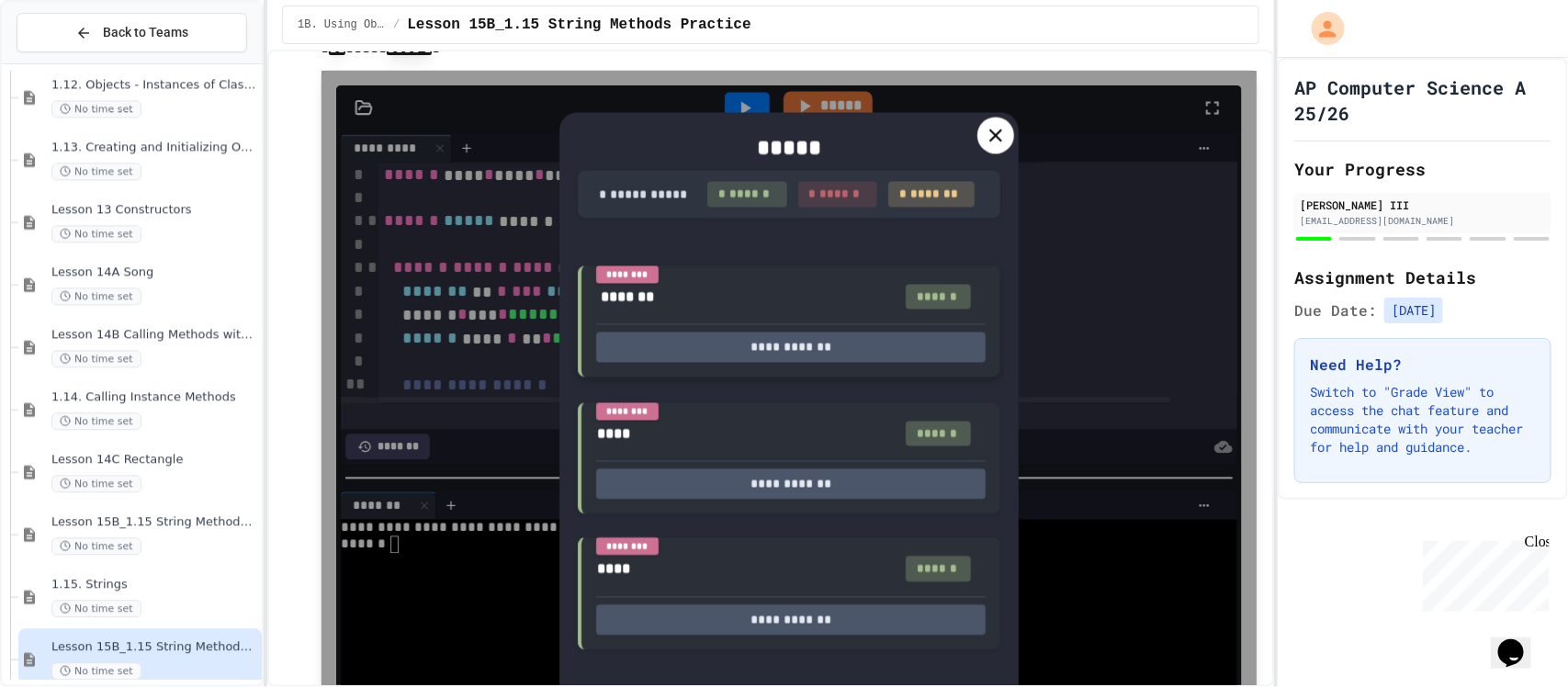
scroll to position [1724, 0]
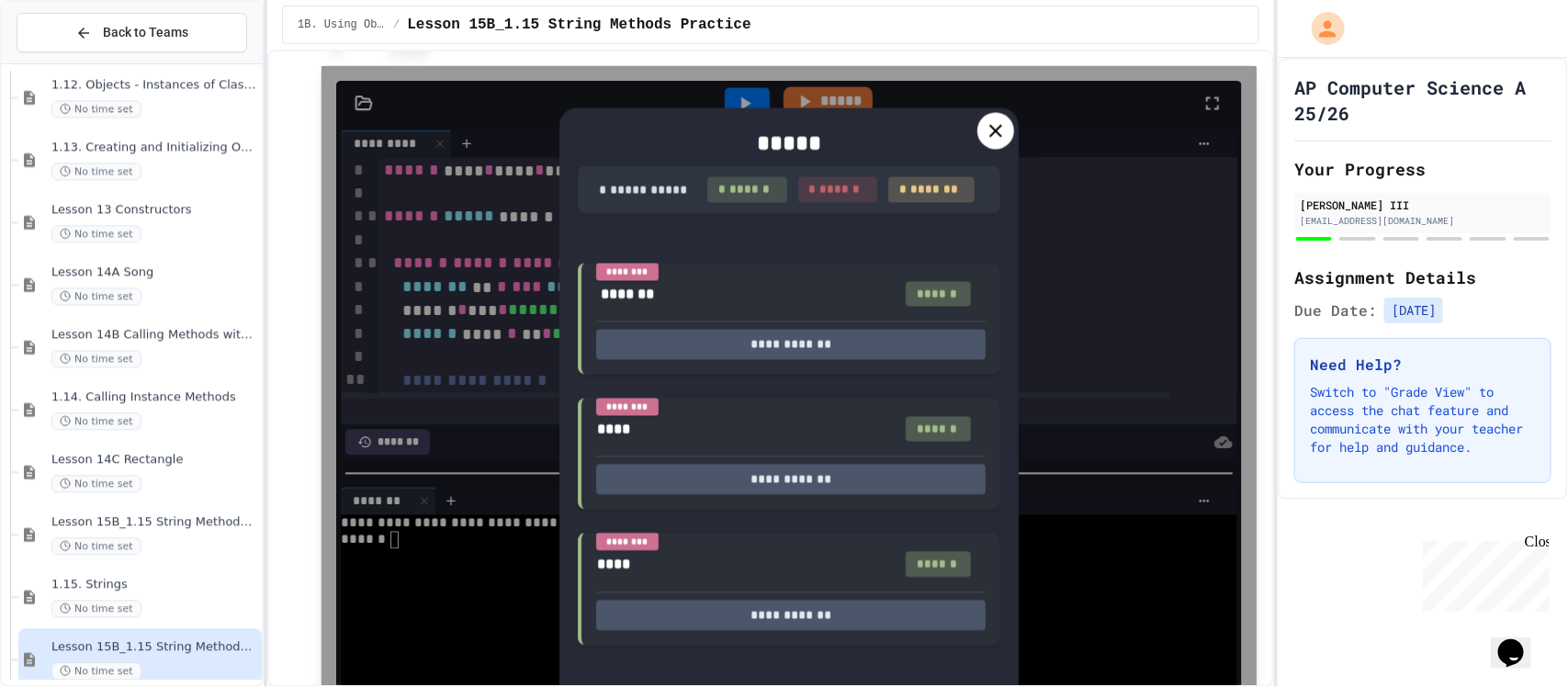
click at [989, 125] on icon at bounding box center [995, 130] width 13 height 13
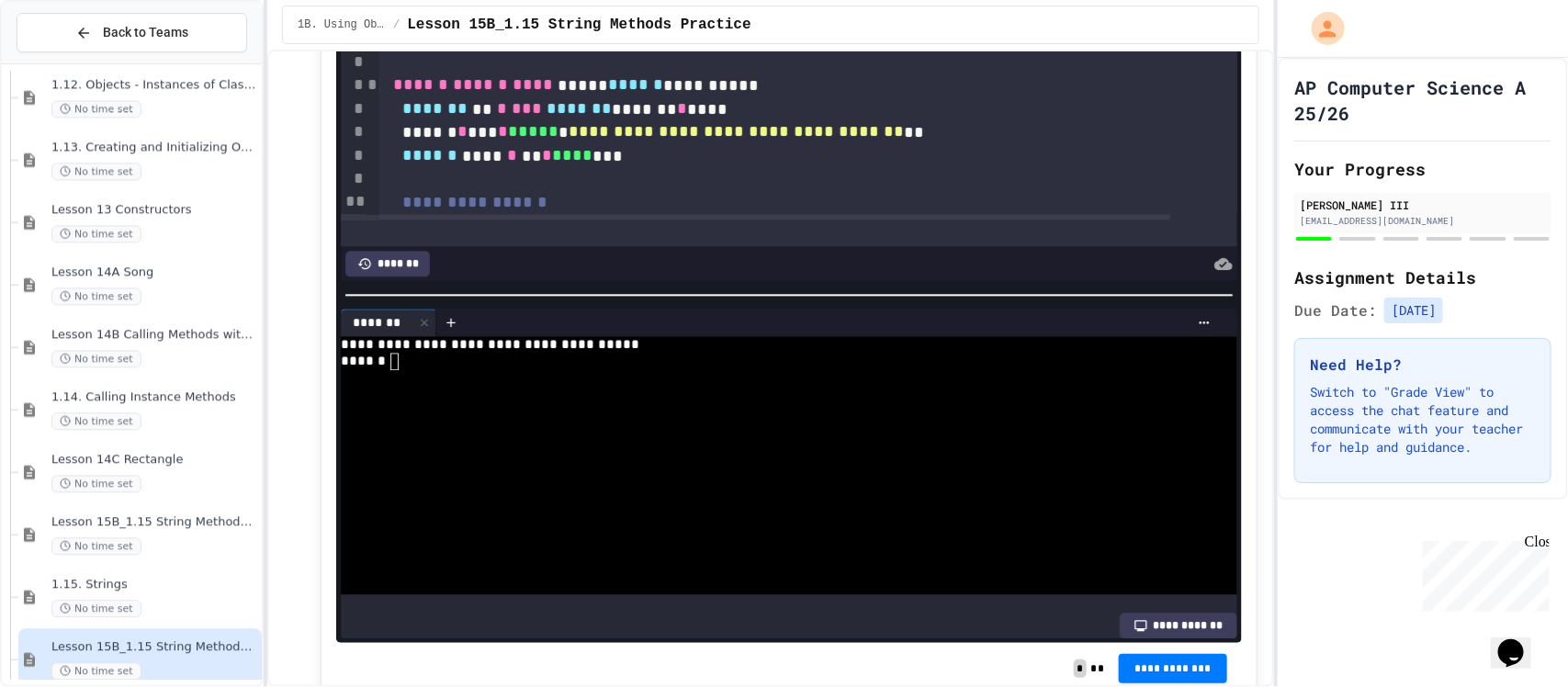
scroll to position [2069, 0]
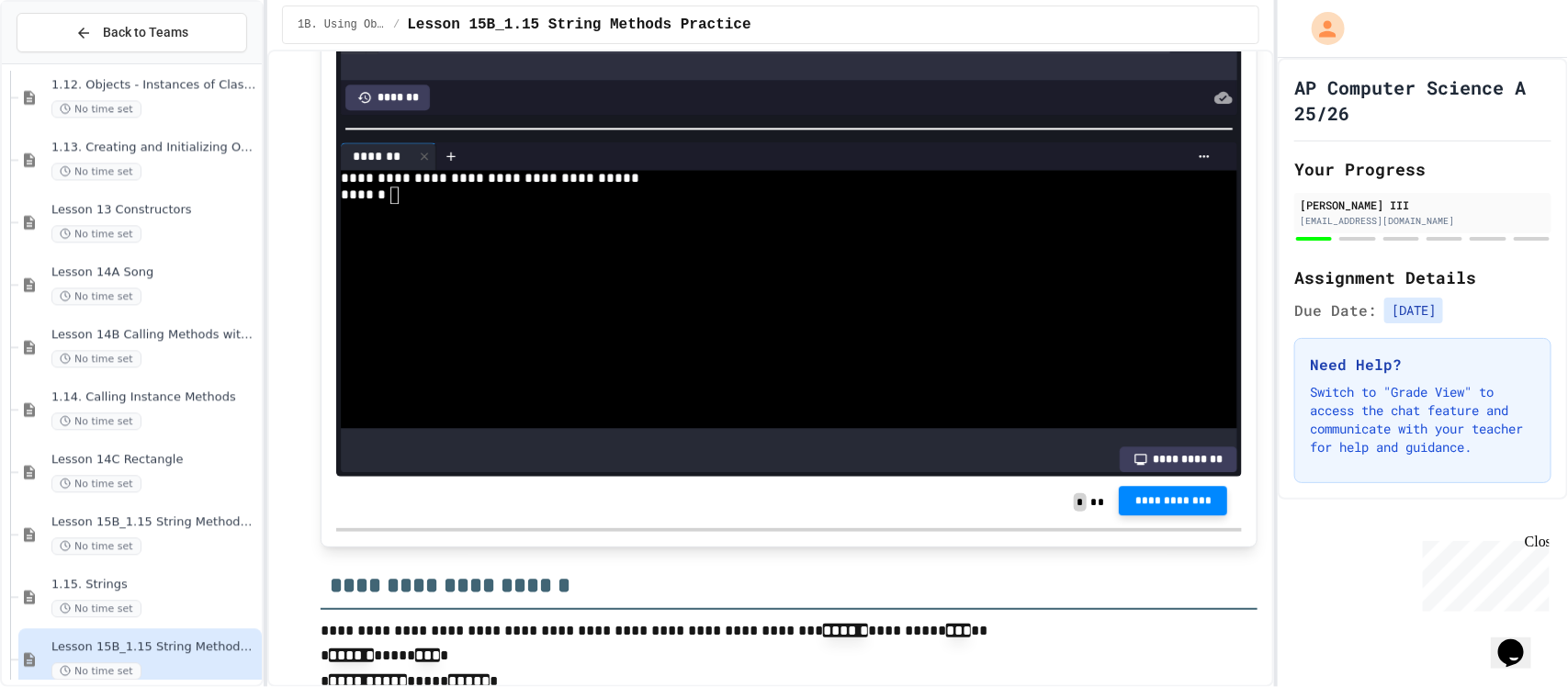
click at [1143, 503] on span "**********" at bounding box center [1172, 501] width 79 height 15
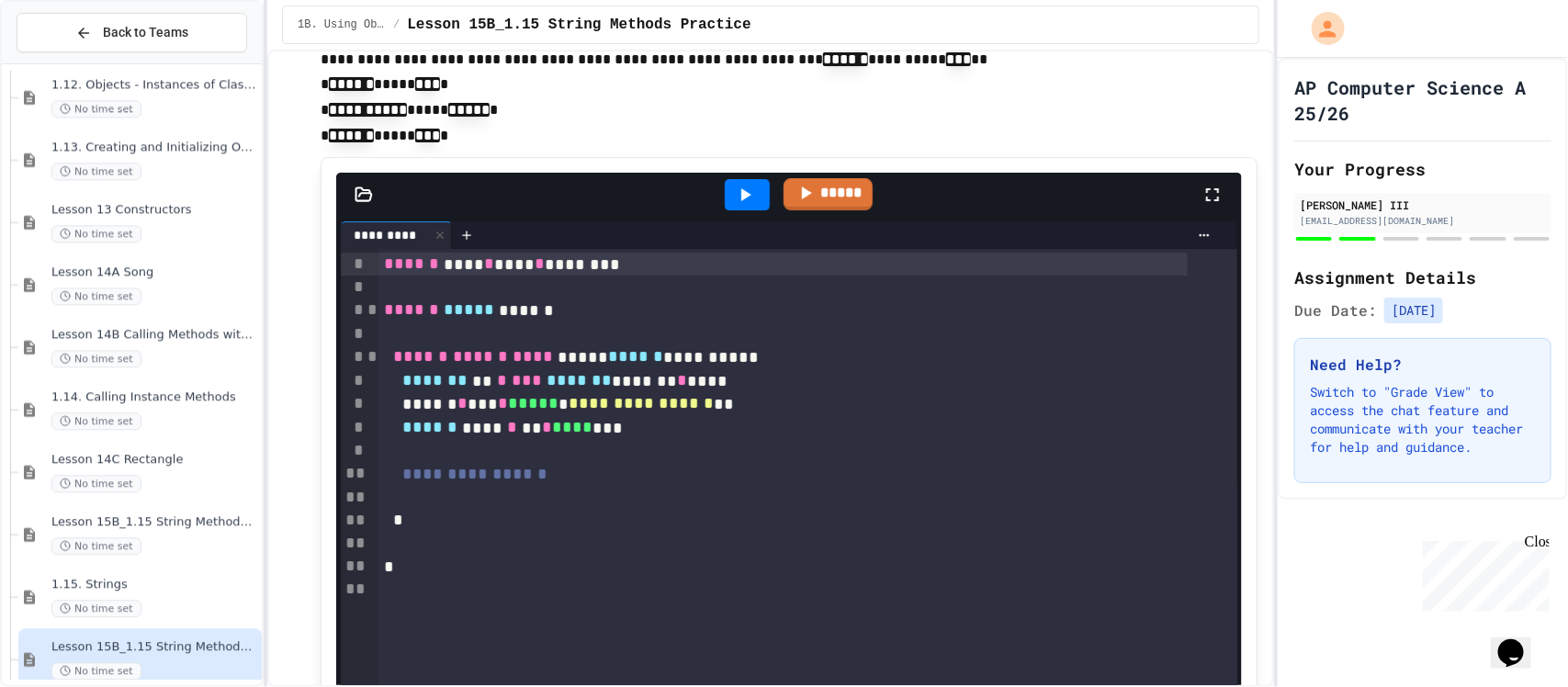
scroll to position [2643, 0]
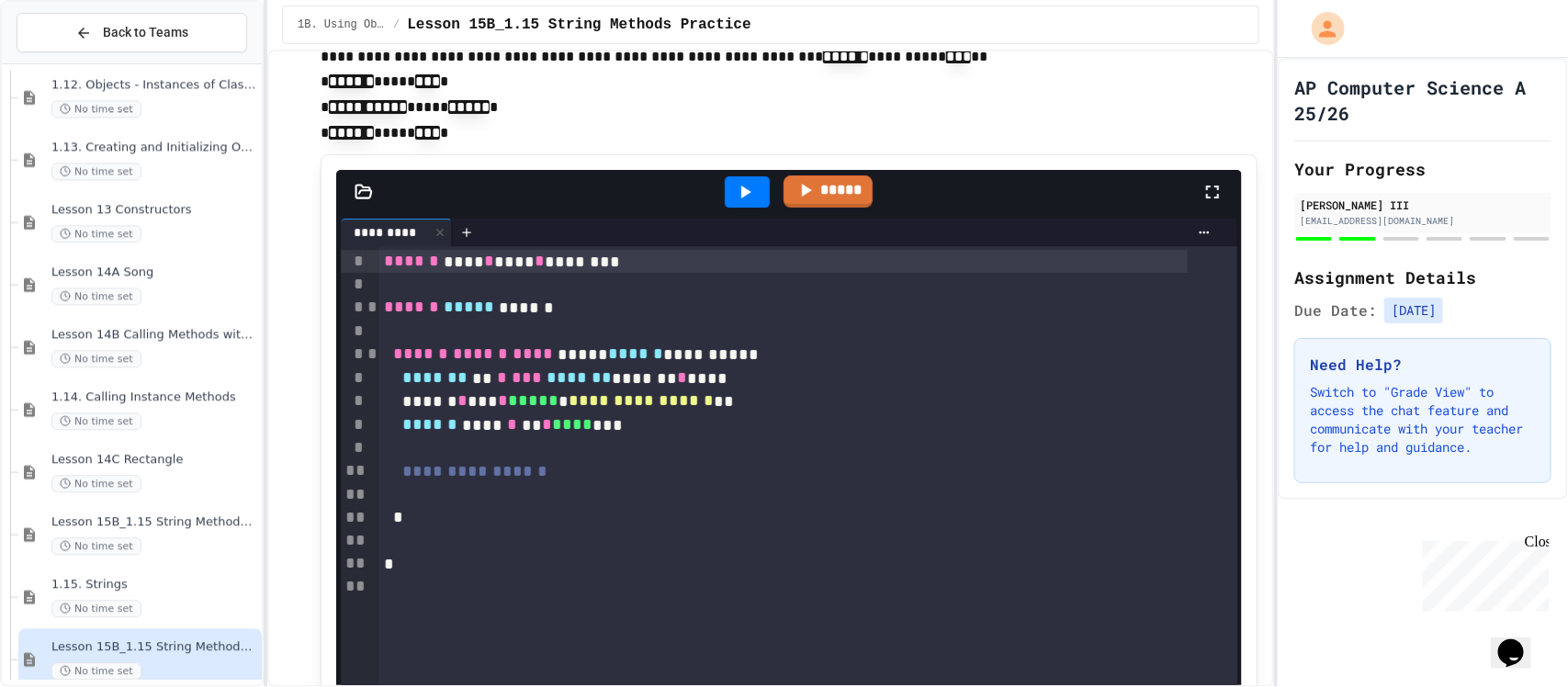
click at [624, 490] on div at bounding box center [783, 495] width 809 height 23
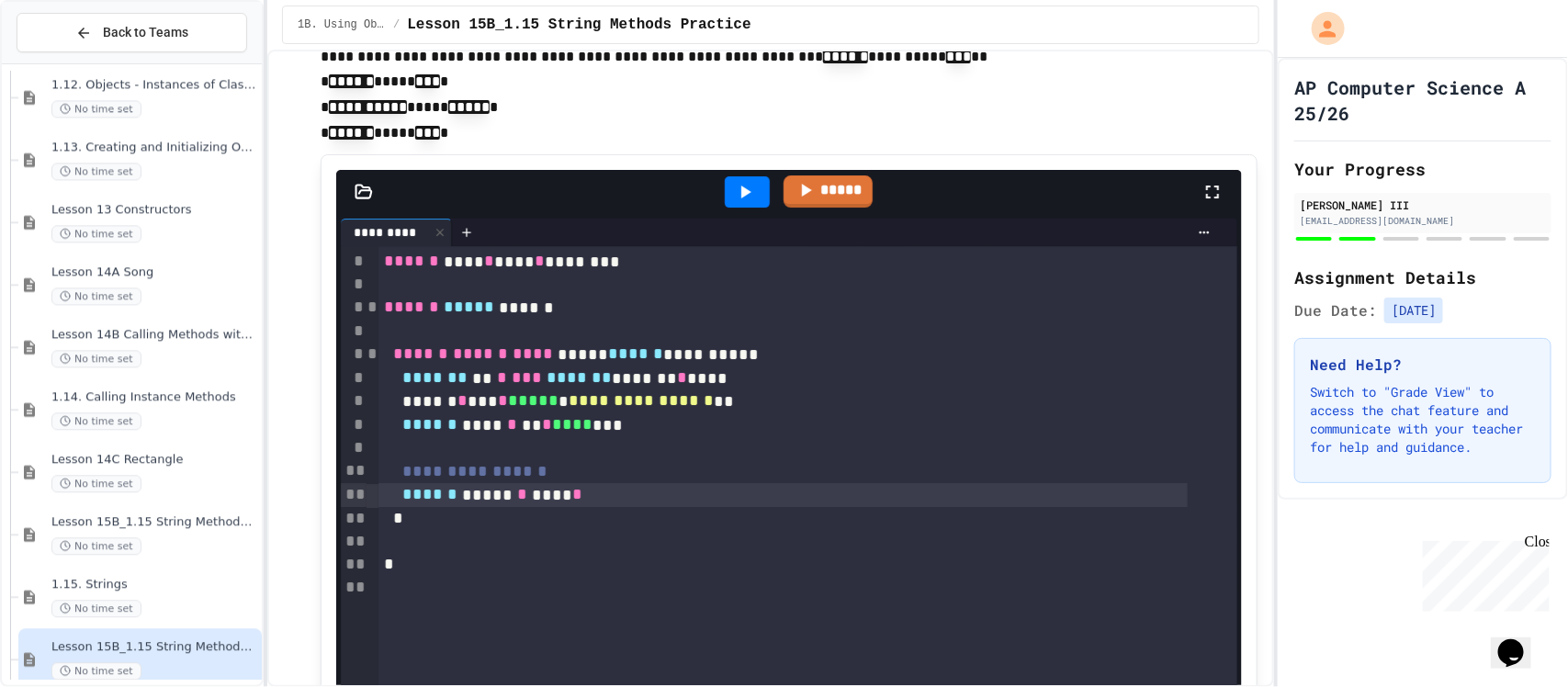
click at [507, 490] on div "****** ***** * **** *" at bounding box center [783, 495] width 809 height 24
click at [614, 494] on div "****** ****** * **** *" at bounding box center [783, 495] width 809 height 24
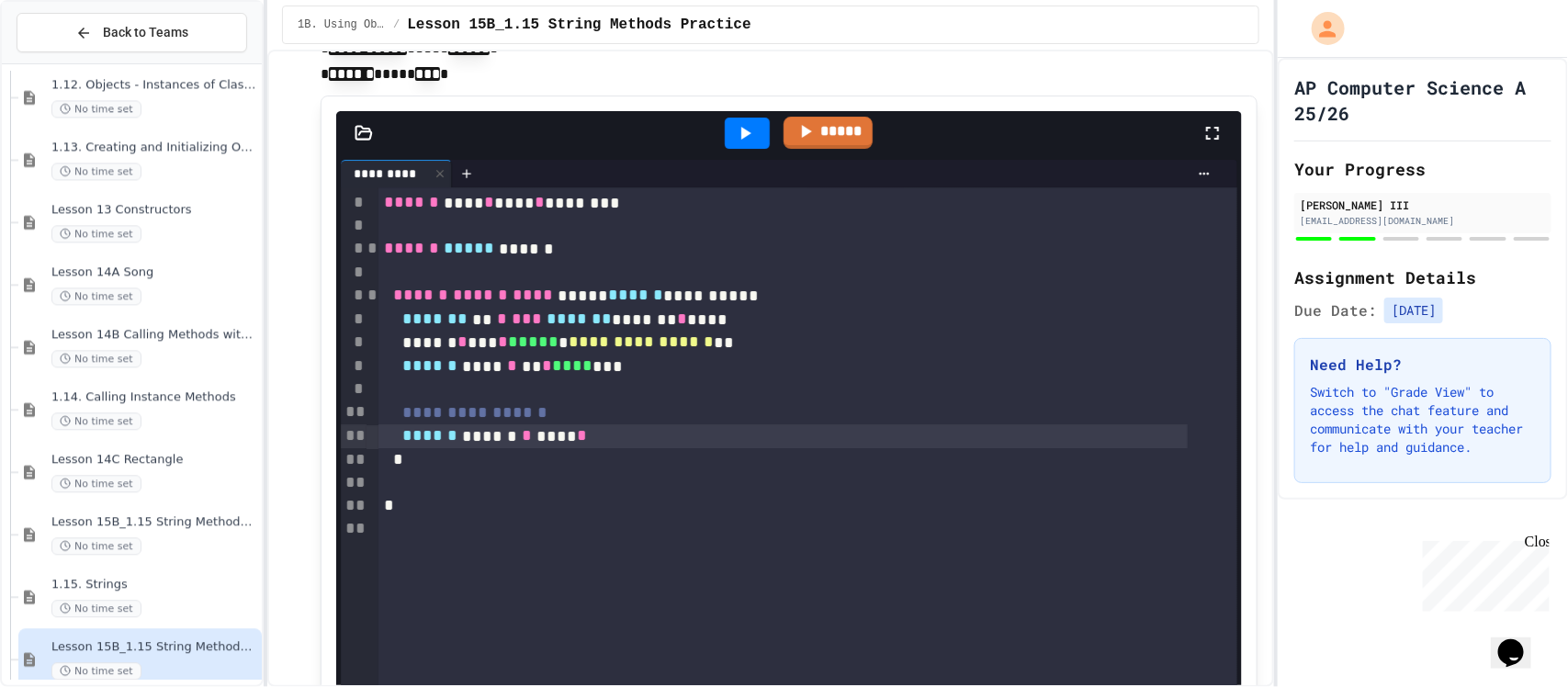
scroll to position [2706, 0]
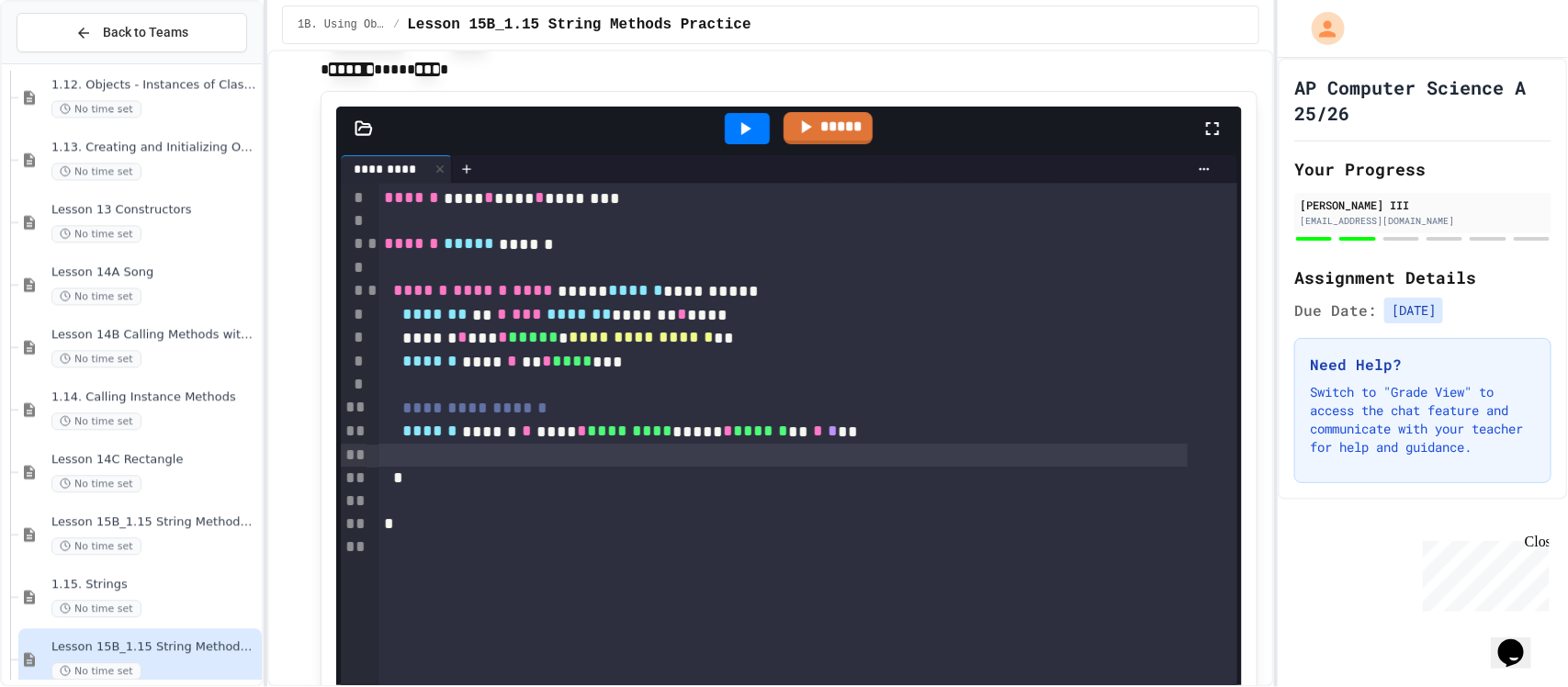
click at [756, 133] on div at bounding box center [747, 129] width 45 height 31
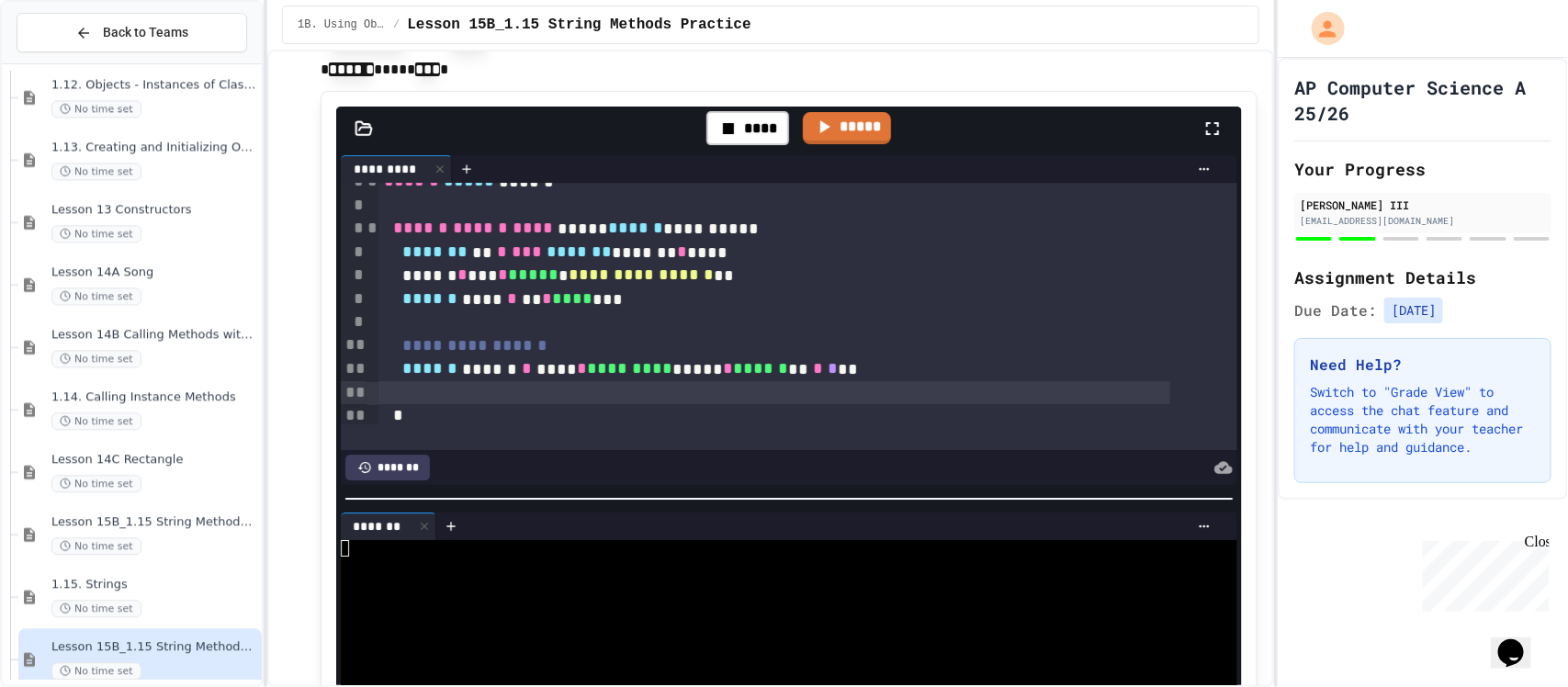
scroll to position [140, 0]
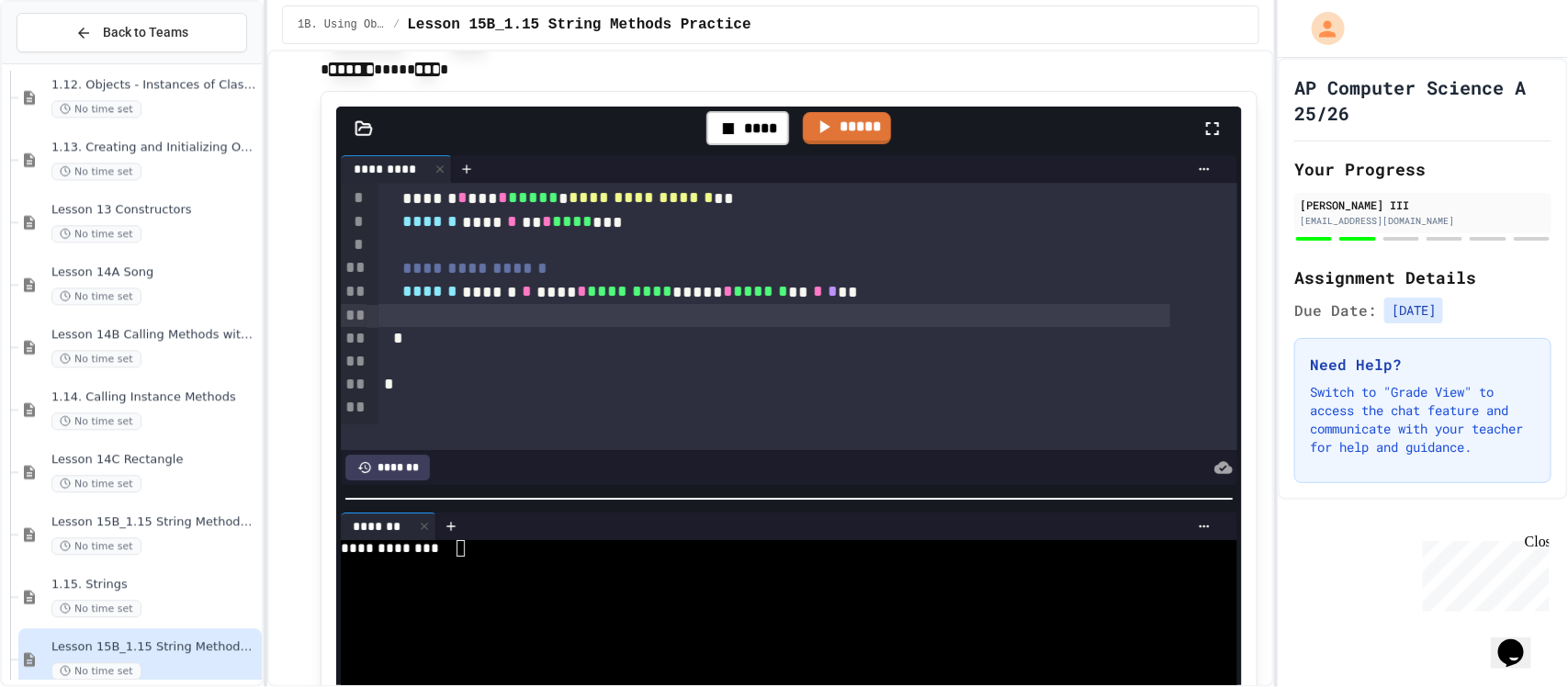
click at [641, 540] on div "**********" at bounding box center [762, 549] width 844 height 17
click at [952, 287] on div "****** ****** * **** * ********* ***** * ****** ** * * **" at bounding box center [774, 292] width 791 height 24
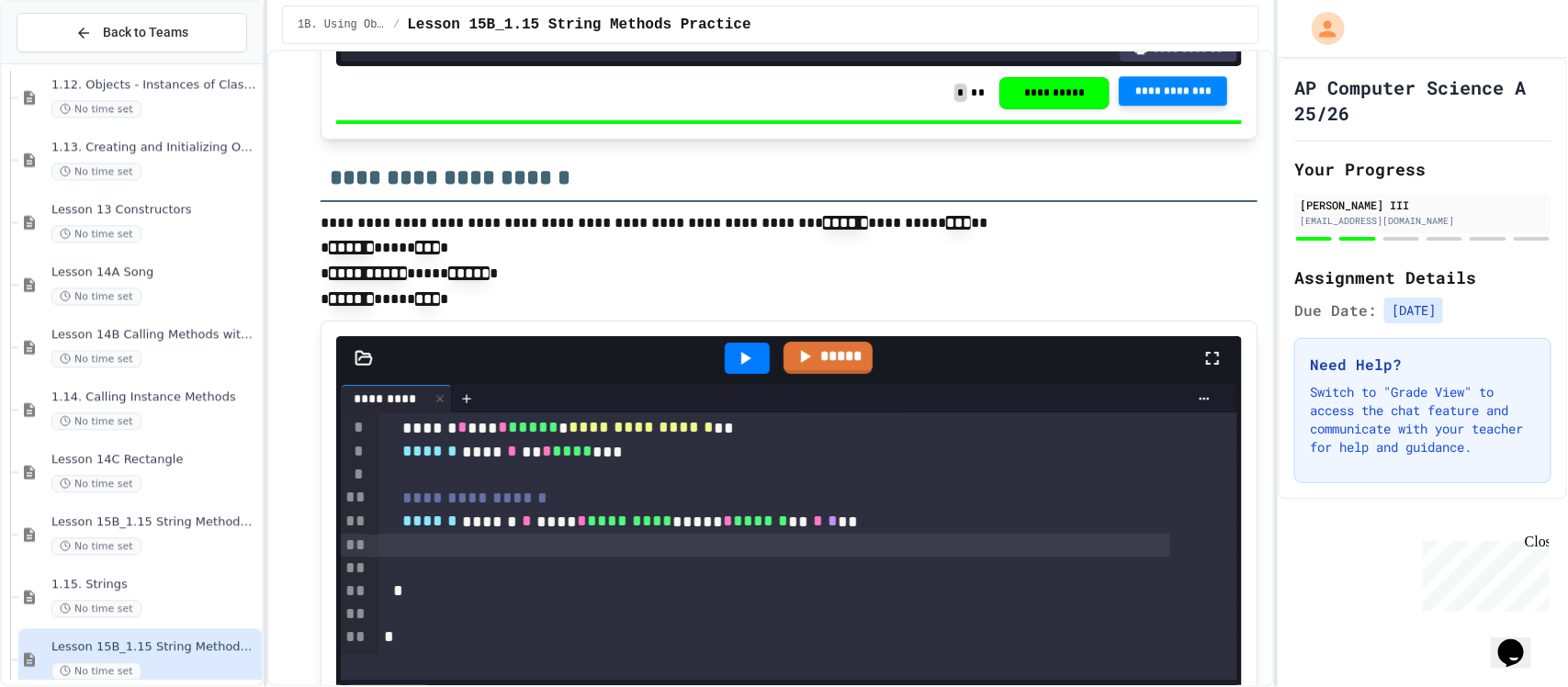
scroll to position [2592, 0]
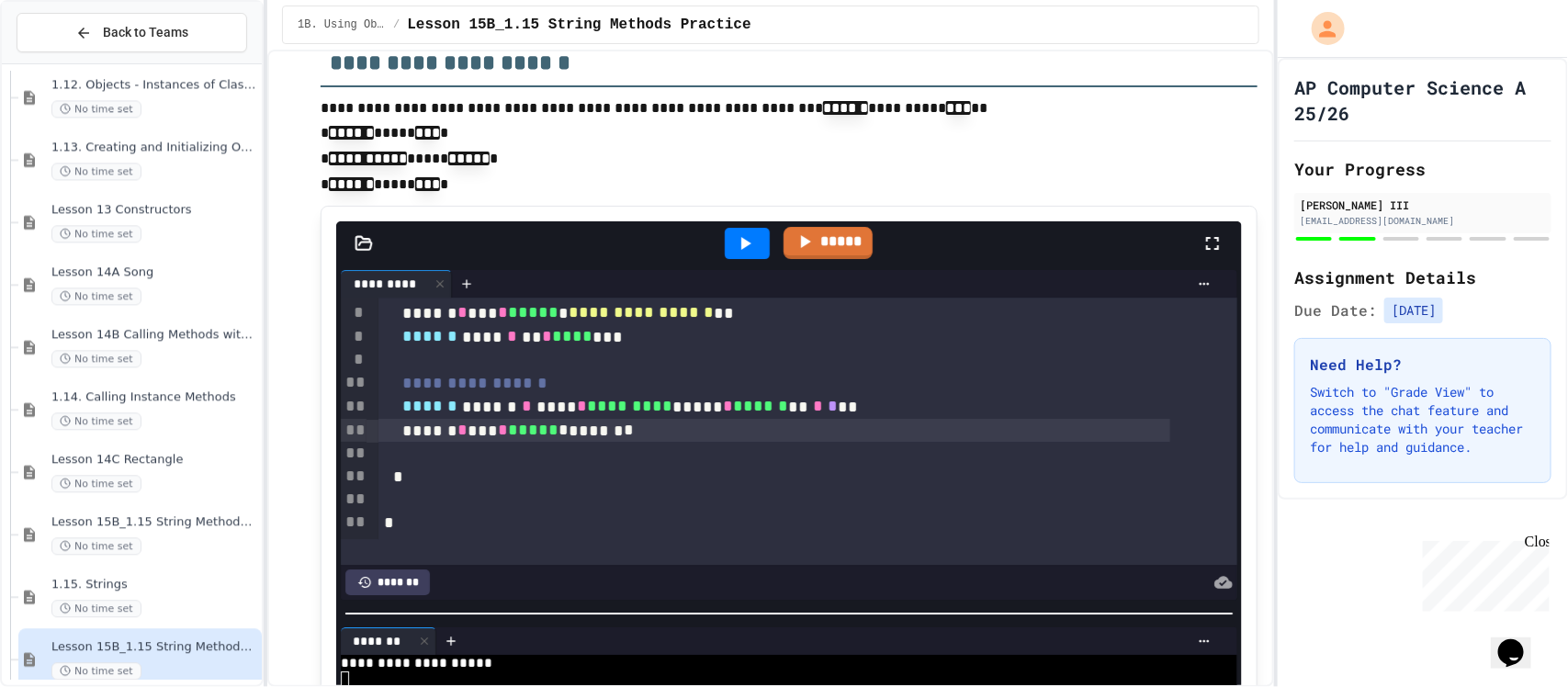
click at [734, 249] on icon at bounding box center [745, 244] width 22 height 22
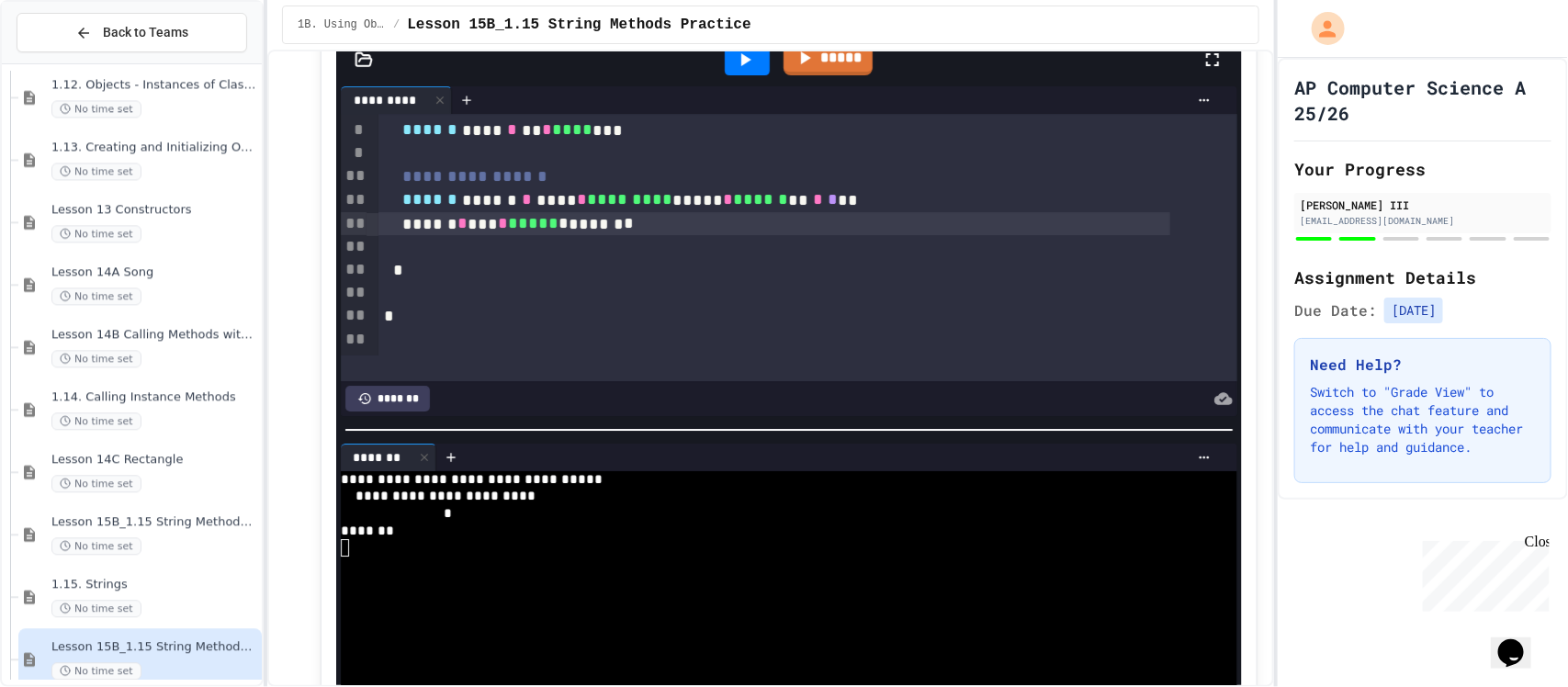
scroll to position [2822, 0]
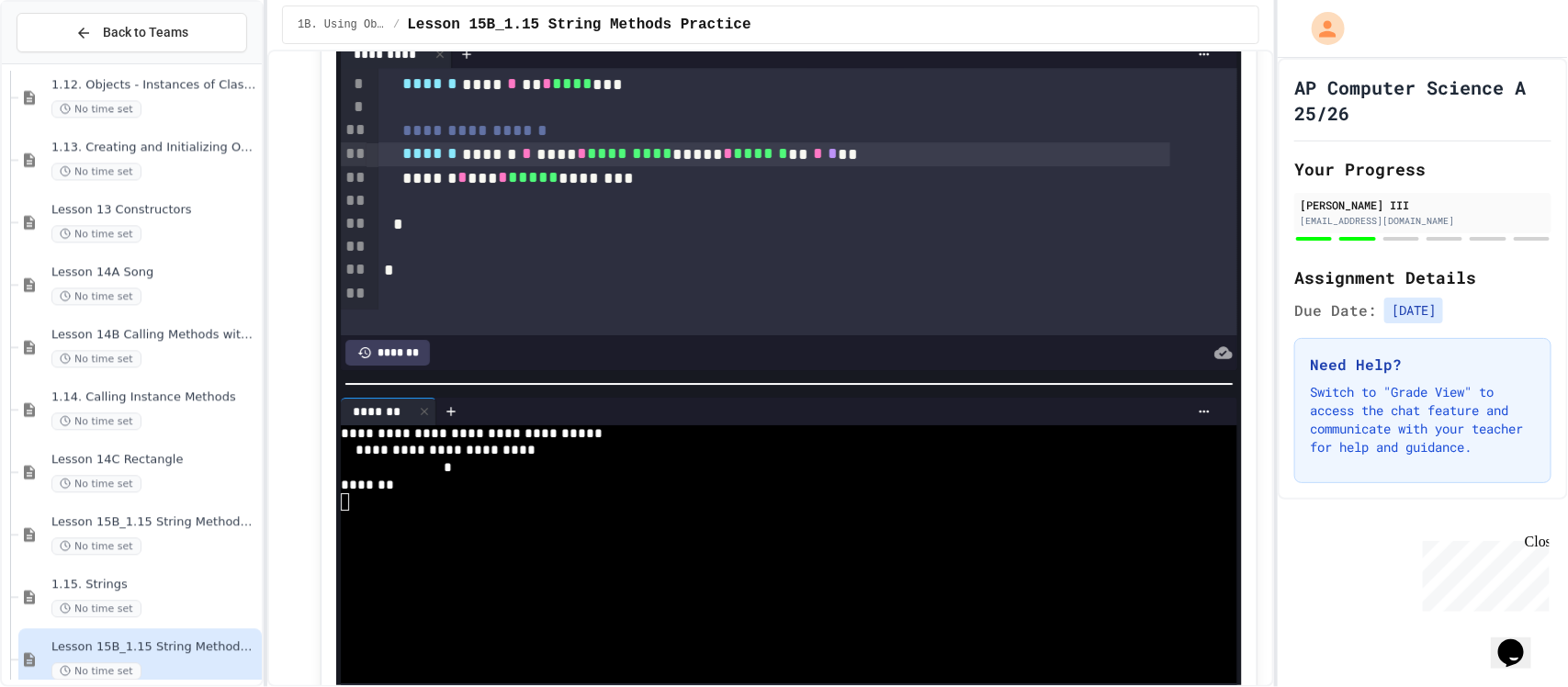
click at [659, 163] on div "****** ****** * **** * ********* ***** * ****** ** * * **" at bounding box center [774, 154] width 791 height 24
click at [654, 190] on div at bounding box center [774, 201] width 791 height 23
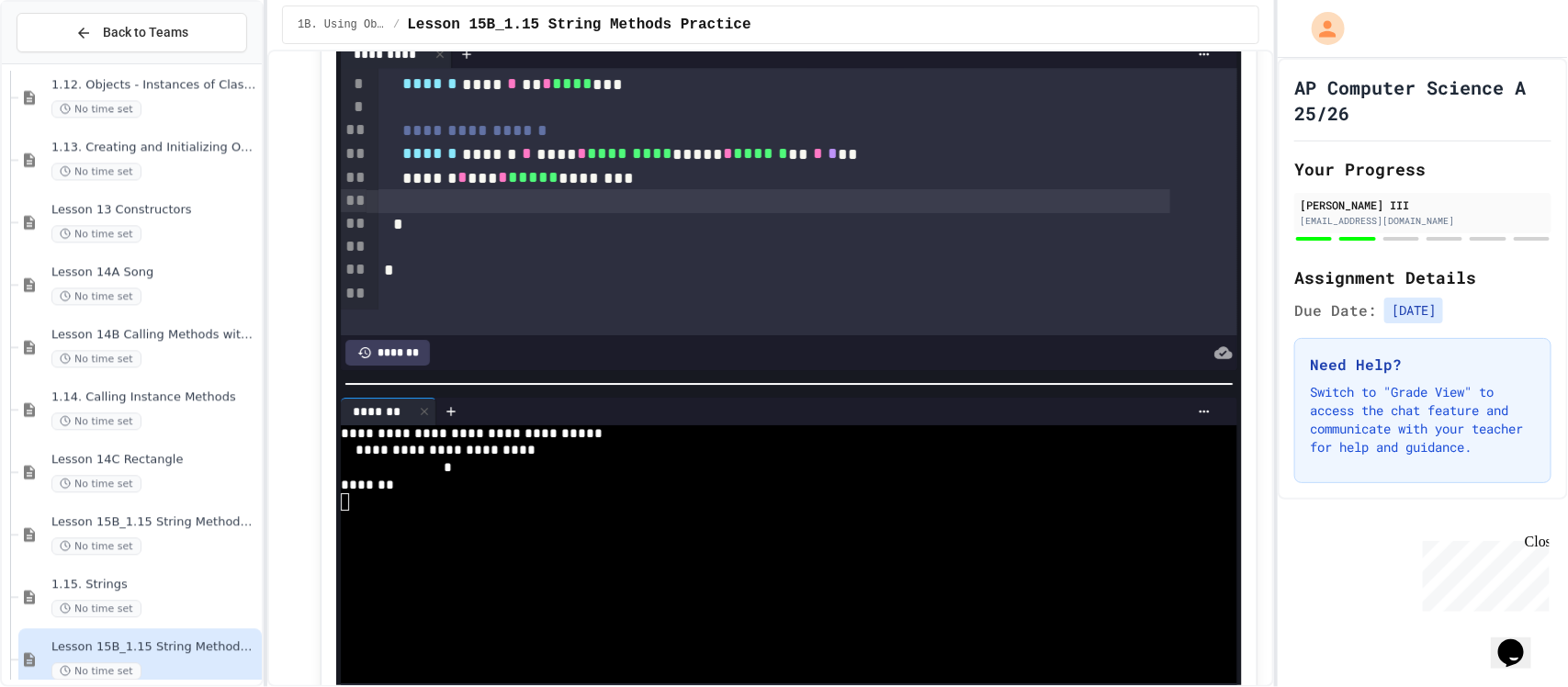
click at [654, 181] on div "****** * *** * ***** ********" at bounding box center [774, 178] width 791 height 24
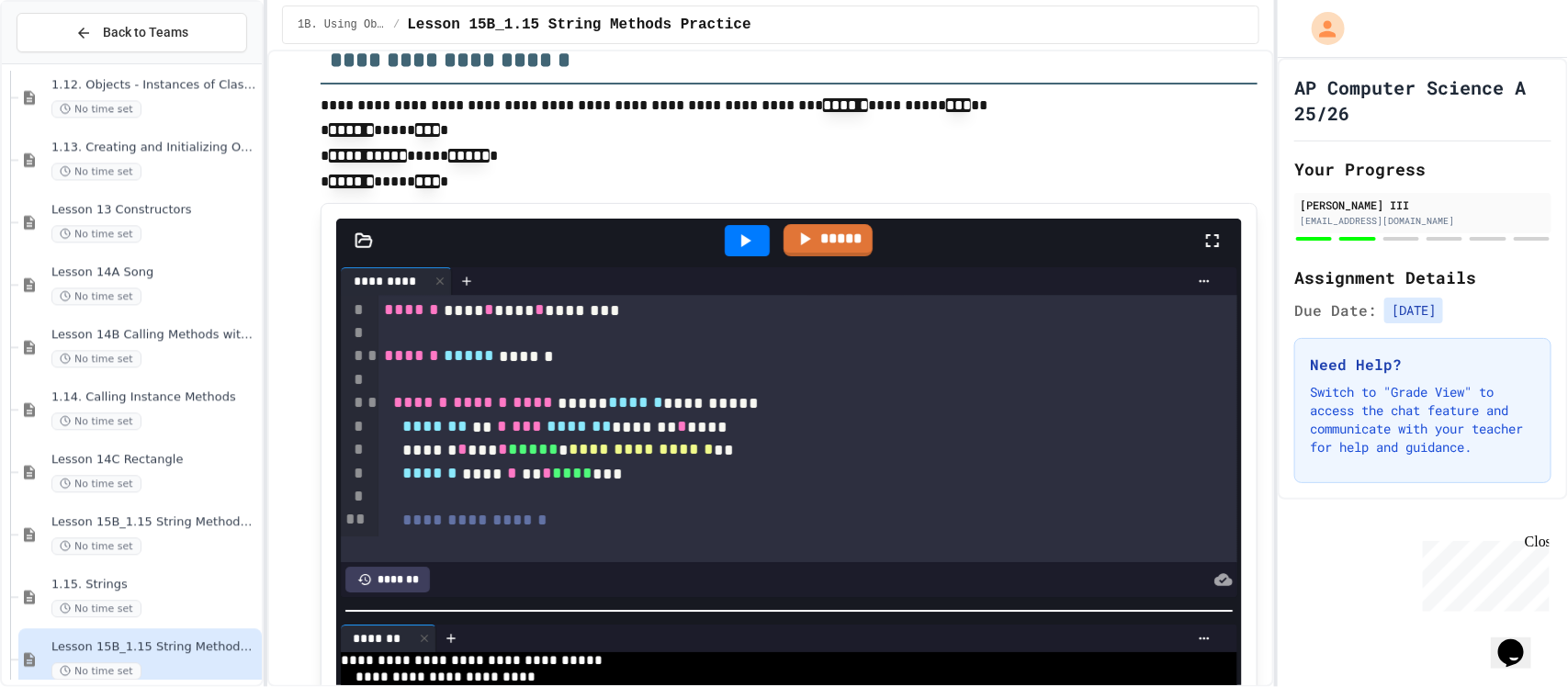
scroll to position [2592, 0]
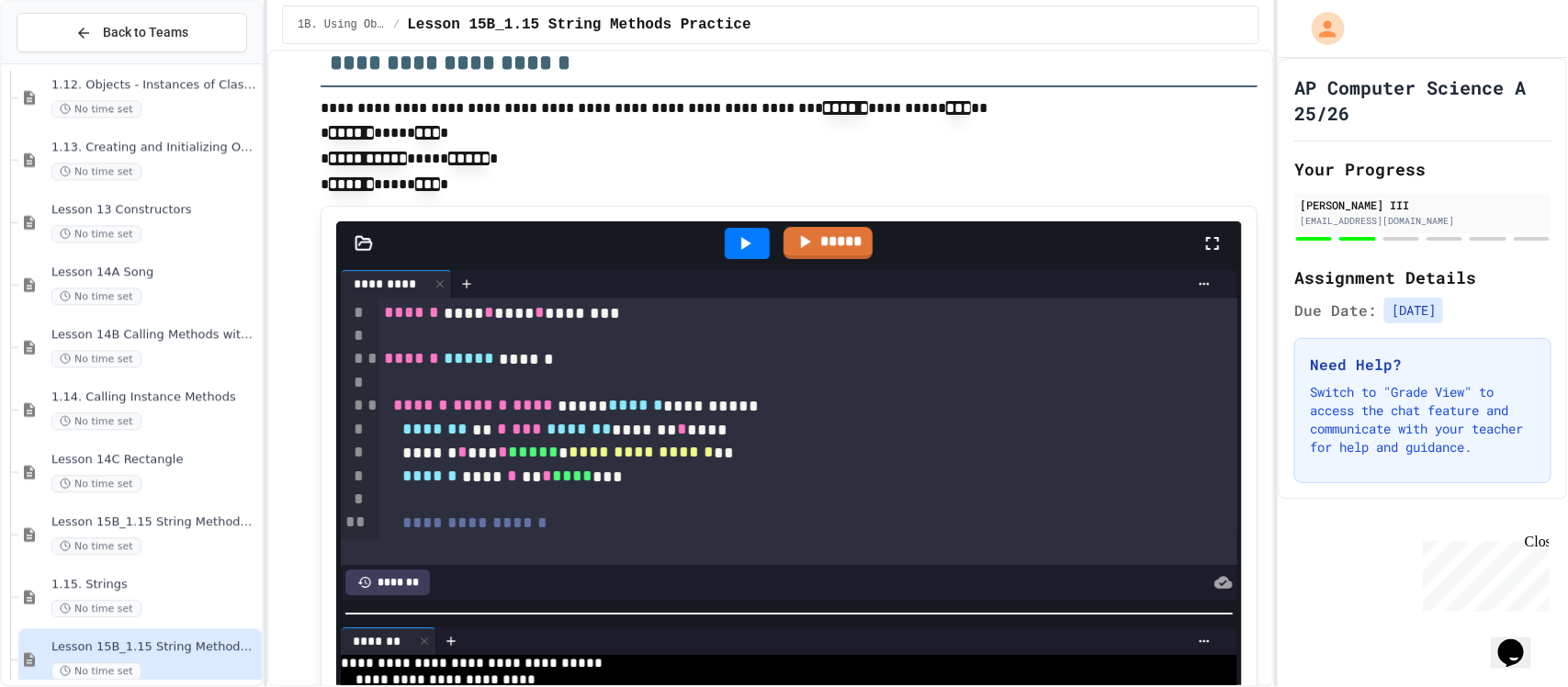
click at [734, 233] on icon at bounding box center [745, 244] width 22 height 22
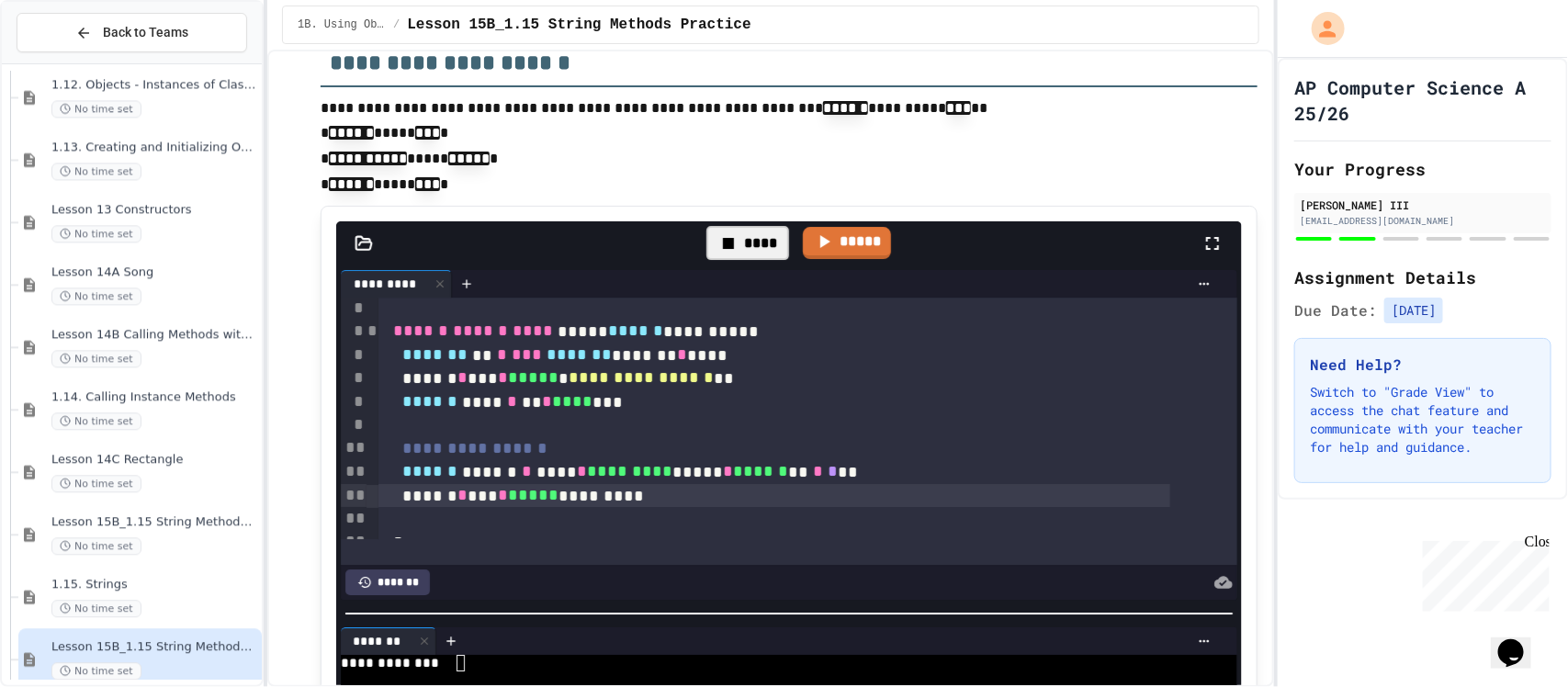
scroll to position [114, 0]
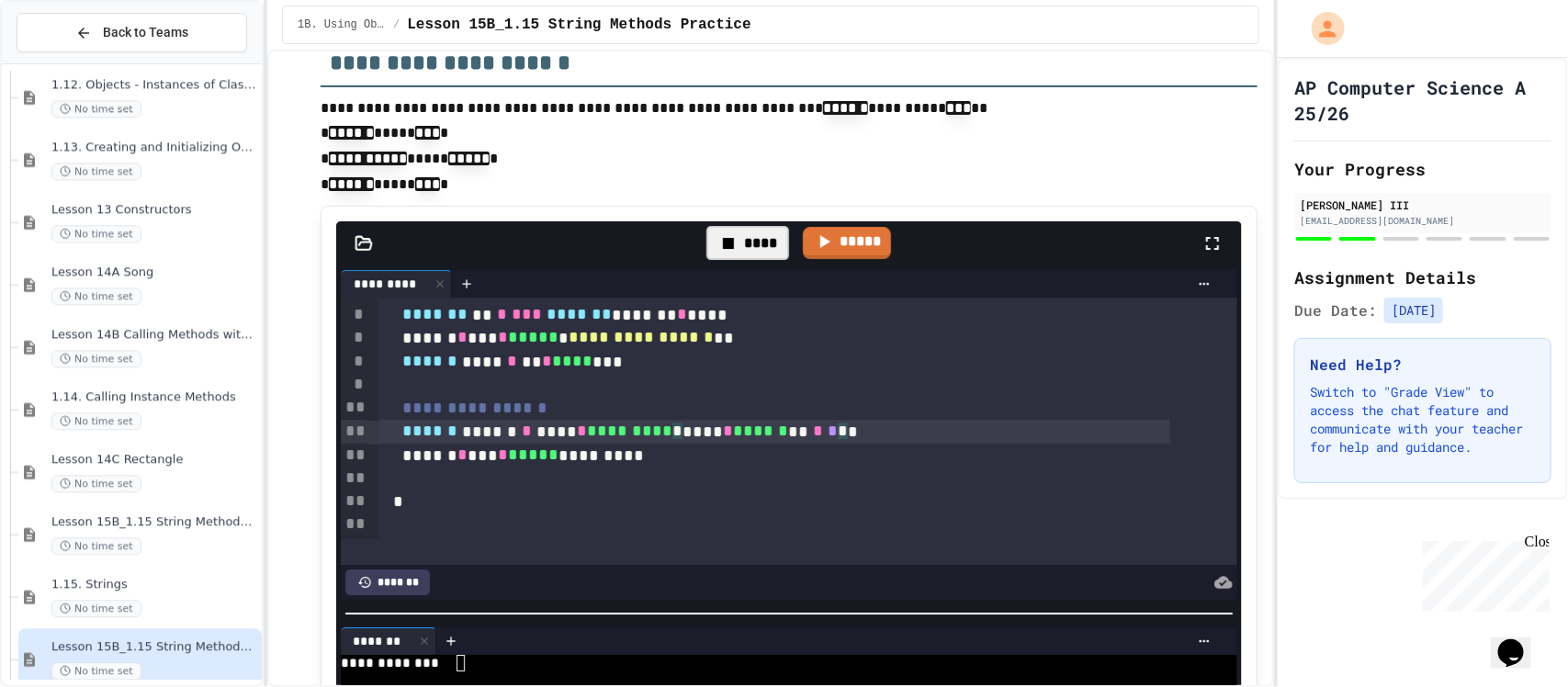
click at [704, 430] on div "****** ****** * **** * ********* * **** * ****** ** * * * *" at bounding box center [774, 432] width 791 height 24
click at [760, 245] on div "****" at bounding box center [747, 243] width 82 height 33
click at [749, 245] on div at bounding box center [747, 244] width 45 height 31
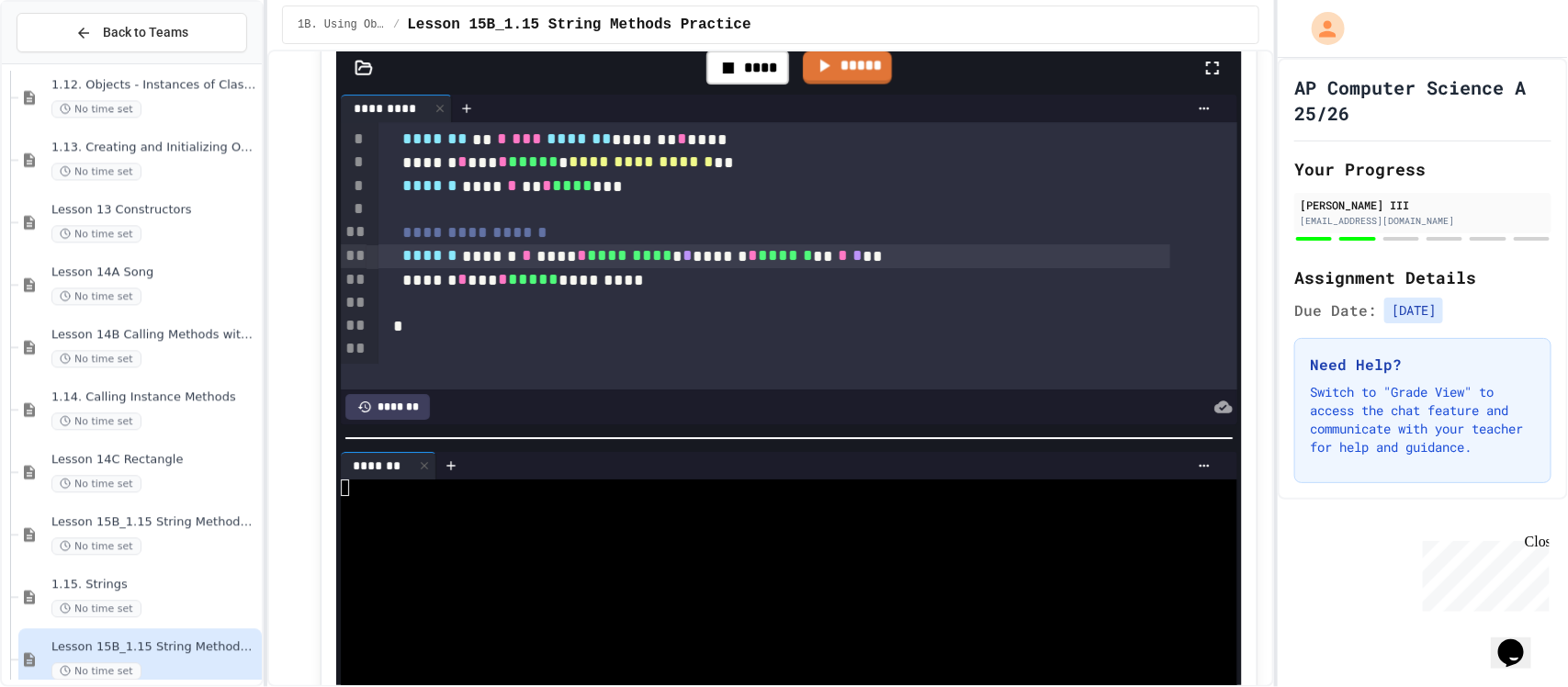
scroll to position [2822, 0]
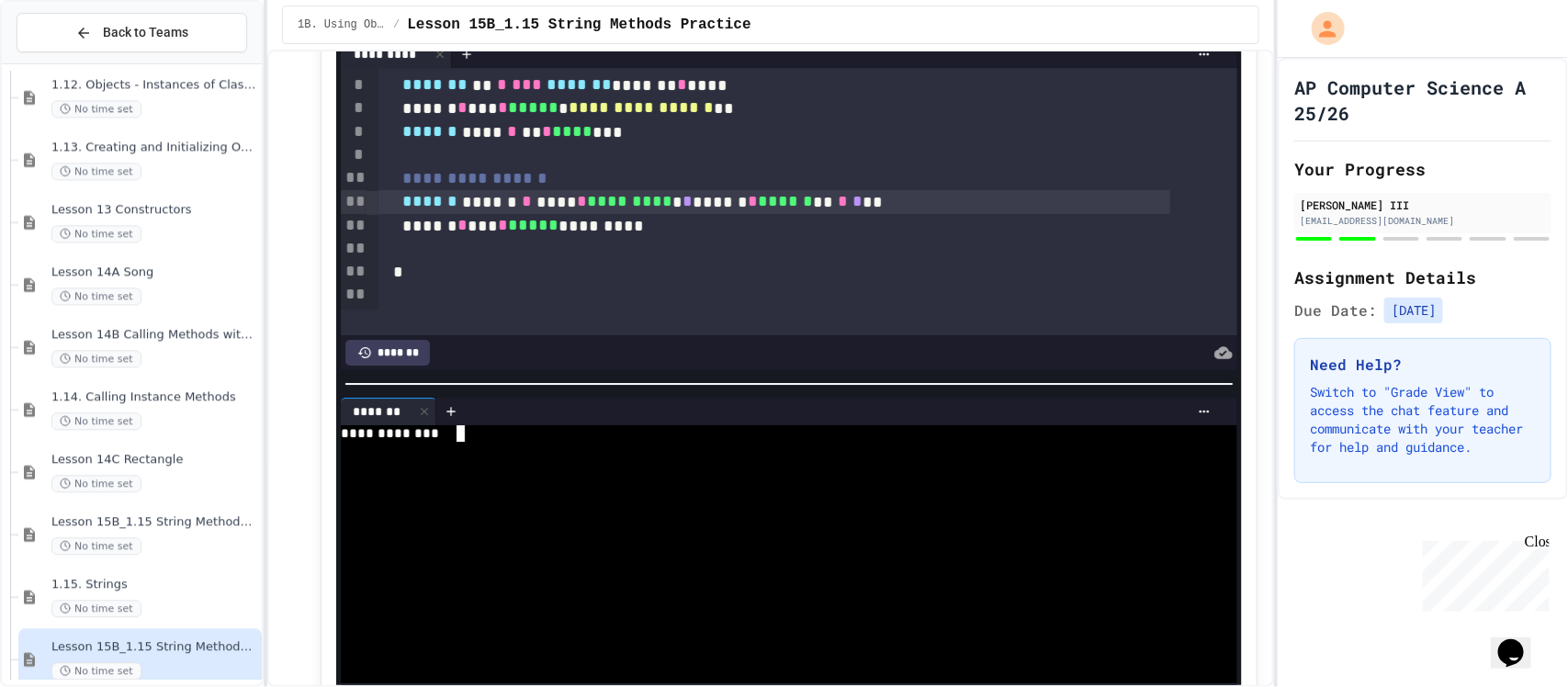
click at [574, 426] on div "**********" at bounding box center [762, 435] width 844 height 17
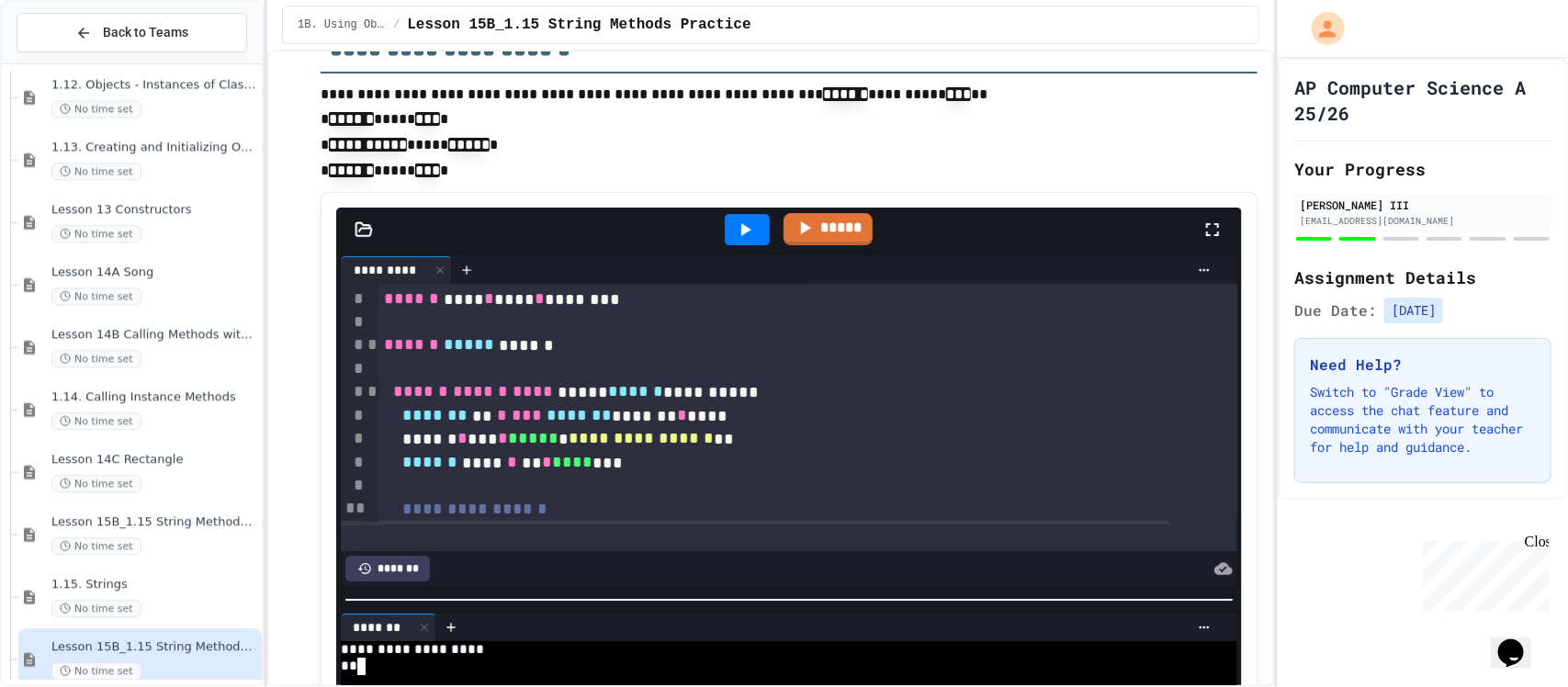
scroll to position [2592, 0]
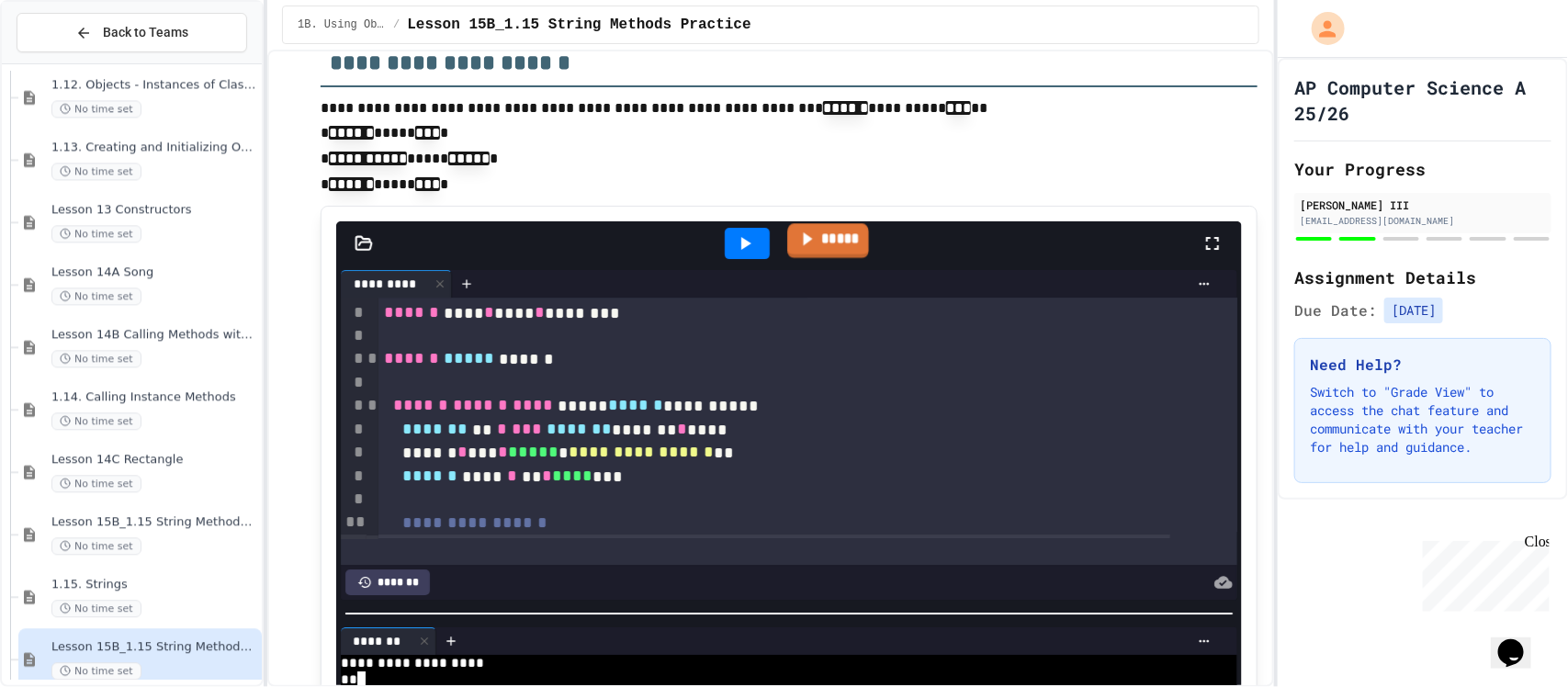
click at [826, 231] on link "*****" at bounding box center [828, 240] width 81 height 34
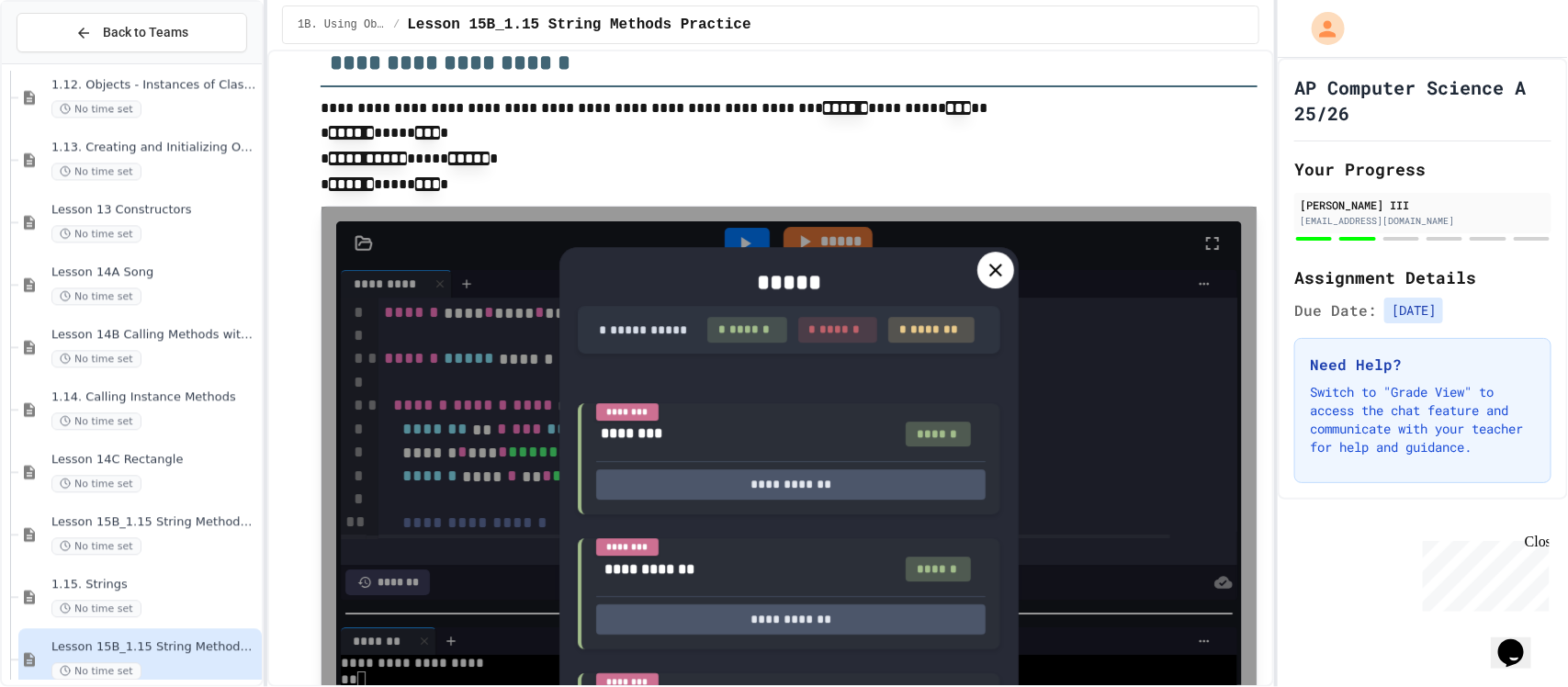
click at [992, 264] on icon at bounding box center [995, 270] width 13 height 13
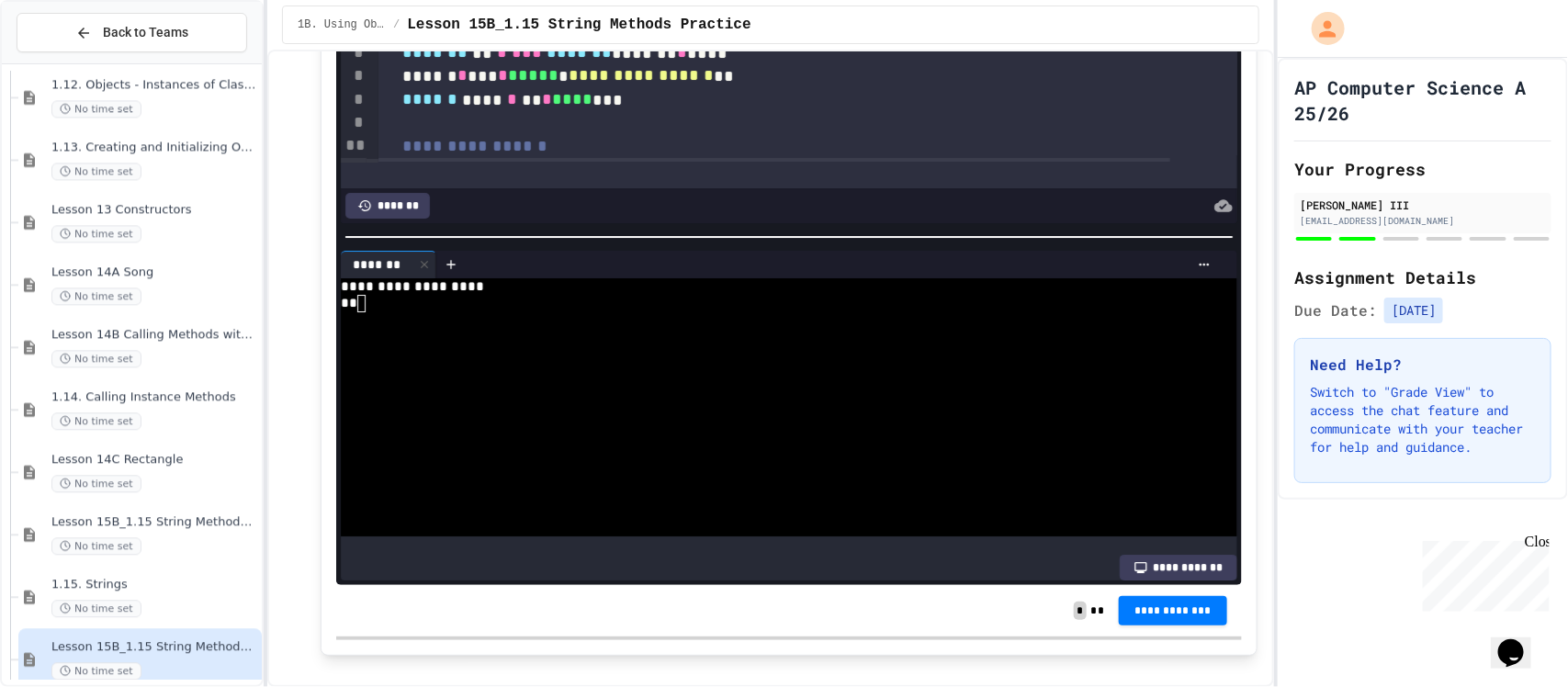
scroll to position [3281, 0]
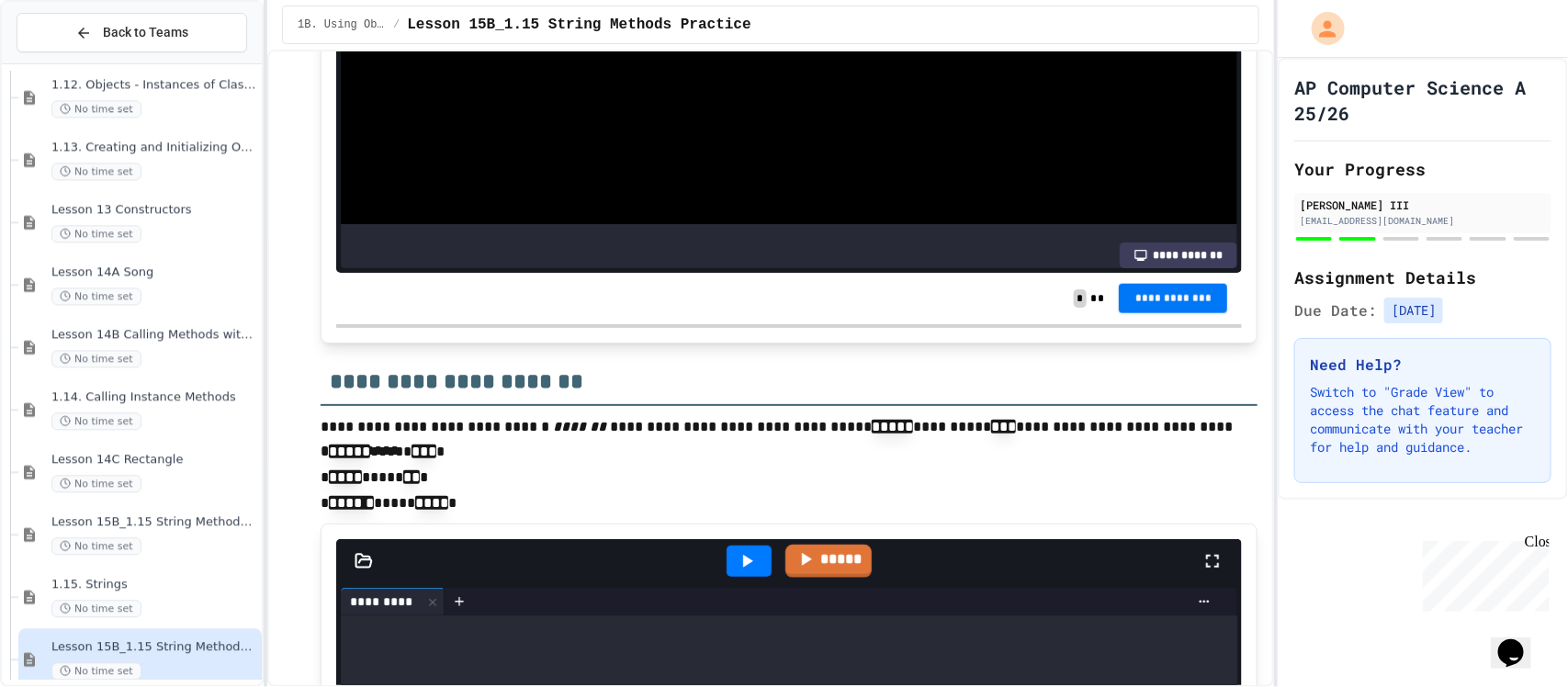
click at [1180, 292] on span "**********" at bounding box center [1172, 297] width 79 height 15
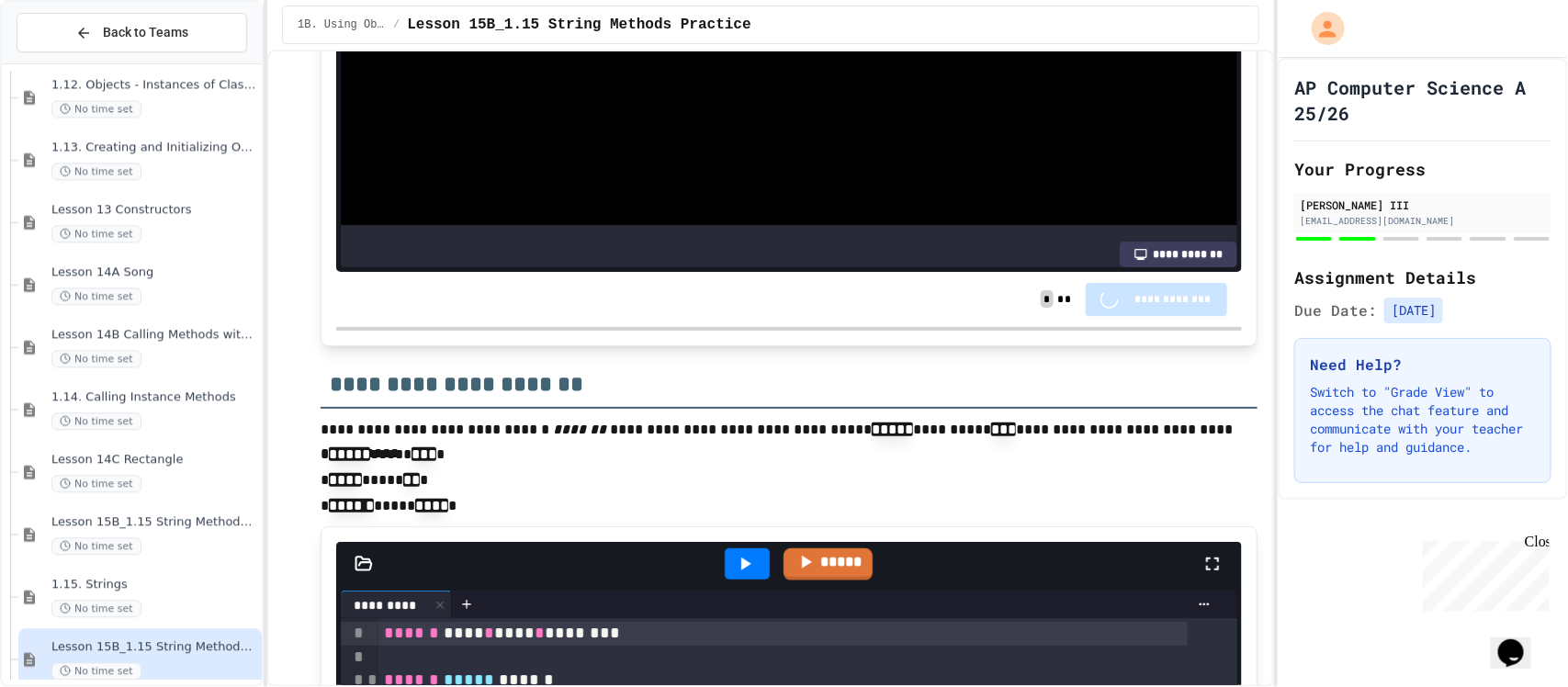
scroll to position [3280, 0]
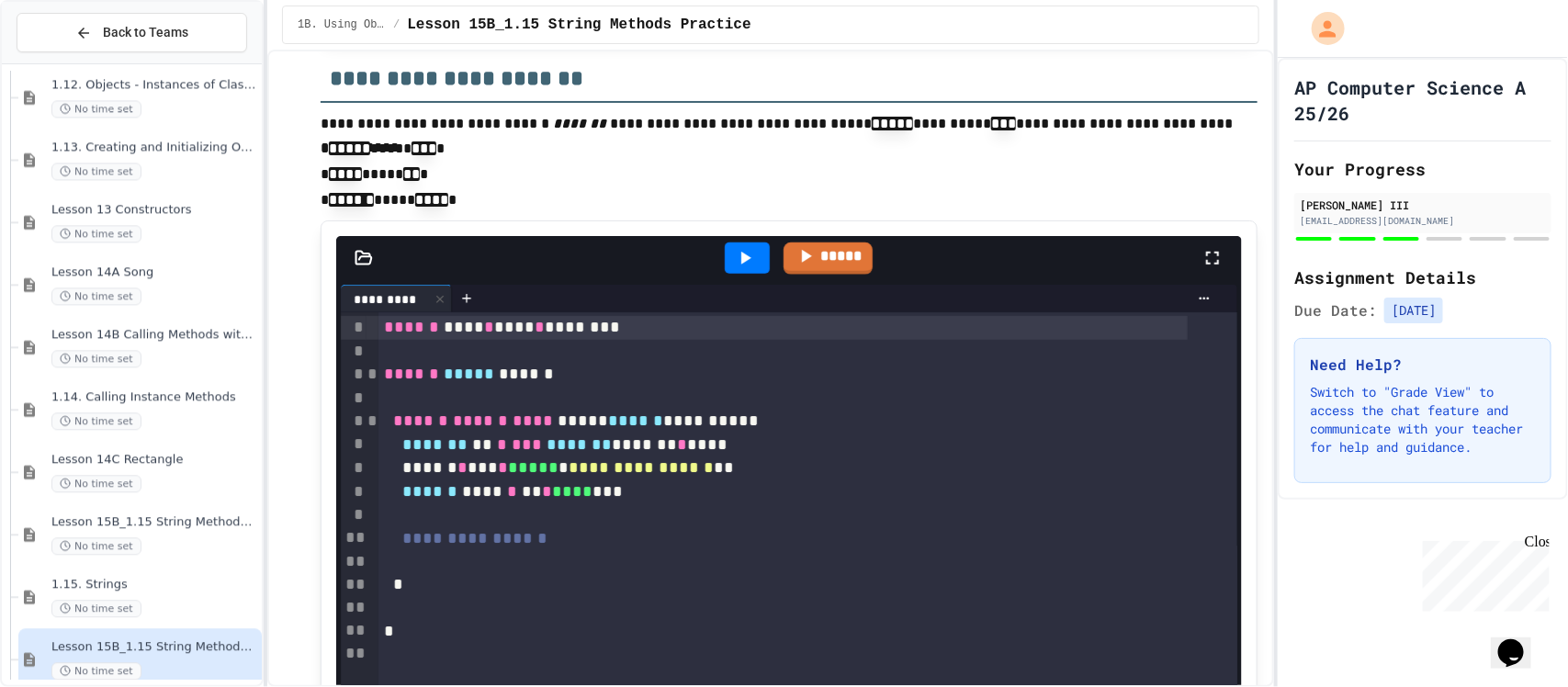
scroll to position [3624, 0]
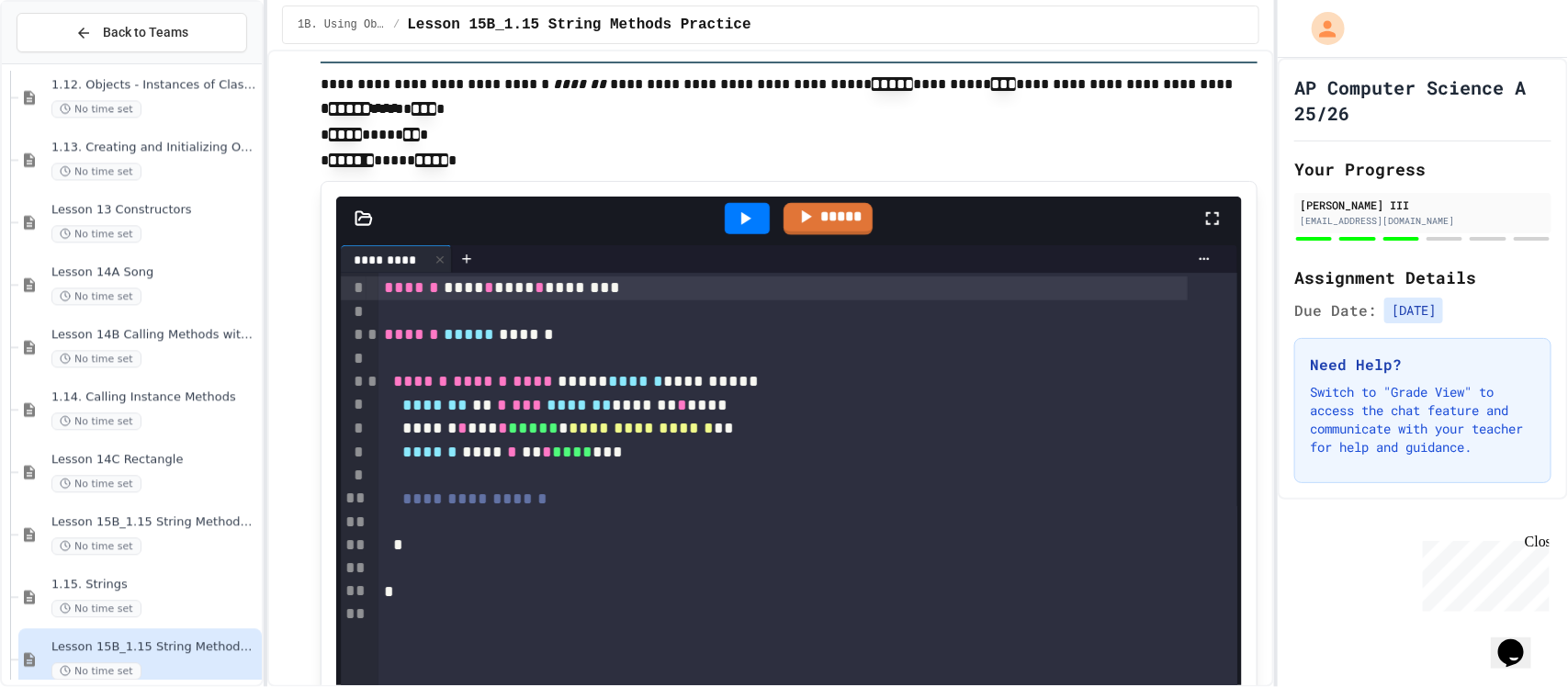
click at [559, 519] on div at bounding box center [783, 523] width 809 height 23
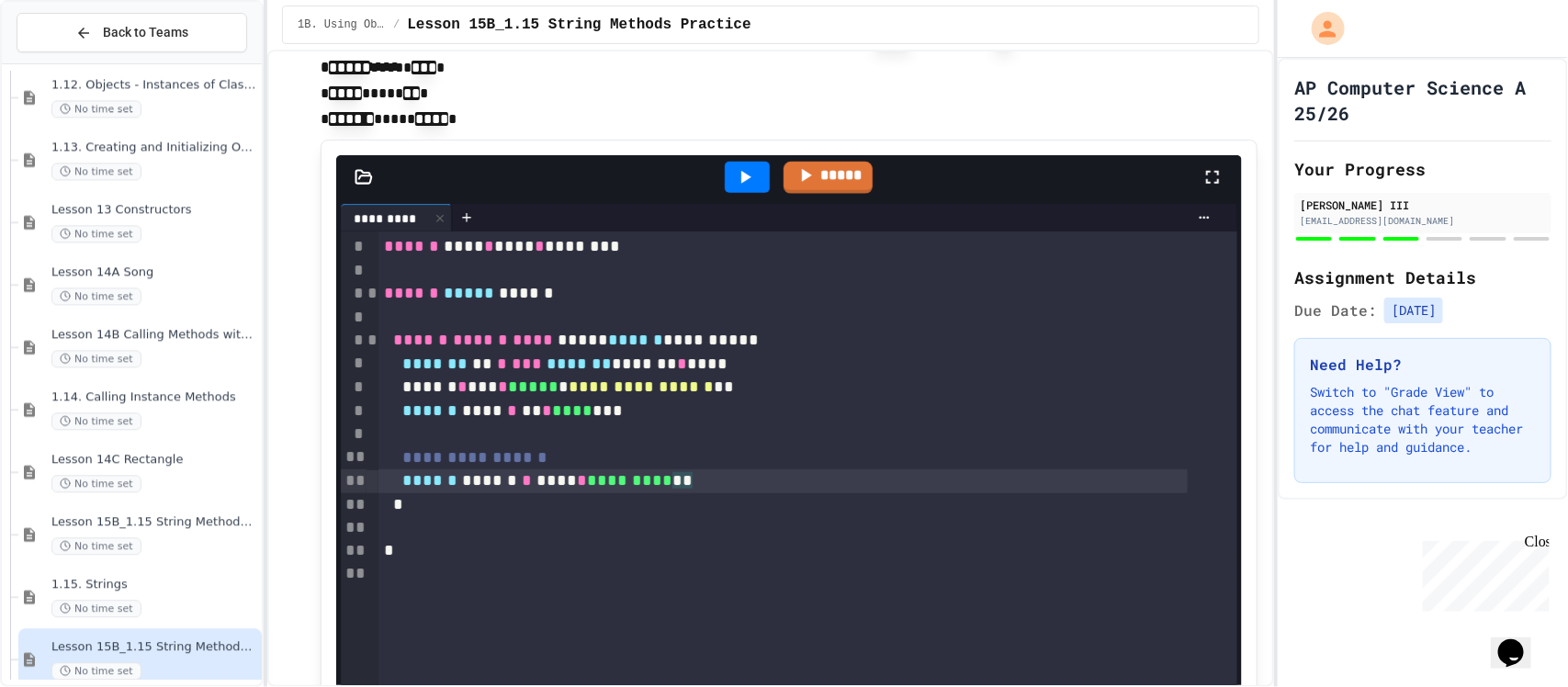
scroll to position [3739, 0]
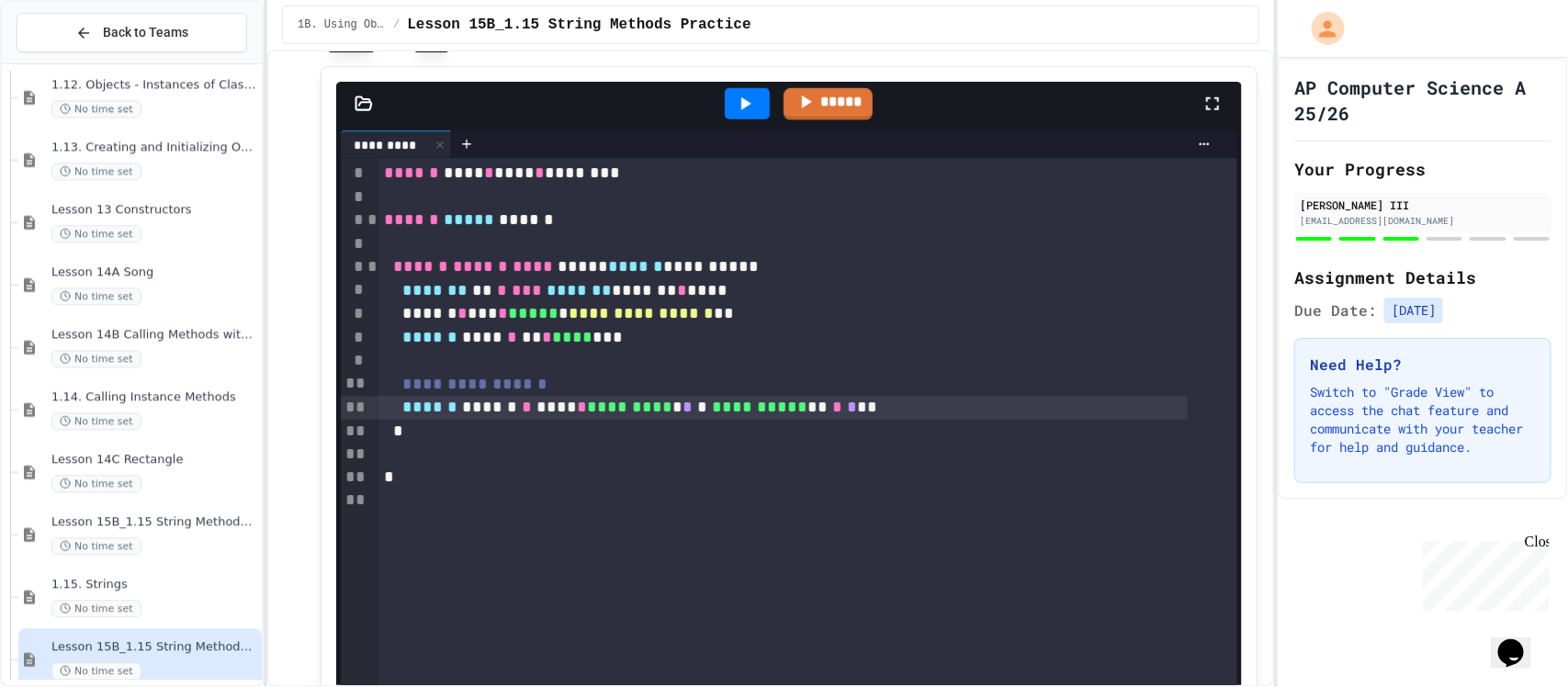
click at [724, 94] on div at bounding box center [747, 104] width 45 height 31
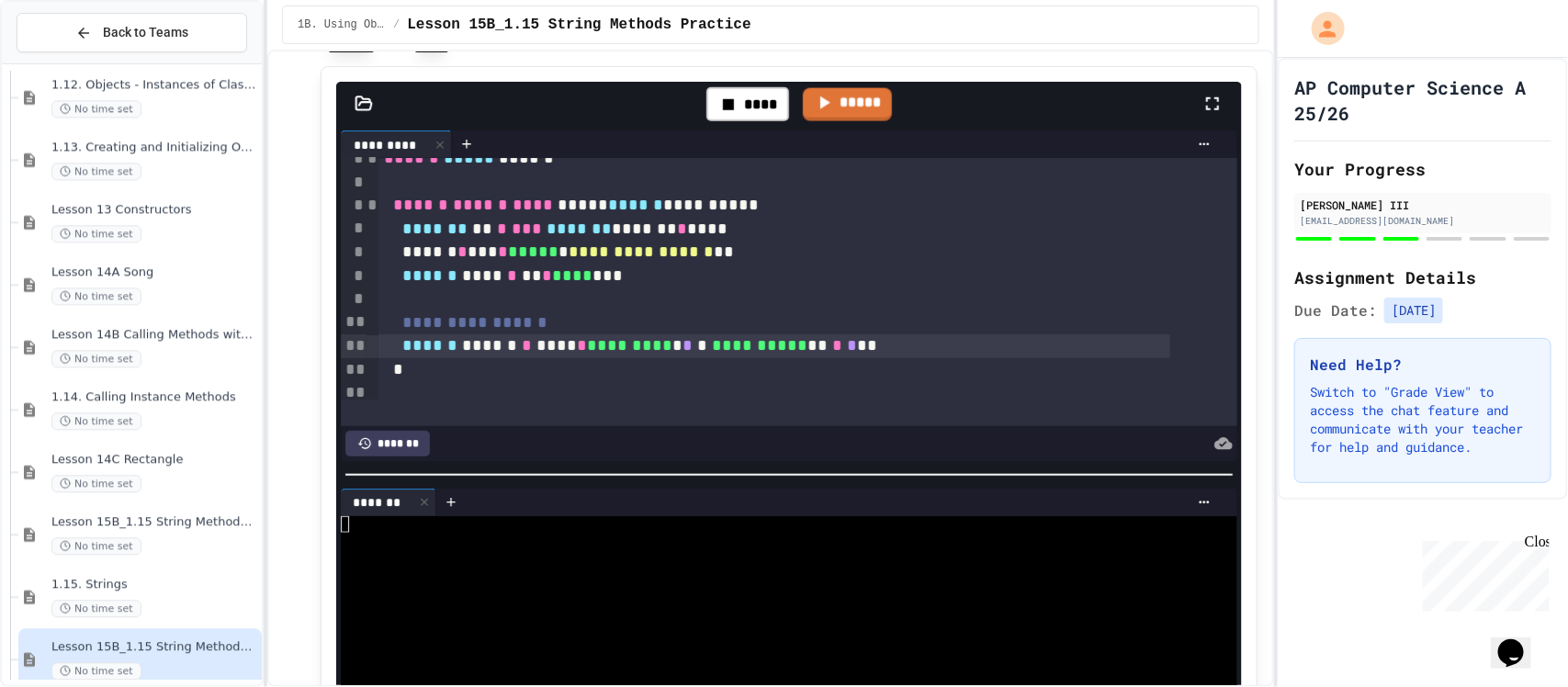
scroll to position [116, 0]
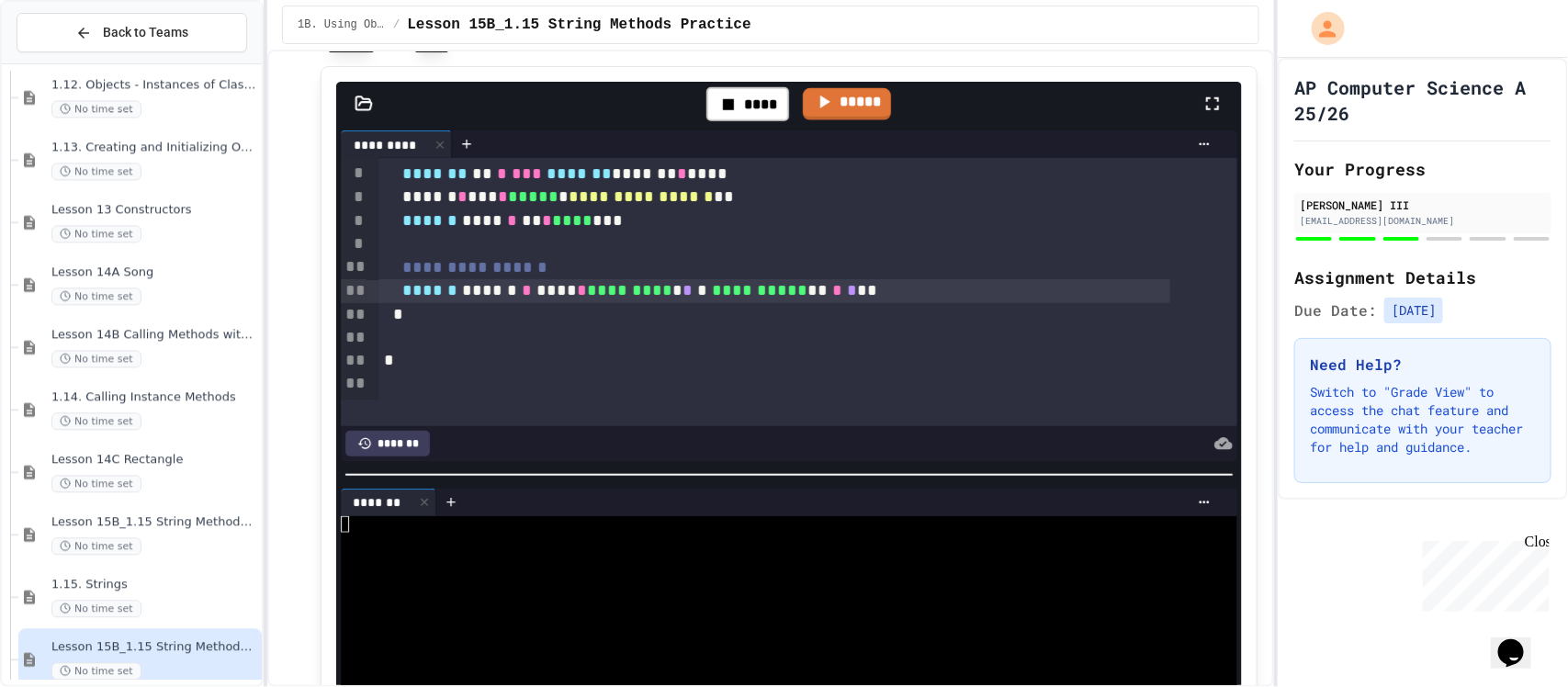
click at [947, 287] on div "**********" at bounding box center [774, 291] width 791 height 24
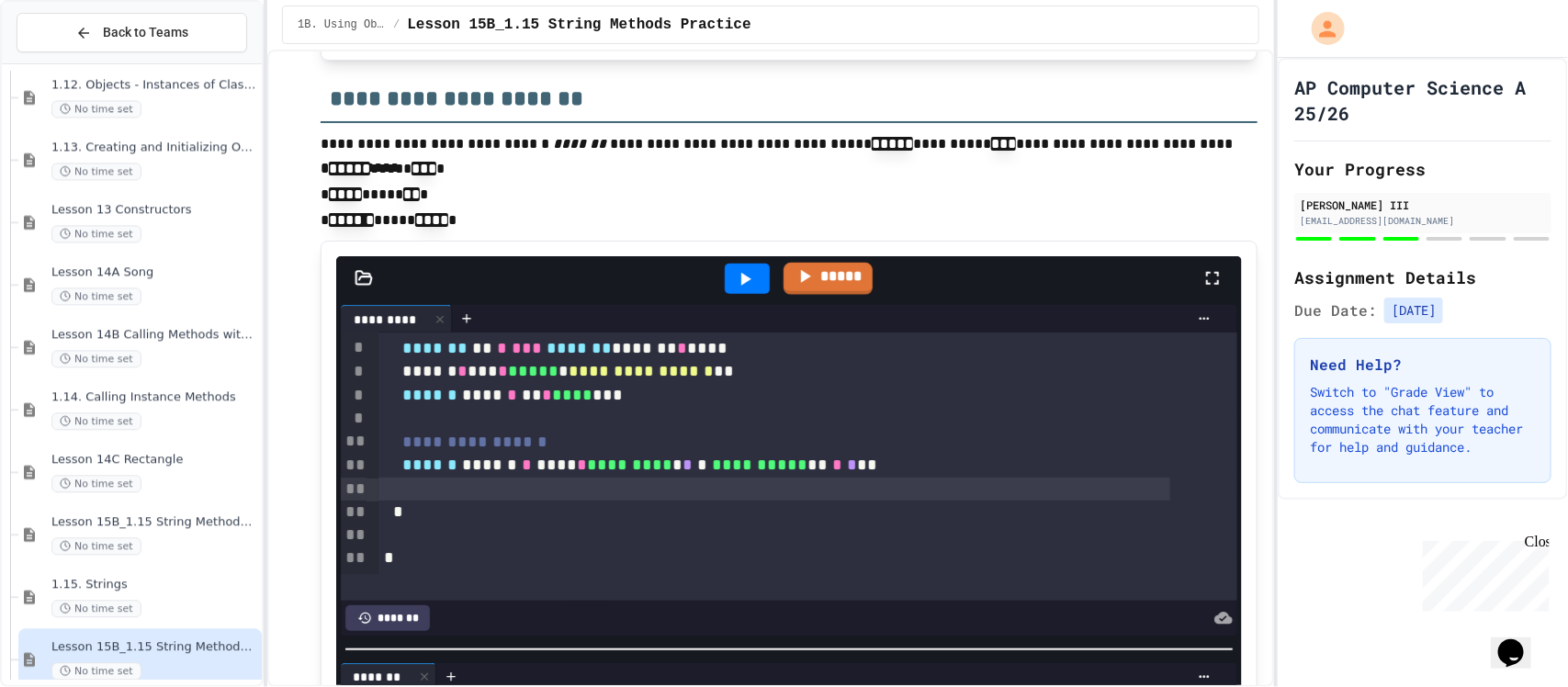
scroll to position [3624, 0]
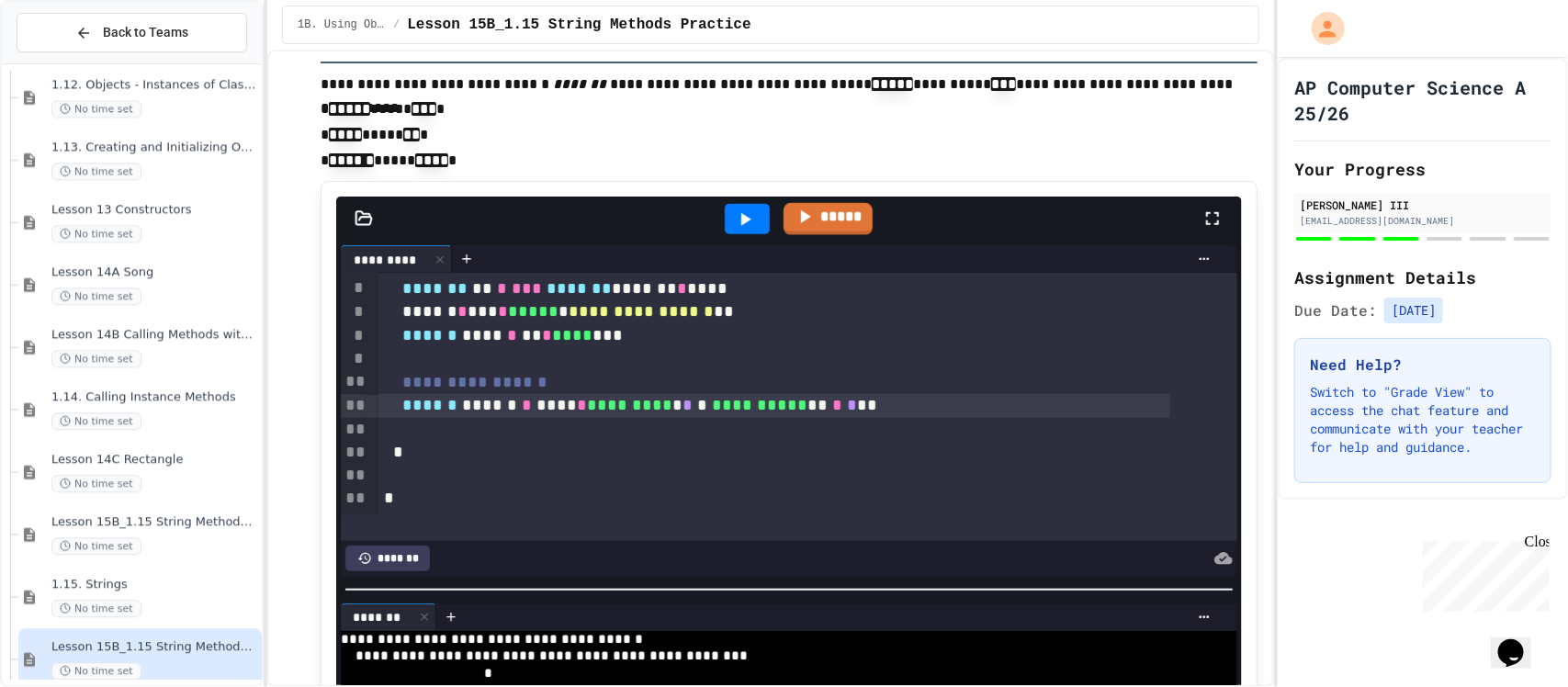
click at [774, 406] on span "**********" at bounding box center [759, 405] width 96 height 16
click at [762, 437] on div at bounding box center [774, 430] width 791 height 23
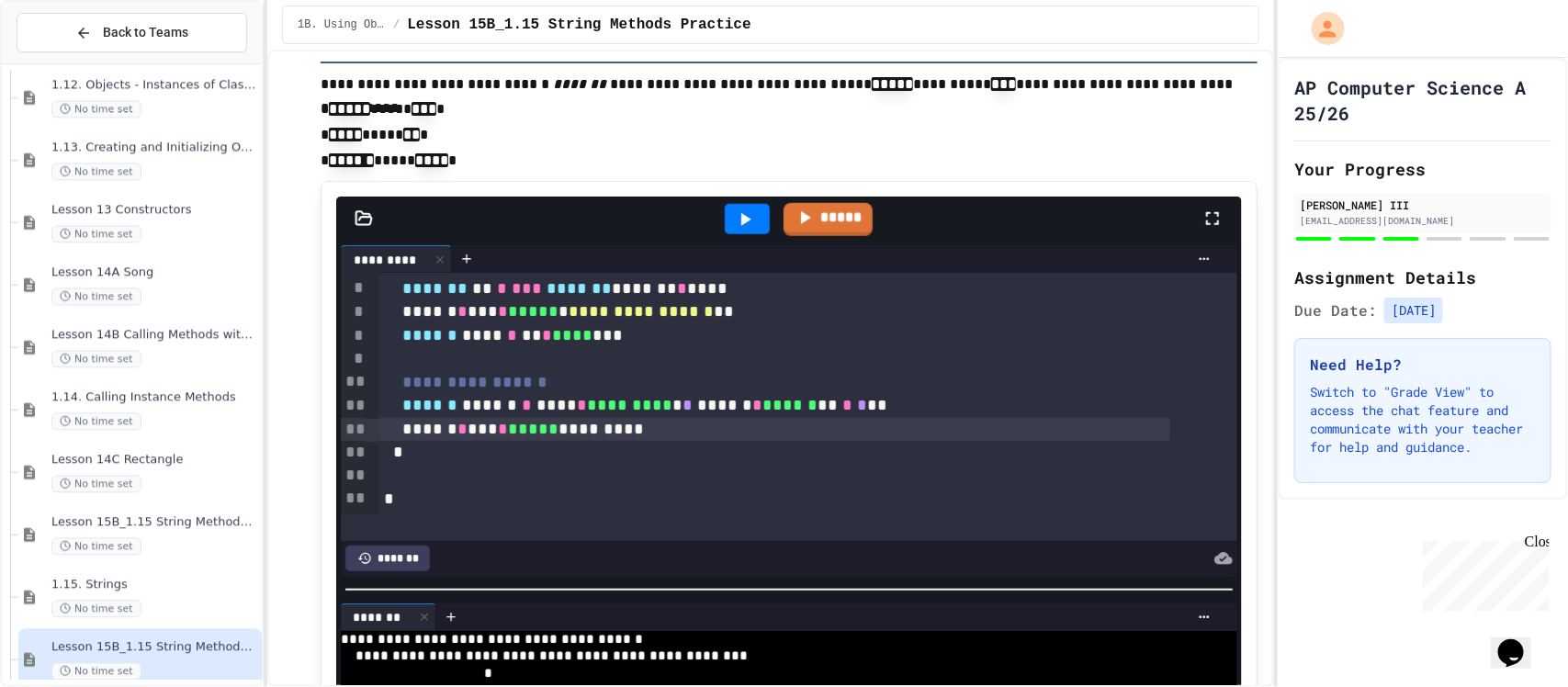
click at [734, 210] on icon at bounding box center [745, 219] width 22 height 22
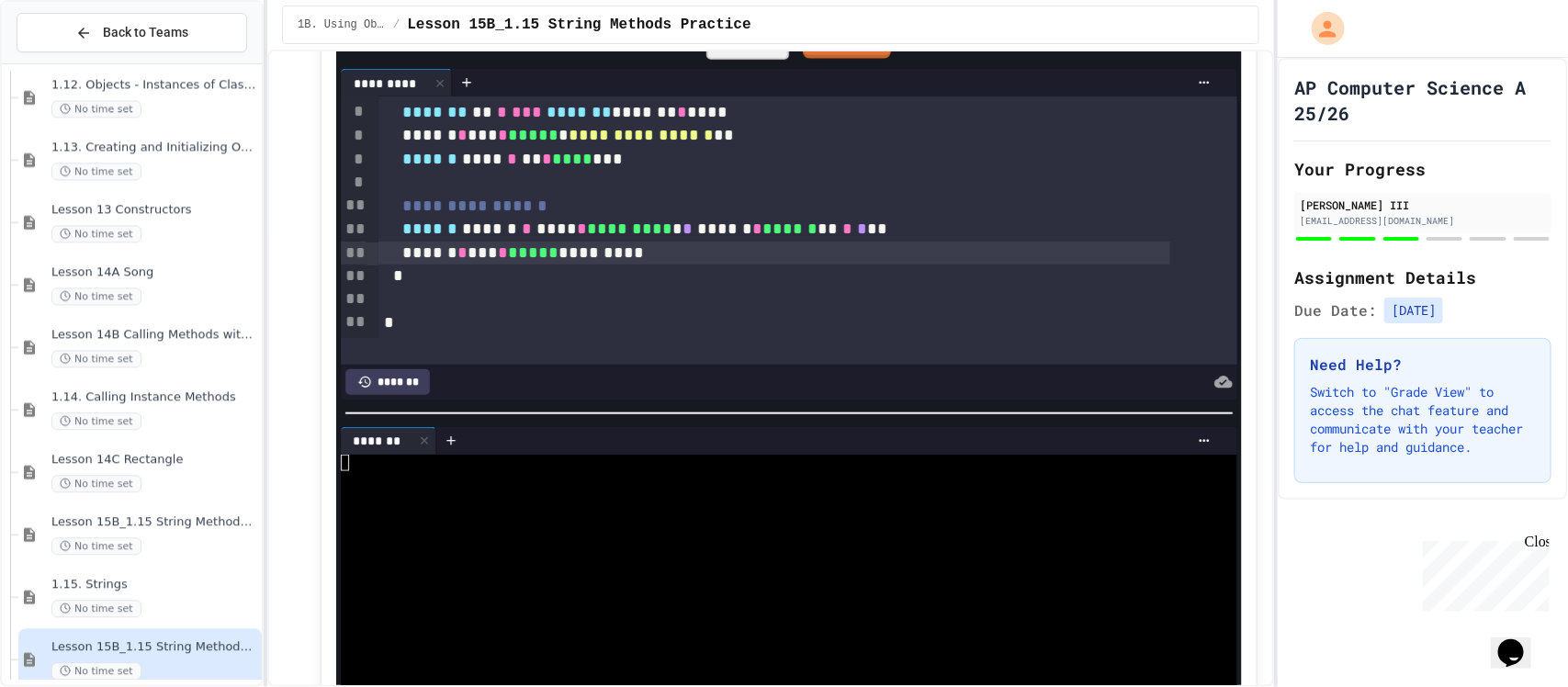
scroll to position [3853, 0]
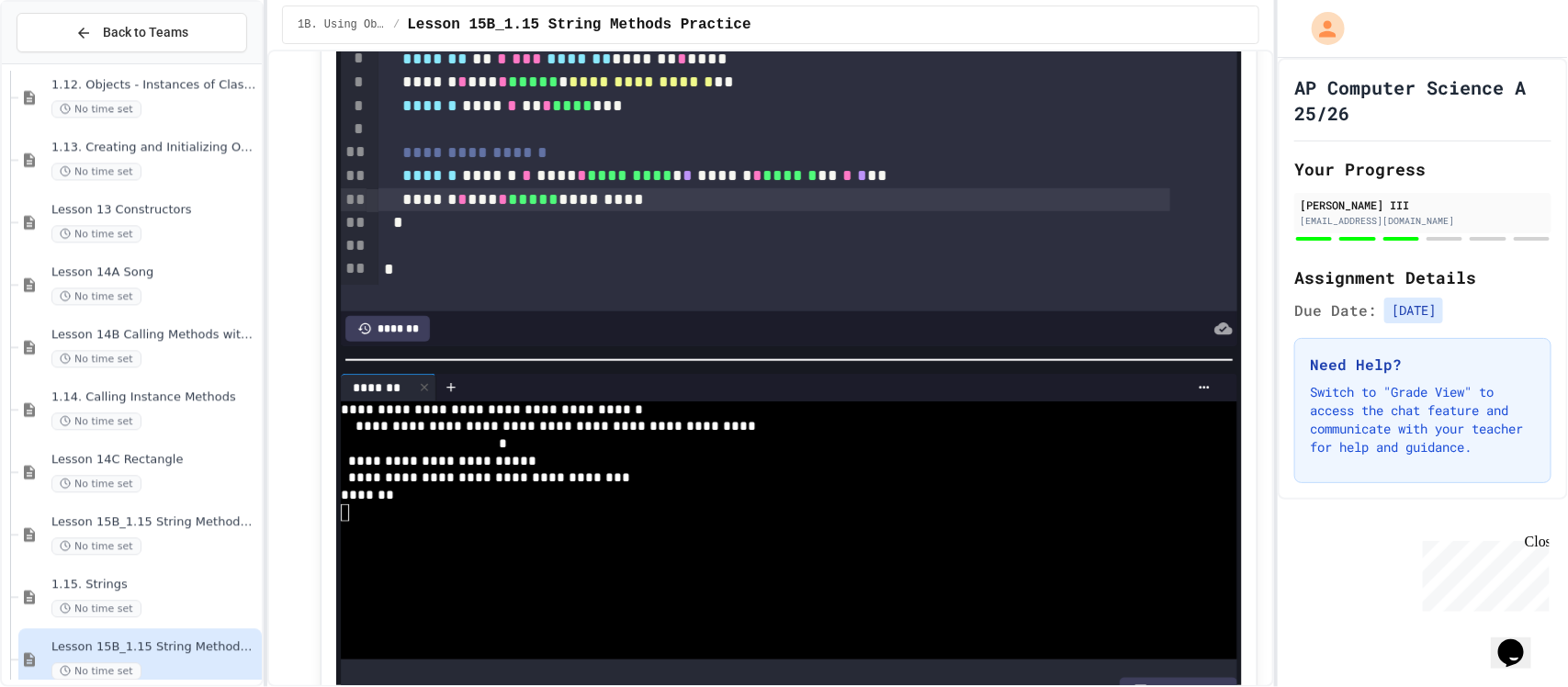
click at [788, 178] on span "******" at bounding box center [789, 175] width 55 height 16
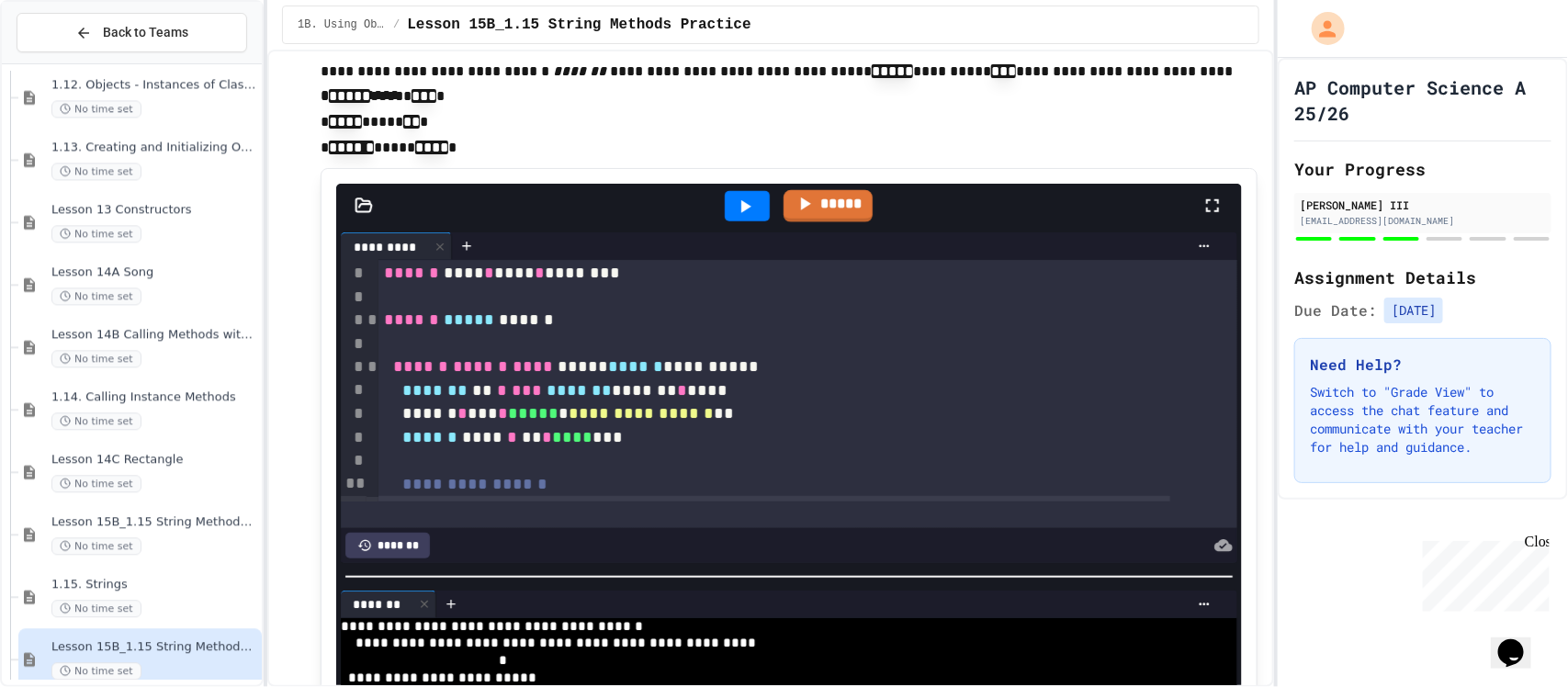
scroll to position [3624, 0]
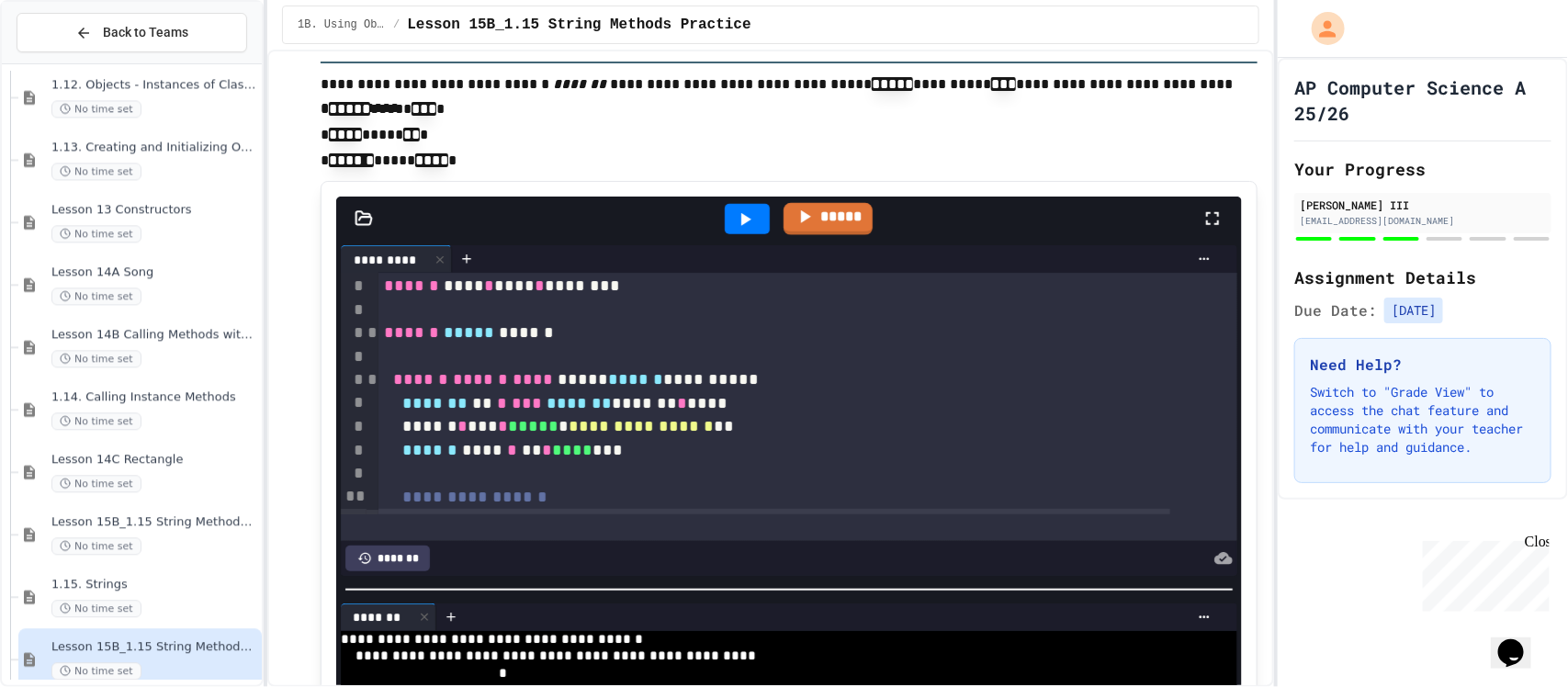
click at [751, 217] on div at bounding box center [747, 219] width 45 height 31
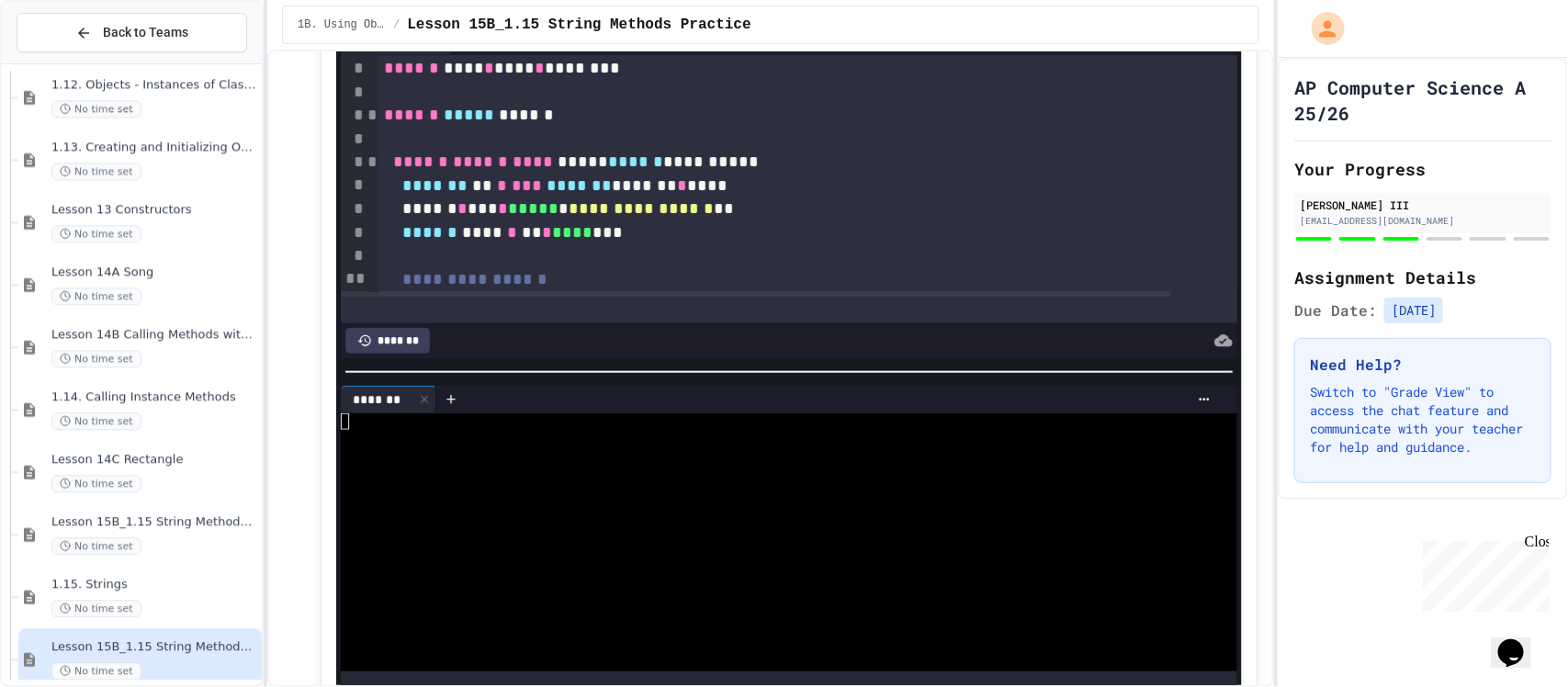
scroll to position [3853, 0]
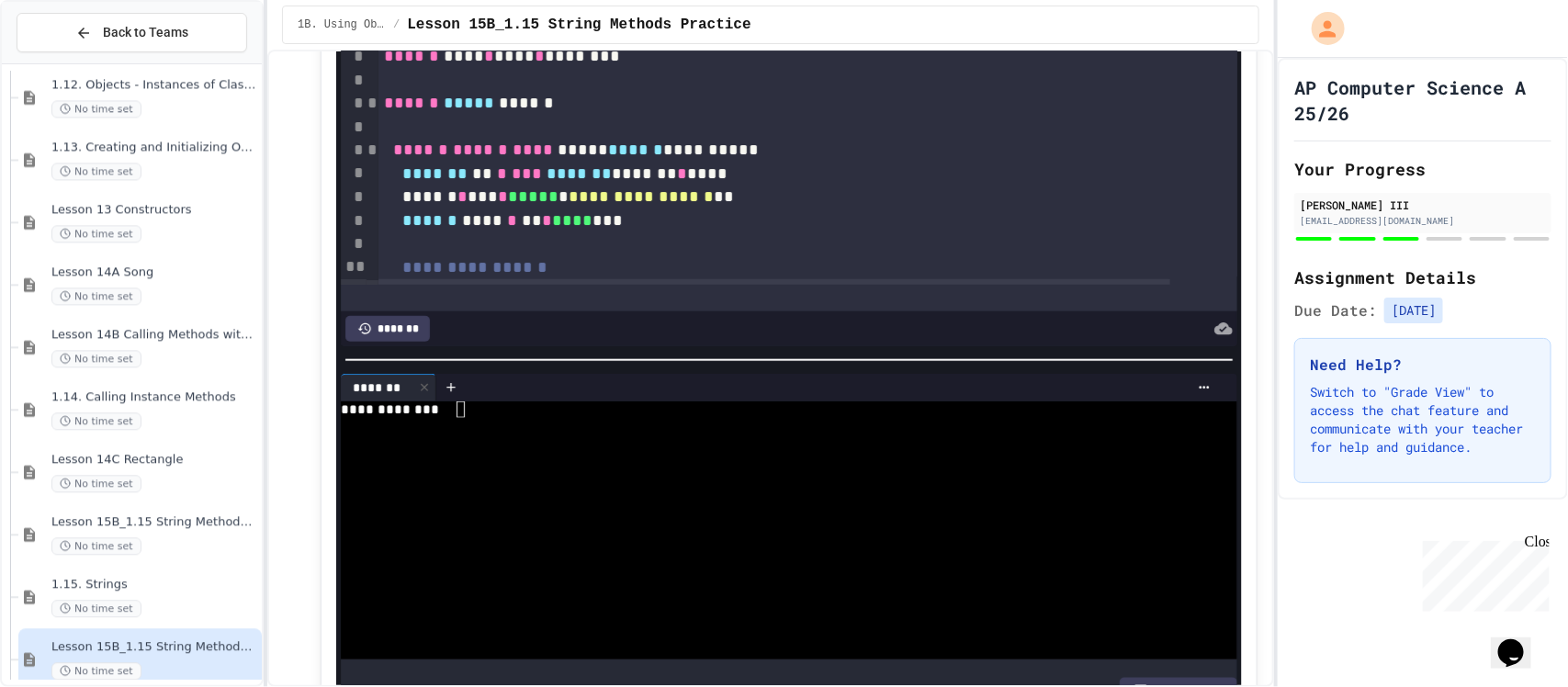
click at [608, 402] on div "**********" at bounding box center [762, 410] width 844 height 17
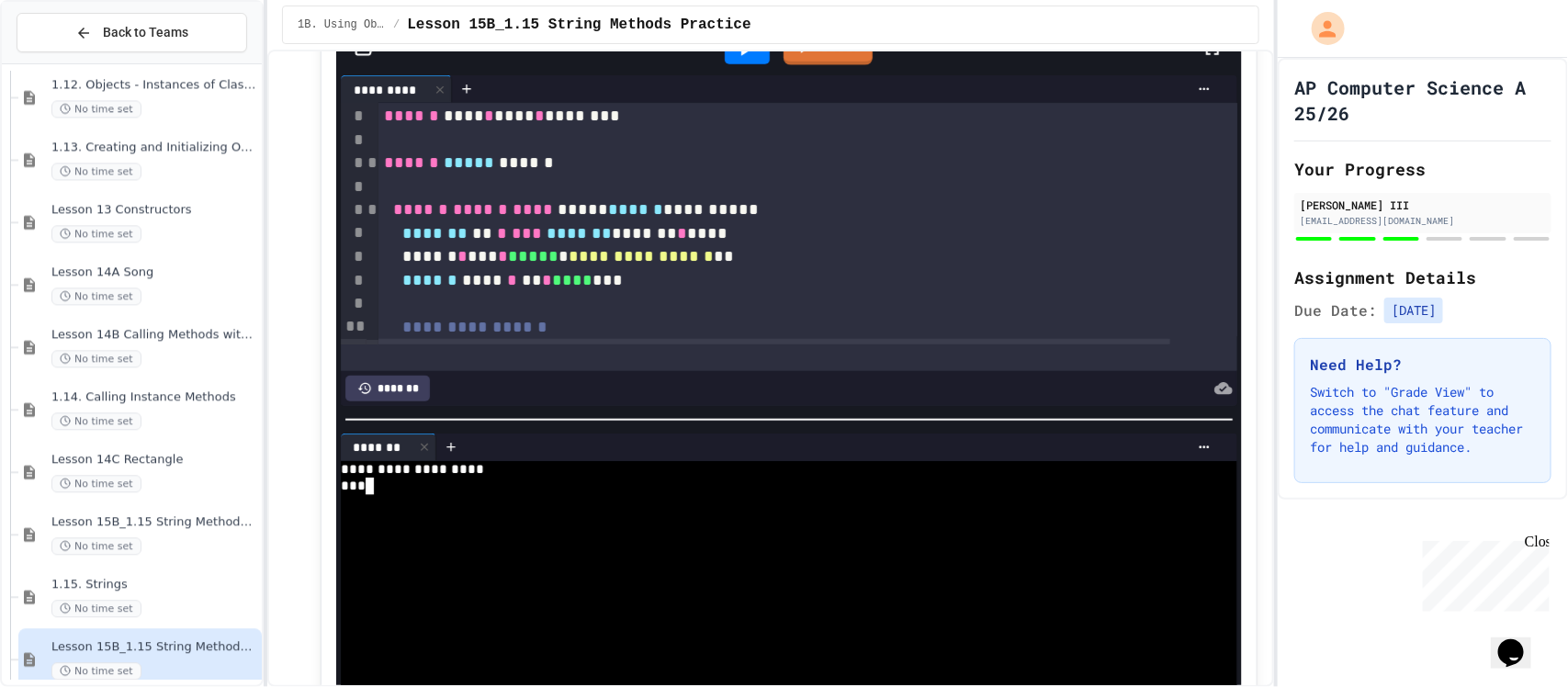
scroll to position [3624, 0]
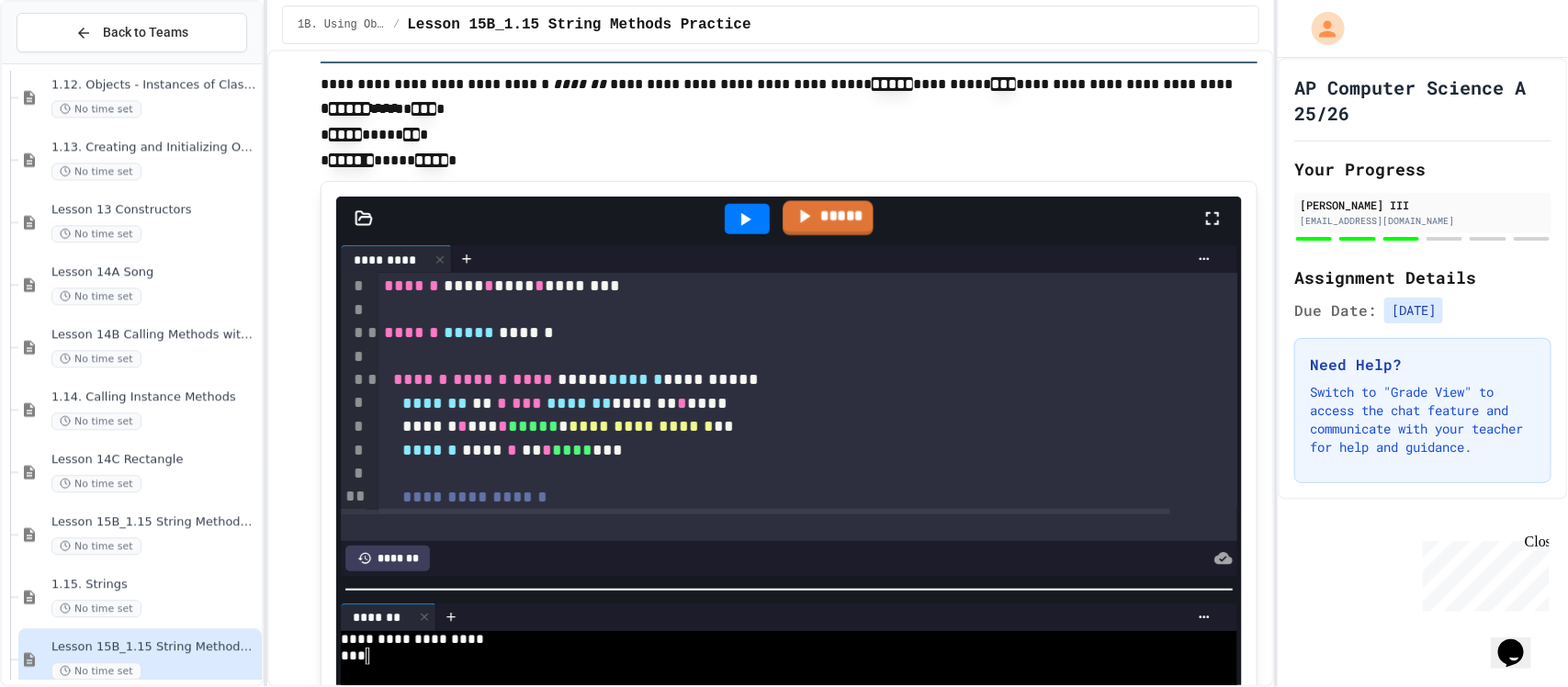
click at [809, 213] on link "*****" at bounding box center [828, 216] width 91 height 34
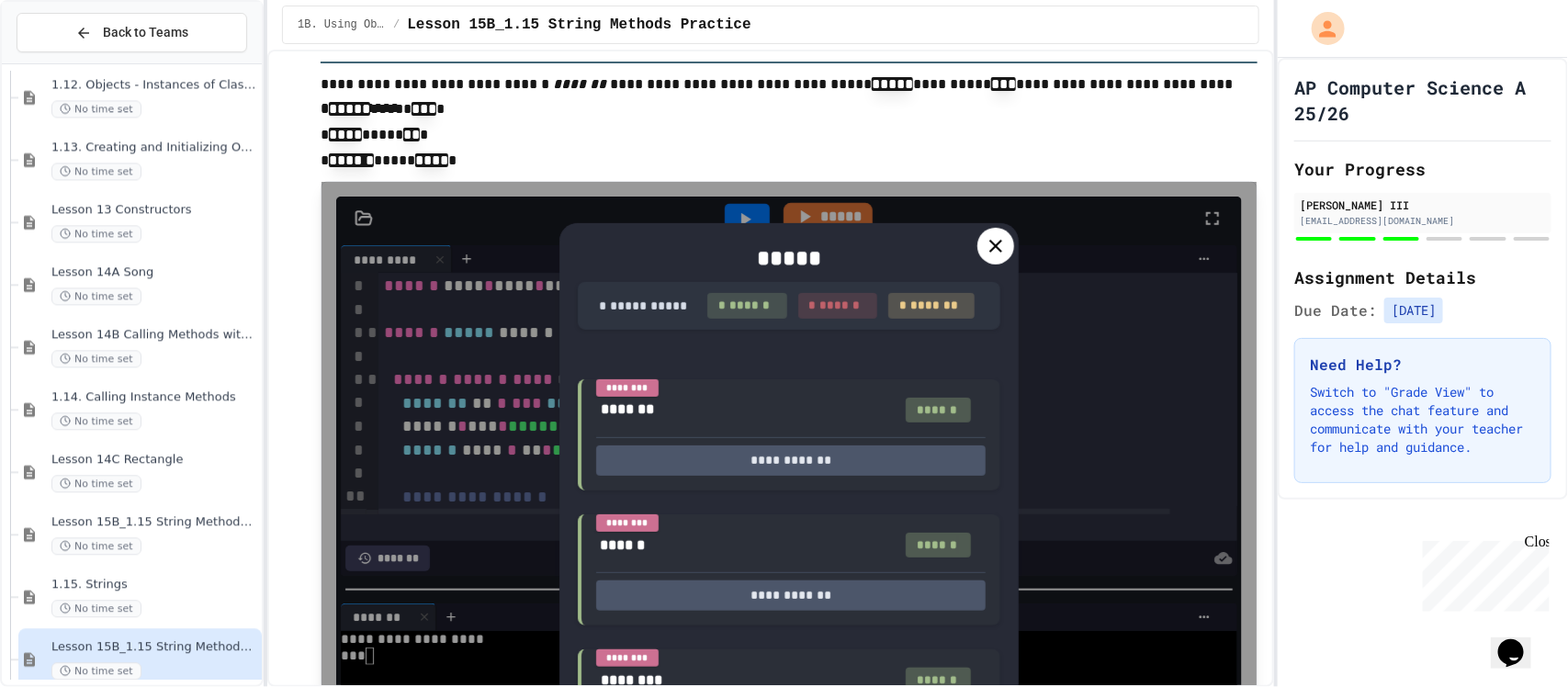
click at [989, 244] on icon at bounding box center [995, 245] width 13 height 13
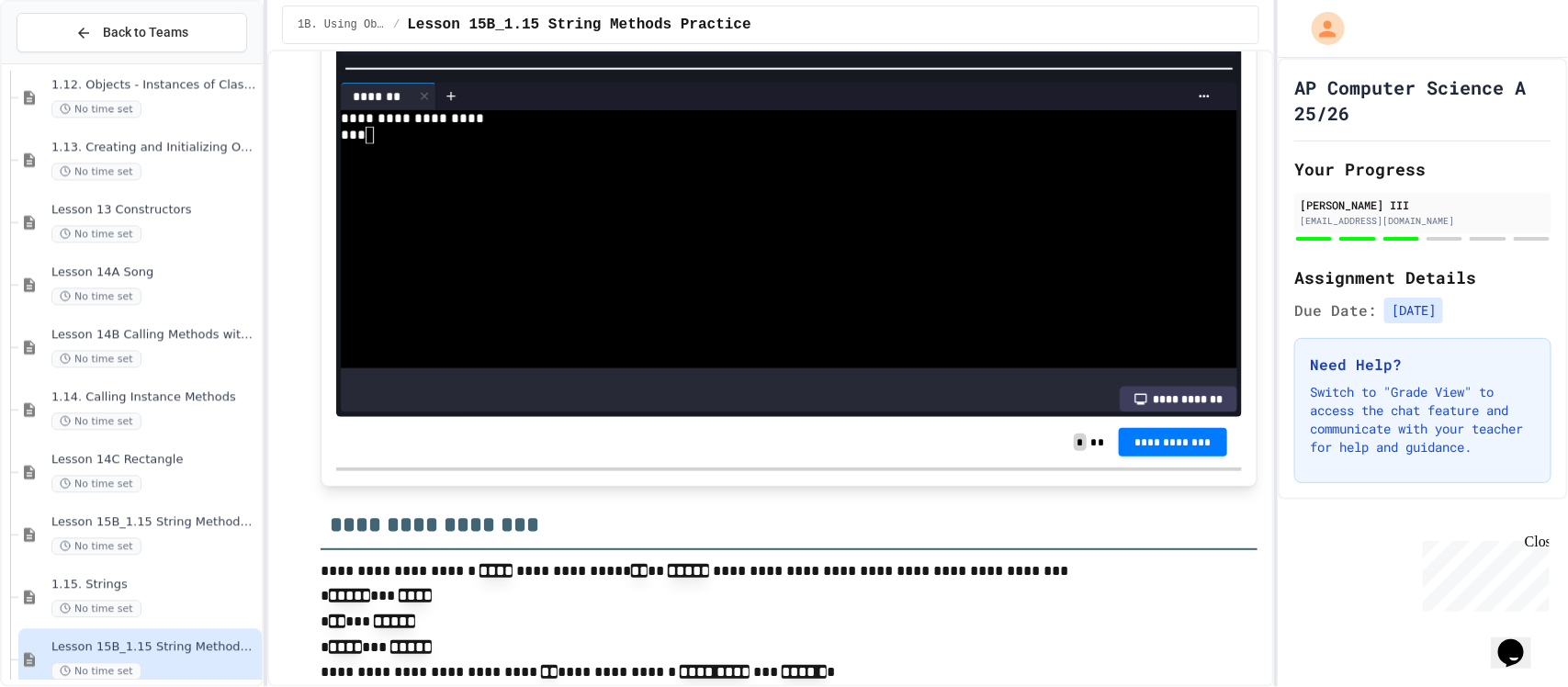
scroll to position [4199, 0]
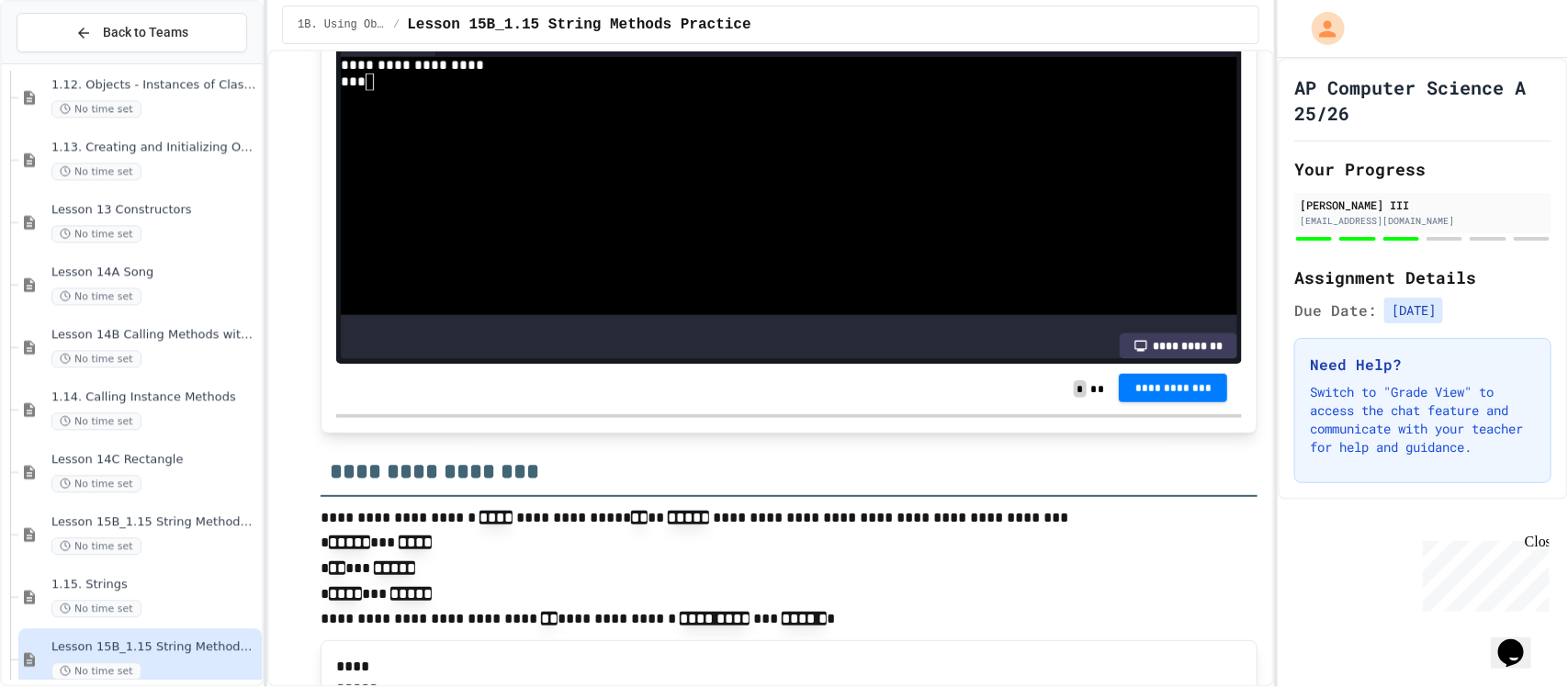
click at [1175, 381] on span "**********" at bounding box center [1172, 388] width 79 height 15
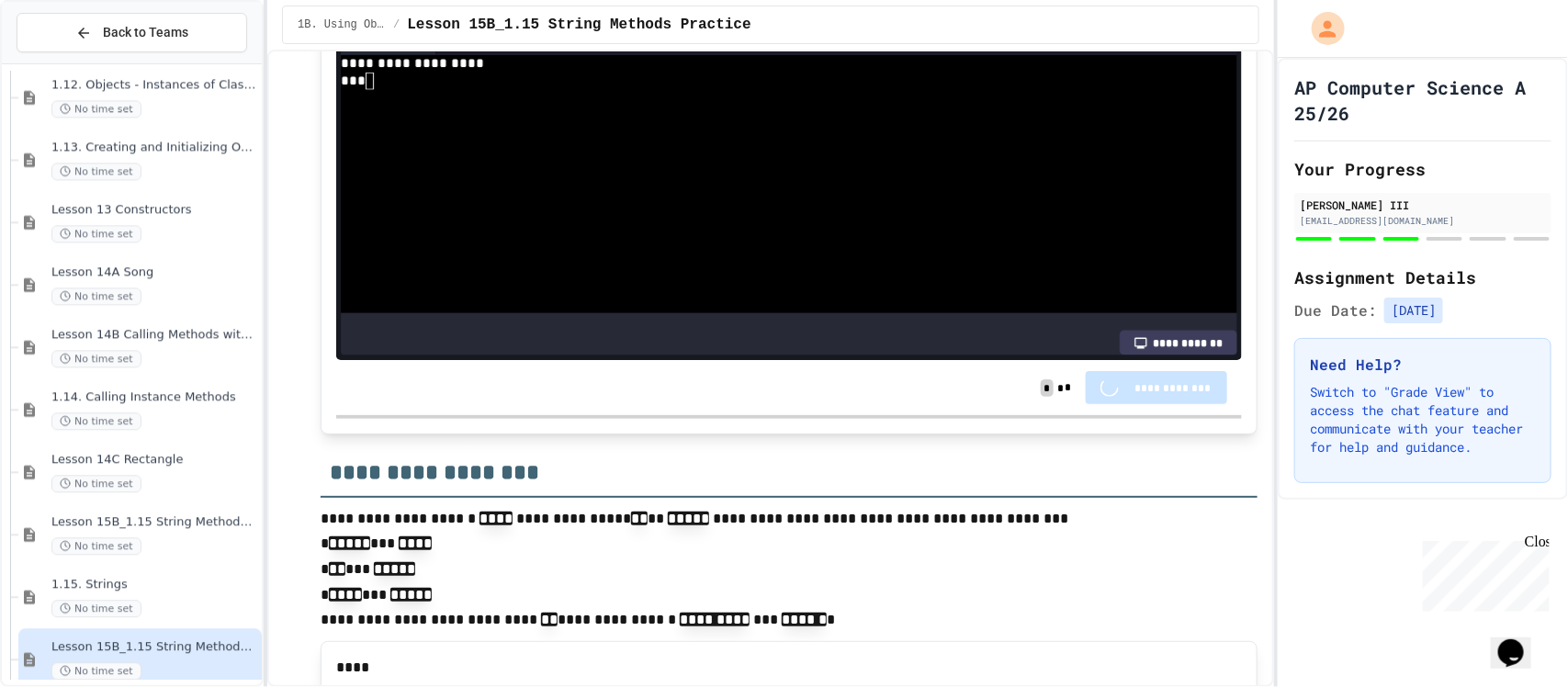
scroll to position [4198, 0]
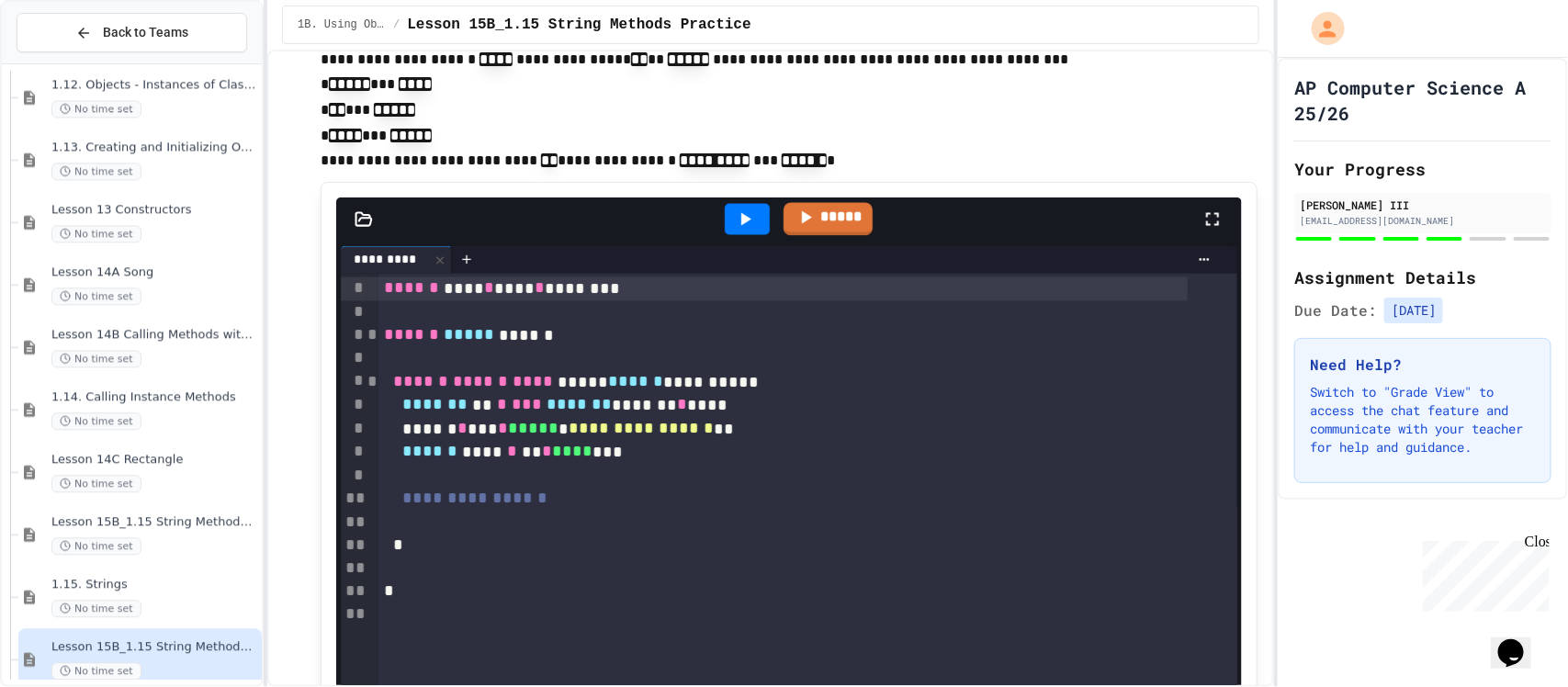
scroll to position [4542, 0]
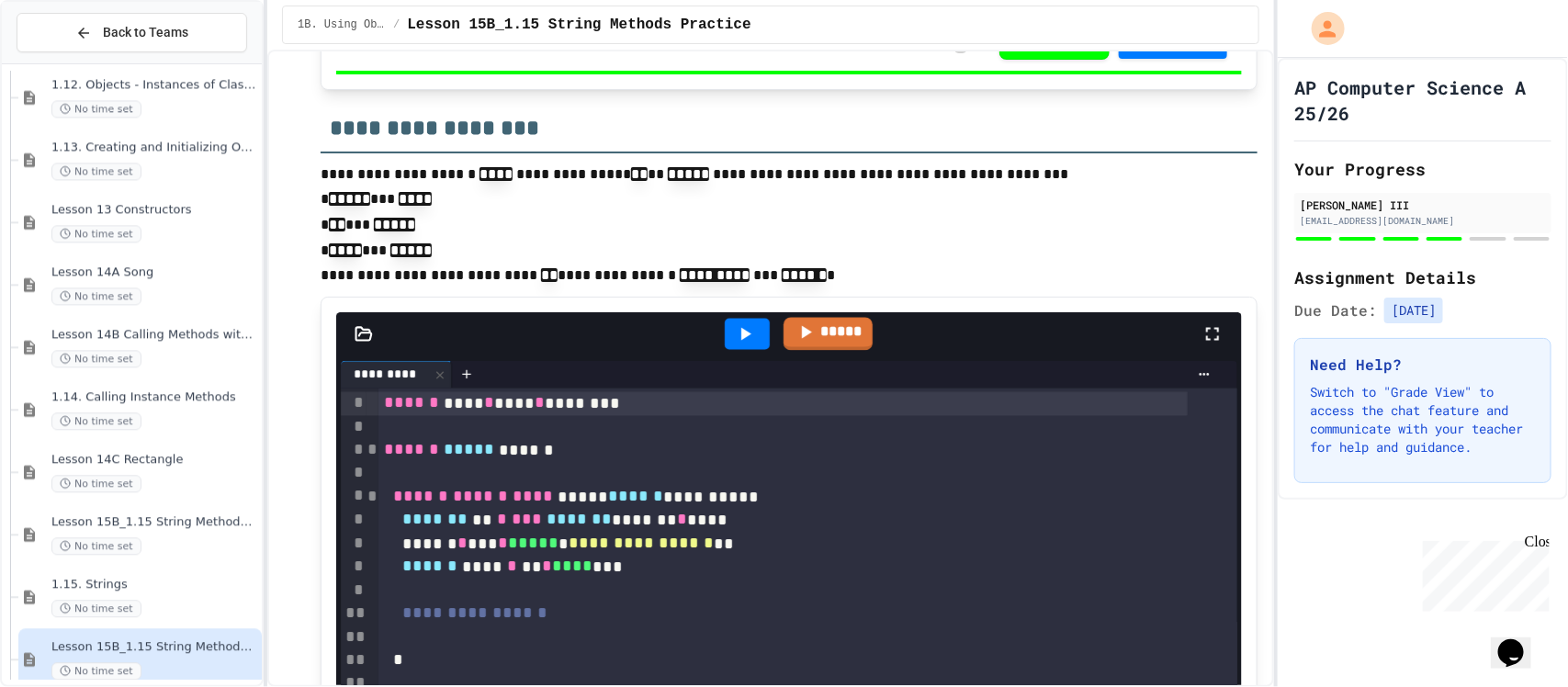
click at [700, 593] on div at bounding box center [808, 592] width 859 height 23
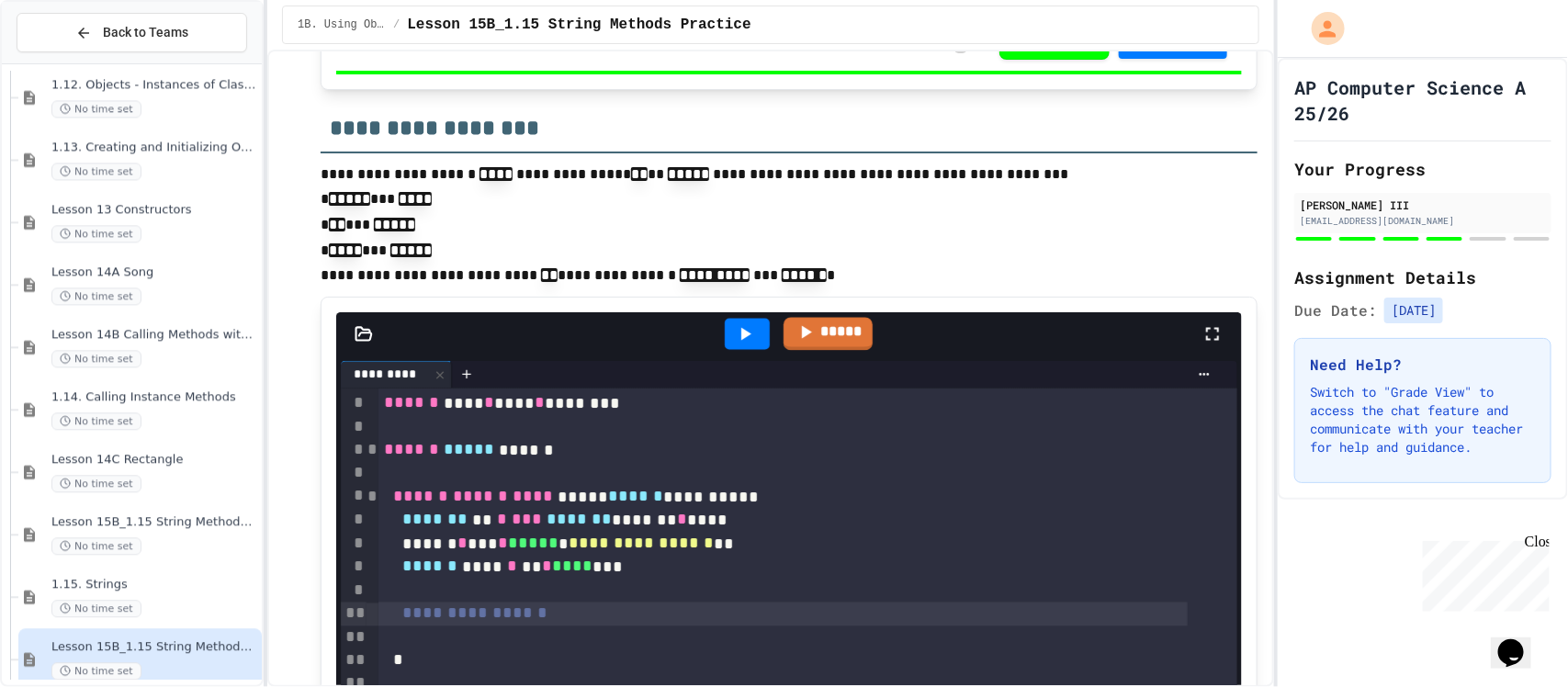
click at [636, 627] on div at bounding box center [783, 638] width 809 height 23
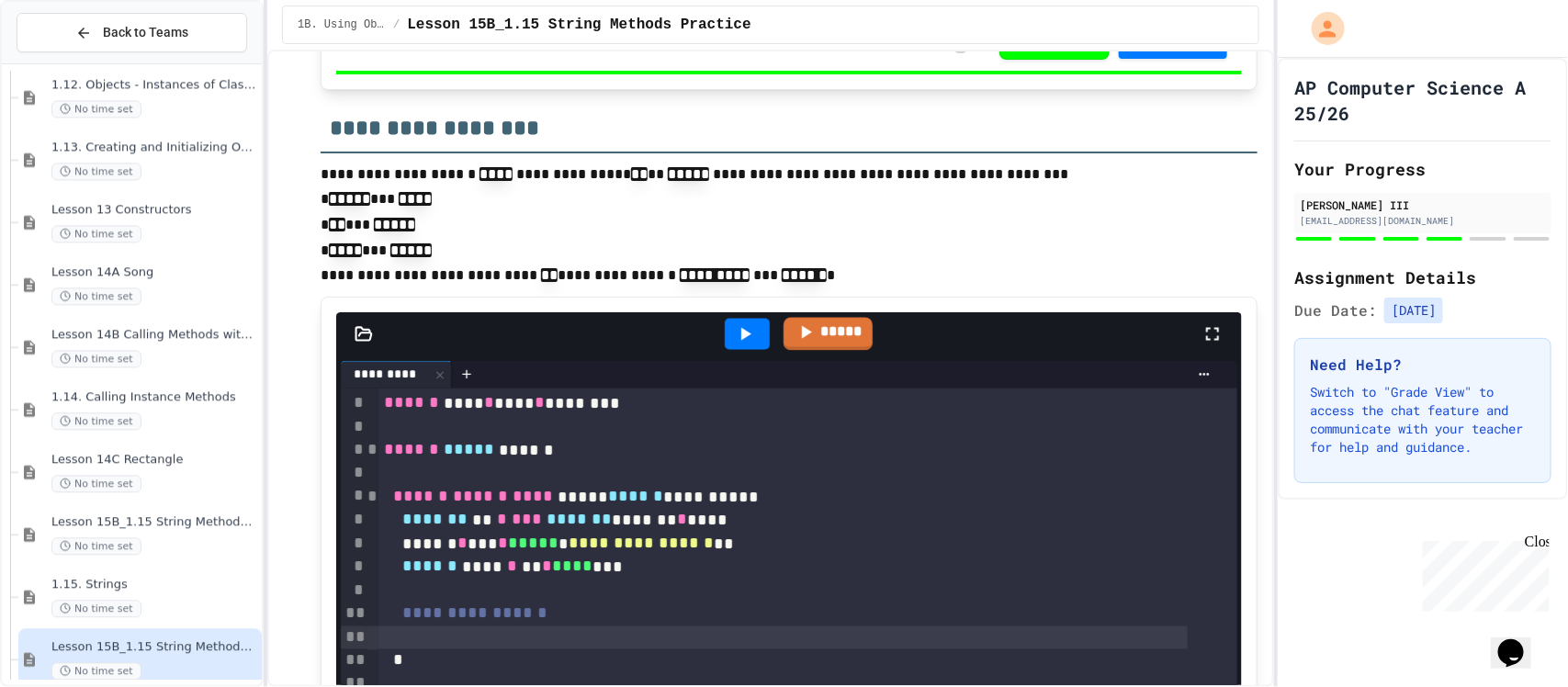
click at [636, 641] on div at bounding box center [783, 638] width 809 height 23
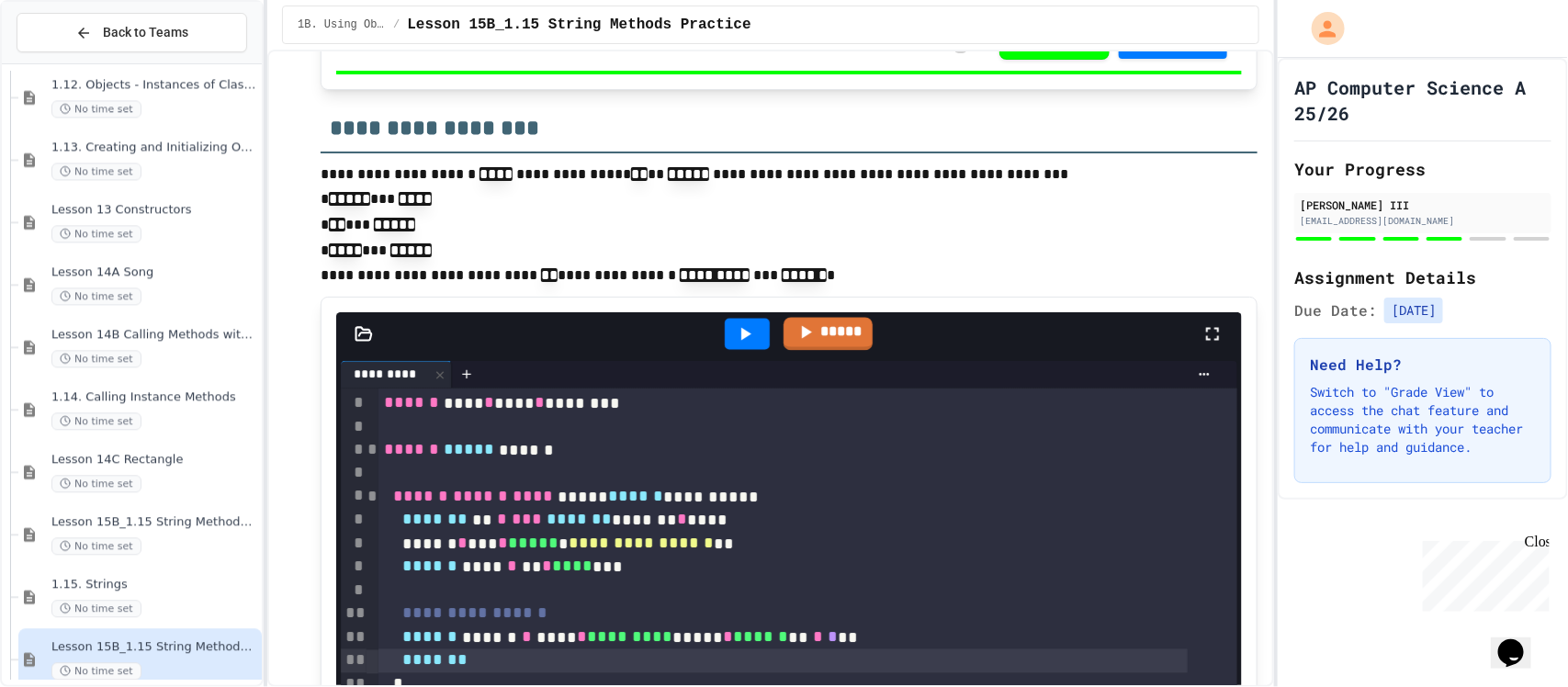
click at [521, 635] on div "****** ****** * **** * ********* ***** * ****** ** * * **" at bounding box center [783, 638] width 809 height 24
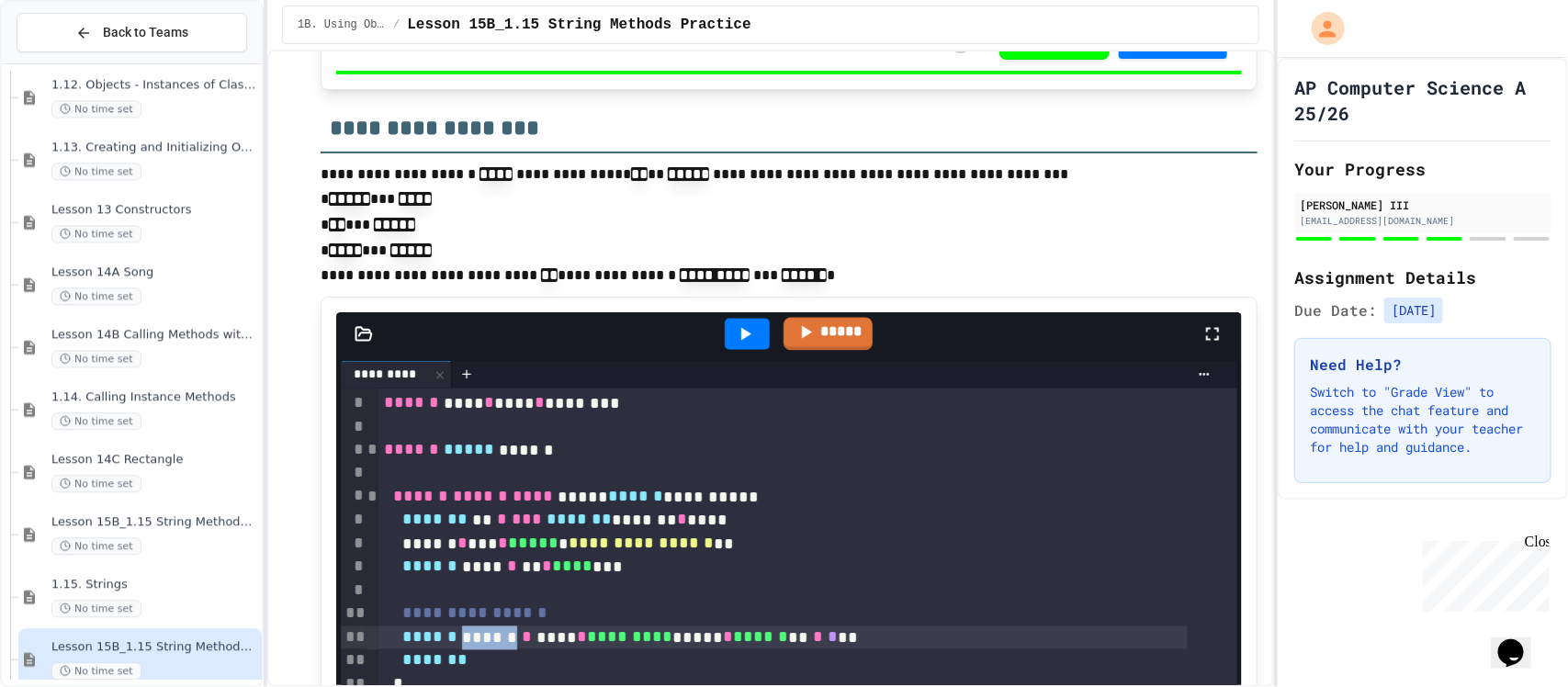
click at [521, 635] on div "****** ****** * **** * ********* ***** * ****** ** * * **" at bounding box center [783, 638] width 809 height 24
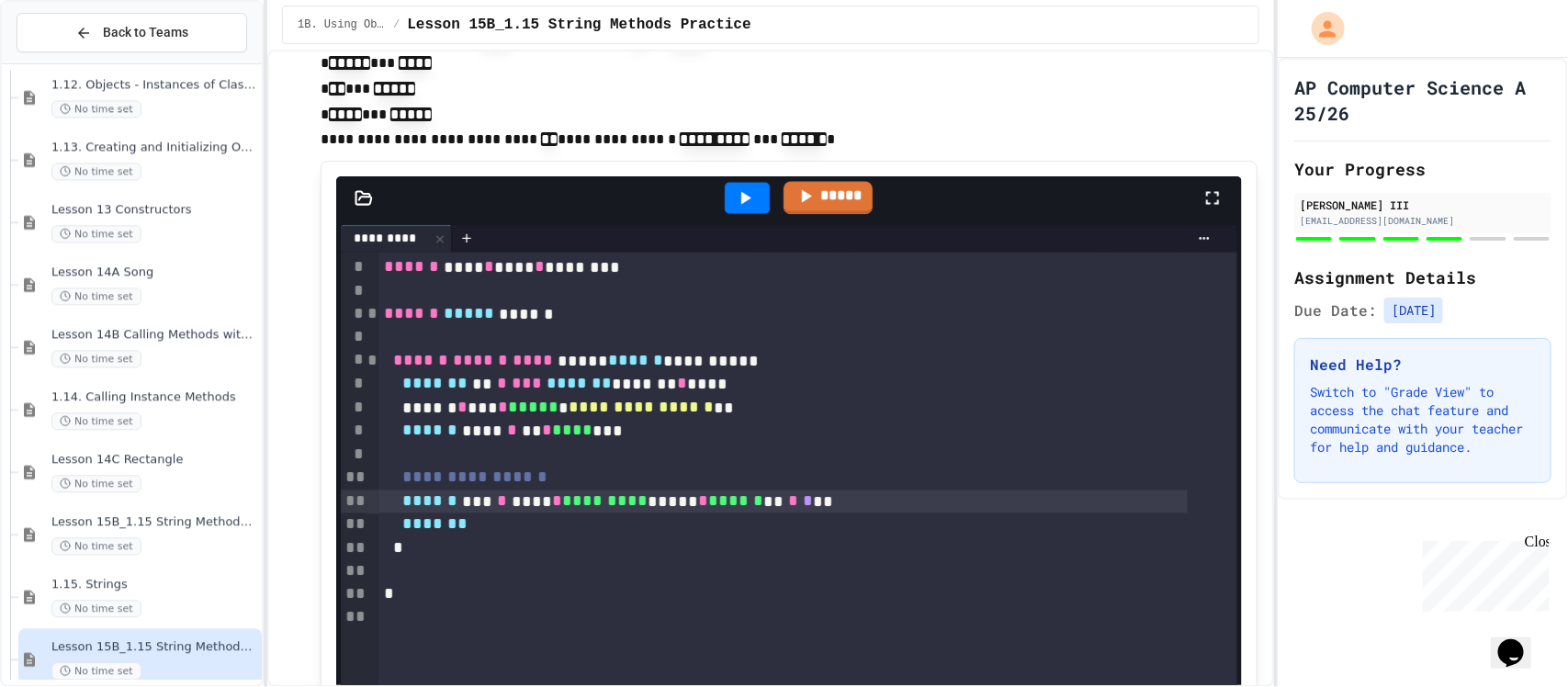
scroll to position [4680, 0]
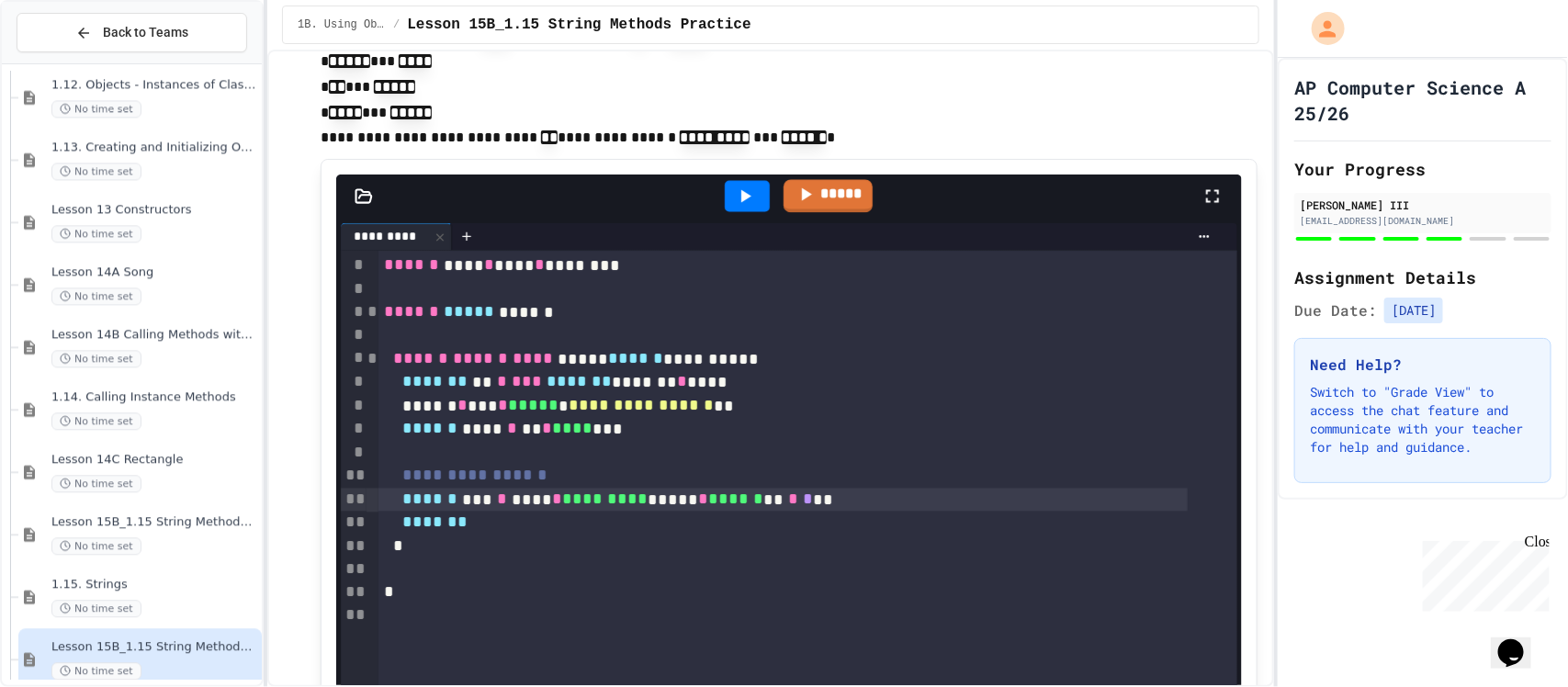
click at [575, 527] on div "*******" at bounding box center [783, 524] width 809 height 24
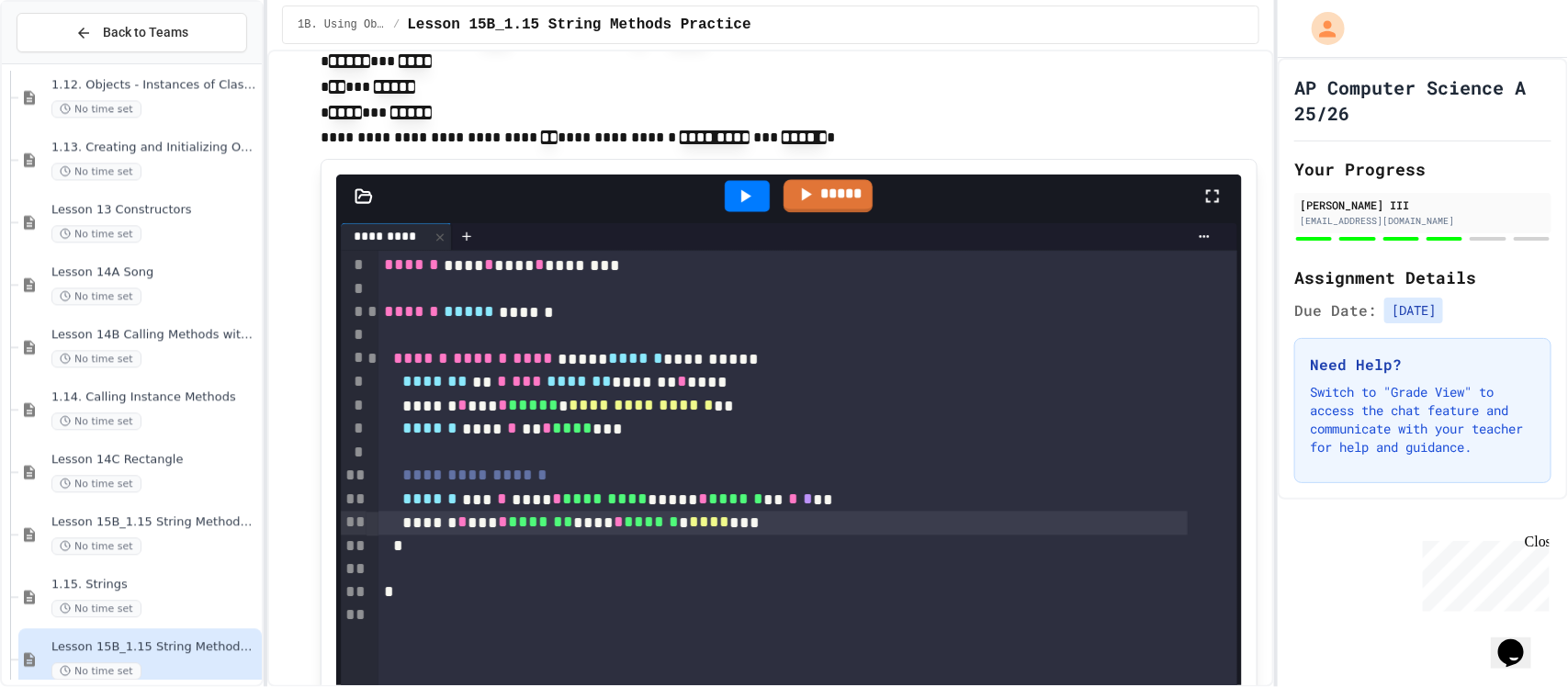
click at [724, 190] on div at bounding box center [747, 197] width 45 height 31
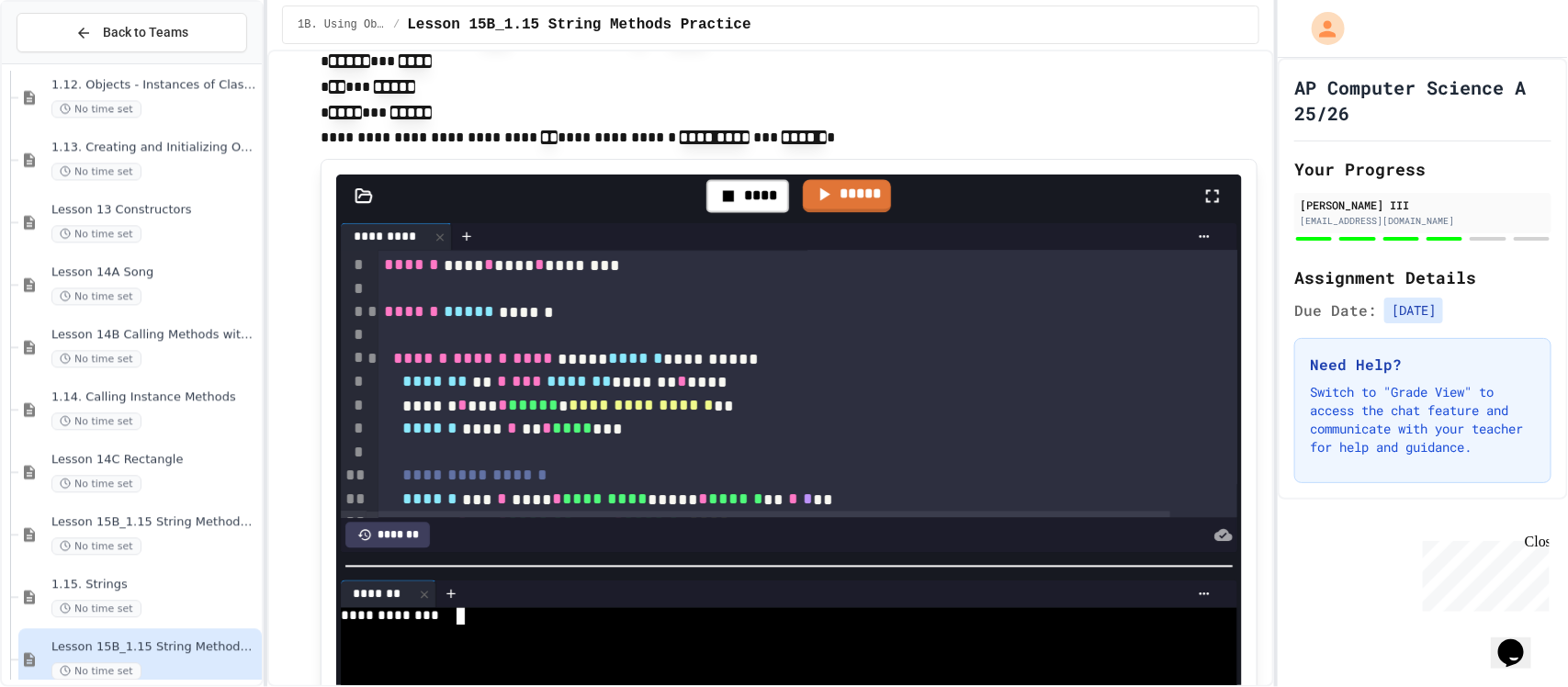
click at [614, 611] on div "**********" at bounding box center [762, 617] width 844 height 17
click at [724, 196] on div at bounding box center [747, 197] width 45 height 31
click at [598, 612] on div at bounding box center [762, 617] width 844 height 17
click at [844, 182] on link "*****" at bounding box center [828, 193] width 81 height 34
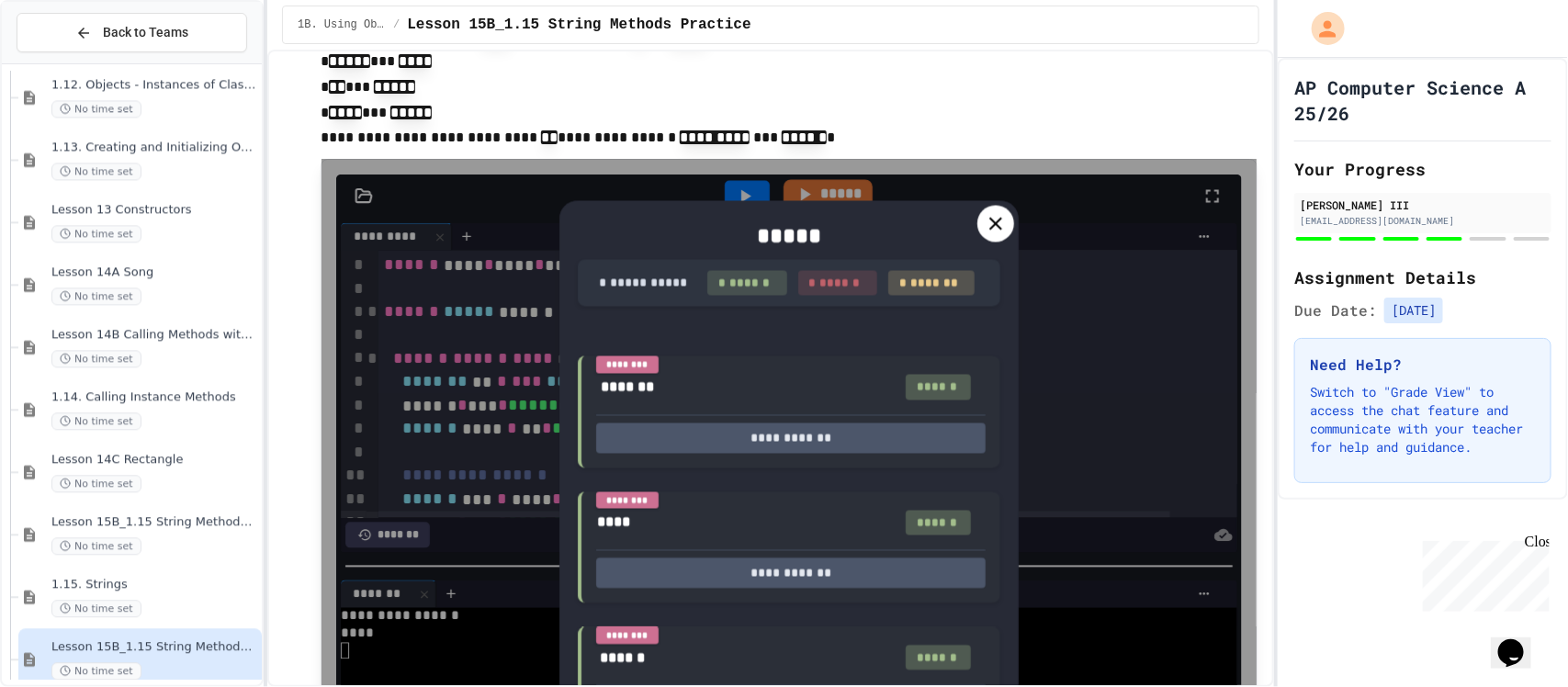
click at [994, 213] on icon at bounding box center [995, 224] width 22 height 22
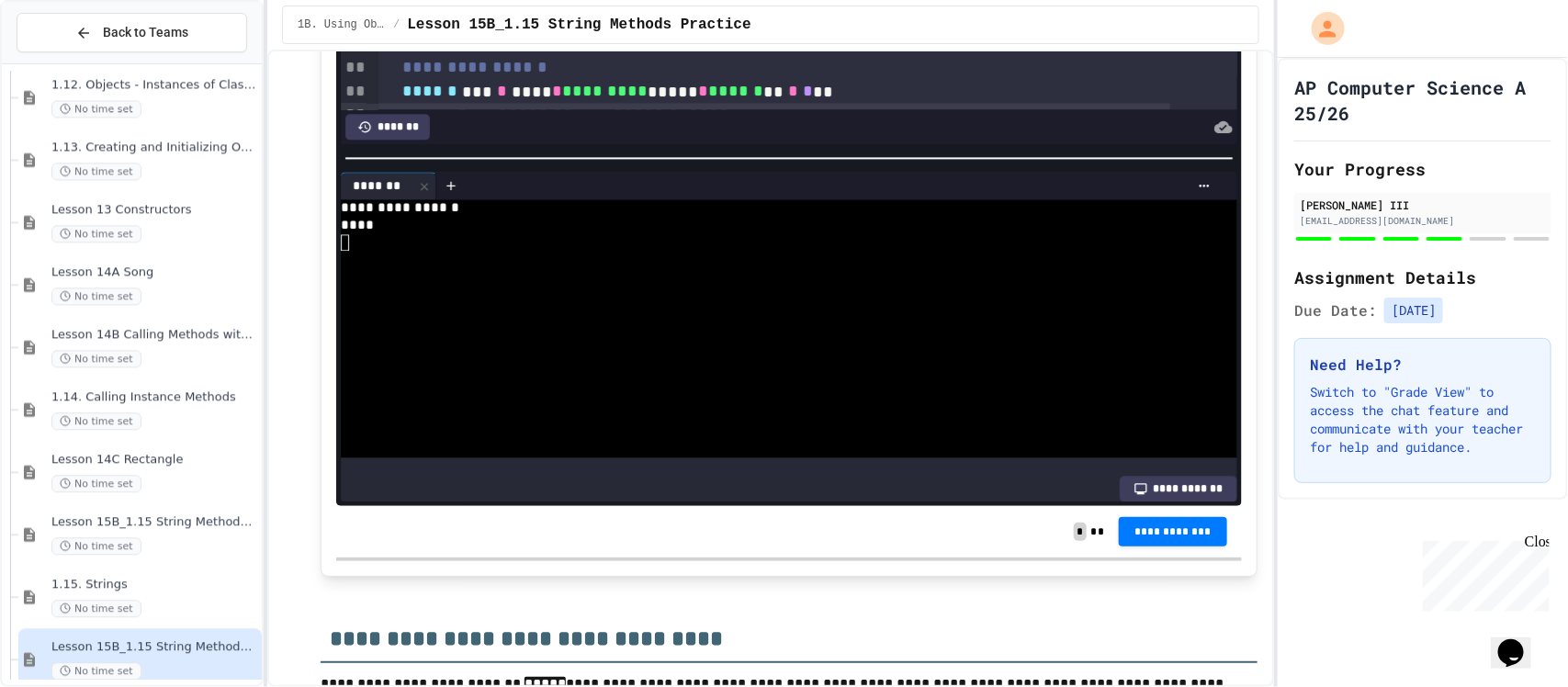
scroll to position [5140, 0]
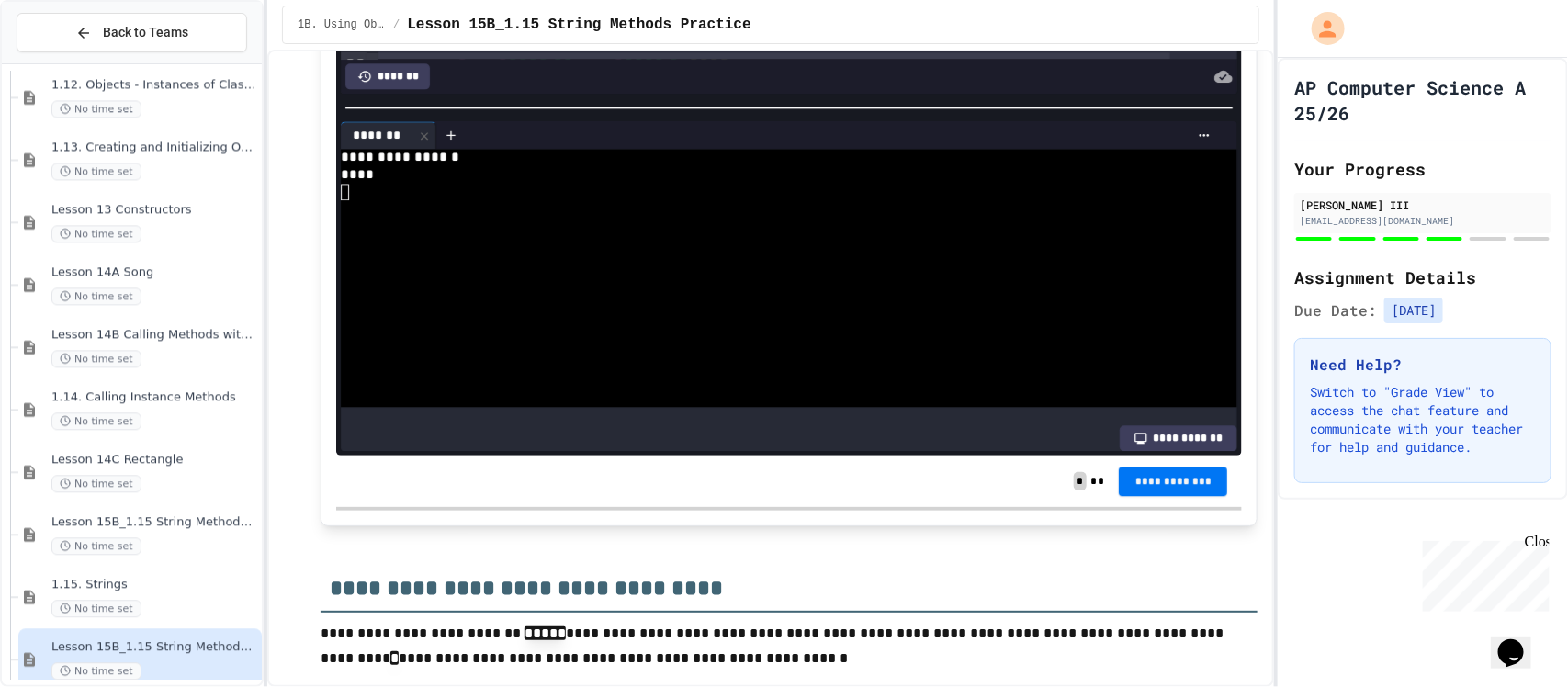
click at [1151, 474] on span "**********" at bounding box center [1172, 481] width 79 height 15
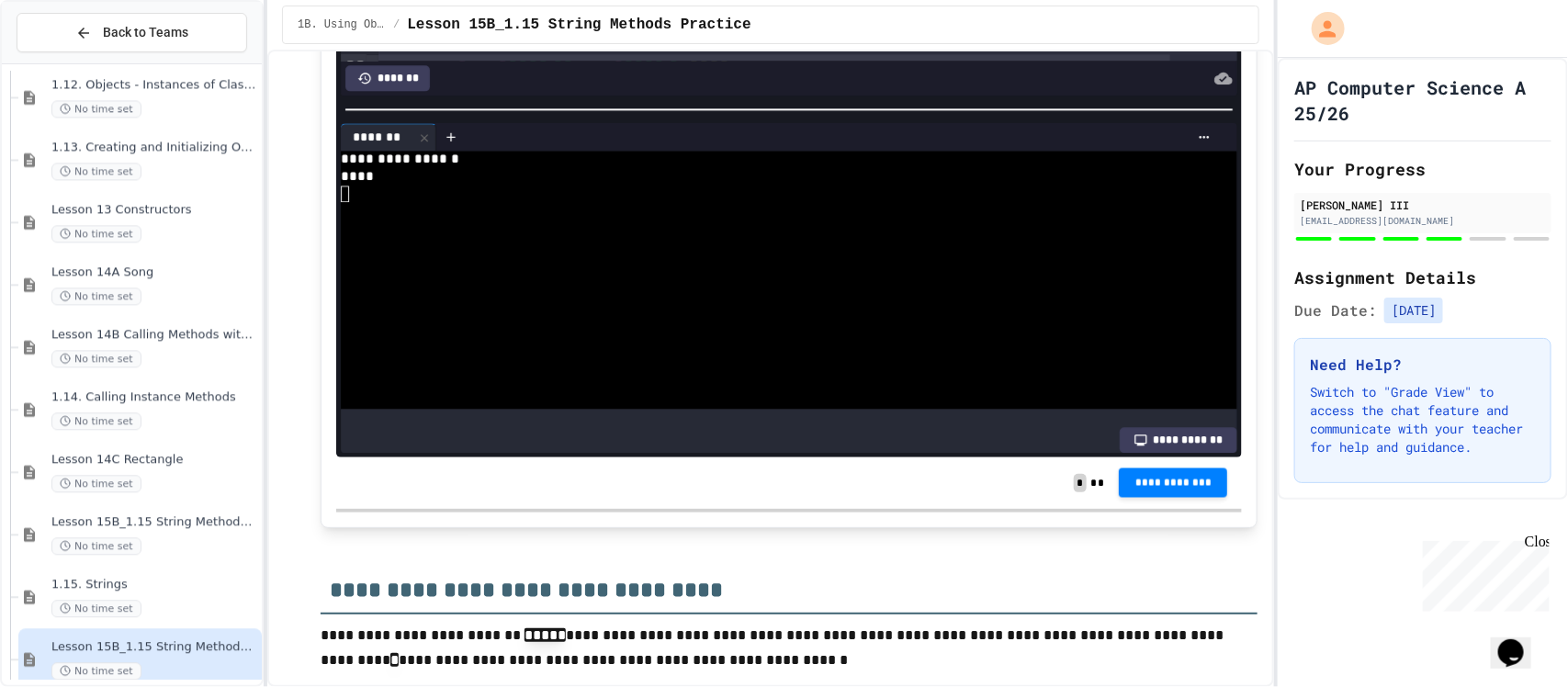
scroll to position [5139, 0]
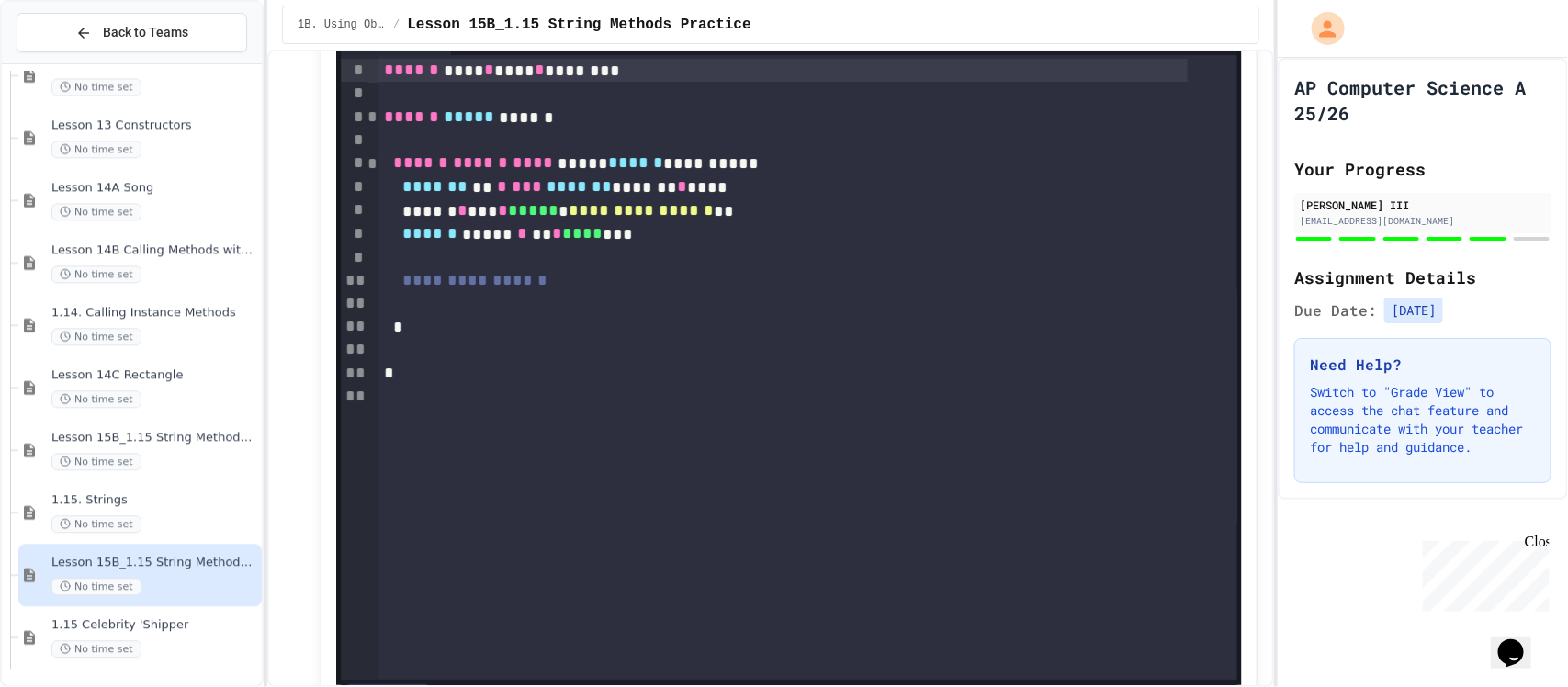
scroll to position [6172, 0]
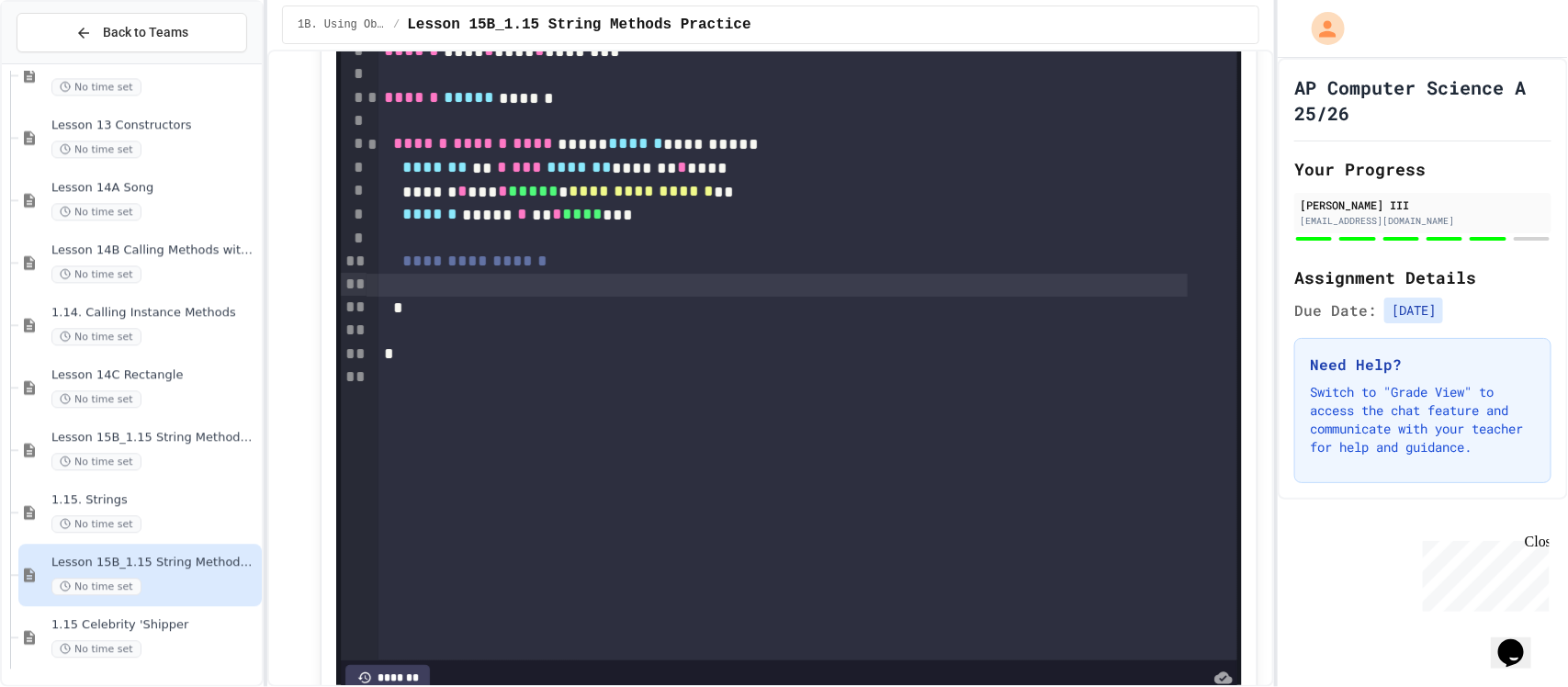
click at [556, 280] on div at bounding box center [783, 285] width 809 height 23
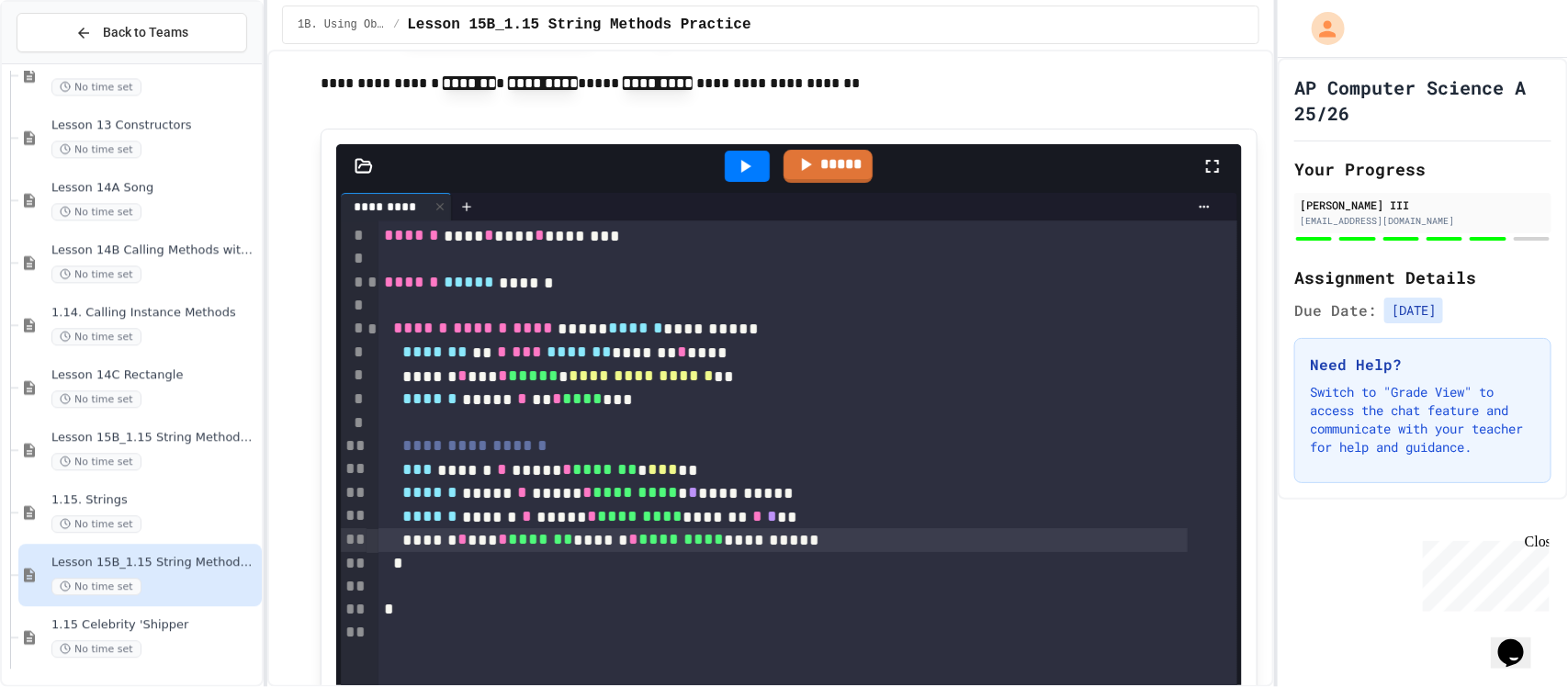
scroll to position [5942, 0]
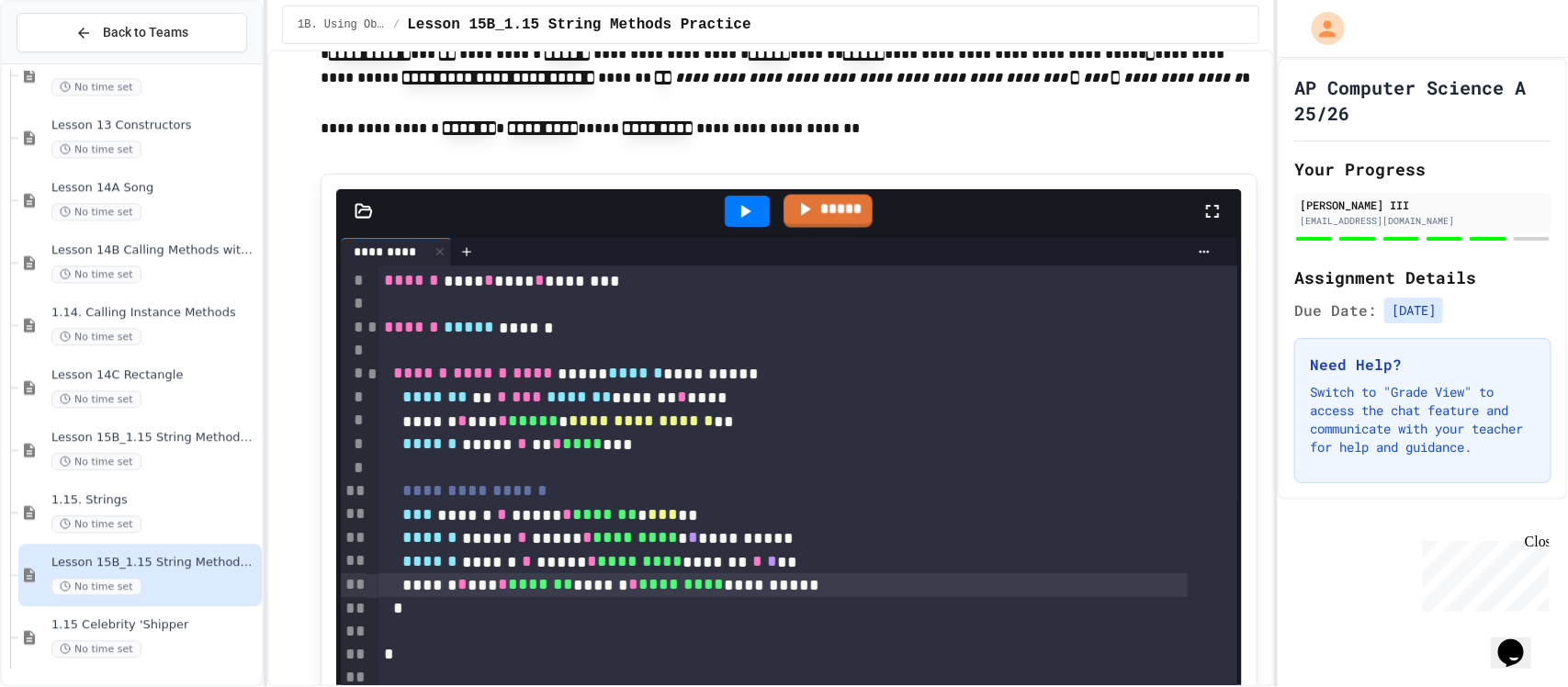
click at [741, 209] on icon at bounding box center [746, 211] width 10 height 13
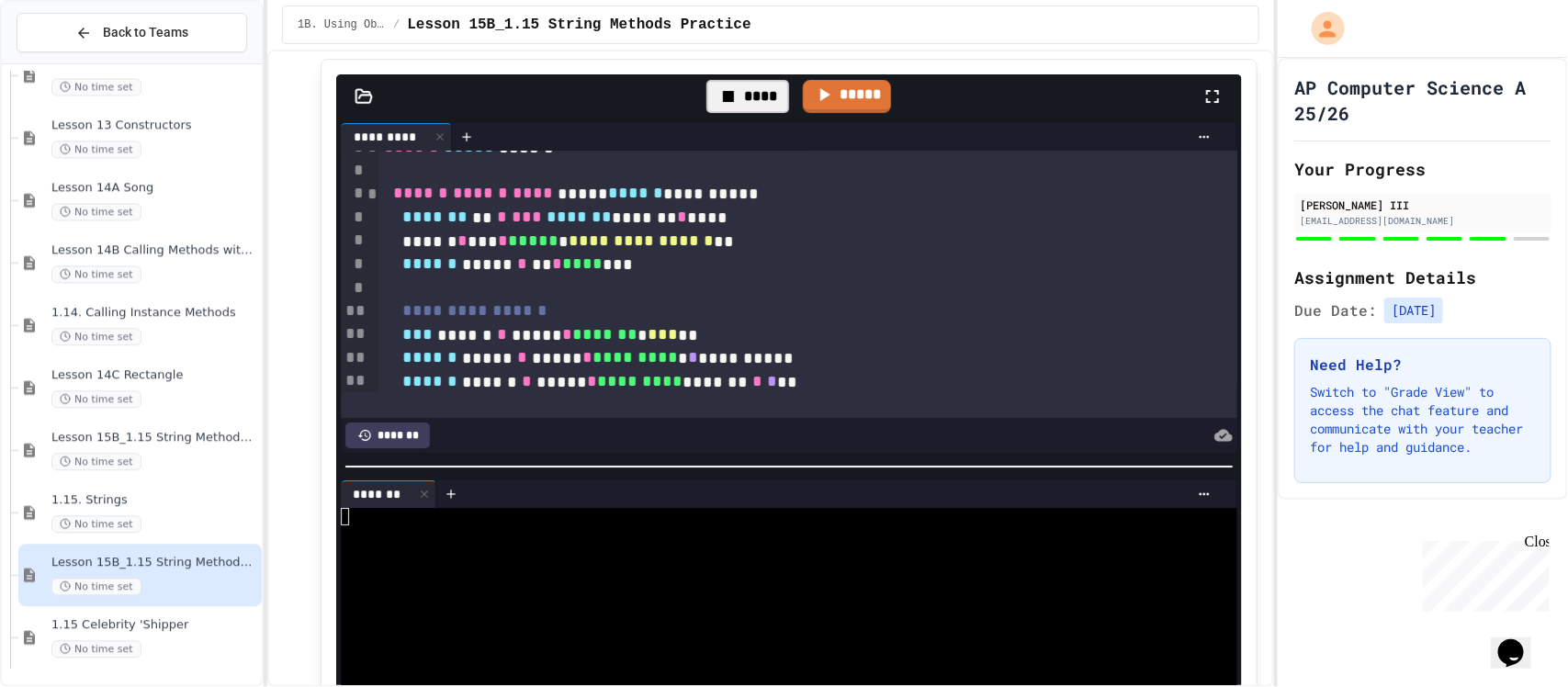
scroll to position [114, 0]
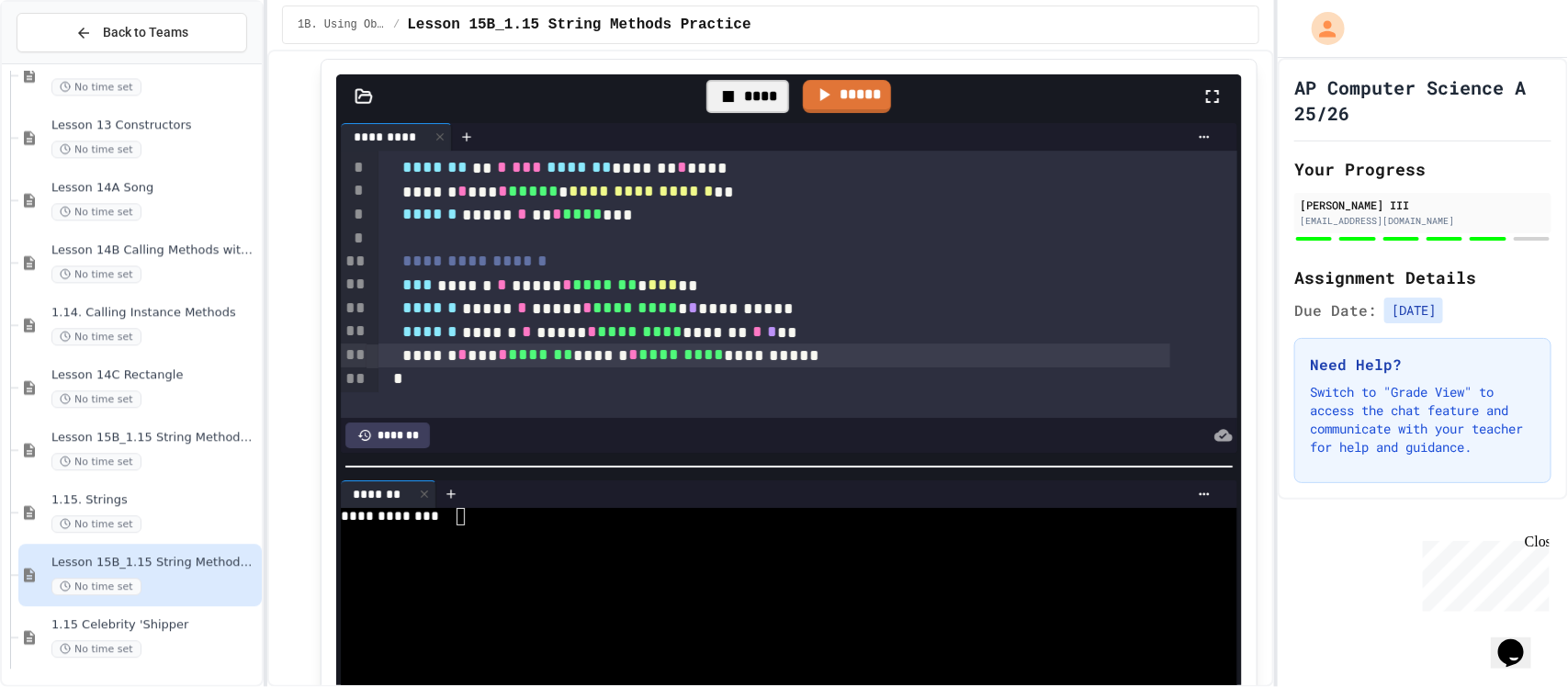
click at [585, 480] on div at bounding box center [827, 494] width 783 height 27
click at [575, 526] on div at bounding box center [762, 535] width 844 height 17
click at [833, 93] on link "*****" at bounding box center [828, 94] width 86 height 34
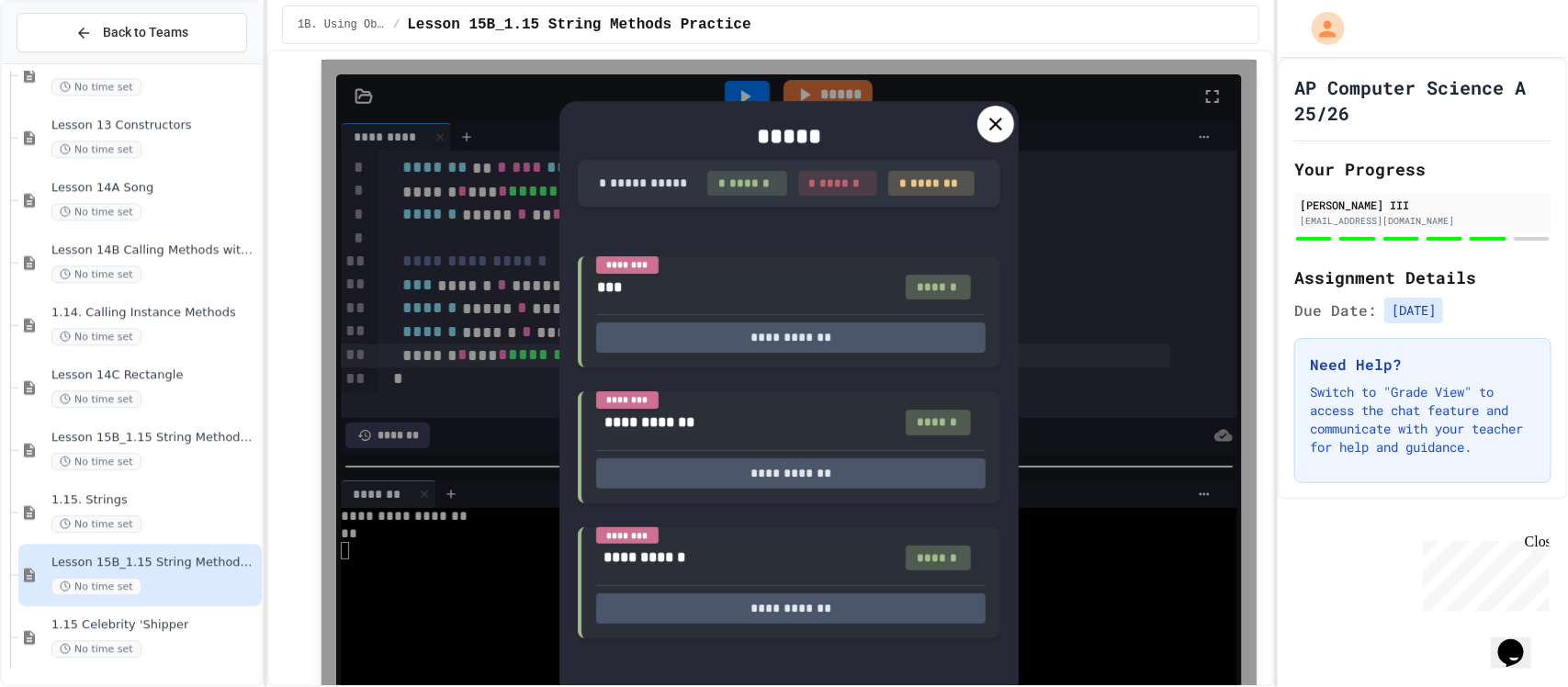
click at [977, 115] on div at bounding box center [996, 124] width 37 height 37
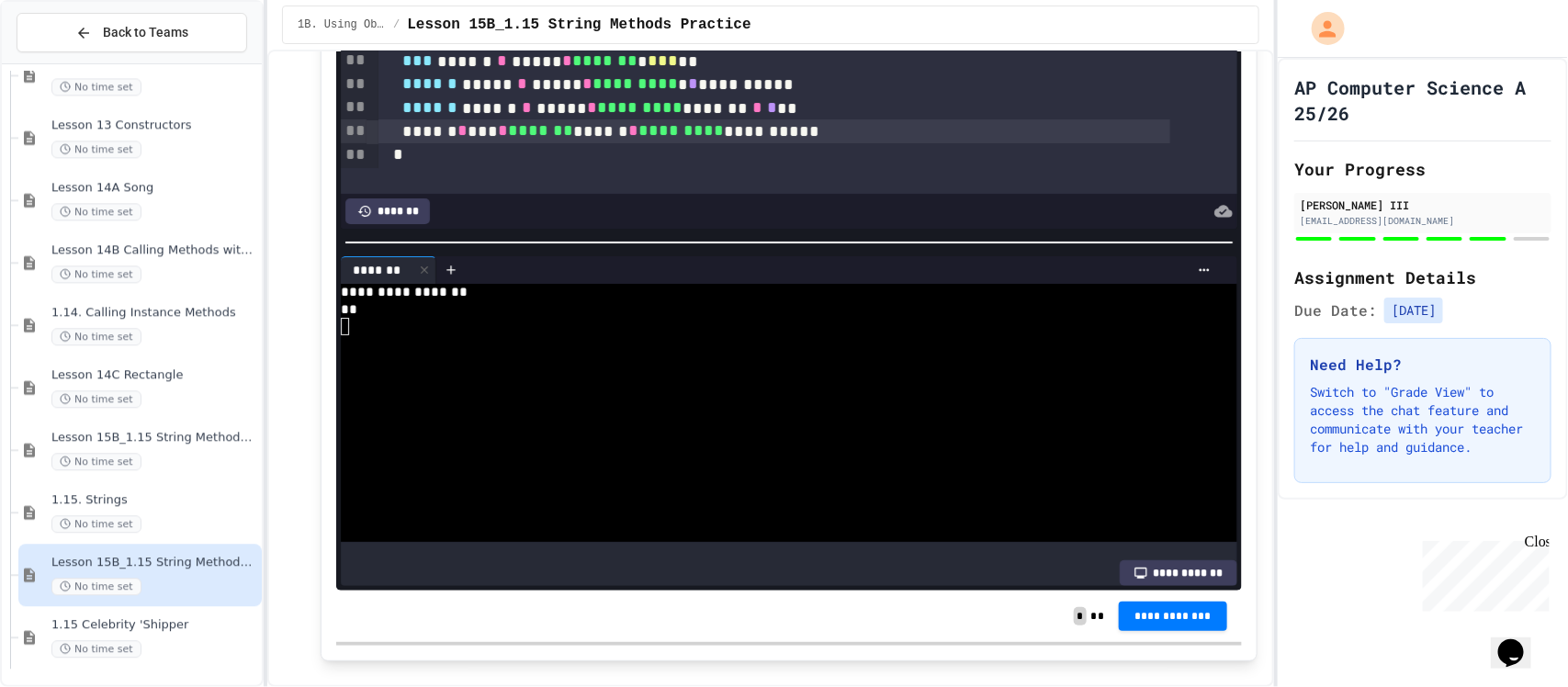
scroll to position [6288, 0]
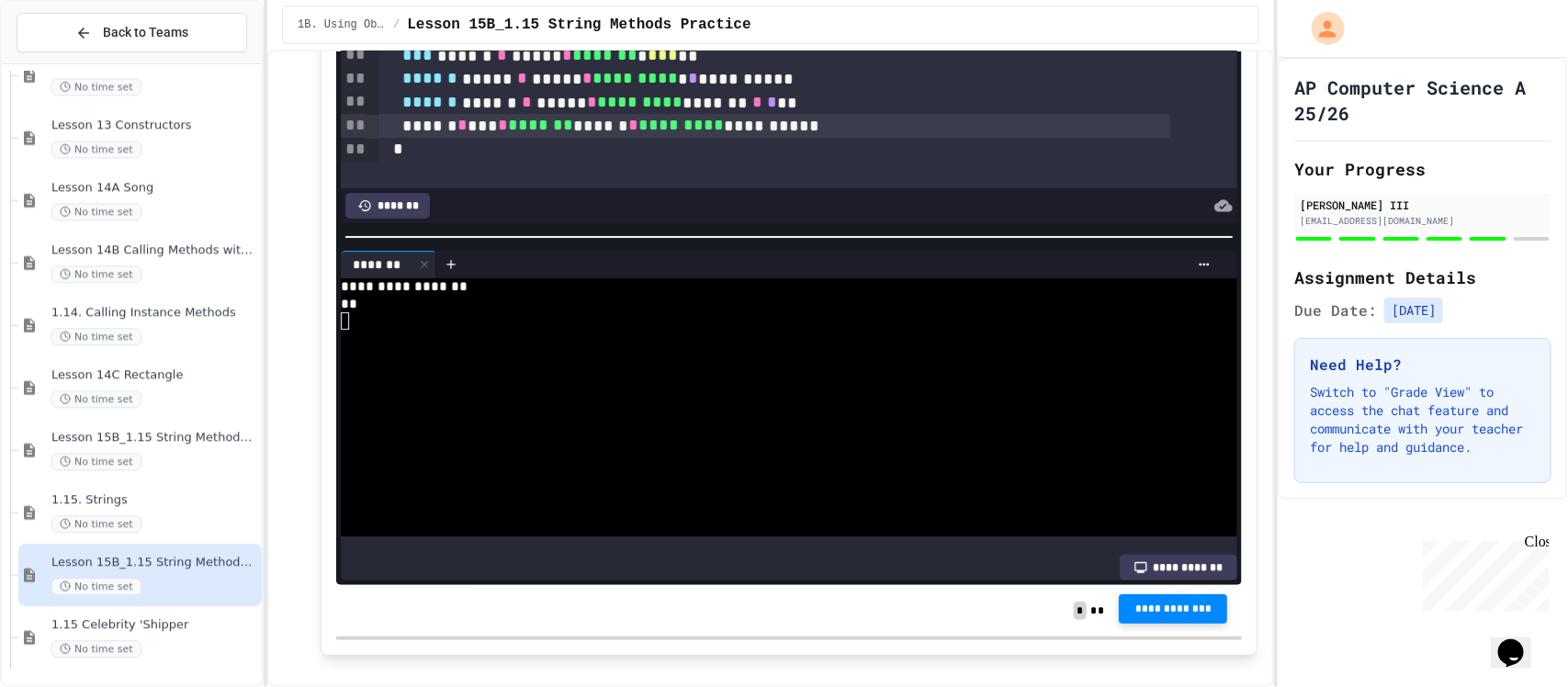
click at [1176, 612] on span "**********" at bounding box center [1172, 608] width 79 height 15
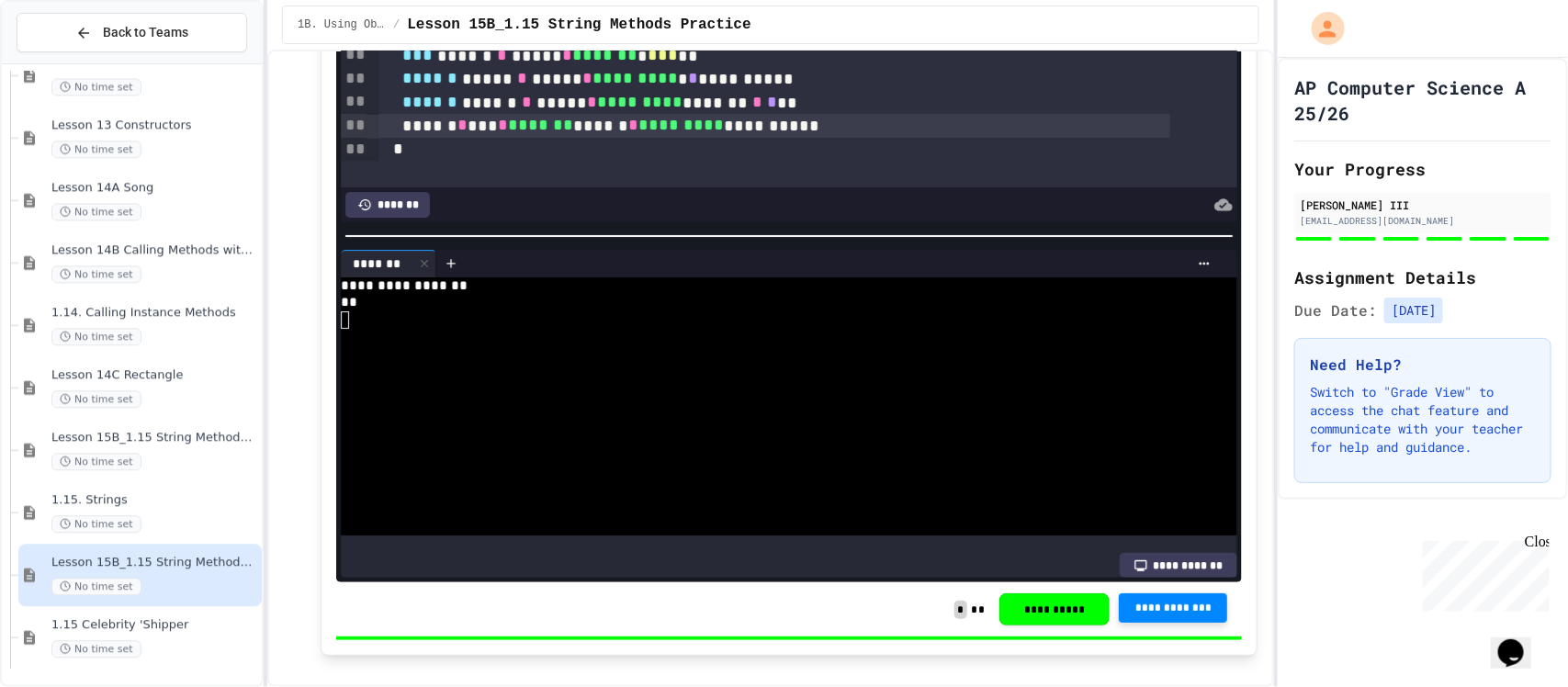
click at [104, 645] on span "No time set" at bounding box center [96, 649] width 90 height 17
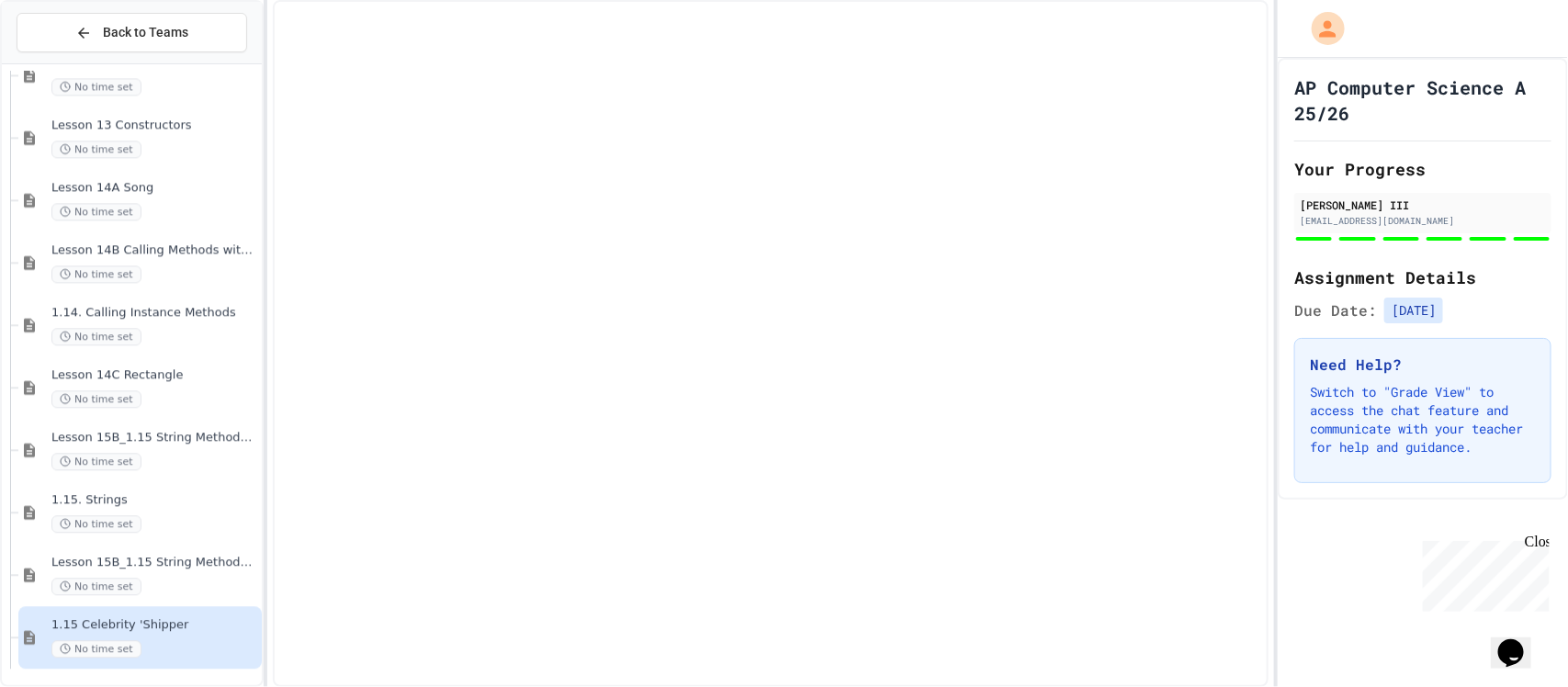
scroll to position [1891, 0]
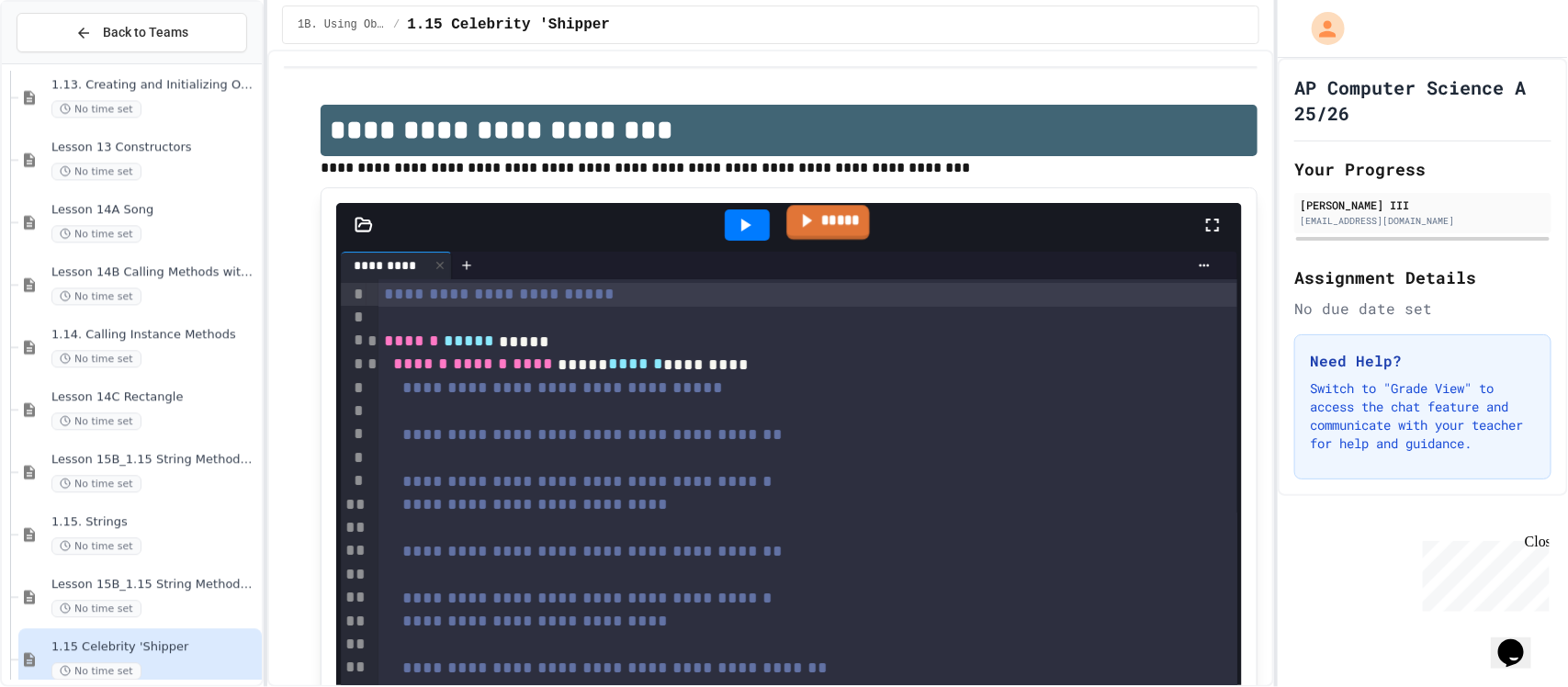
click at [834, 235] on link "*****" at bounding box center [828, 221] width 82 height 34
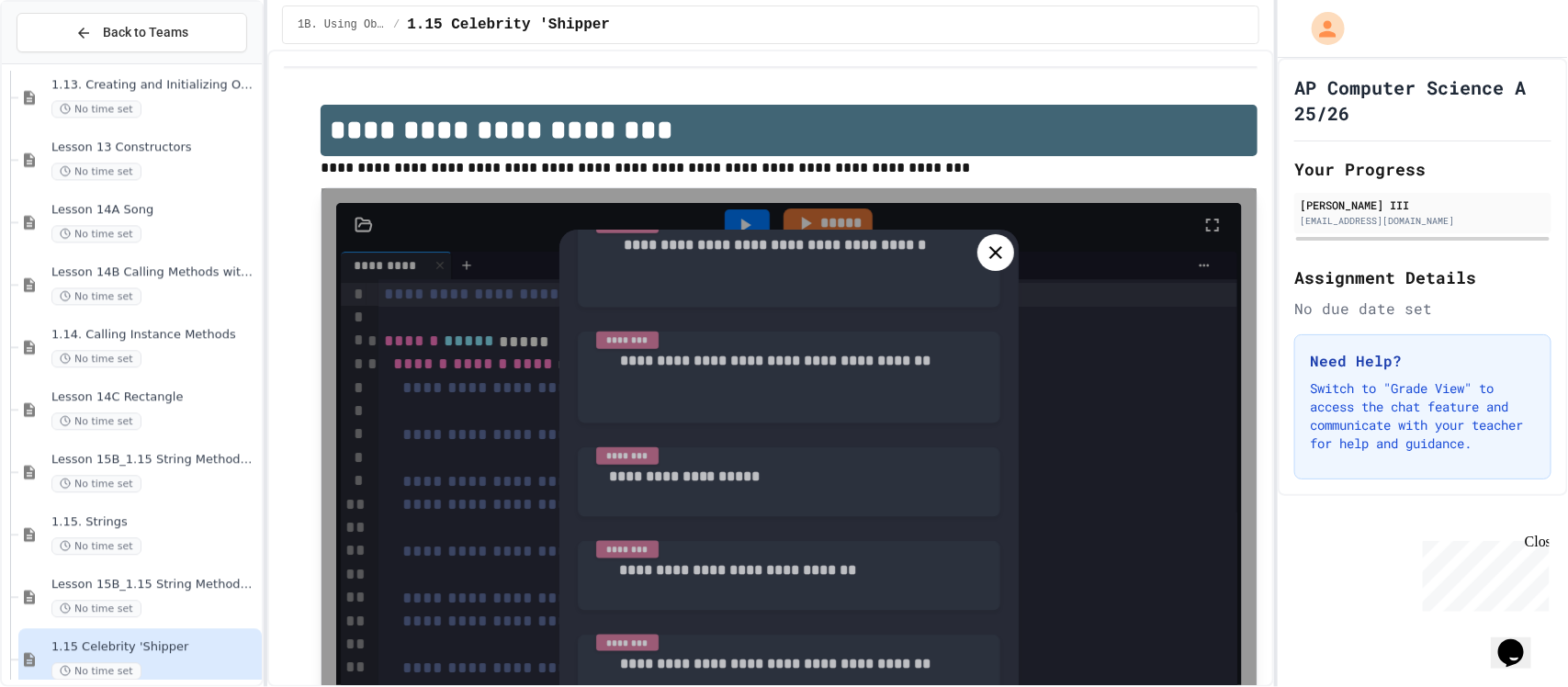
scroll to position [956, 0]
click at [984, 245] on icon at bounding box center [995, 252] width 22 height 22
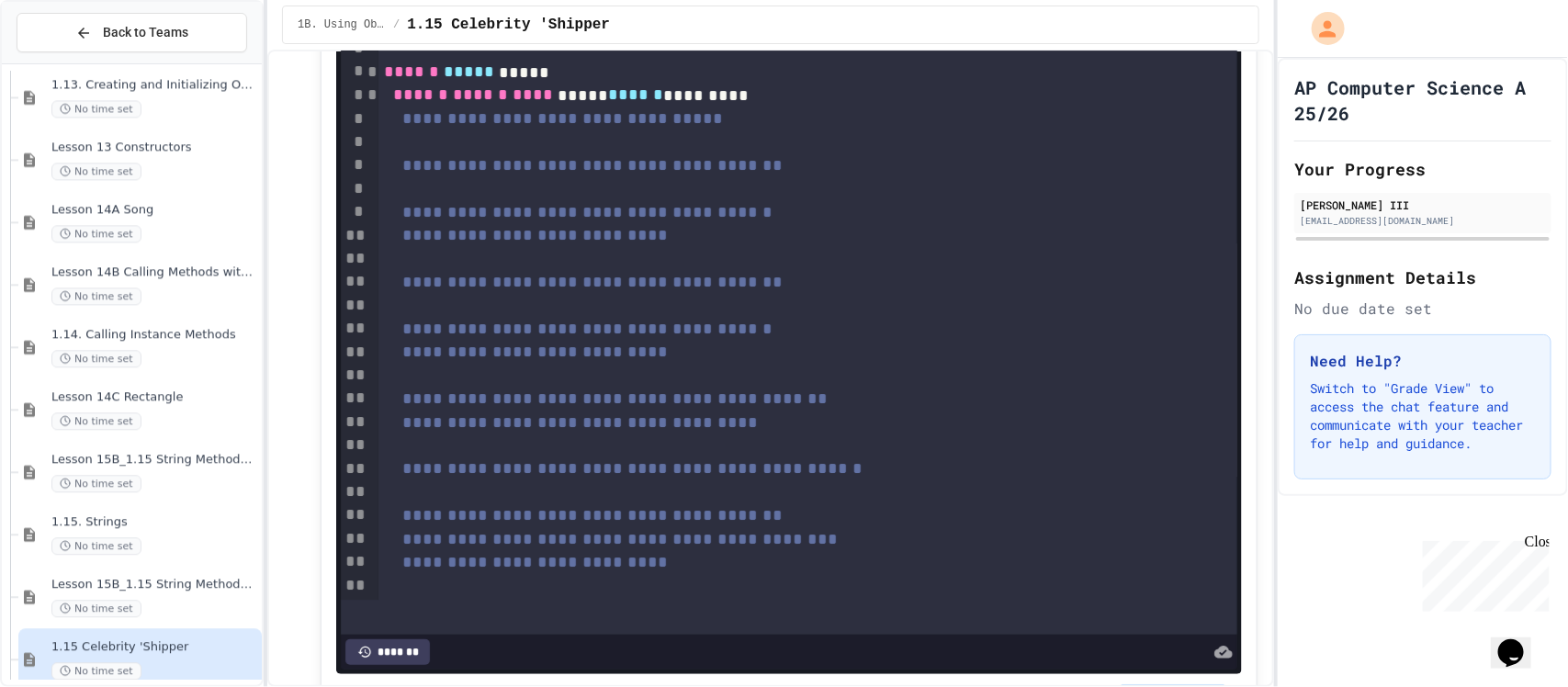
scroll to position [230, 0]
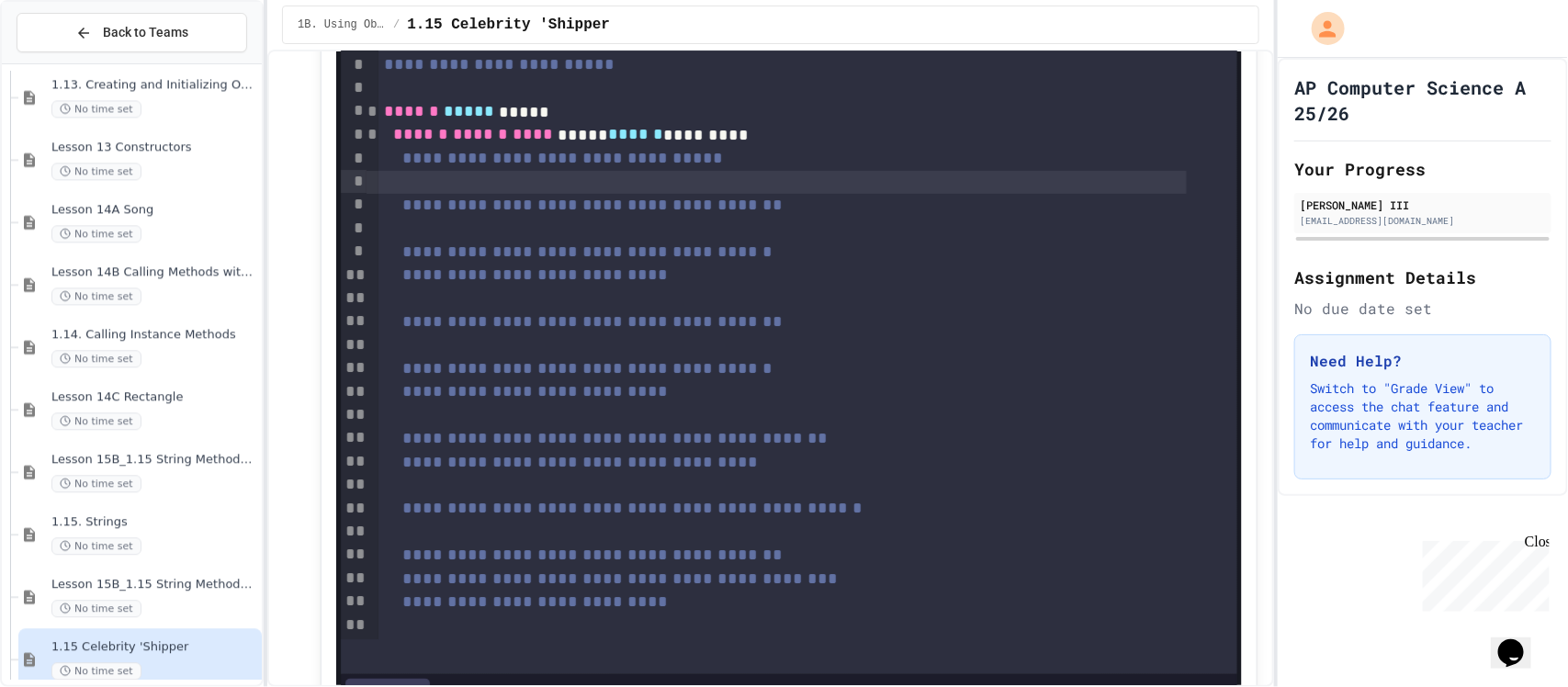
click at [725, 184] on div at bounding box center [783, 182] width 809 height 23
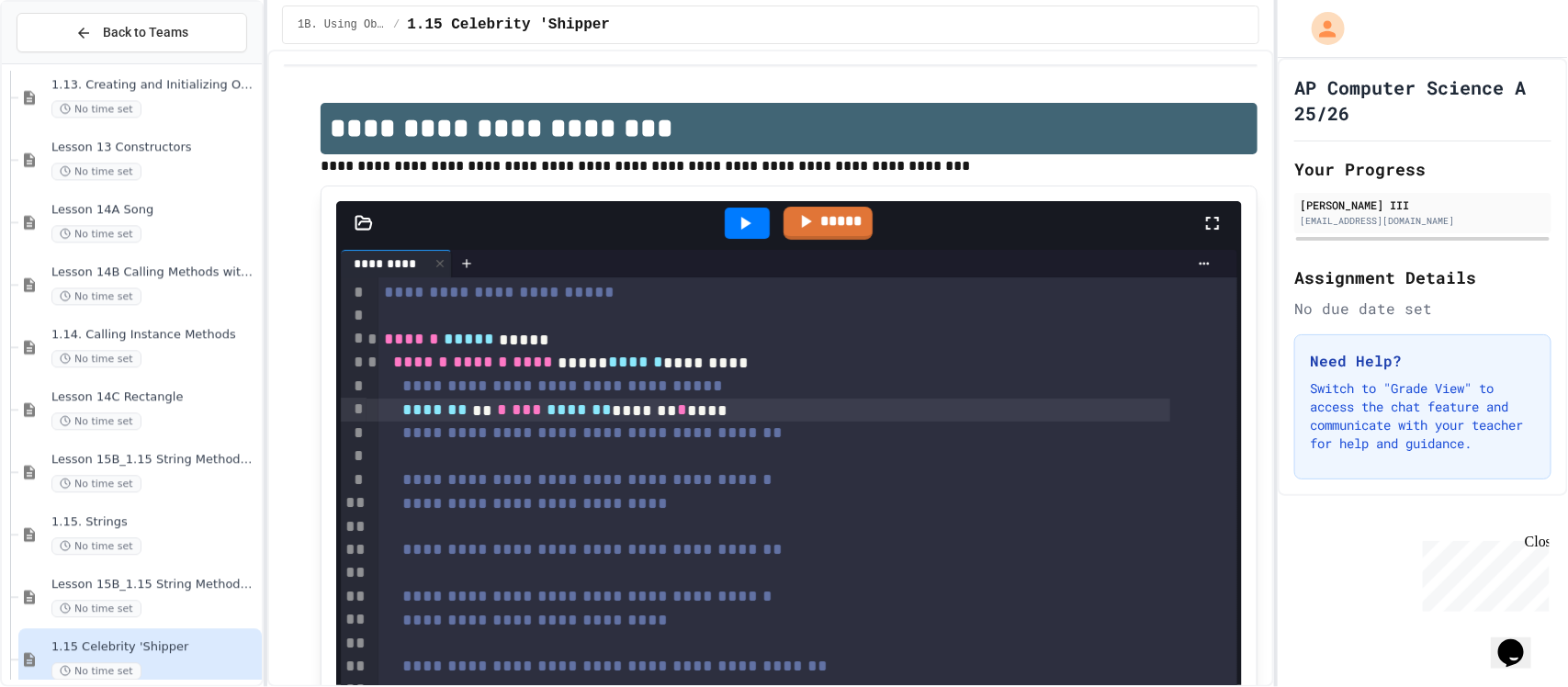
scroll to position [0, 0]
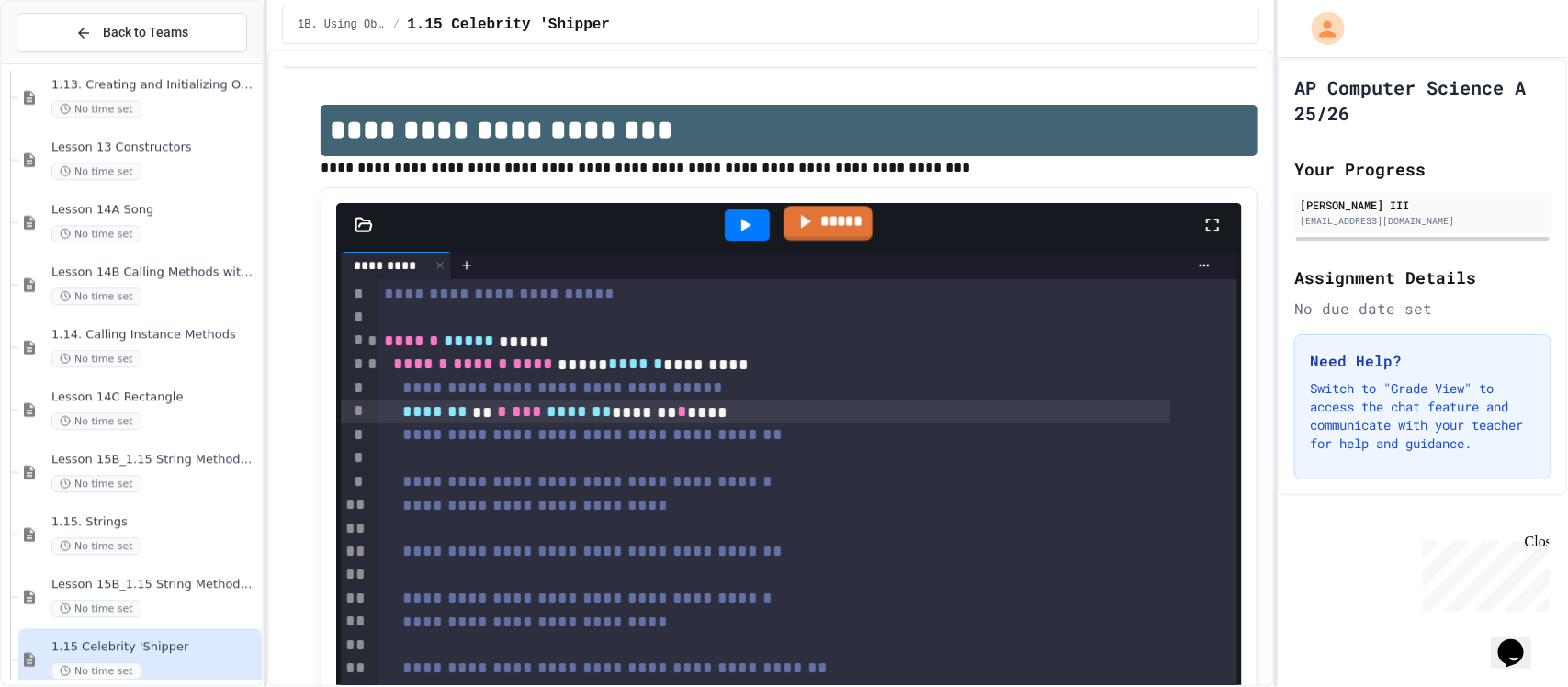
click at [825, 221] on link "*****" at bounding box center [828, 222] width 89 height 34
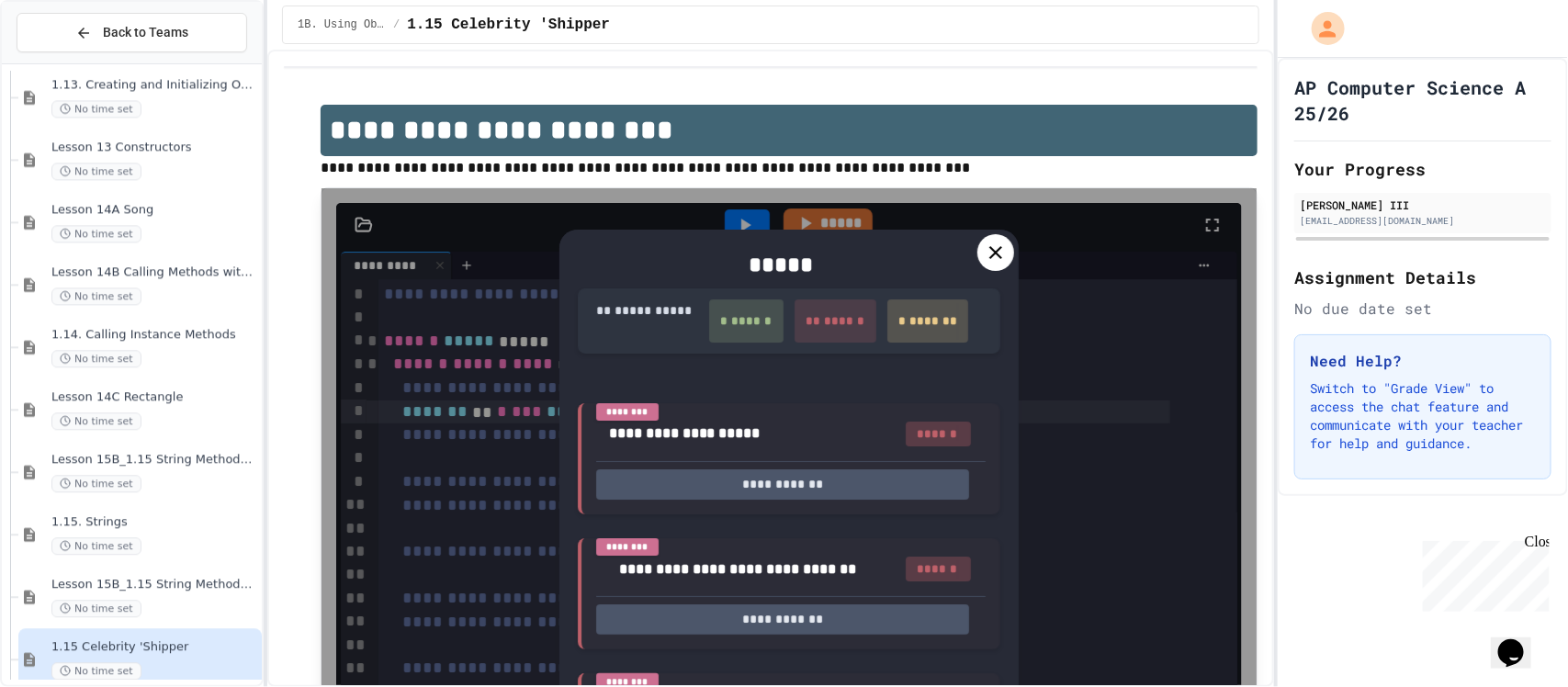
click at [977, 253] on div at bounding box center [996, 253] width 37 height 37
